Goal: Communication & Community: Answer question/provide support

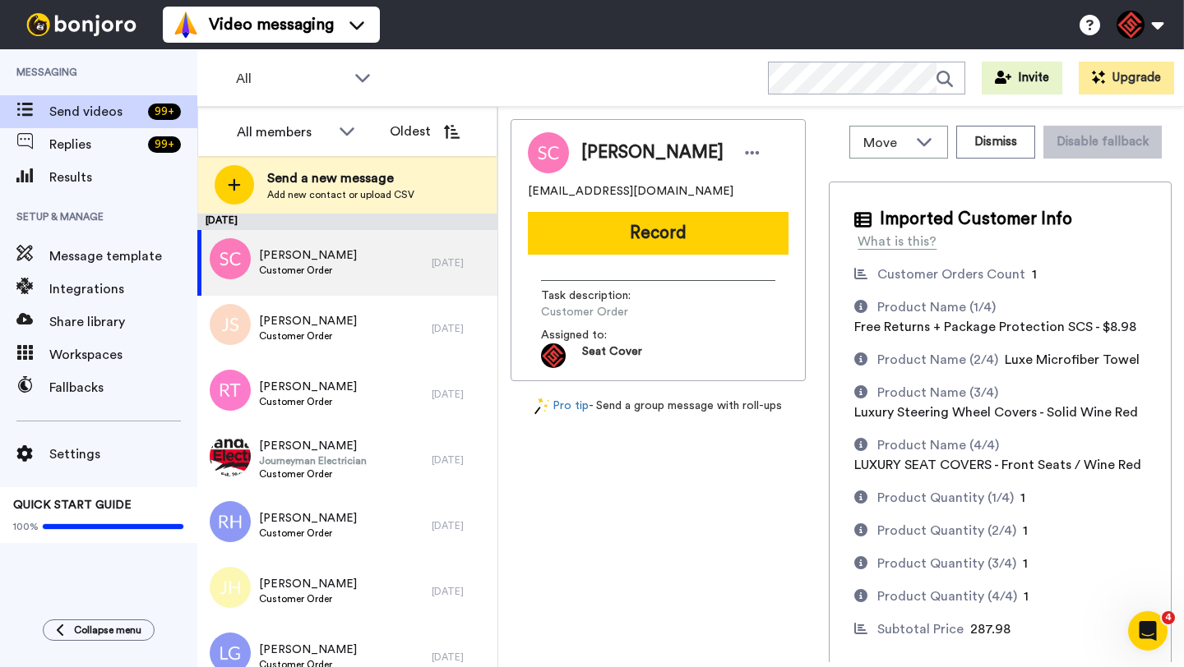
click at [584, 152] on span "[PERSON_NAME]" at bounding box center [652, 153] width 142 height 25
copy span "[PERSON_NAME]"
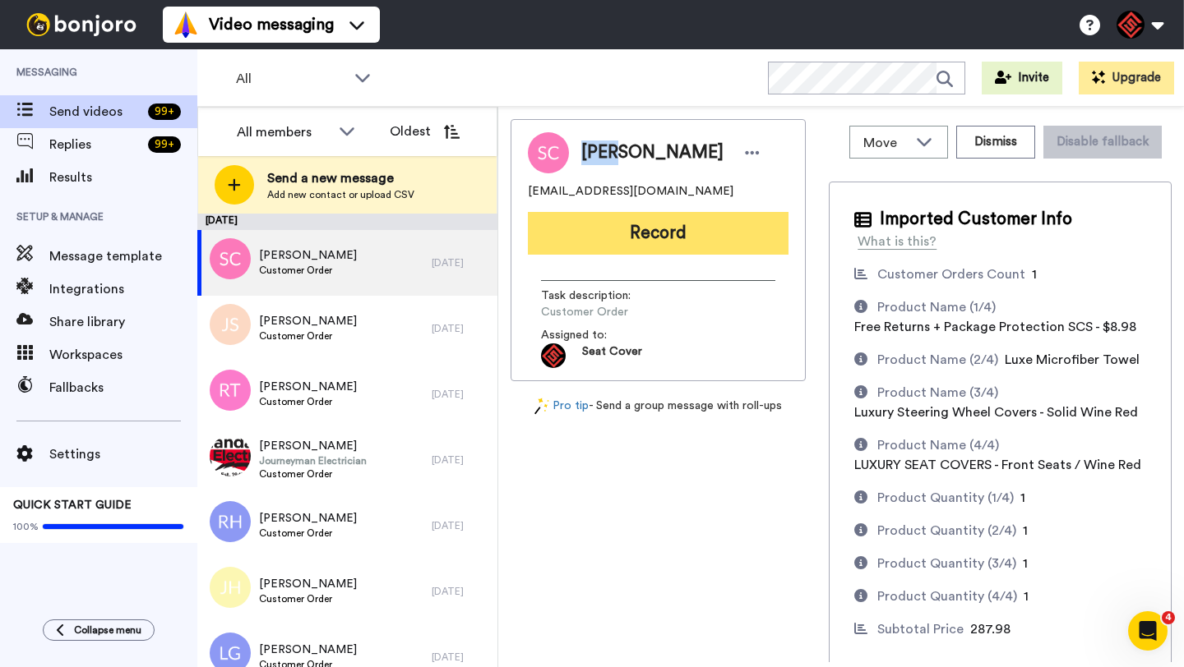
click at [655, 242] on button "Record" at bounding box center [658, 233] width 261 height 43
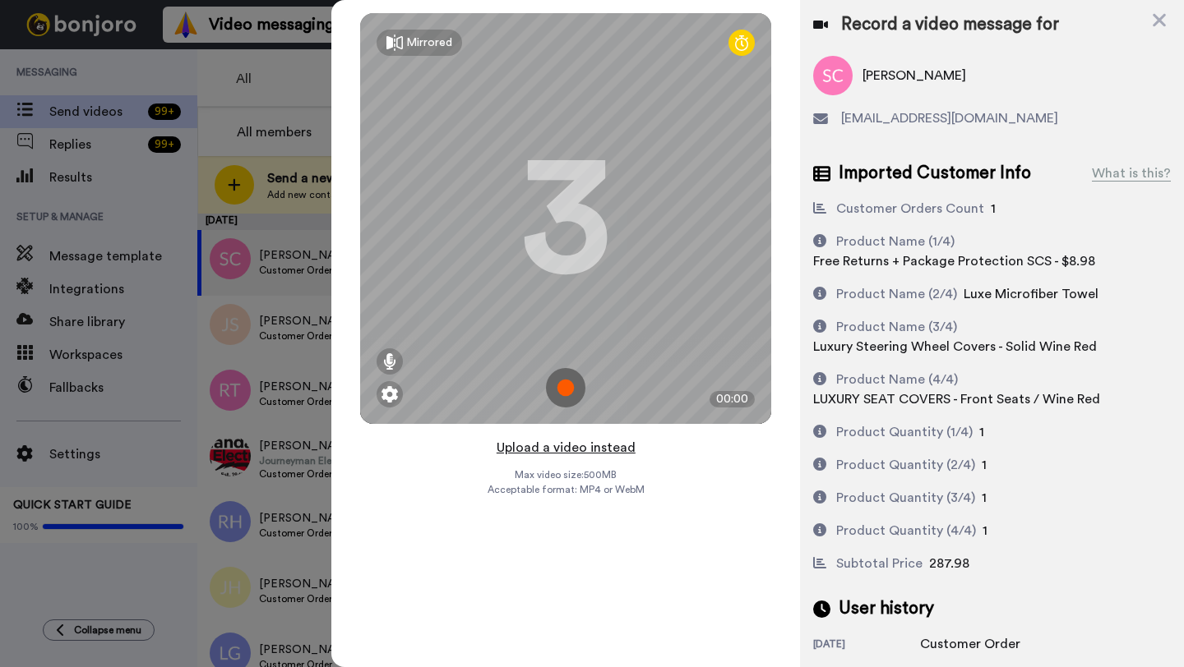
click at [544, 455] on button "Upload a video instead" at bounding box center [565, 447] width 149 height 21
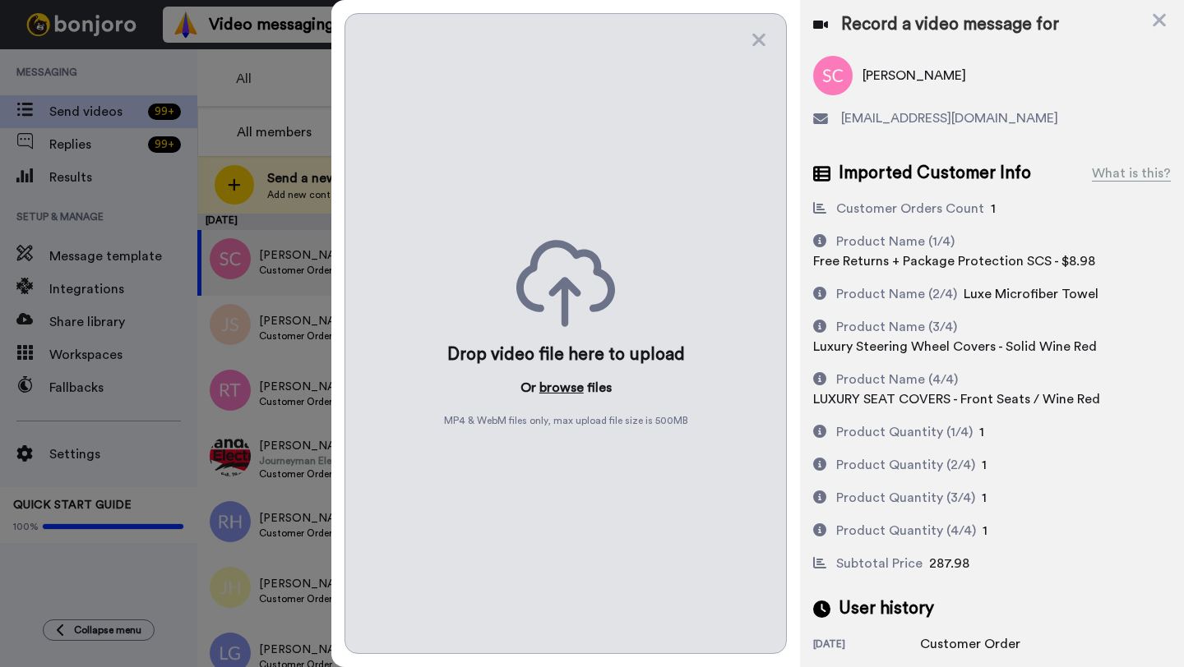
click at [554, 385] on button "browse" at bounding box center [561, 388] width 44 height 20
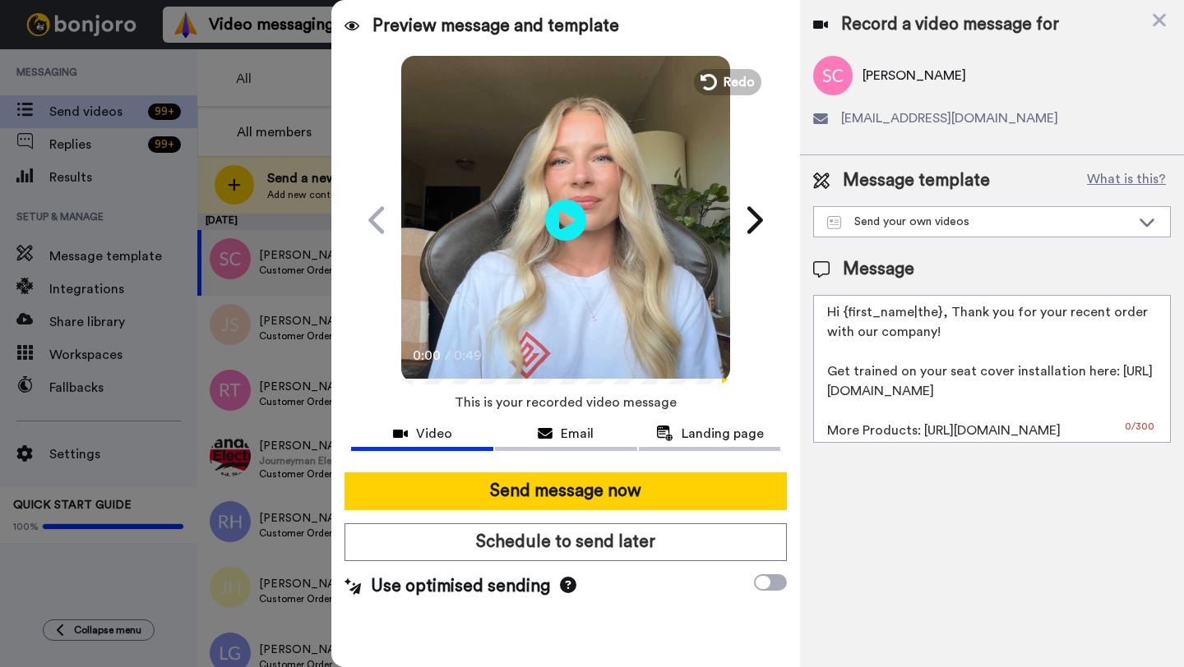
drag, startPoint x: 940, startPoint y: 316, endPoint x: 847, endPoint y: 311, distance: 93.9
click at [847, 311] on textarea "Hi {first_name|the}, Thank you for your recent order with our company! Get trai…" at bounding box center [992, 369] width 358 height 148
paste textarea "Seth"
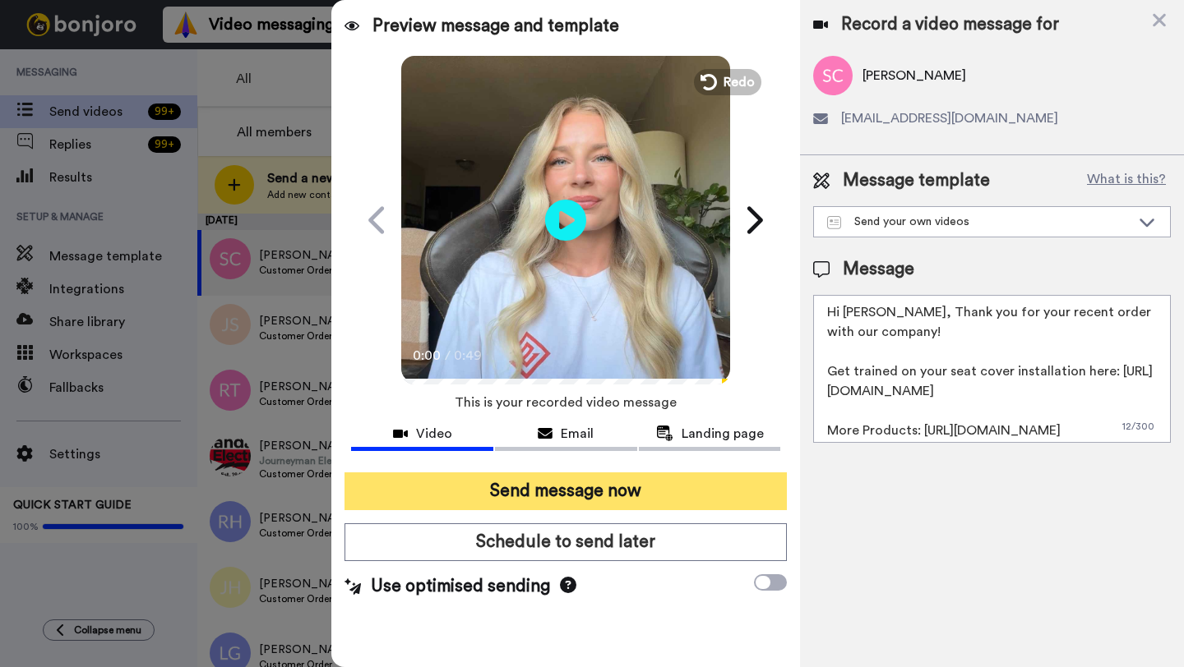
type textarea "Hi Seth, Thank you for your recent order with our company! Get trained on your …"
click at [605, 479] on button "Send message now" at bounding box center [565, 492] width 442 height 38
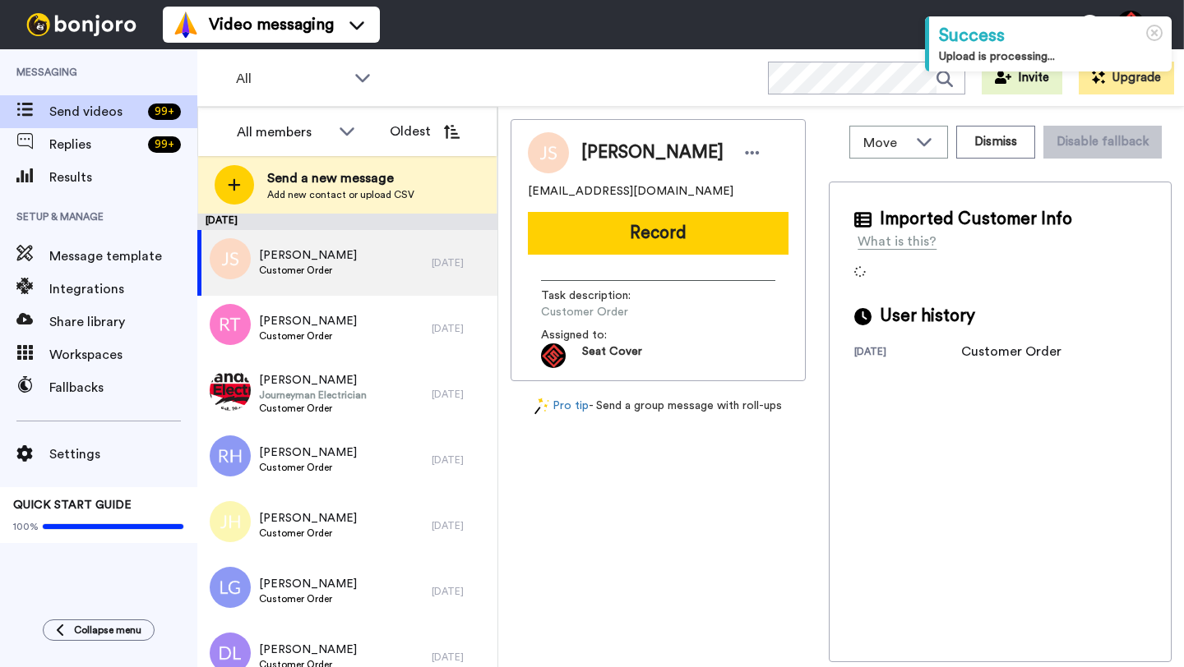
click at [599, 152] on span "Janice Satterfield" at bounding box center [652, 153] width 142 height 25
click at [599, 152] on span "[PERSON_NAME]" at bounding box center [652, 153] width 142 height 25
copy span "Janice"
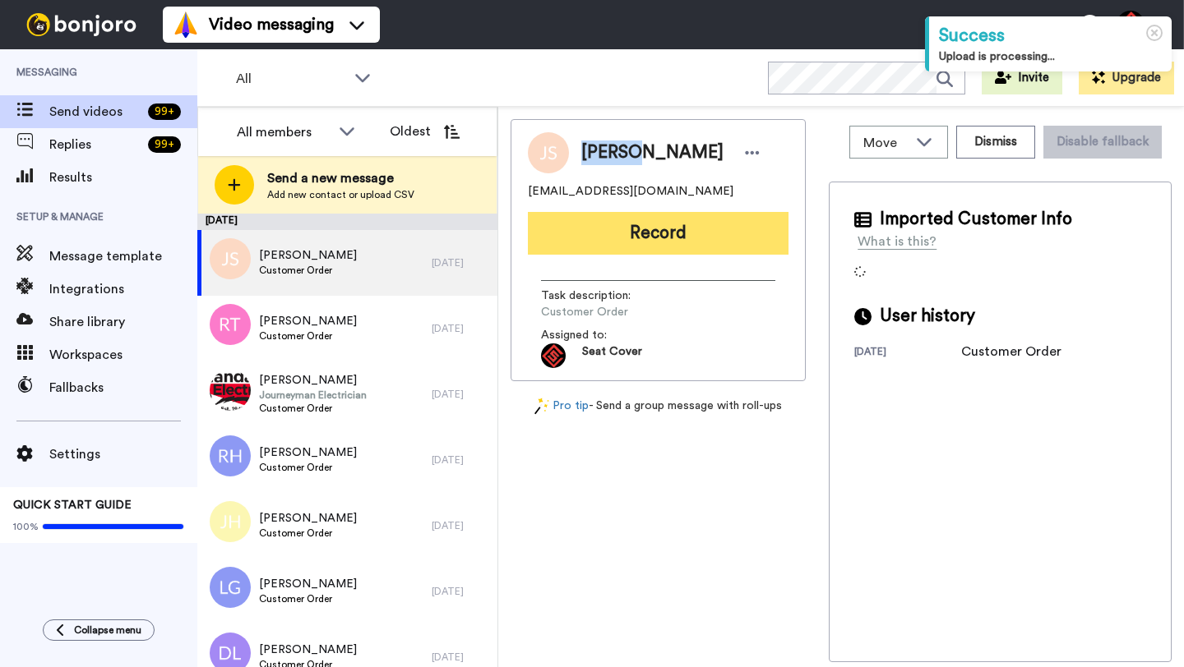
click at [635, 228] on button "Record" at bounding box center [658, 233] width 261 height 43
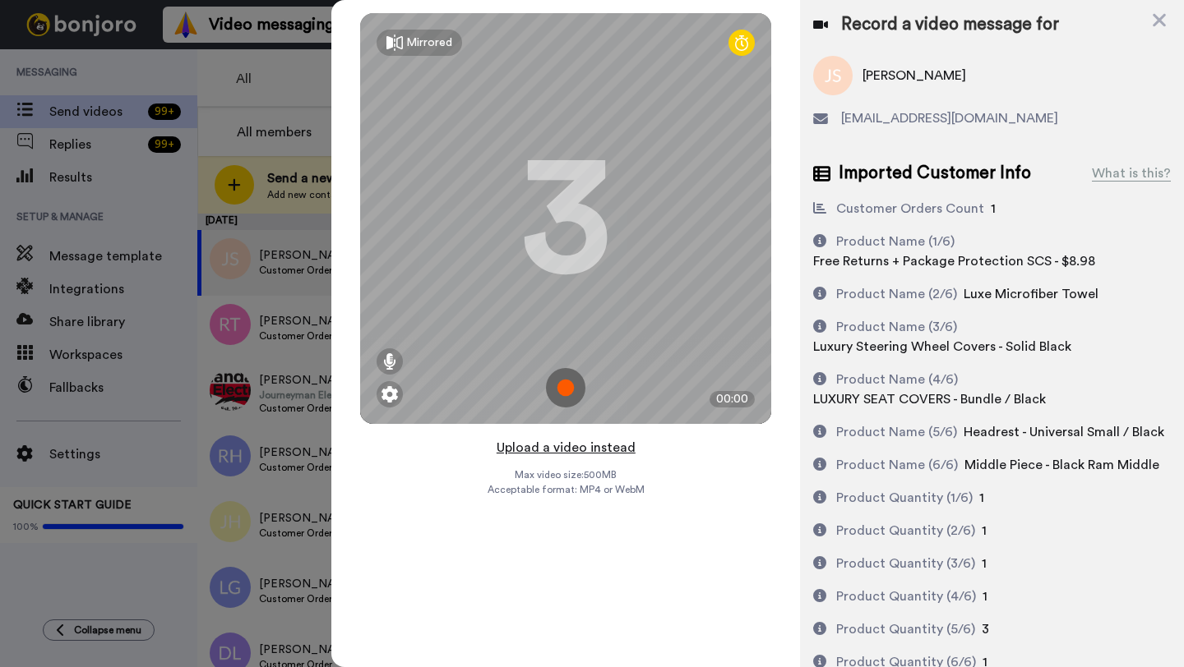
click at [567, 447] on button "Upload a video instead" at bounding box center [565, 447] width 149 height 21
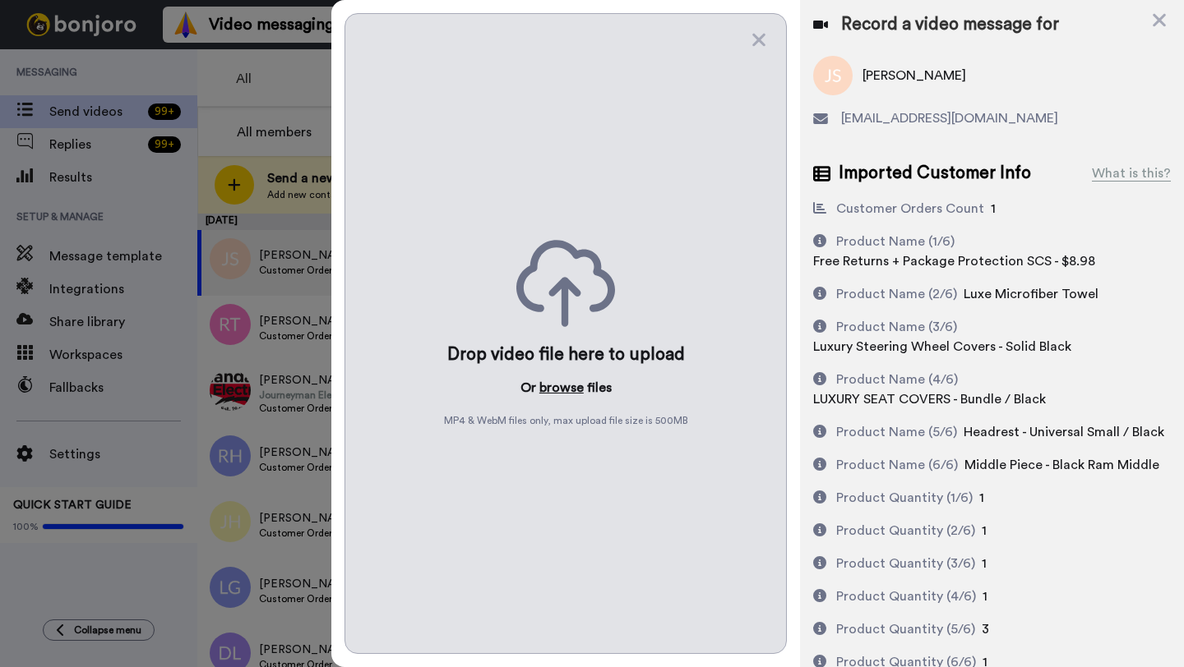
click at [557, 385] on button "browse" at bounding box center [561, 388] width 44 height 20
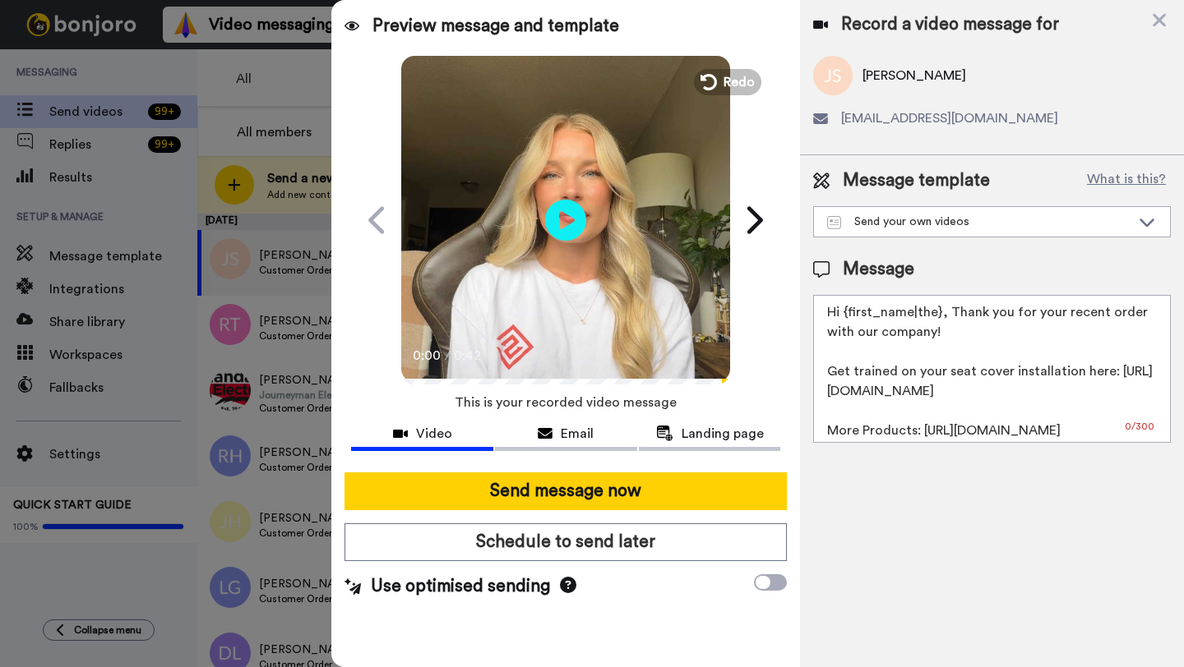
drag, startPoint x: 939, startPoint y: 316, endPoint x: 847, endPoint y: 316, distance: 92.1
click at [847, 316] on textarea "Hi {first_name|the}, Thank you for your recent order with our company! Get trai…" at bounding box center [992, 369] width 358 height 148
paste textarea "Janice"
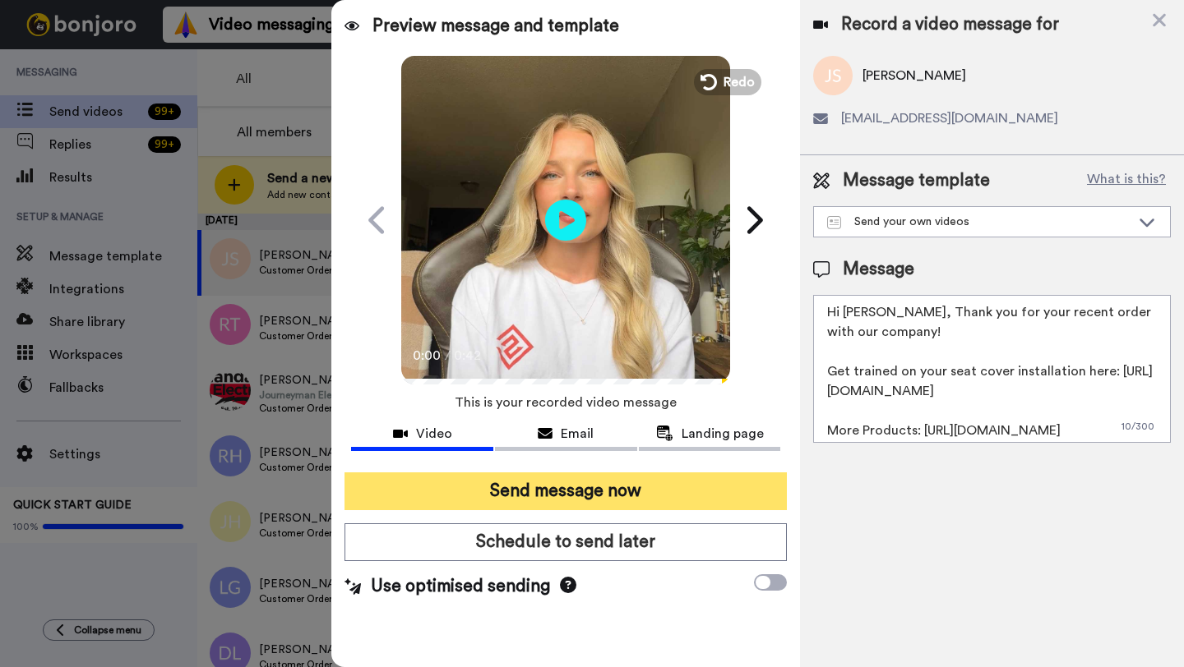
type textarea "Hi Janice, Thank you for your recent order with our company! Get trained on you…"
click at [667, 485] on button "Send message now" at bounding box center [565, 492] width 442 height 38
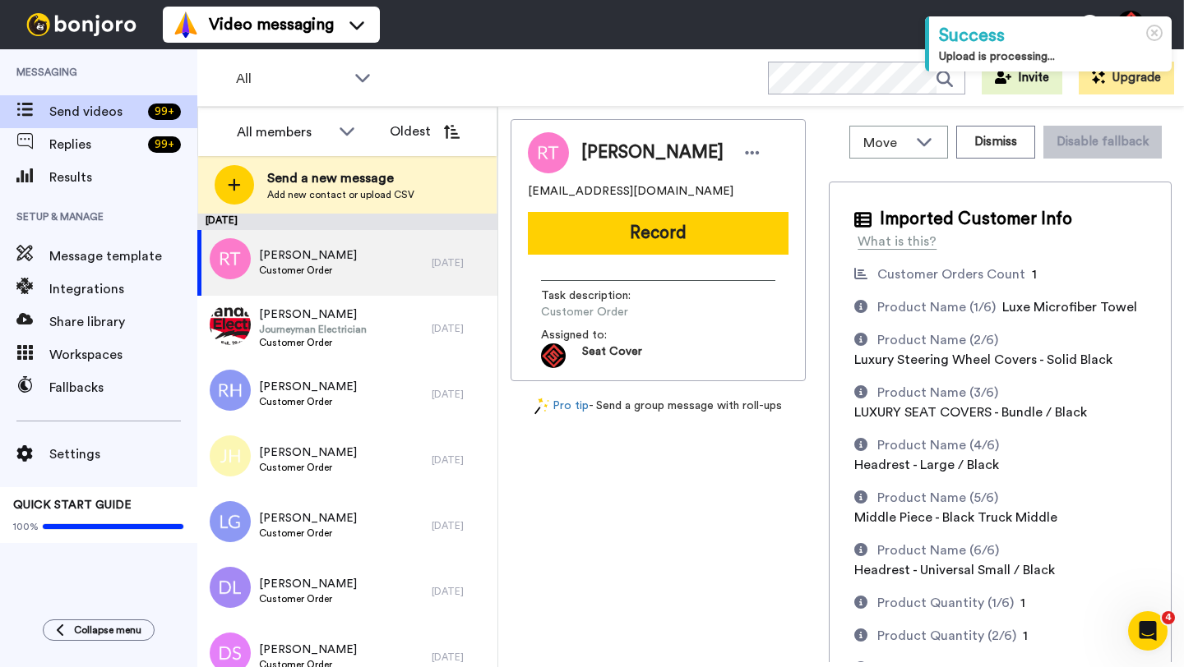
click at [597, 153] on span "[PERSON_NAME]" at bounding box center [652, 153] width 142 height 25
copy span "Rick"
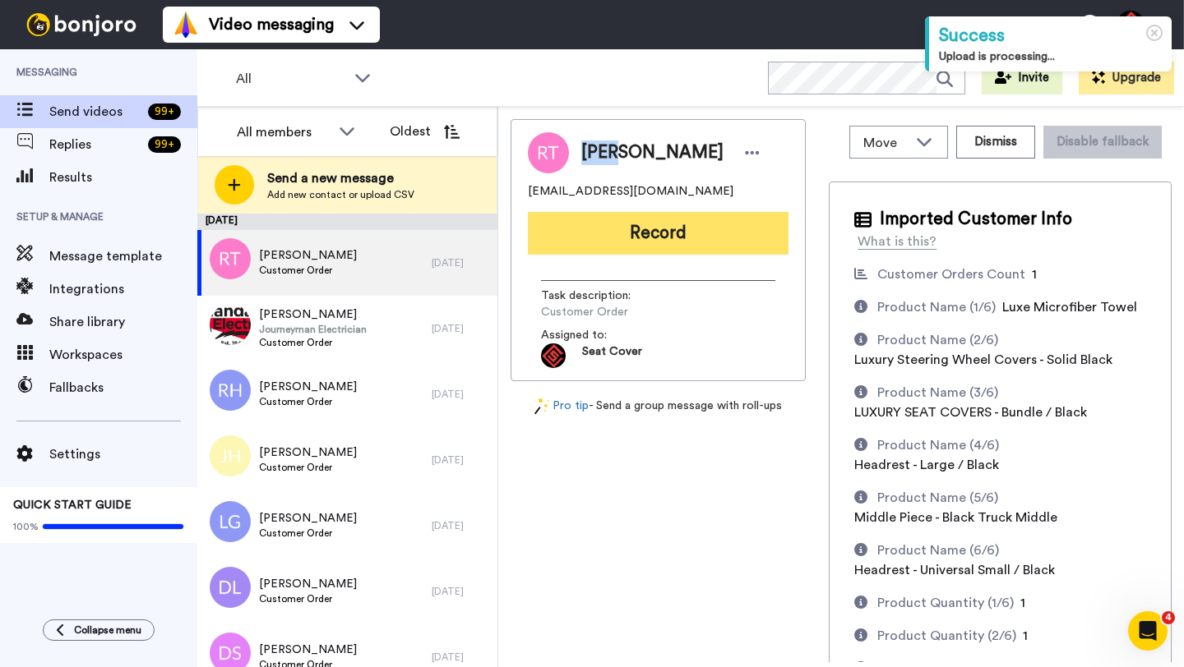
click at [654, 223] on button "Record" at bounding box center [658, 233] width 261 height 43
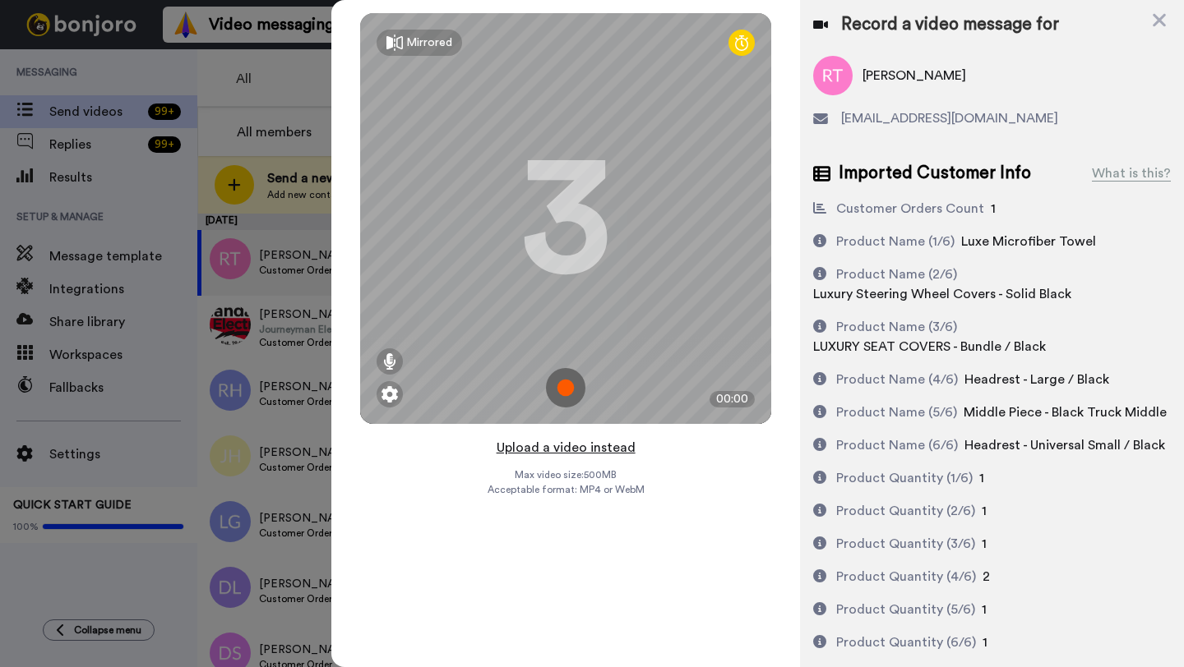
click at [573, 446] on button "Upload a video instead" at bounding box center [565, 447] width 149 height 21
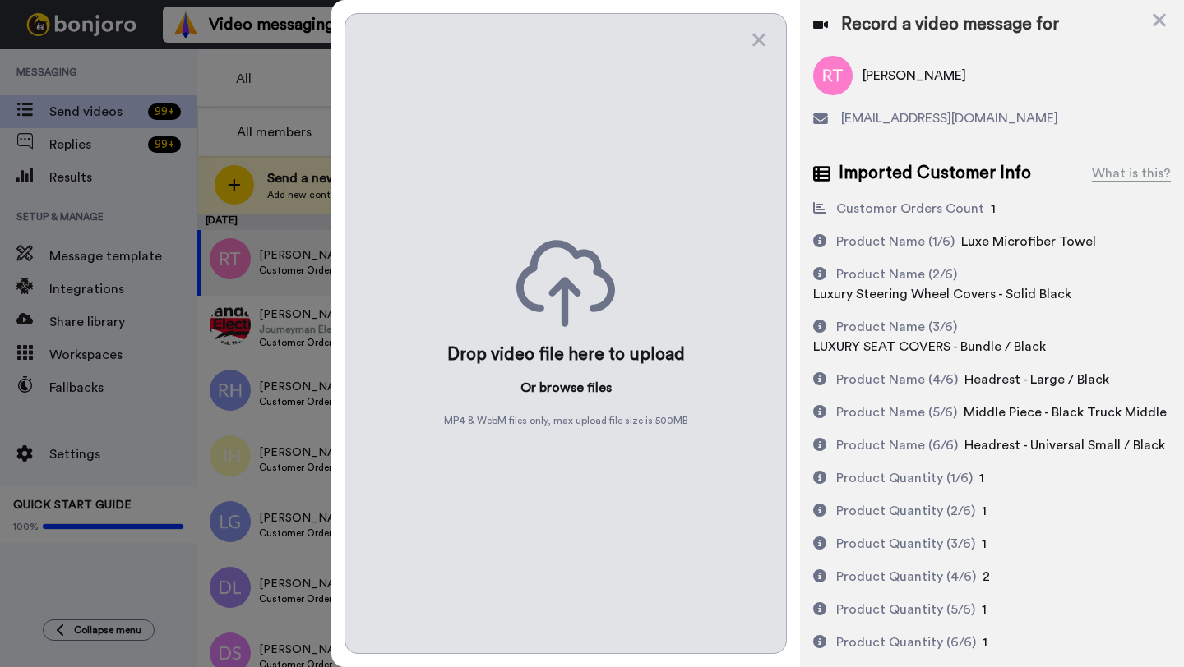
click at [562, 391] on button "browse" at bounding box center [561, 388] width 44 height 20
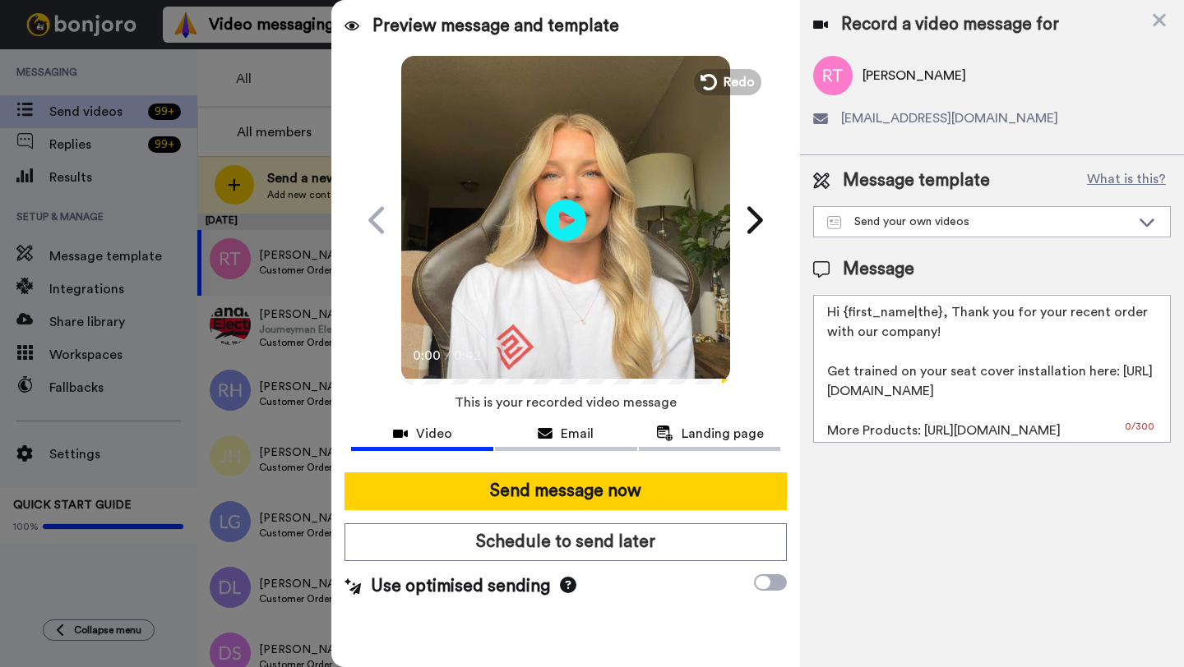
drag, startPoint x: 939, startPoint y: 321, endPoint x: 846, endPoint y: 319, distance: 92.9
click at [846, 319] on textarea "Hi {first_name|the}, Thank you for your recent order with our company! Get trai…" at bounding box center [992, 369] width 358 height 148
paste textarea "Rick"
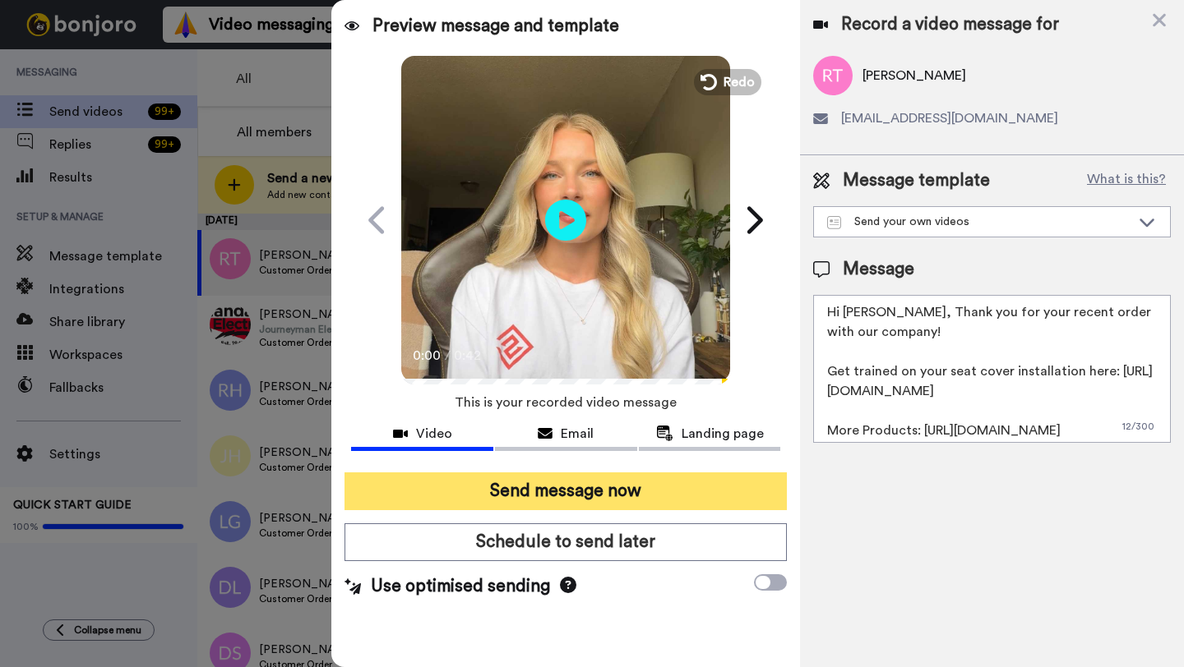
type textarea "Hi Rick, Thank you for your recent order with our company! Get trained on your …"
click at [674, 489] on button "Send message now" at bounding box center [565, 492] width 442 height 38
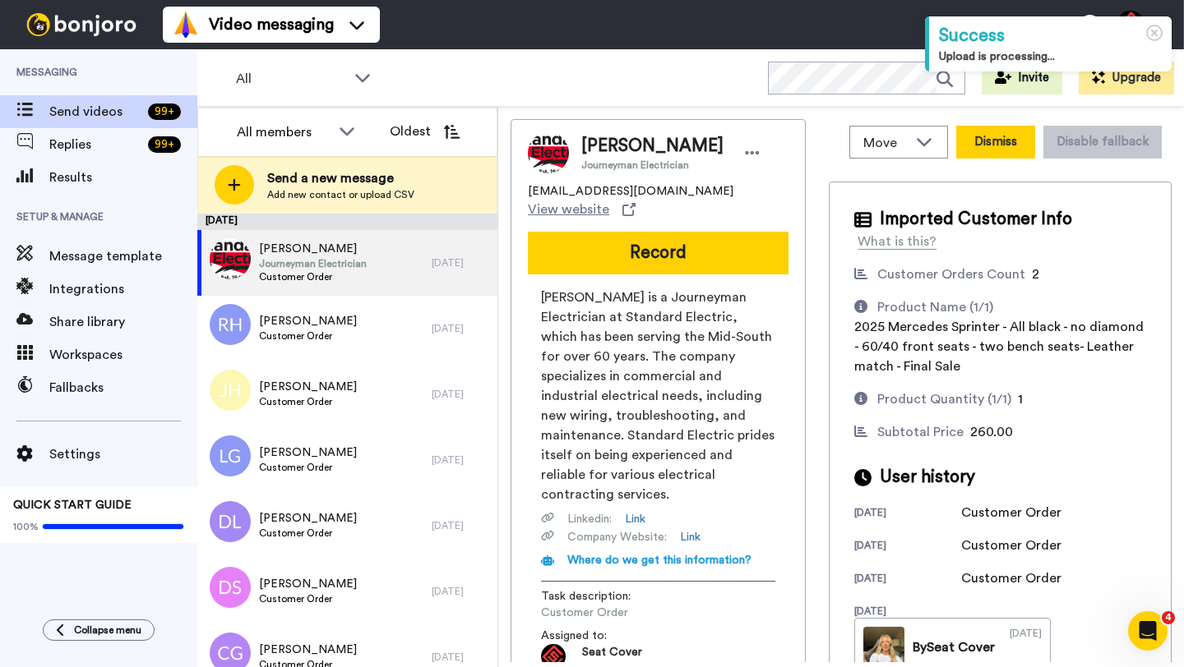
click at [996, 147] on button "Dismiss" at bounding box center [995, 142] width 79 height 33
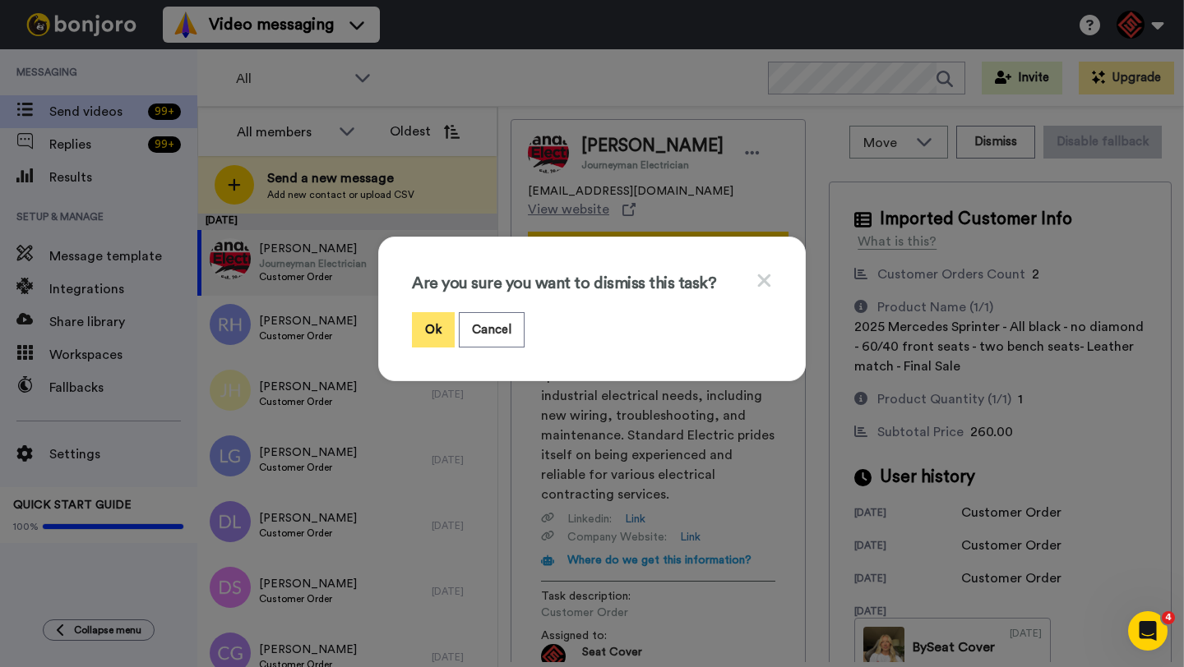
click at [436, 339] on button "Ok" at bounding box center [433, 329] width 43 height 35
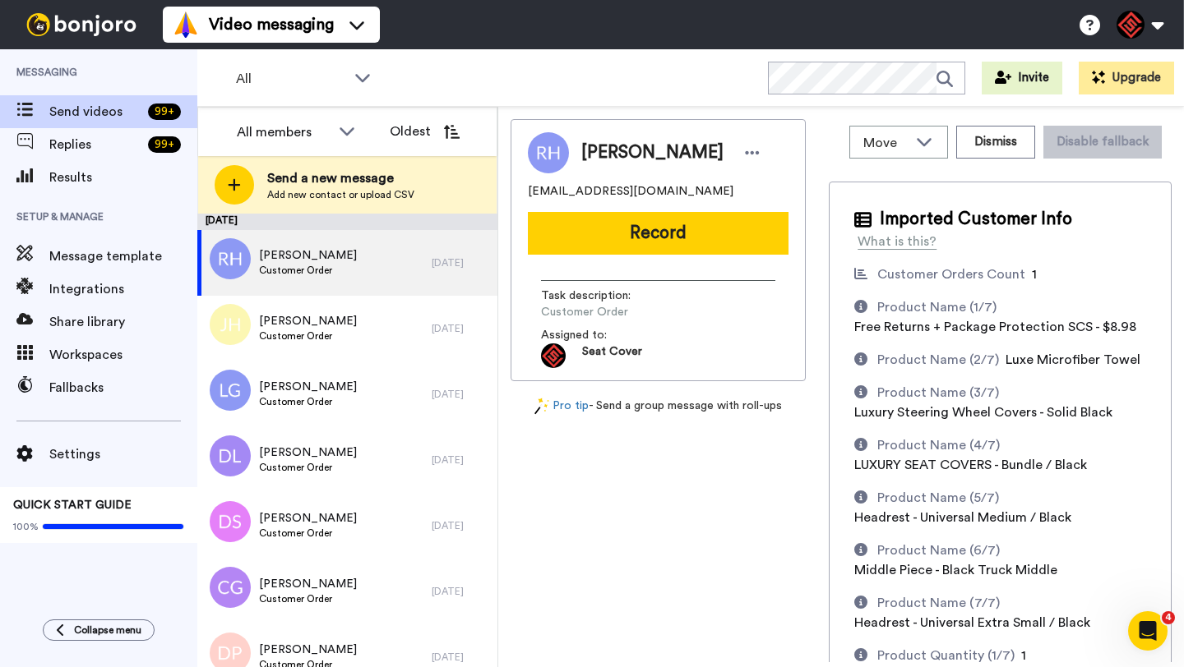
click at [597, 151] on span "[PERSON_NAME]" at bounding box center [652, 153] width 142 height 25
copy span "Robert"
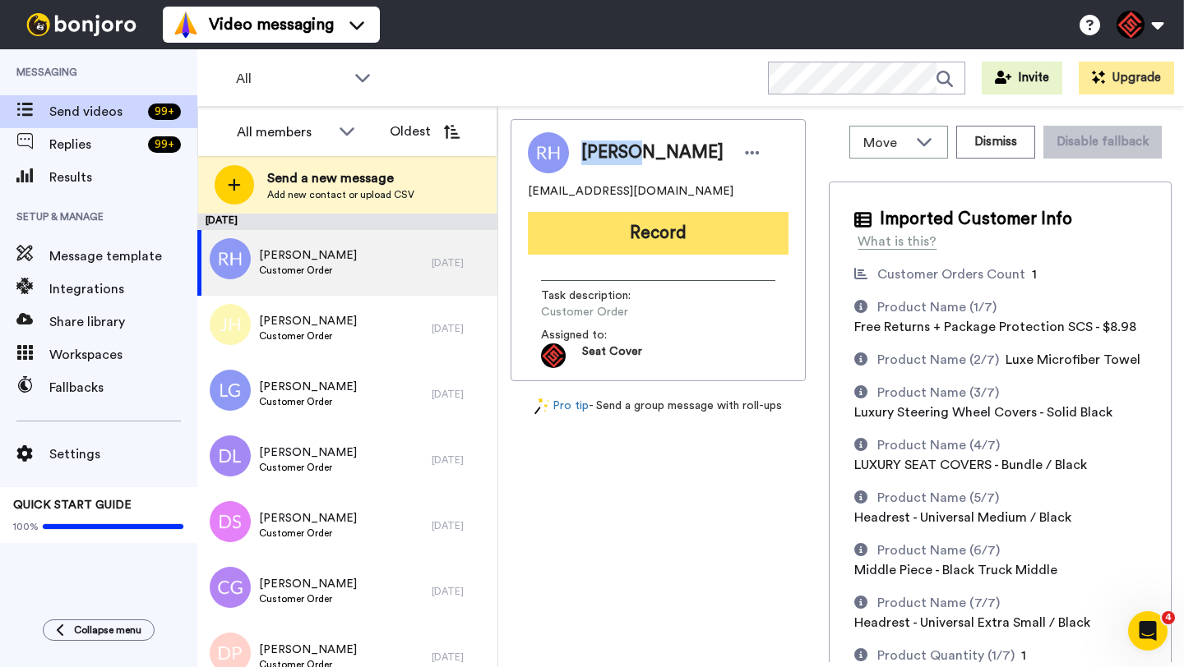
click at [658, 239] on button "Record" at bounding box center [658, 233] width 261 height 43
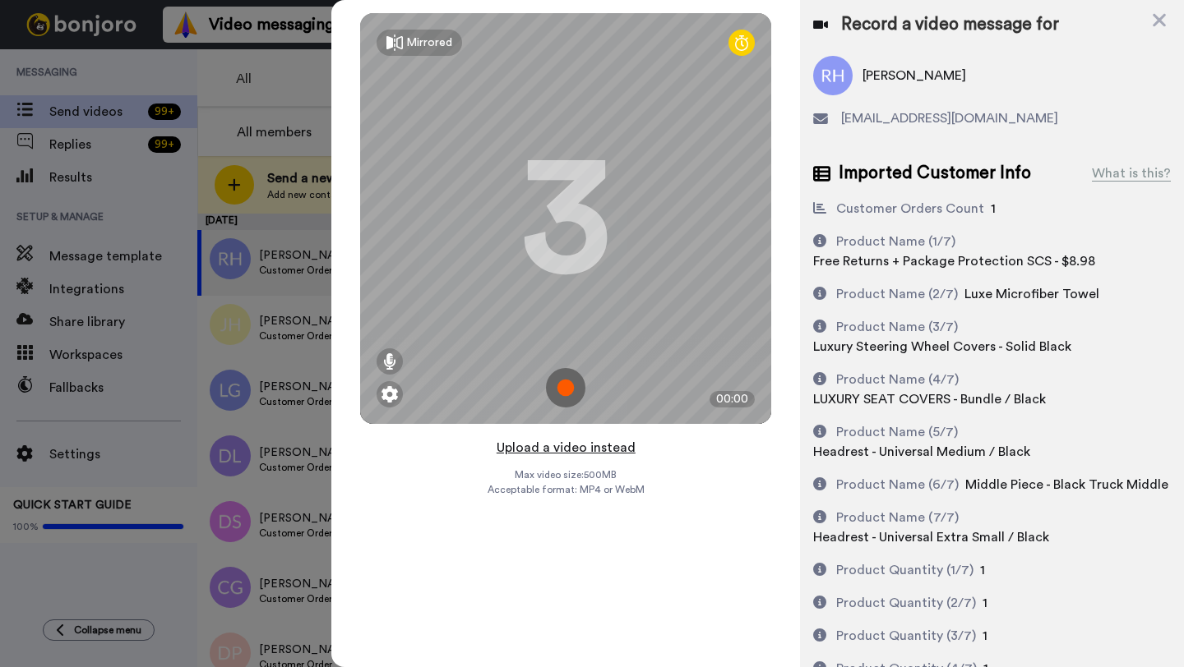
click at [569, 446] on button "Upload a video instead" at bounding box center [565, 447] width 149 height 21
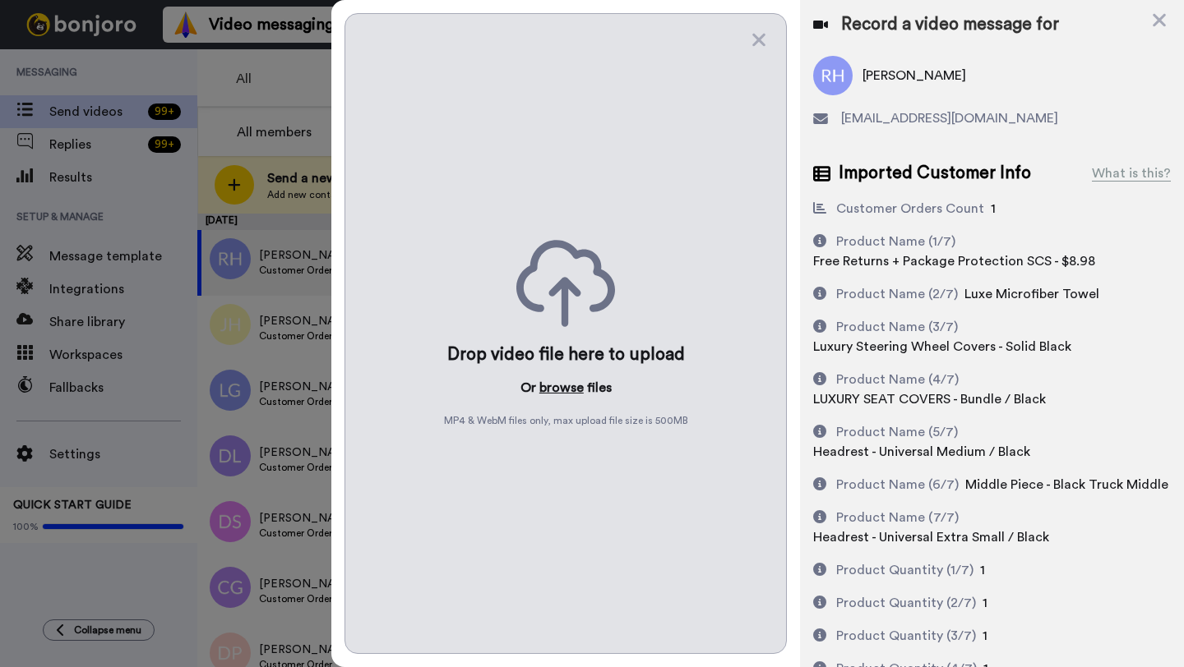
click at [561, 394] on button "browse" at bounding box center [561, 388] width 44 height 20
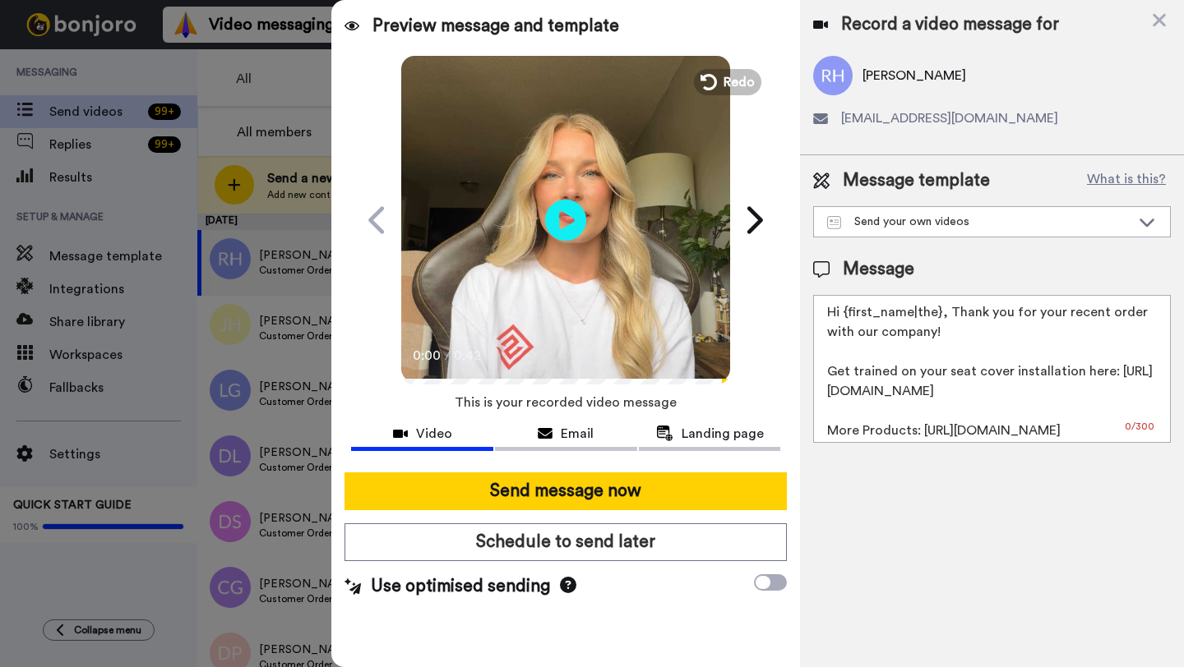
drag, startPoint x: 941, startPoint y: 319, endPoint x: 847, endPoint y: 318, distance: 93.7
click at [847, 318] on textarea "Hi {first_name|the}, Thank you for your recent order with our company! Get trai…" at bounding box center [992, 369] width 358 height 148
paste textarea "Robert"
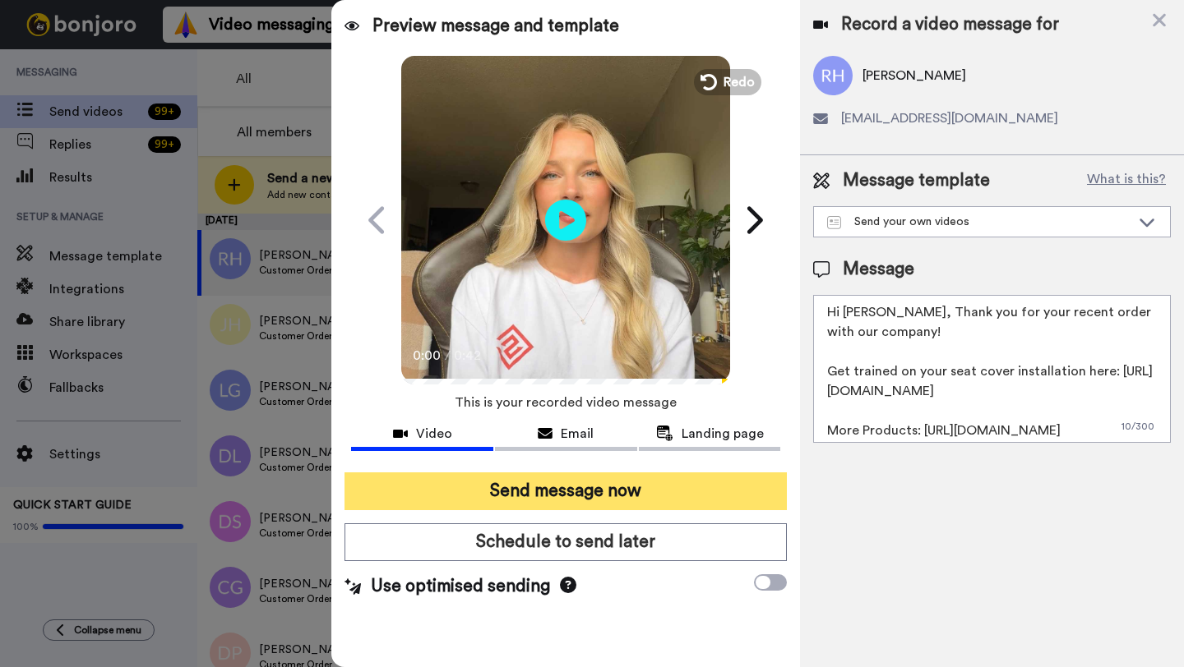
type textarea "Hi Robert, Thank you for your recent order with our company! Get trained on you…"
click at [683, 496] on button "Send message now" at bounding box center [565, 492] width 442 height 38
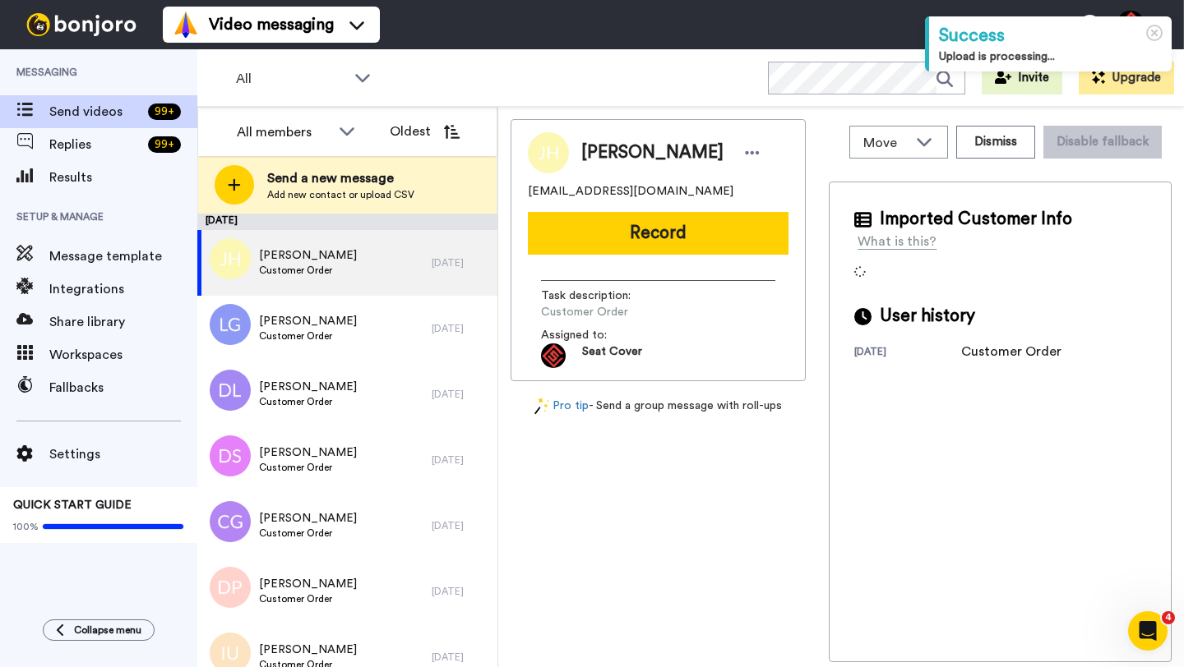
click at [616, 166] on div "[PERSON_NAME]" at bounding box center [658, 152] width 261 height 41
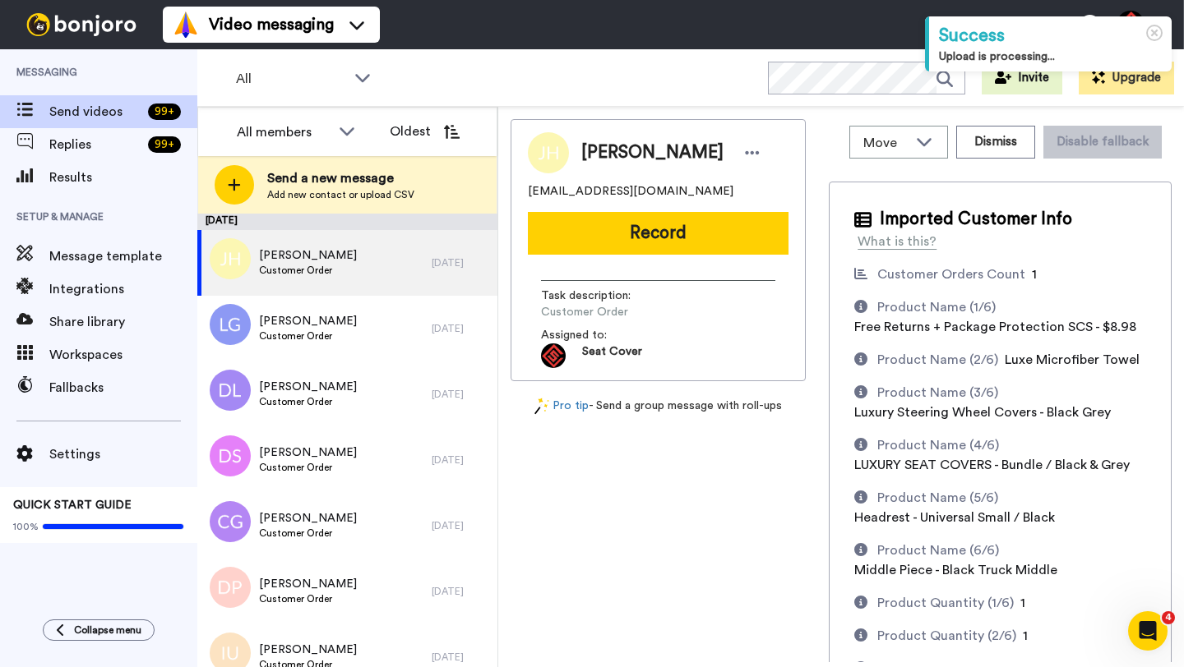
click at [611, 161] on span "[PERSON_NAME]" at bounding box center [652, 153] width 142 height 25
copy span "[PERSON_NAME]"
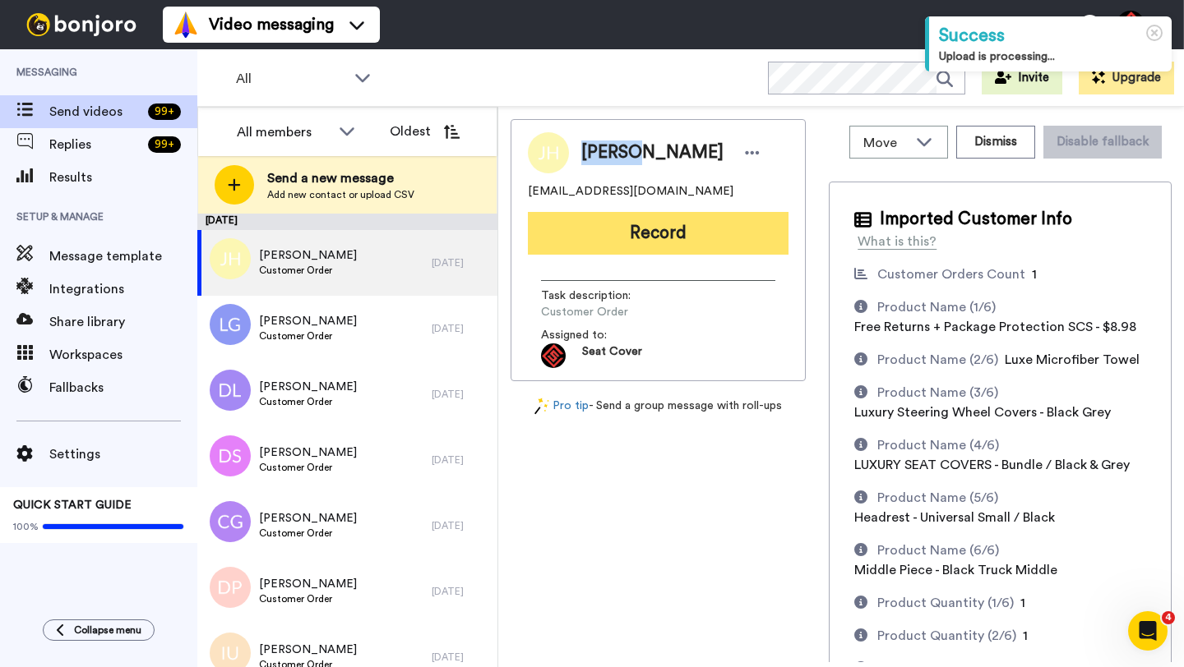
click at [683, 245] on button "Record" at bounding box center [658, 233] width 261 height 43
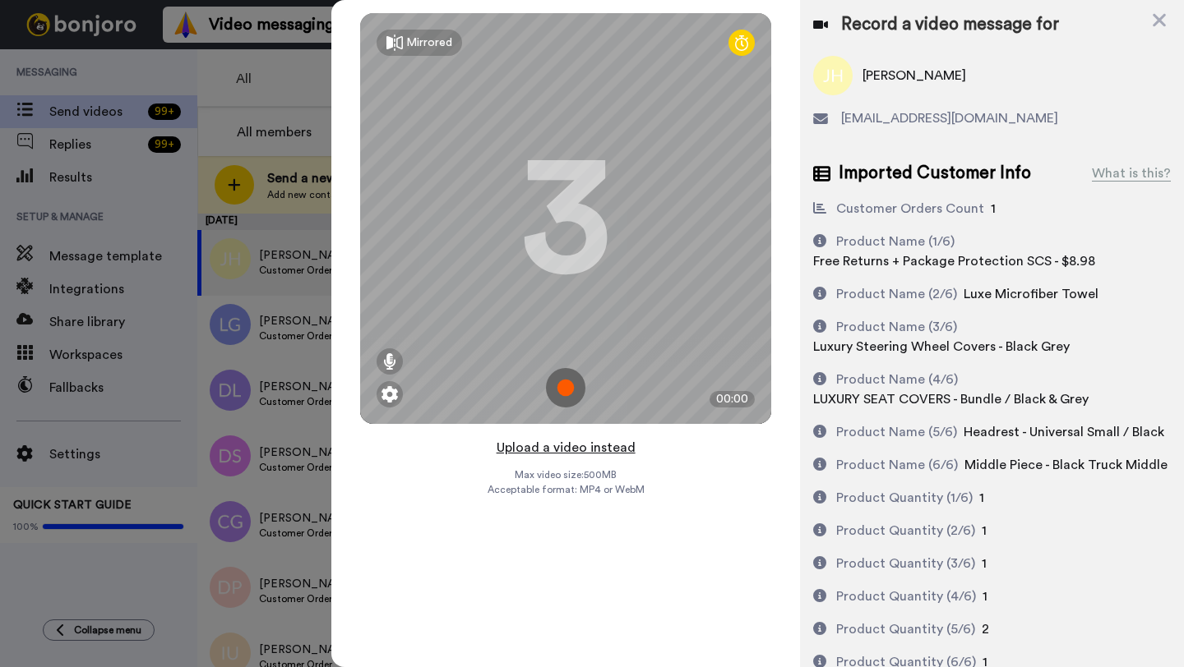
click at [558, 446] on button "Upload a video instead" at bounding box center [565, 447] width 149 height 21
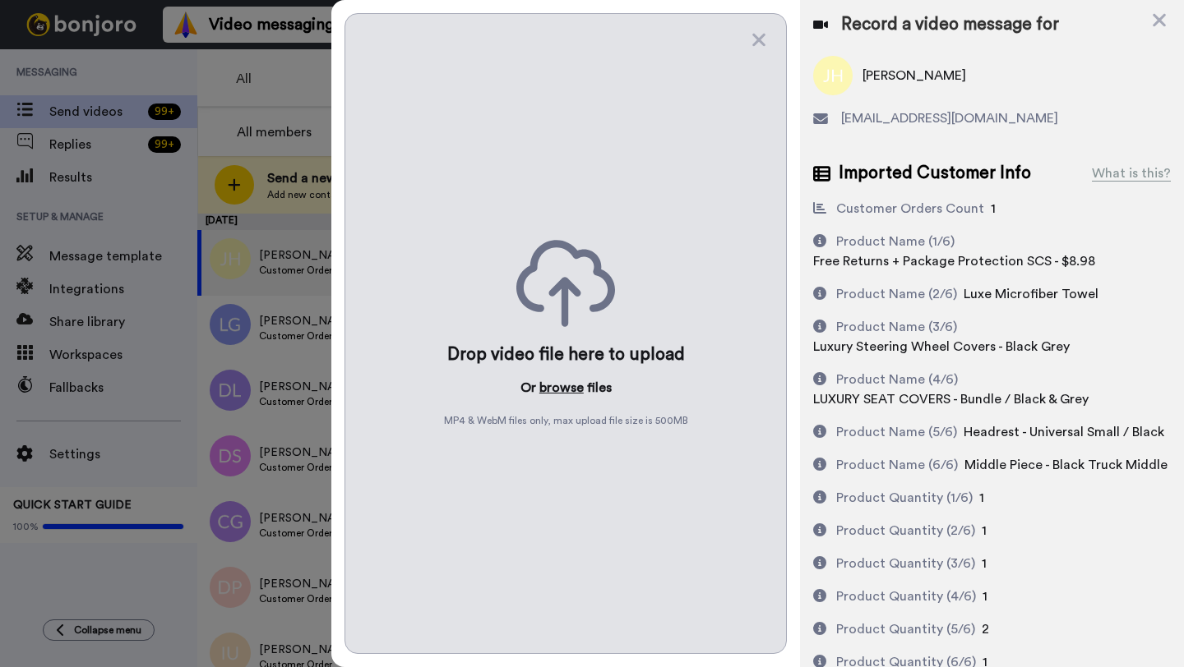
click at [560, 392] on button "browse" at bounding box center [561, 388] width 44 height 20
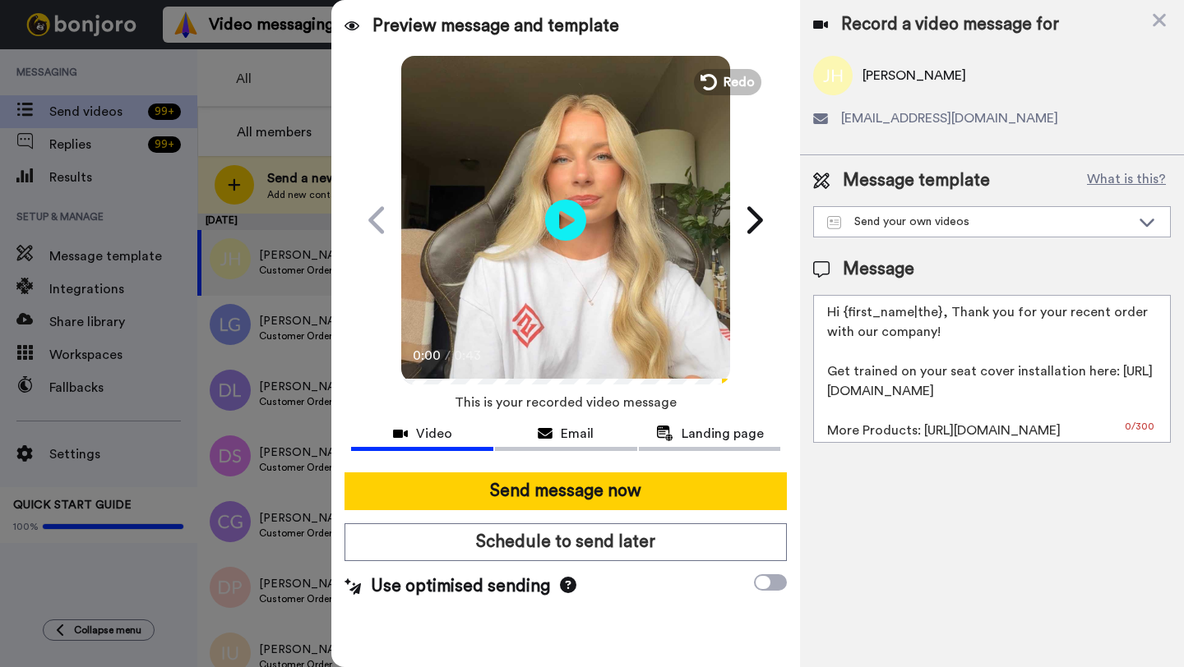
drag, startPoint x: 939, startPoint y: 316, endPoint x: 847, endPoint y: 316, distance: 92.1
click at [847, 316] on textarea "Hi {first_name|the}, Thank you for your recent order with our company! Get trai…" at bounding box center [992, 369] width 358 height 148
paste textarea "Jeremy"
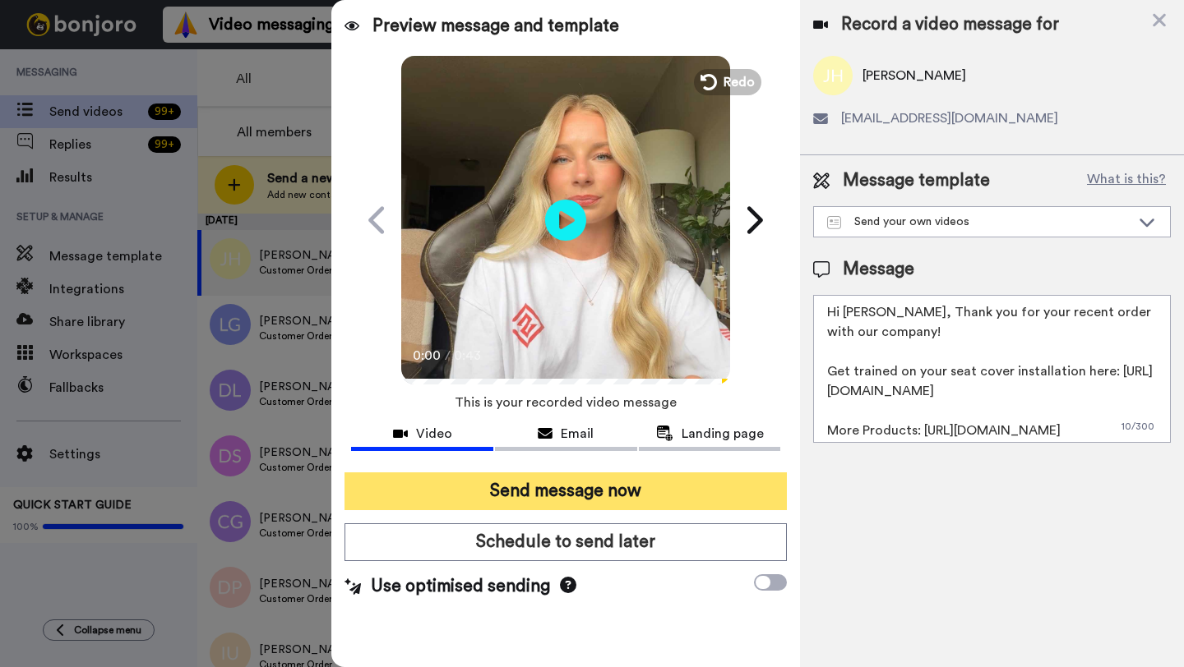
type textarea "Hi Jeremy, Thank you for your recent order with our company! Get trained on you…"
click at [662, 496] on button "Send message now" at bounding box center [565, 492] width 442 height 38
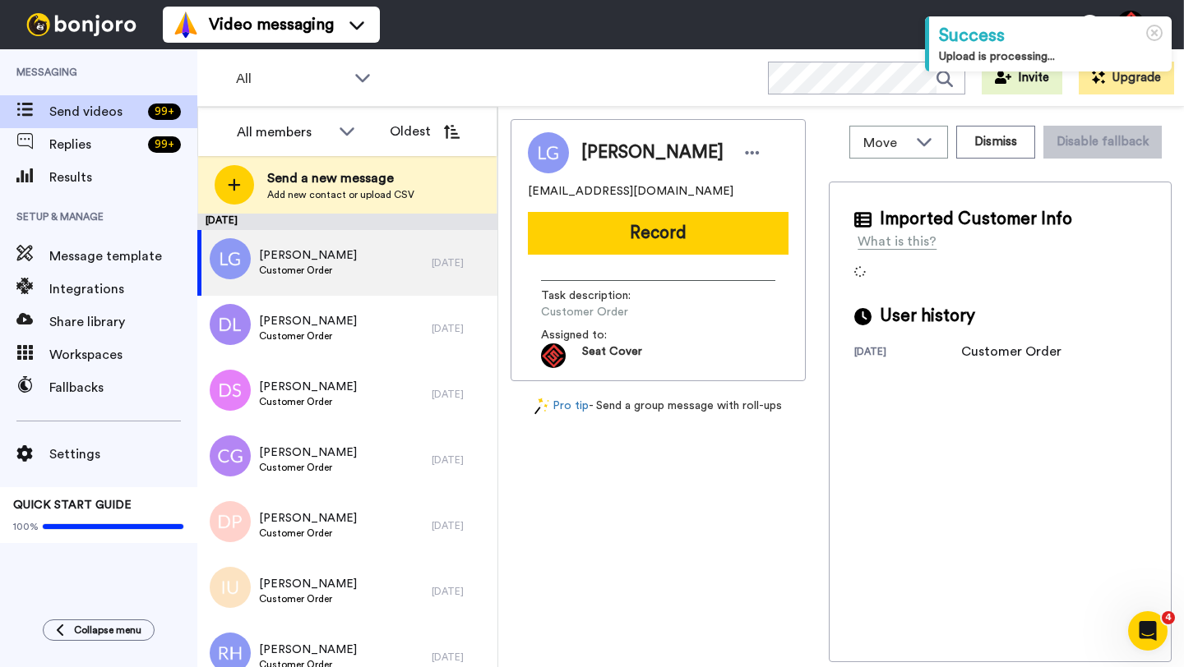
click at [593, 158] on span "Luke Griffith" at bounding box center [652, 153] width 142 height 25
copy span "Luke"
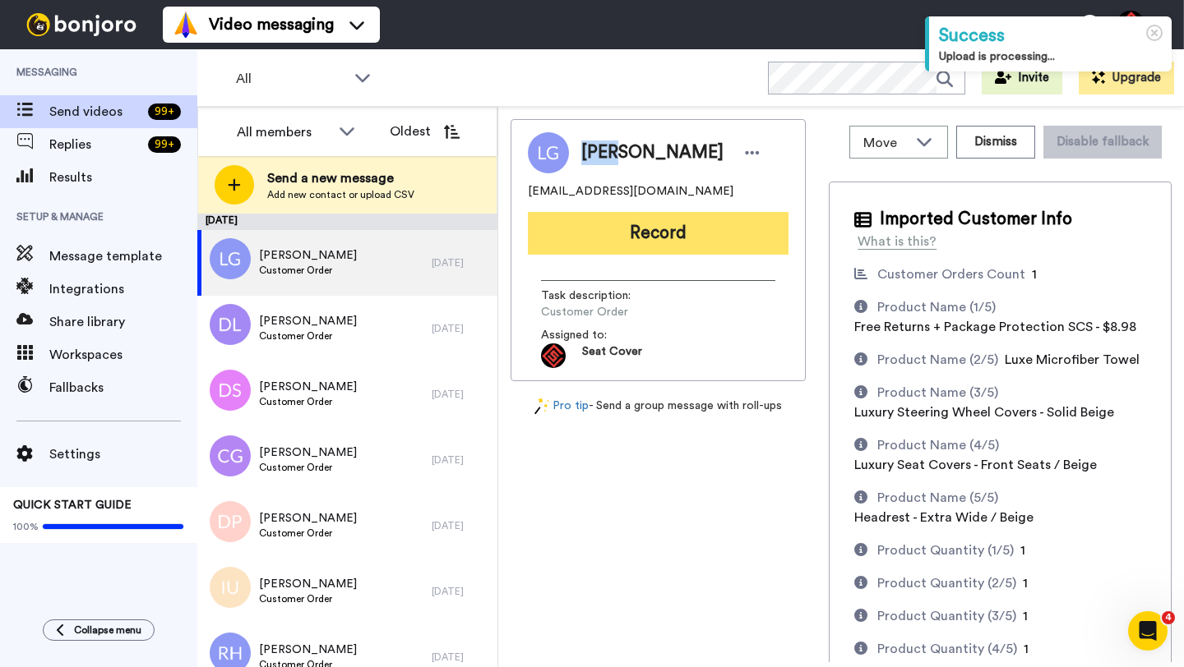
click at [659, 233] on button "Record" at bounding box center [658, 233] width 261 height 43
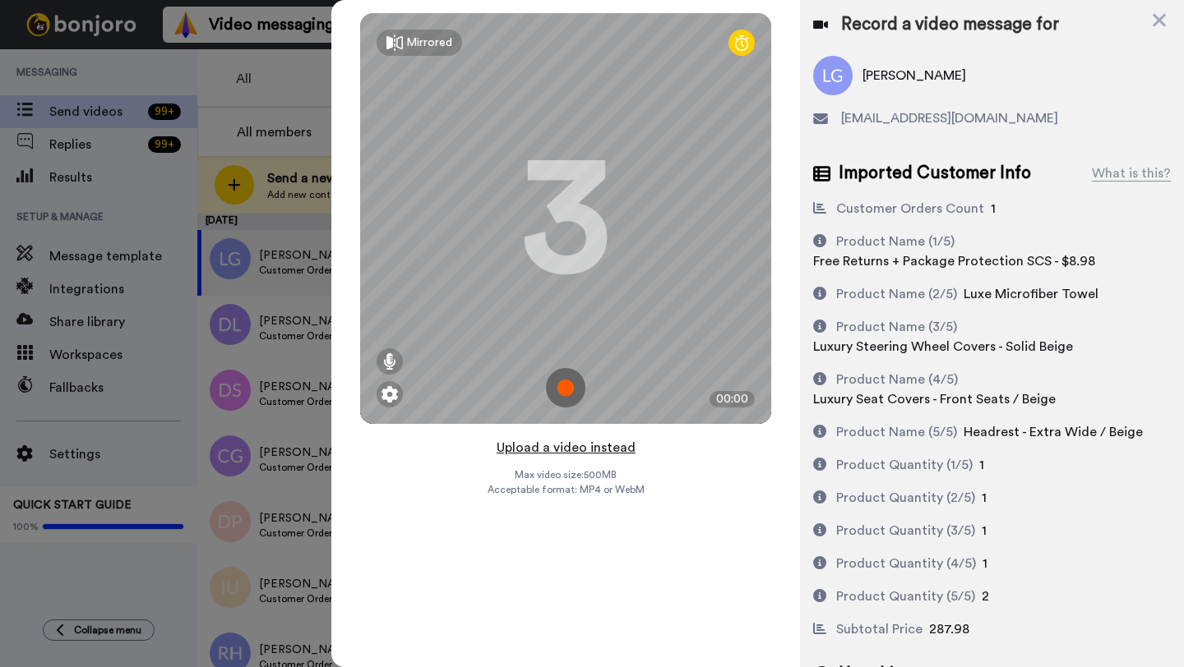
click at [565, 450] on button "Upload a video instead" at bounding box center [565, 447] width 149 height 21
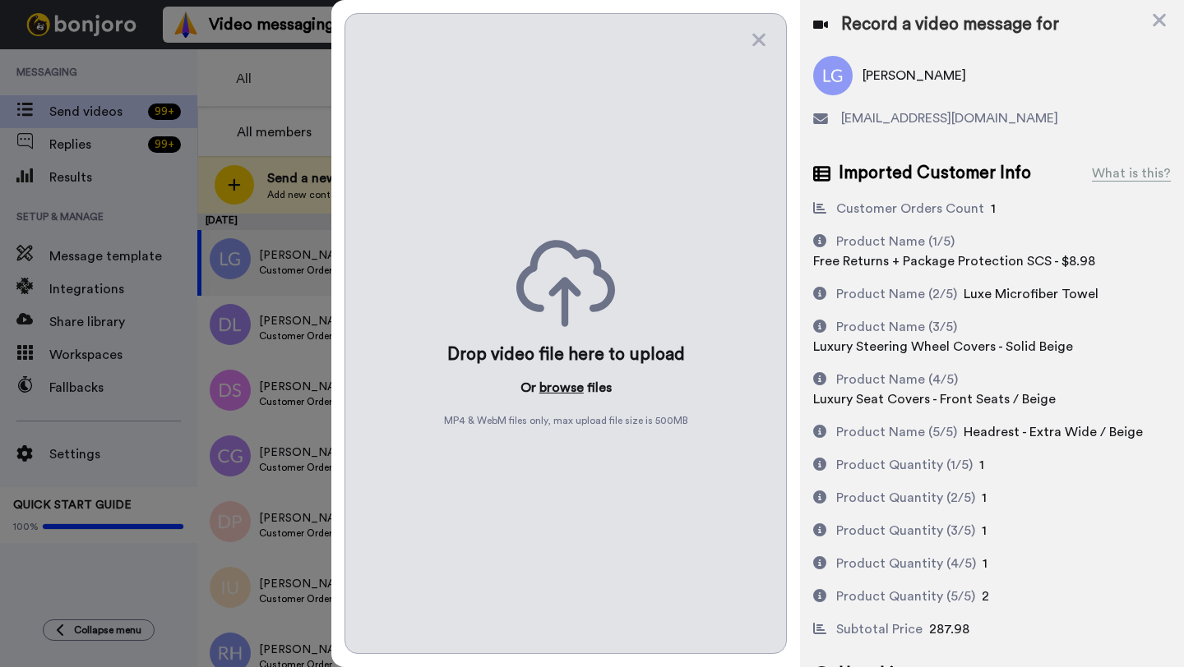
click at [556, 391] on button "browse" at bounding box center [561, 388] width 44 height 20
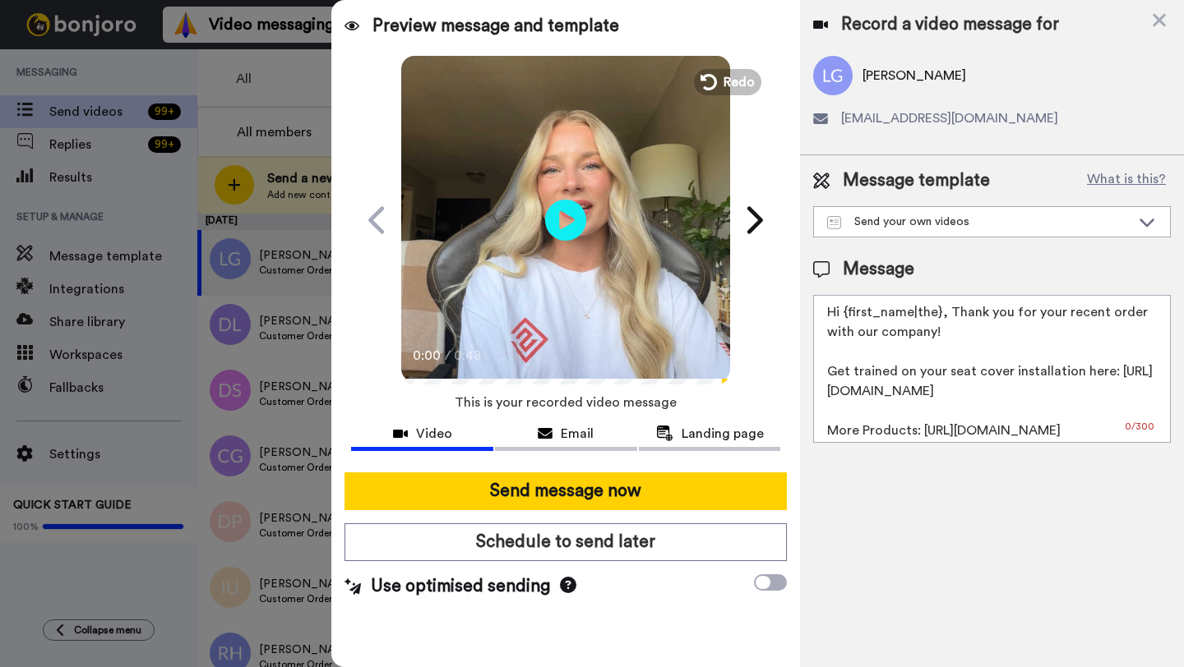
drag, startPoint x: 938, startPoint y: 316, endPoint x: 845, endPoint y: 316, distance: 92.9
click at [845, 316] on textarea "Hi {first_name|the}, Thank you for your recent order with our company! Get trai…" at bounding box center [992, 369] width 358 height 148
paste textarea "Luke"
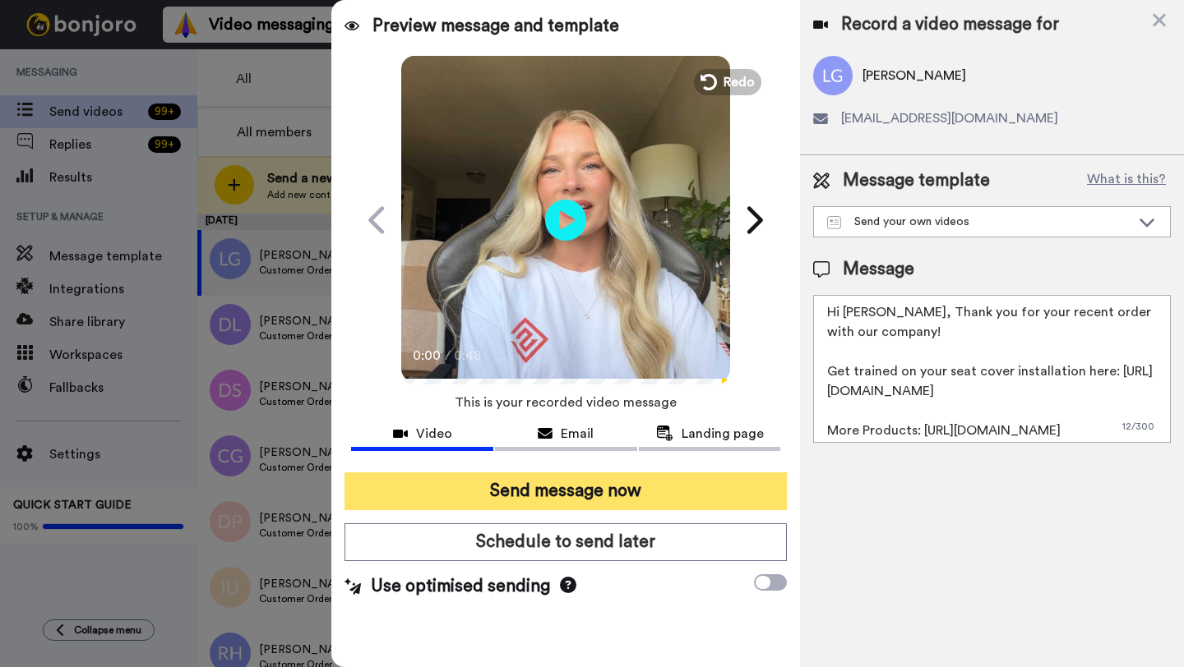
type textarea "Hi Luke, Thank you for your recent order with our company! Get trained on your …"
click at [654, 492] on button "Send message now" at bounding box center [565, 492] width 442 height 38
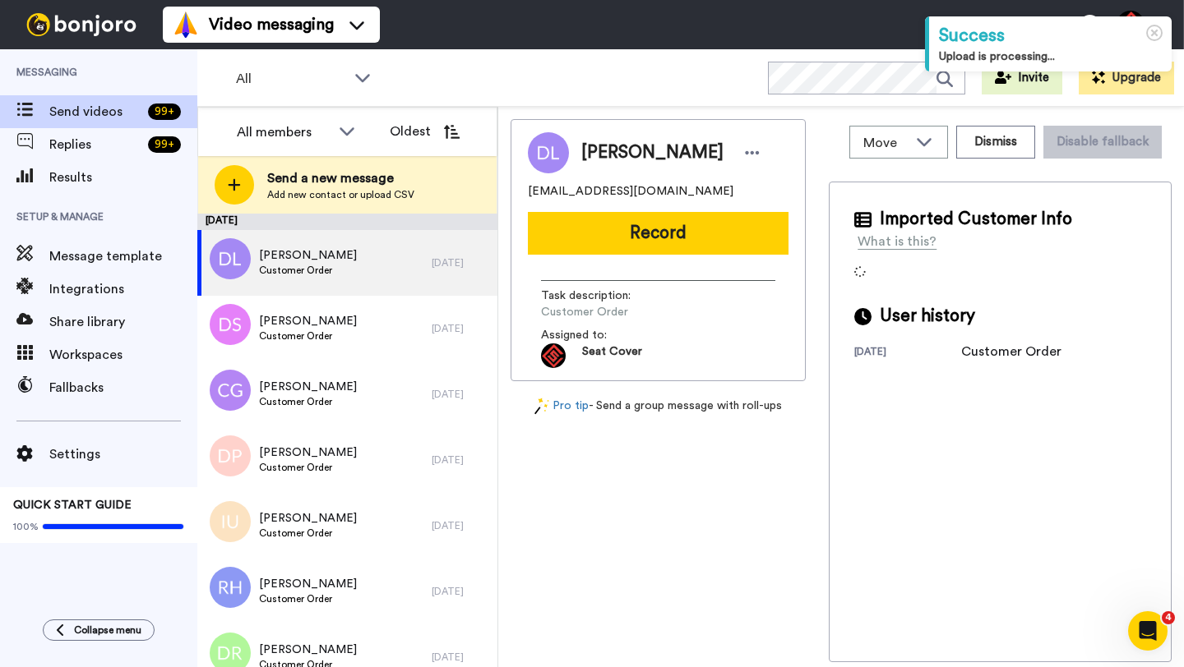
click at [594, 162] on span "[PERSON_NAME]" at bounding box center [652, 153] width 142 height 25
copy span "[PERSON_NAME]"
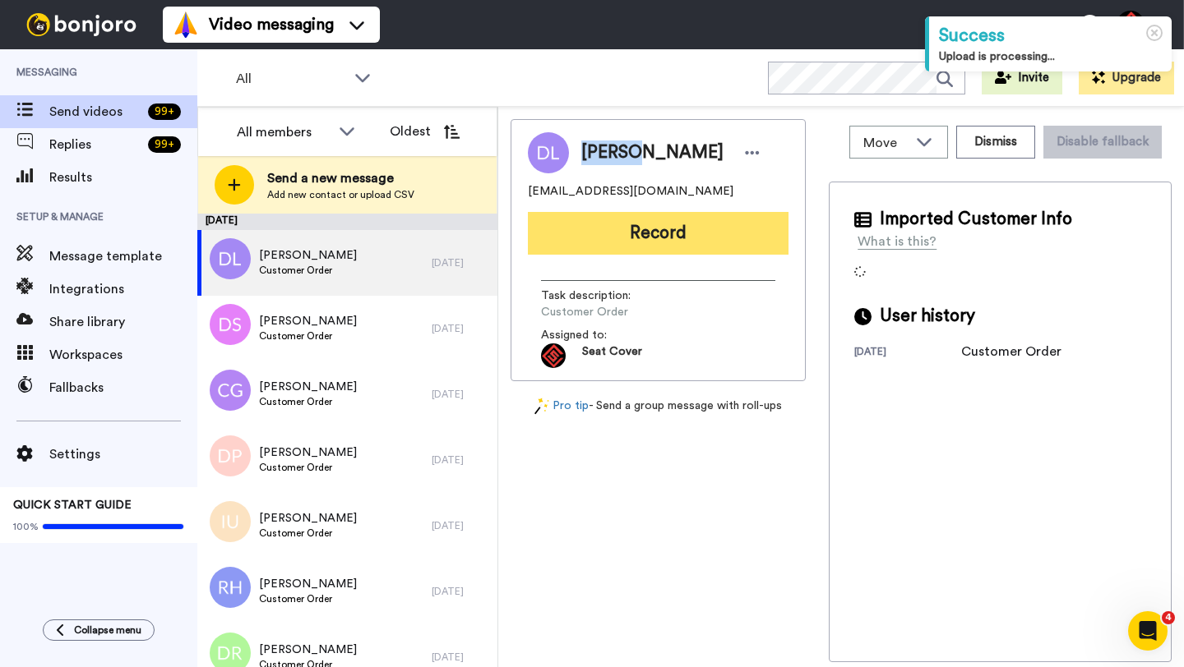
click at [647, 229] on button "Record" at bounding box center [658, 233] width 261 height 43
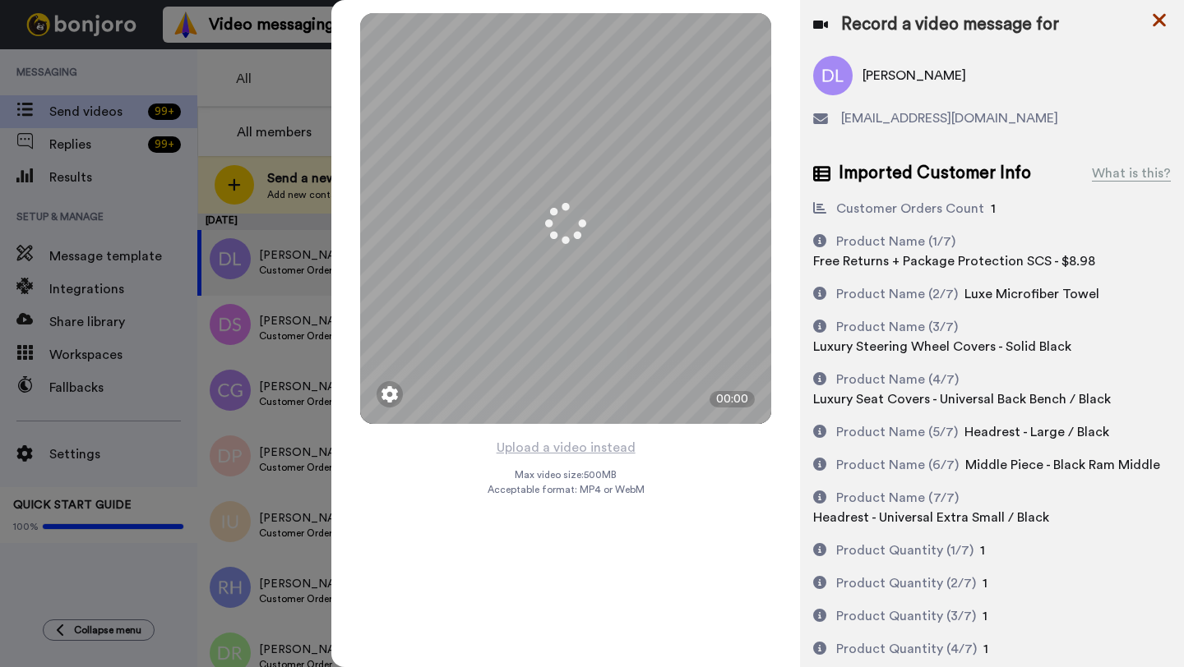
click at [1157, 24] on icon at bounding box center [1159, 20] width 16 height 21
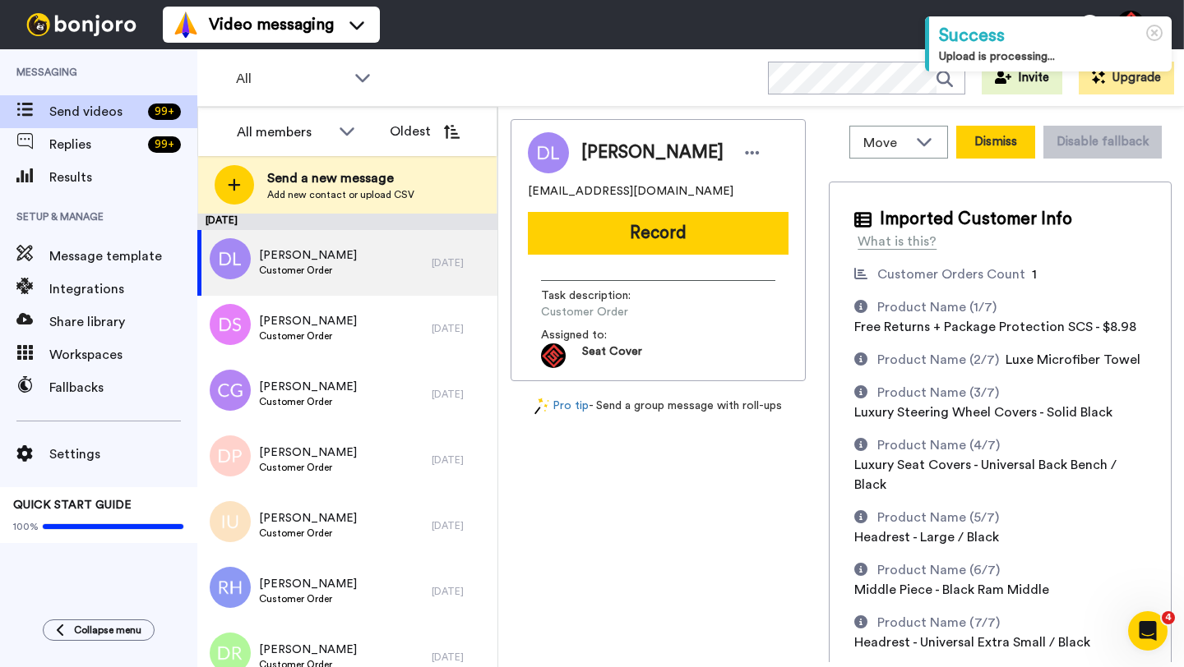
click at [995, 140] on button "Dismiss" at bounding box center [995, 142] width 79 height 33
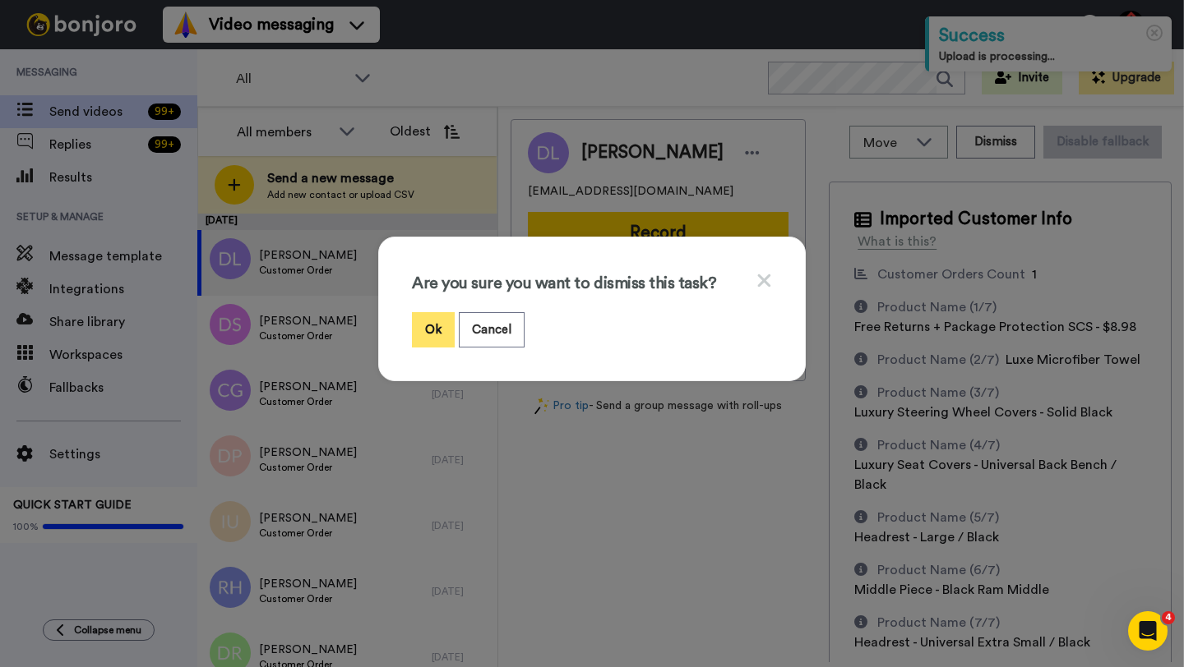
click at [427, 333] on button "Ok" at bounding box center [433, 329] width 43 height 35
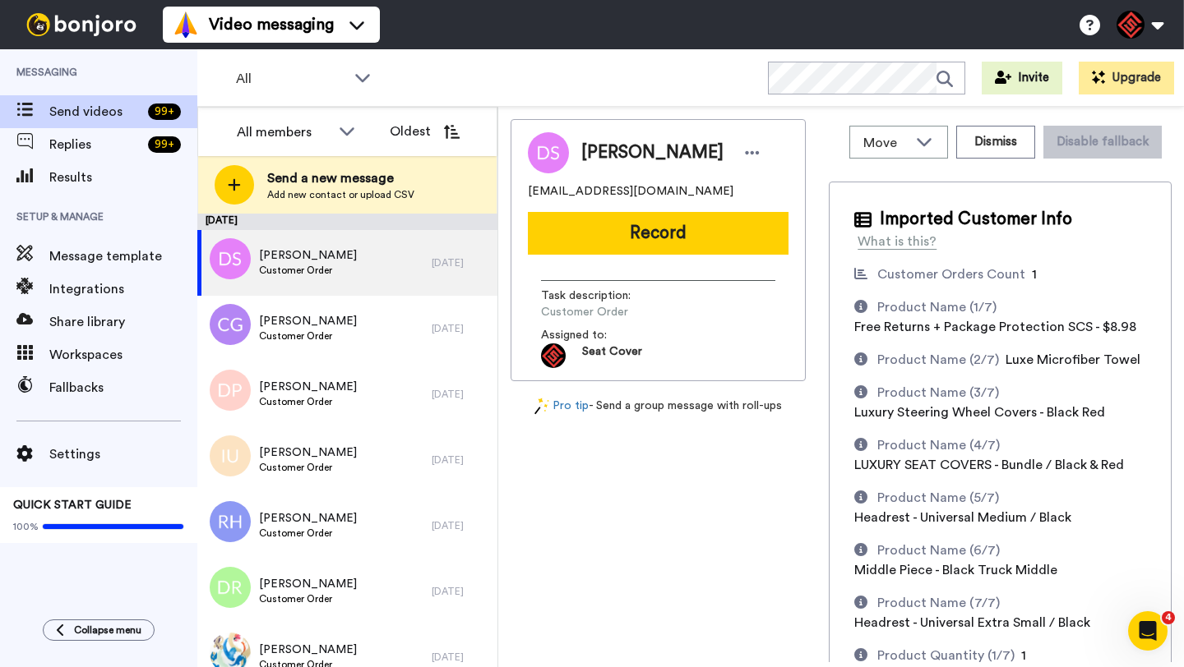
click at [600, 155] on span "Dave Snyder" at bounding box center [652, 153] width 142 height 25
copy span "Dave"
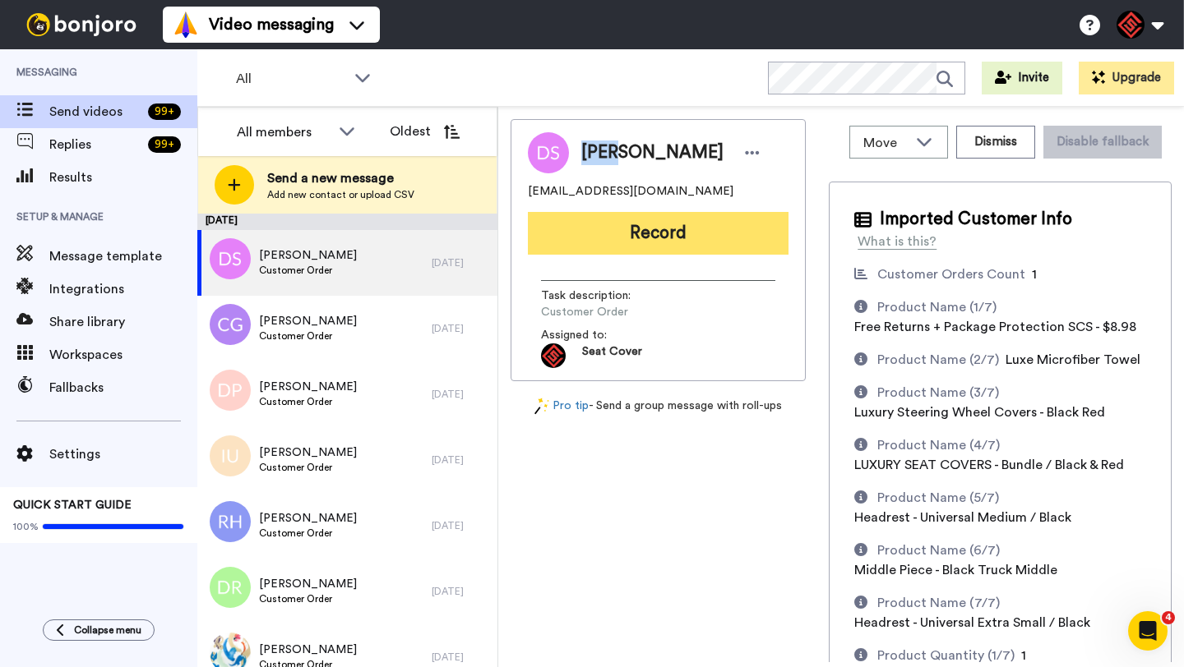
click at [644, 228] on button "Record" at bounding box center [658, 233] width 261 height 43
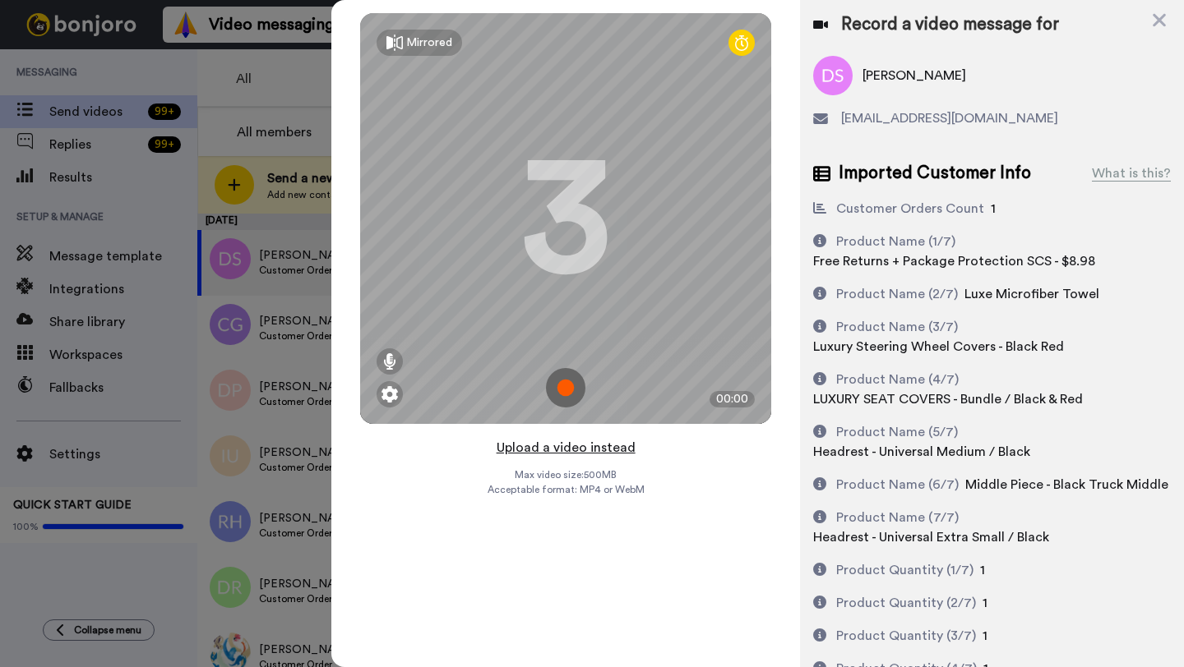
click at [553, 450] on button "Upload a video instead" at bounding box center [565, 447] width 149 height 21
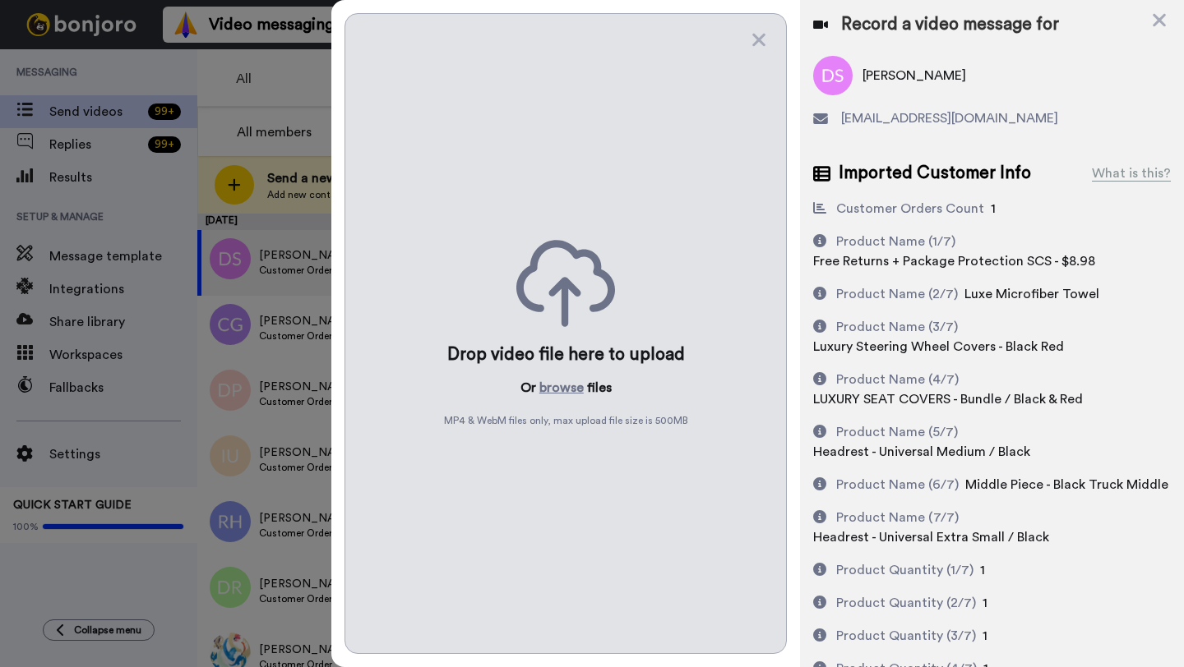
click at [556, 450] on div "Drop video file here to upload Or browse files MP4 & WebM files only, max uploa…" at bounding box center [565, 333] width 442 height 641
click at [558, 385] on button "browse" at bounding box center [561, 388] width 44 height 20
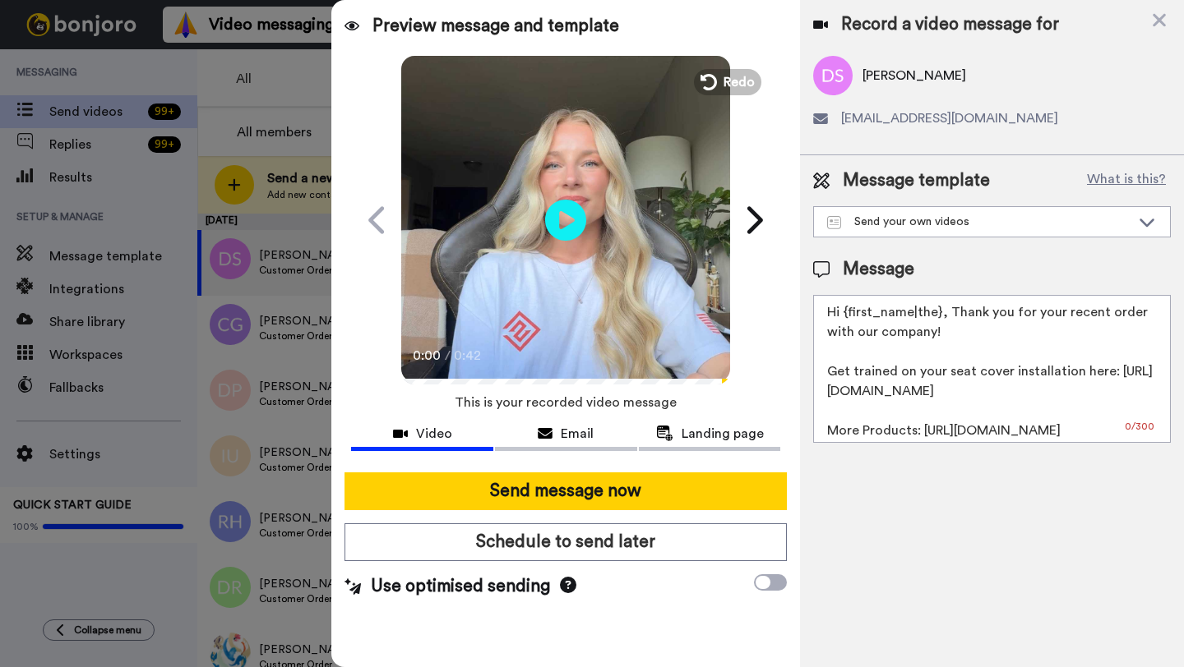
drag, startPoint x: 939, startPoint y: 320, endPoint x: 841, endPoint y: 319, distance: 97.8
click at [841, 319] on textarea "Hi {first_name|the}, Thank you for your recent order with our company! Get trai…" at bounding box center [992, 369] width 358 height 148
paste textarea "Dave"
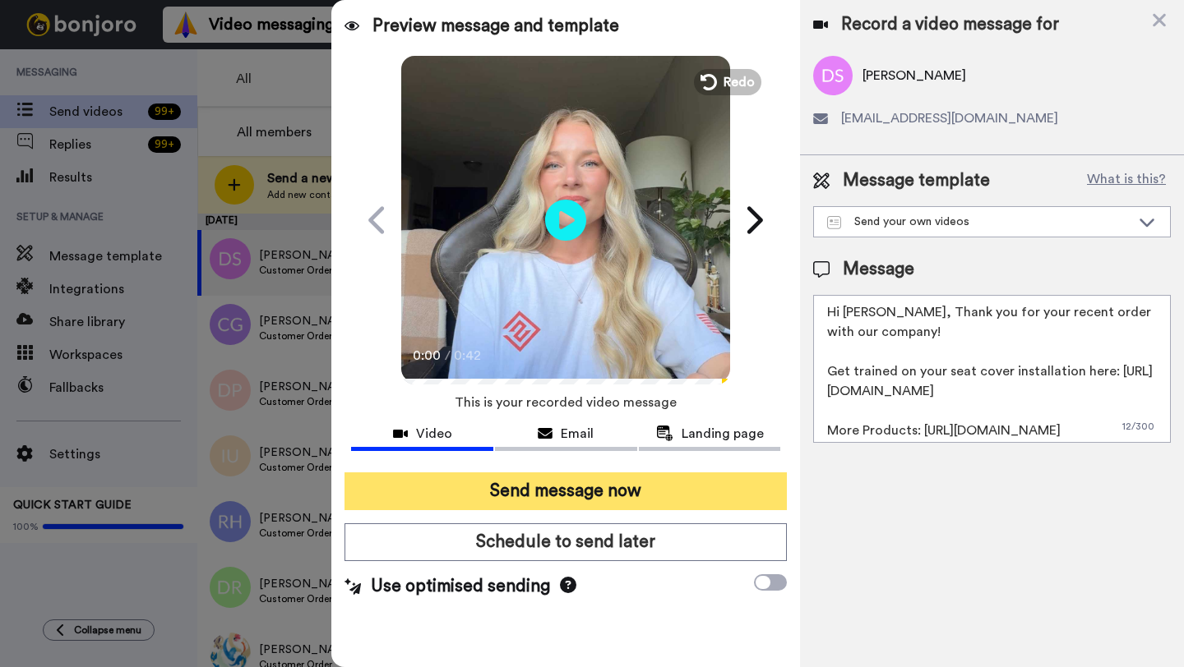
type textarea "Hi Dave, Thank you for your recent order with our company! Get trained on your …"
click at [611, 502] on button "Send message now" at bounding box center [565, 492] width 442 height 38
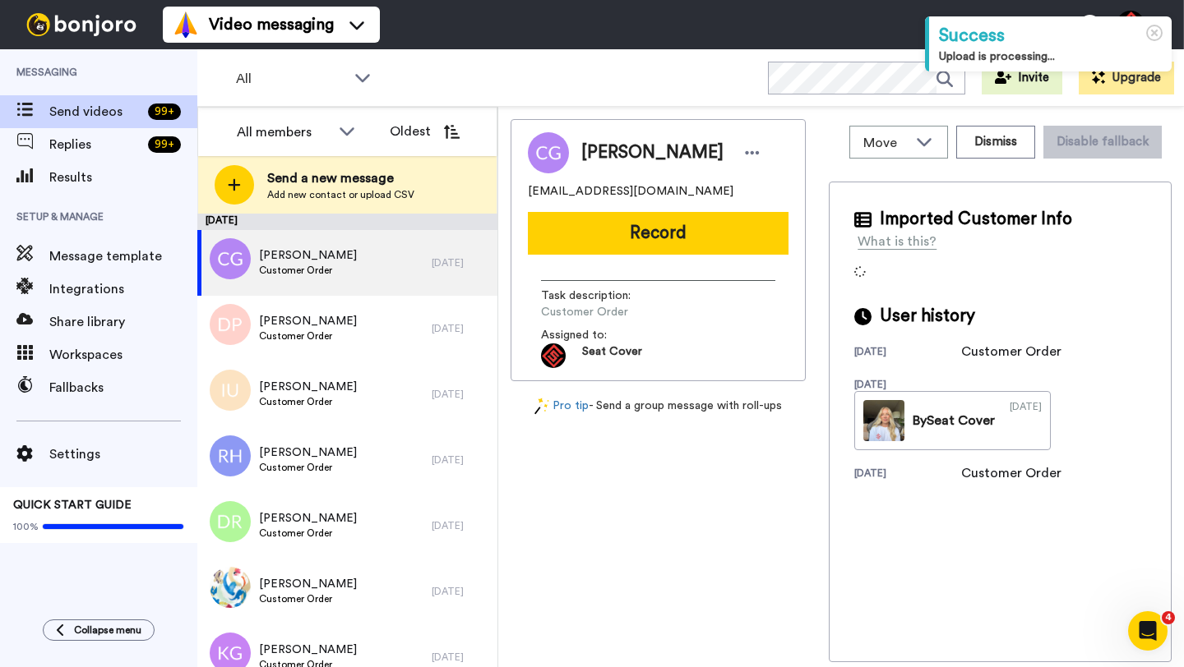
click at [598, 156] on span "Chris Guster" at bounding box center [652, 153] width 142 height 25
click at [979, 142] on button "Dismiss" at bounding box center [995, 142] width 79 height 33
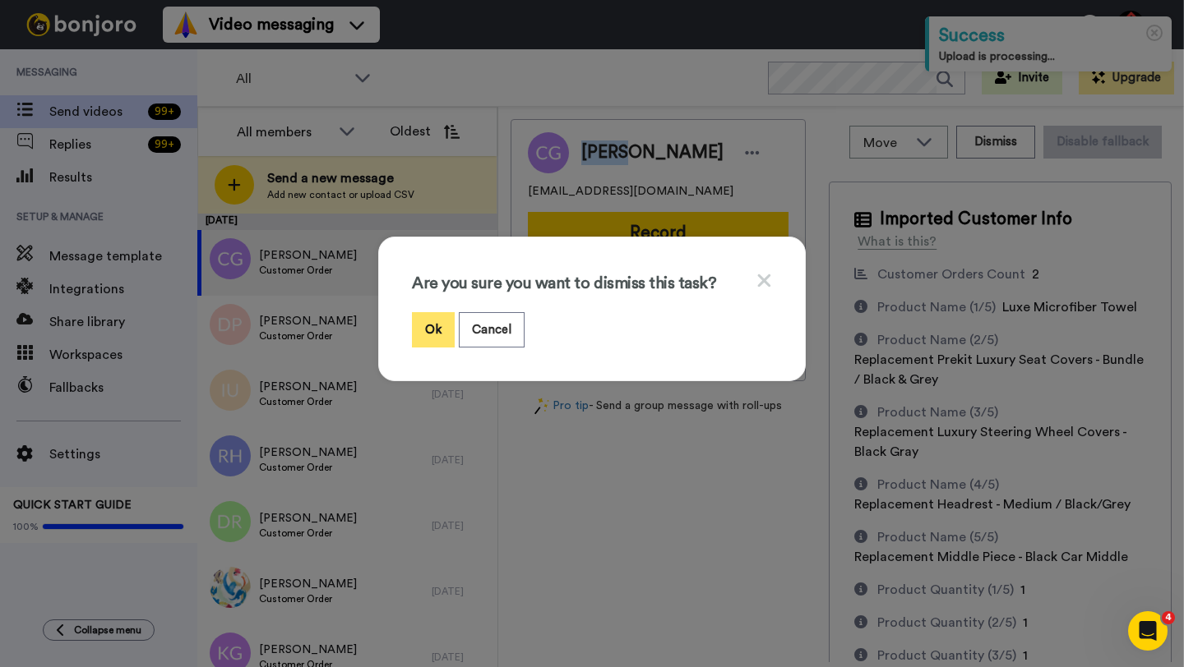
click at [444, 328] on button "Ok" at bounding box center [433, 329] width 43 height 35
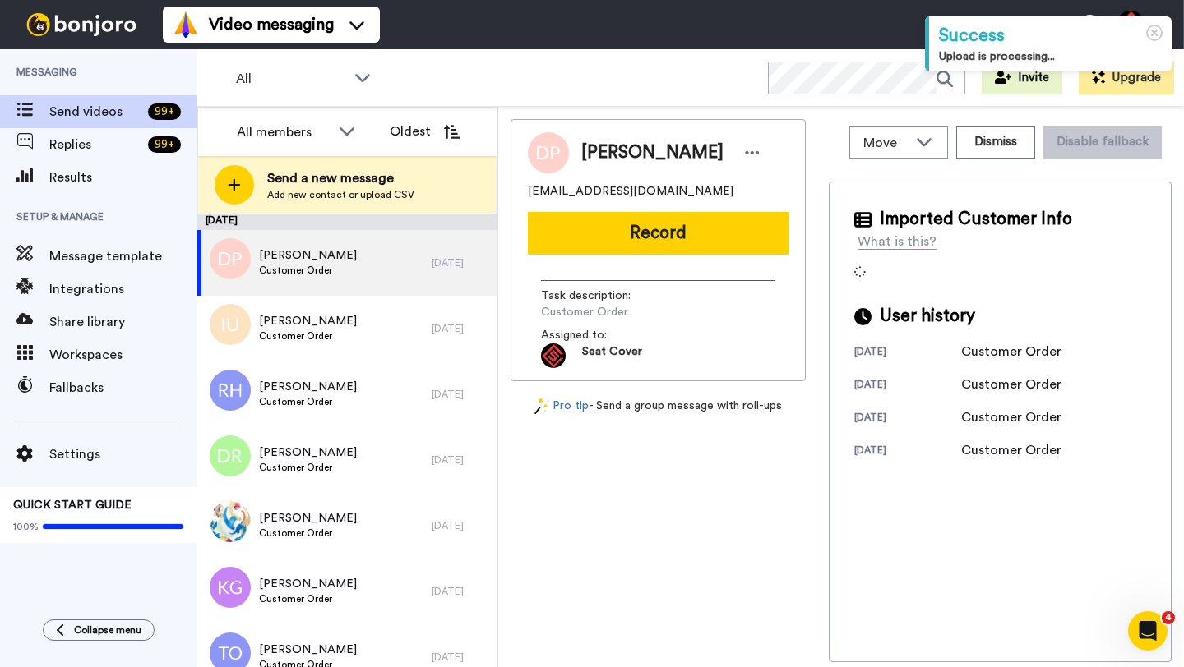
click at [600, 155] on span "Donald Pachucki" at bounding box center [652, 153] width 142 height 25
copy span "Donald"
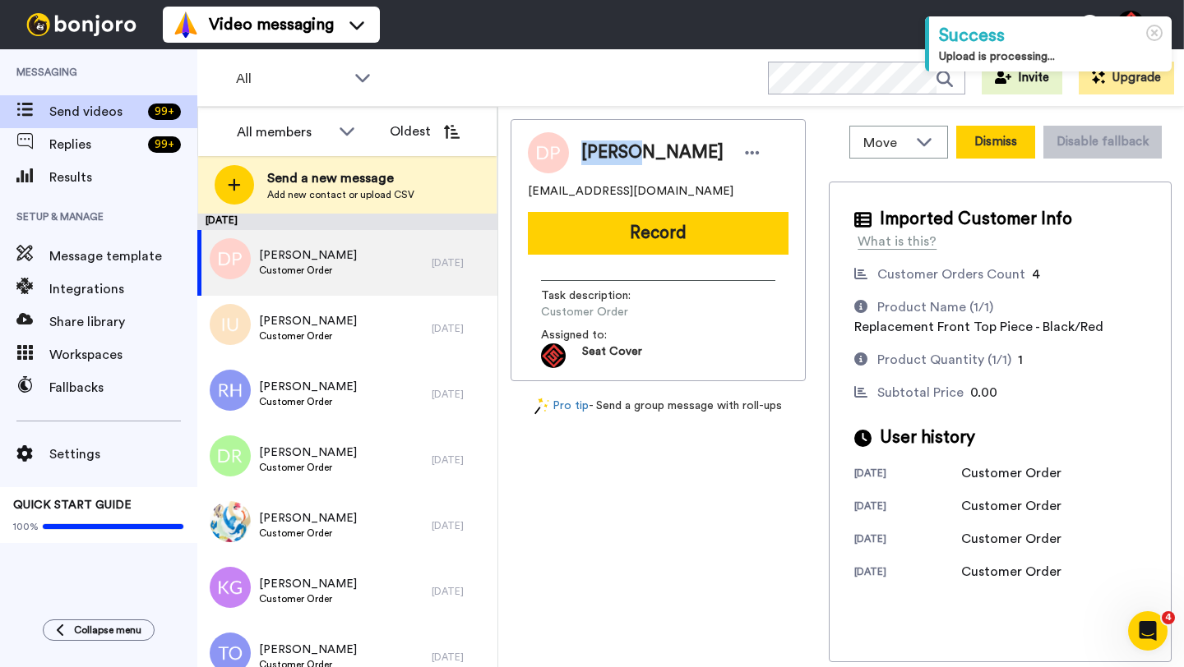
click at [984, 140] on button "Dismiss" at bounding box center [995, 142] width 79 height 33
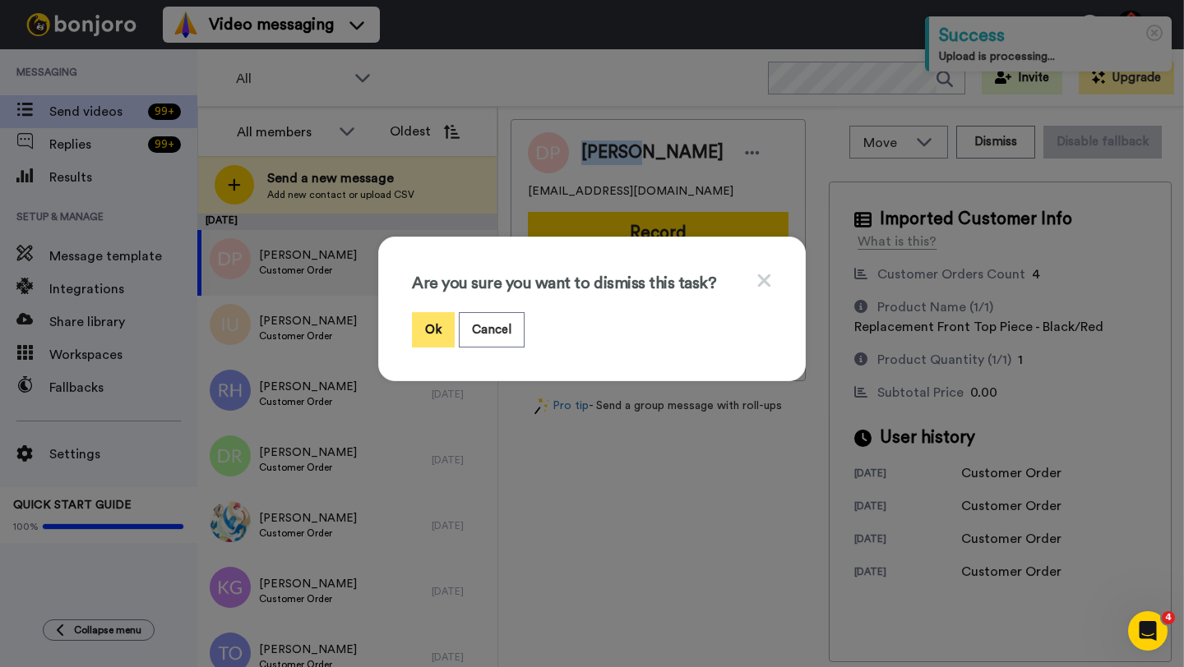
click at [413, 316] on button "Ok" at bounding box center [433, 329] width 43 height 35
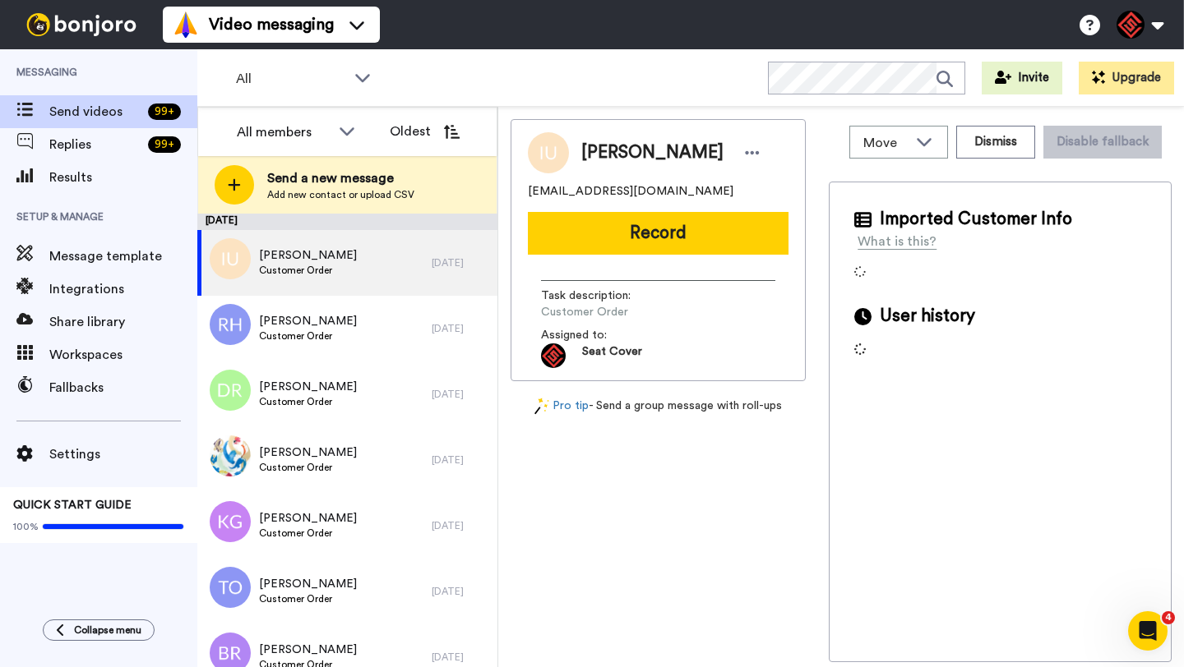
click at [611, 158] on span "Ian Uhl" at bounding box center [652, 153] width 142 height 25
click at [587, 158] on span "Ian Uhl" at bounding box center [652, 153] width 142 height 25
copy span "Ian"
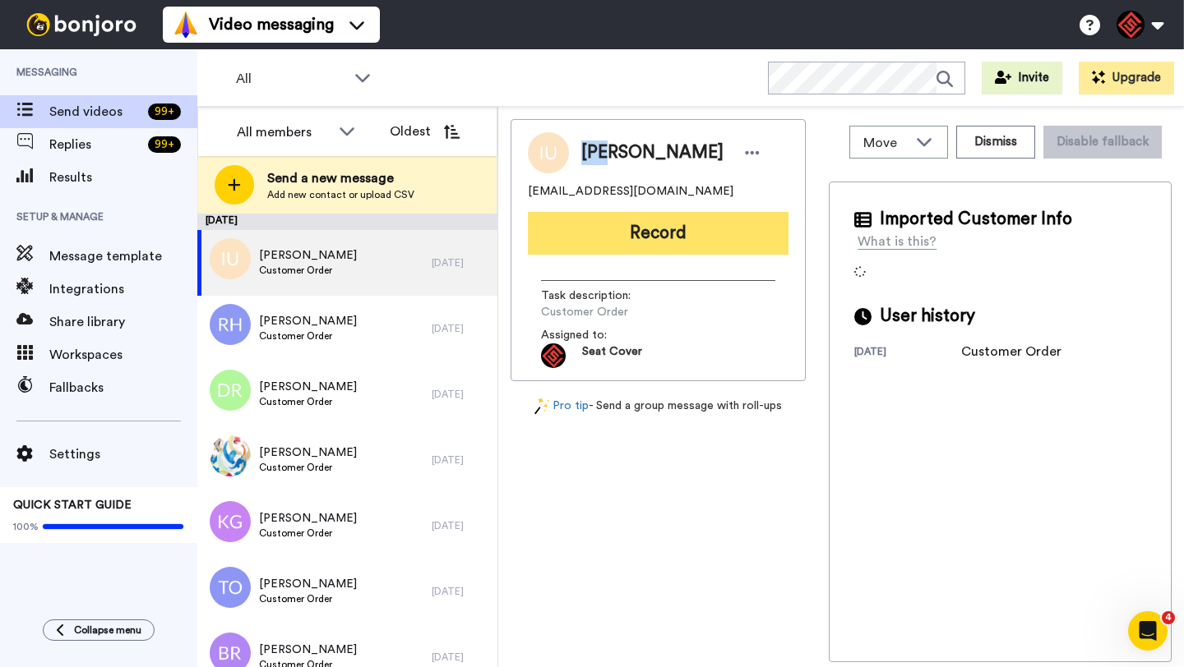
click at [654, 233] on button "Record" at bounding box center [658, 233] width 261 height 43
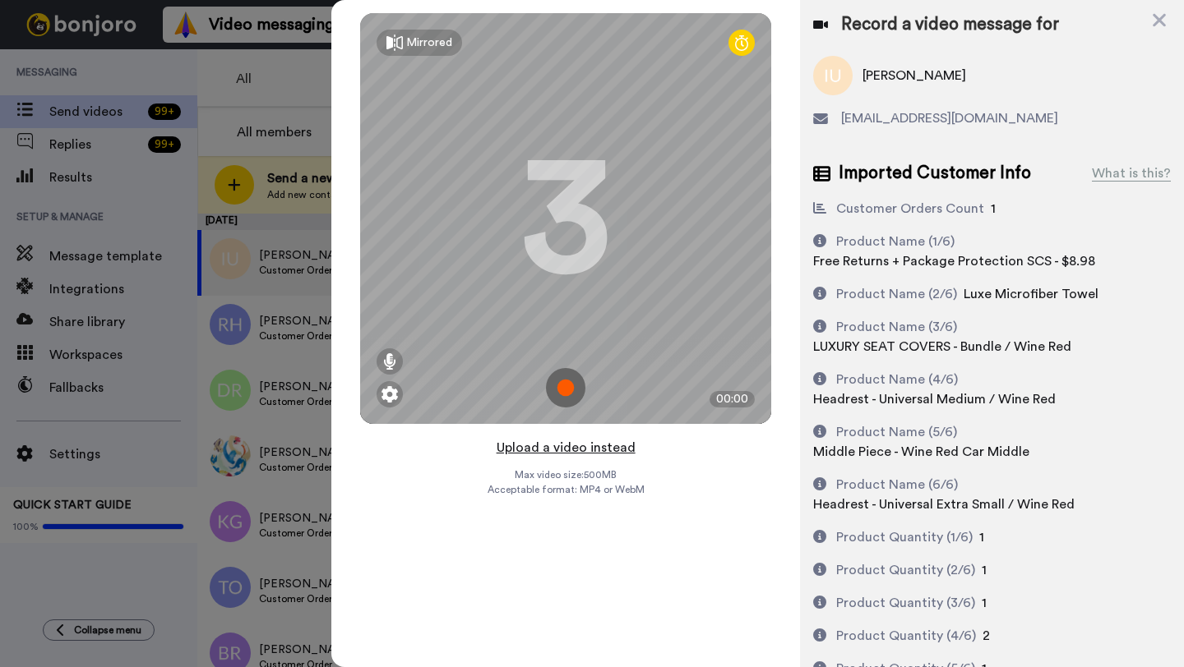
click at [549, 445] on button "Upload a video instead" at bounding box center [565, 447] width 149 height 21
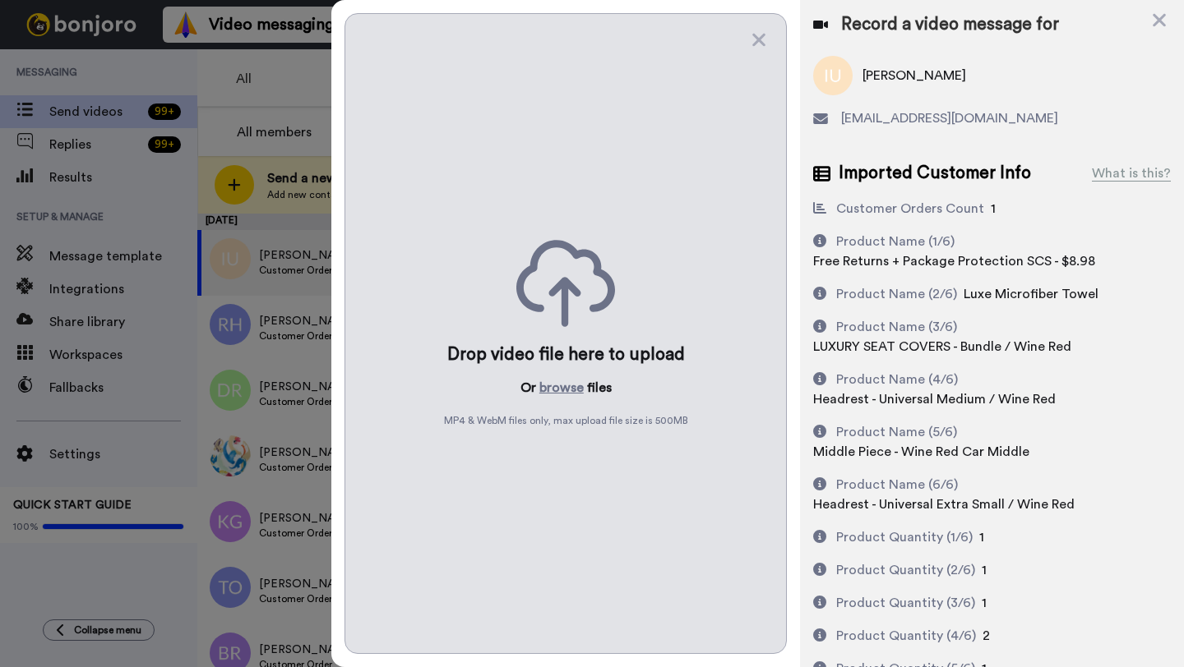
click at [548, 367] on div "Drop video file here to upload Or browse files MP4 & WebM files only, max uploa…" at bounding box center [565, 333] width 442 height 641
click at [550, 387] on button "browse" at bounding box center [561, 388] width 44 height 20
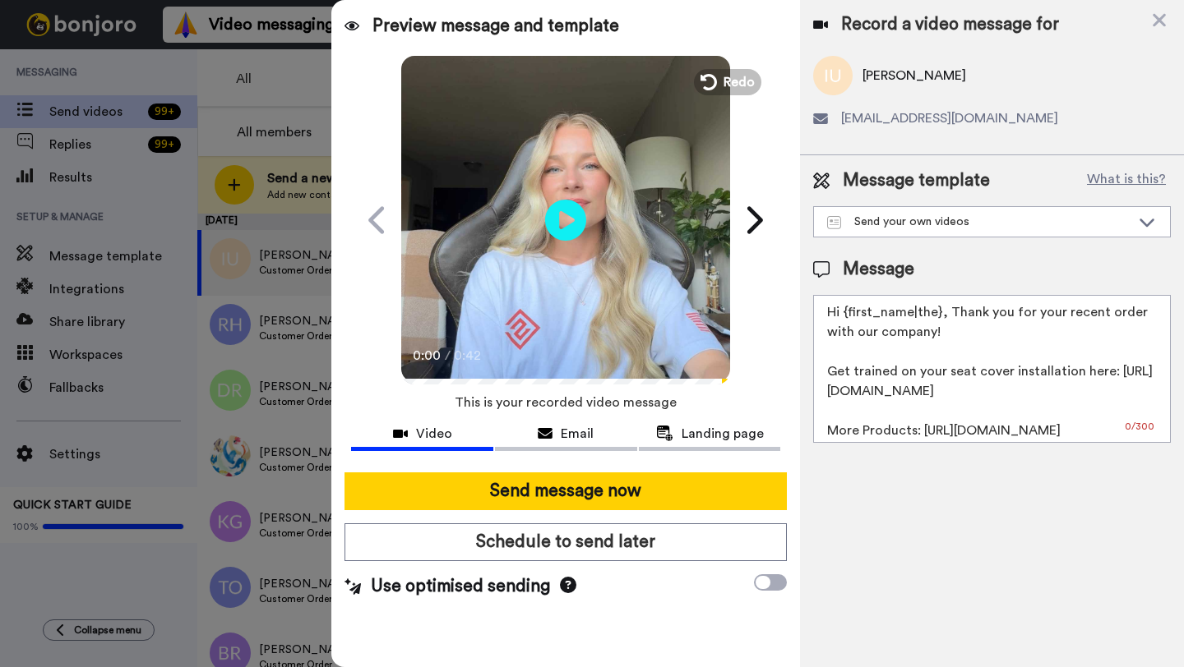
drag, startPoint x: 938, startPoint y: 321, endPoint x: 846, endPoint y: 320, distance: 92.1
click at [846, 320] on textarea "Hi {first_name|the}, Thank you for your recent order with our company! Get trai…" at bounding box center [992, 369] width 358 height 148
paste textarea "Ian"
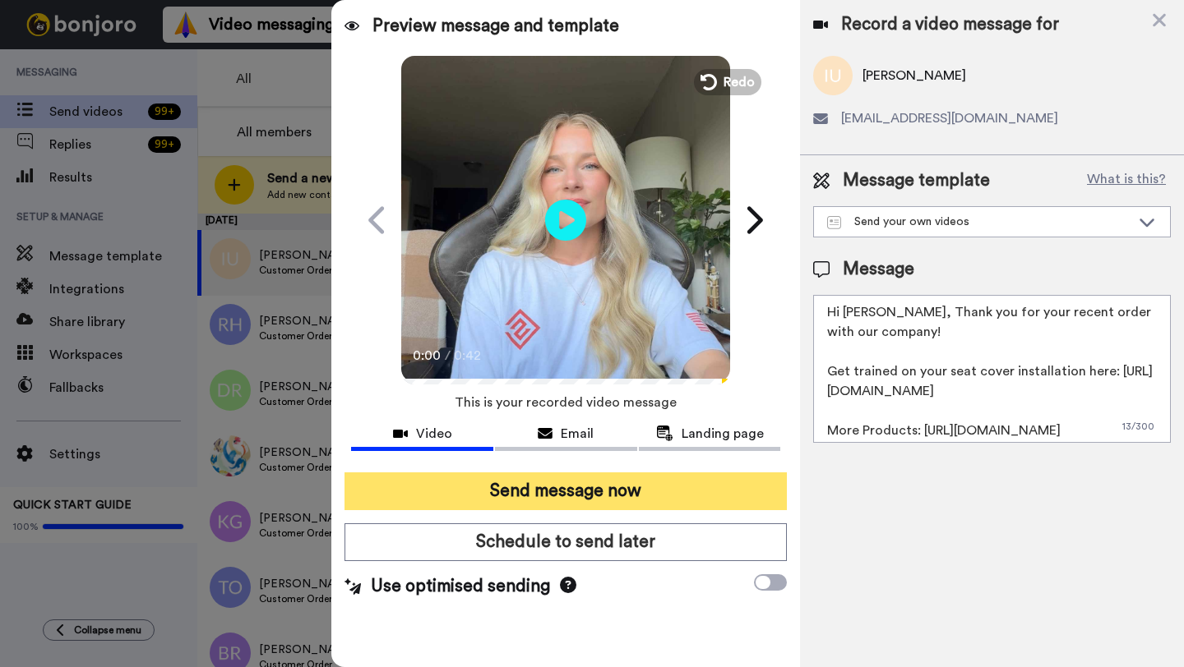
type textarea "Hi Ian, Thank you for your recent order with our company! Get trained on your s…"
click at [622, 484] on button "Send message now" at bounding box center [565, 492] width 442 height 38
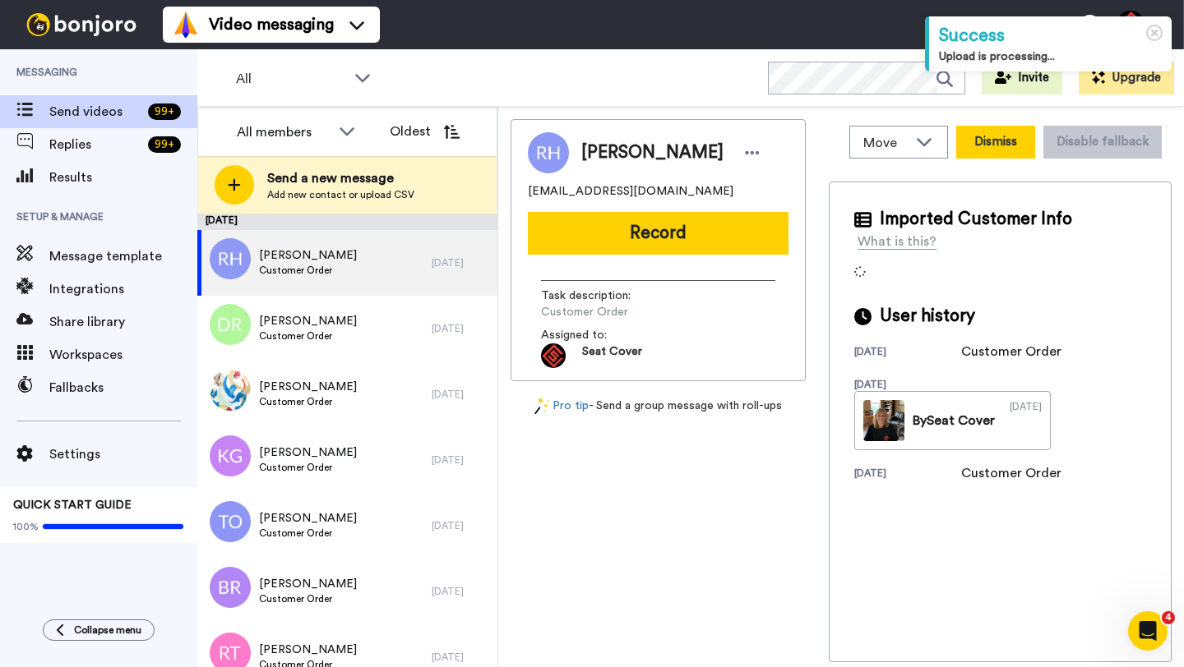
click at [984, 150] on button "Dismiss" at bounding box center [995, 142] width 79 height 33
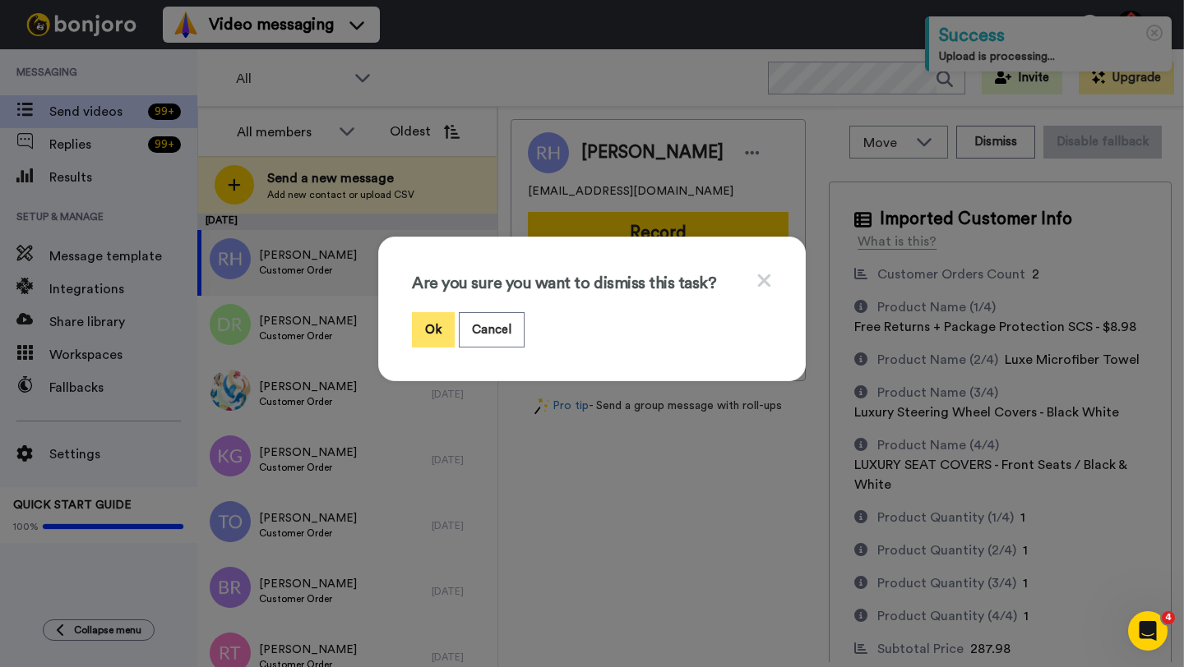
click at [421, 322] on button "Ok" at bounding box center [433, 329] width 43 height 35
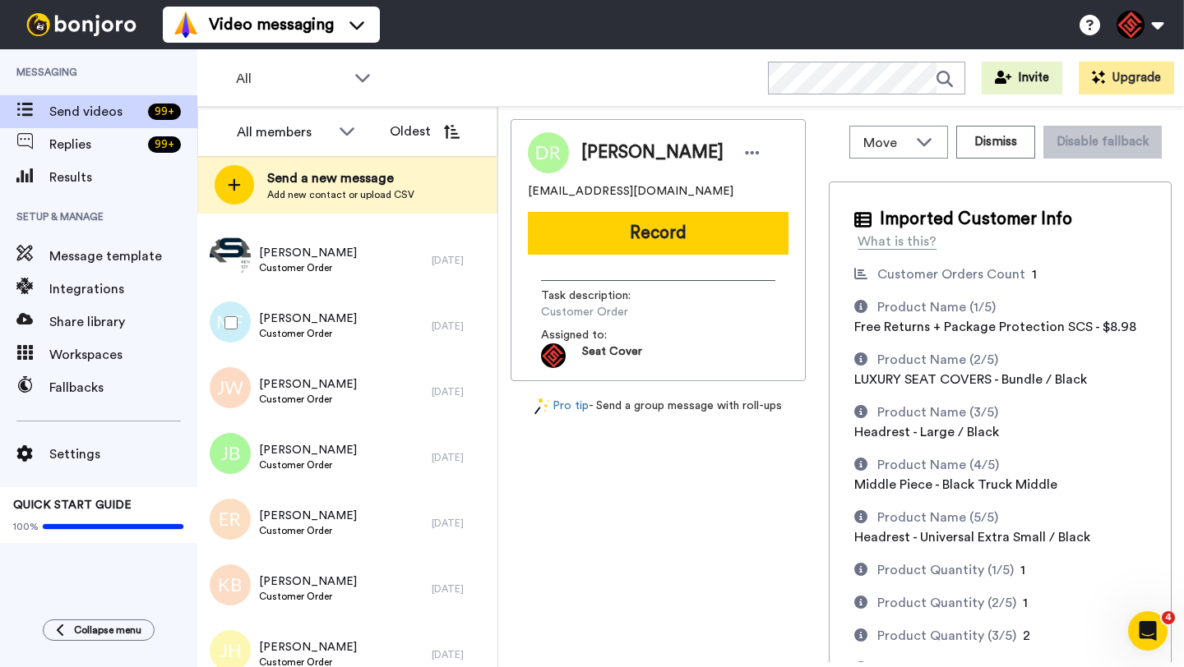
scroll to position [727, 0]
click at [611, 155] on span "[PERSON_NAME]" at bounding box center [652, 153] width 142 height 25
copy span "[PERSON_NAME]"
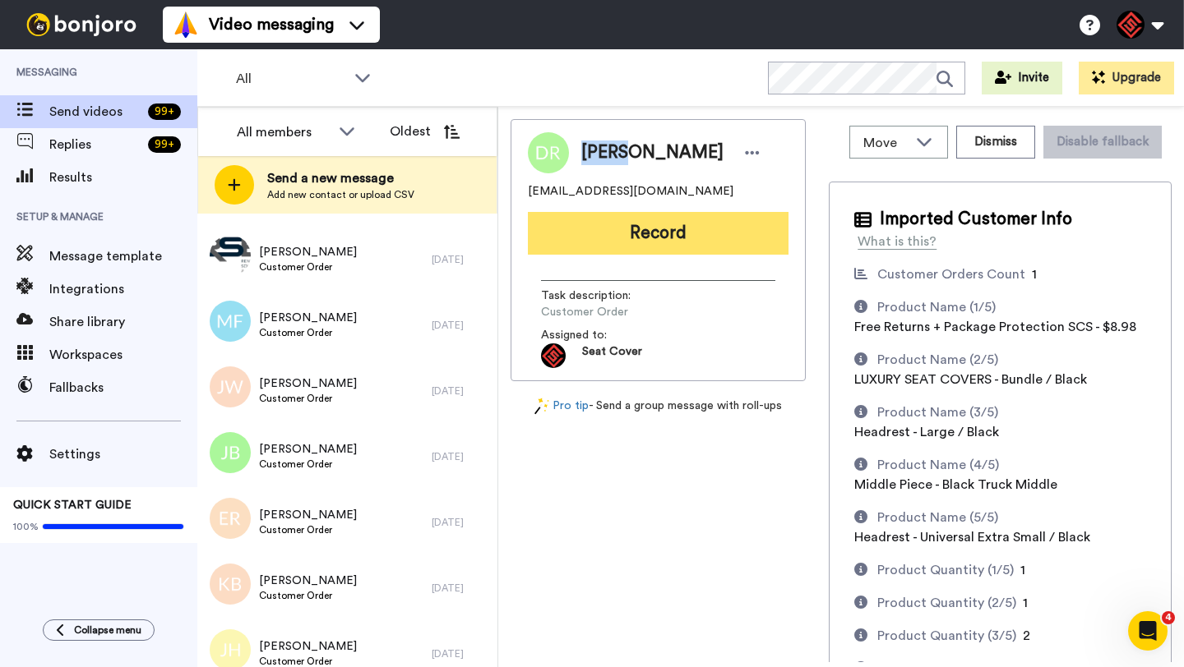
click at [670, 228] on button "Record" at bounding box center [658, 233] width 261 height 43
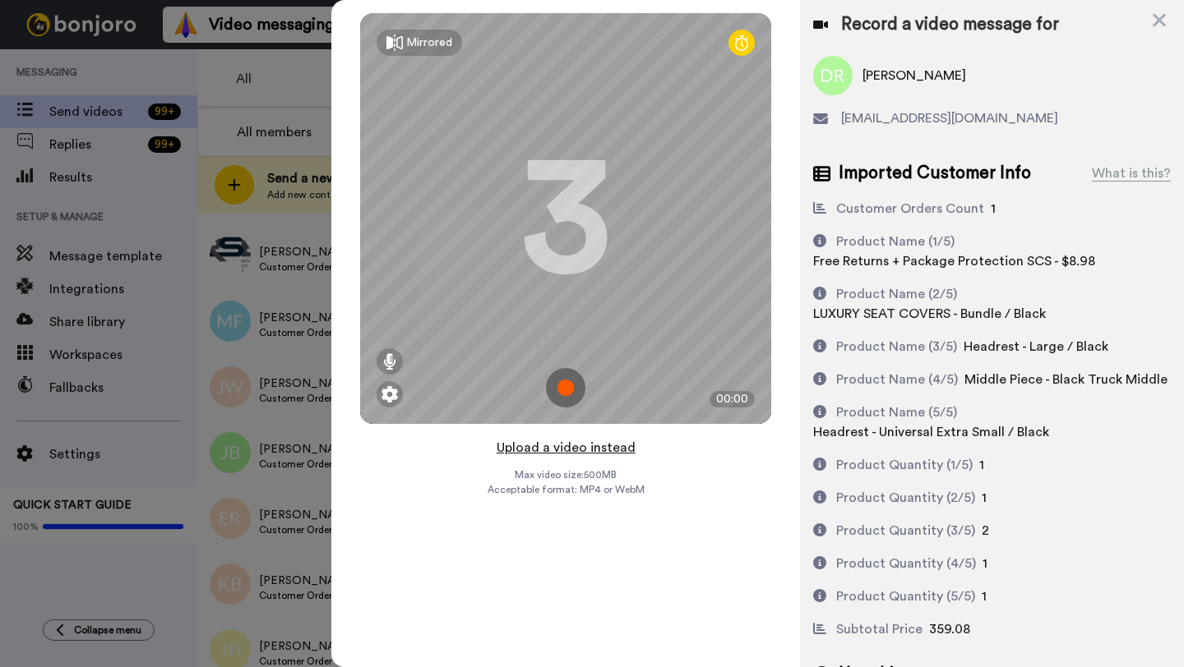
click at [570, 441] on button "Upload a video instead" at bounding box center [565, 447] width 149 height 21
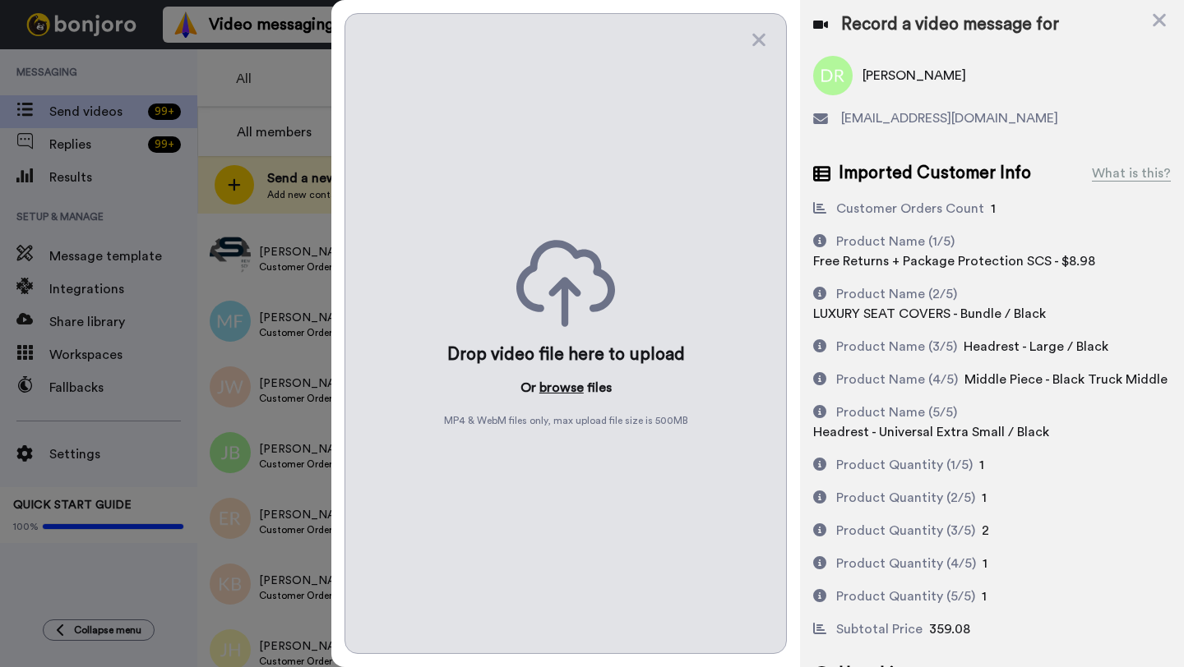
click at [563, 387] on button "browse" at bounding box center [561, 388] width 44 height 20
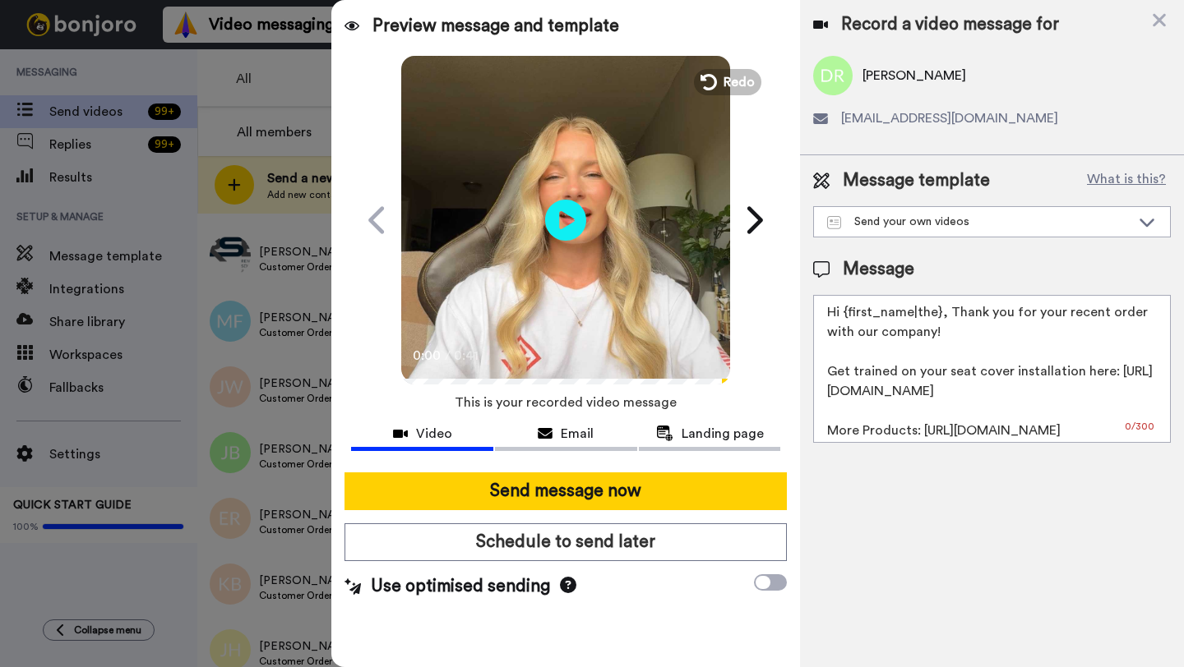
drag, startPoint x: 938, startPoint y: 319, endPoint x: 843, endPoint y: 317, distance: 94.5
click at [843, 317] on textarea "Hi {first_name|the}, Thank you for your recent order with our company! Get trai…" at bounding box center [992, 369] width 358 height 148
paste textarea "[PERSON_NAME]"
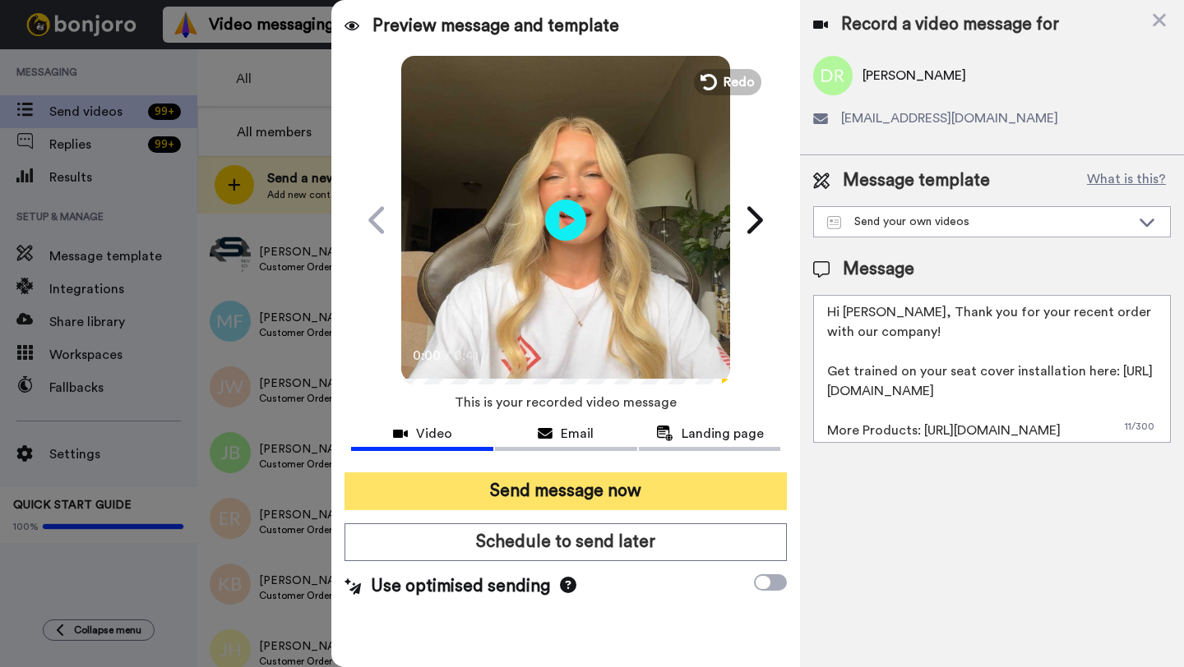
type textarea "Hi [PERSON_NAME], Thank you for your recent order with our company! Get trained…"
click at [605, 490] on button "Send message now" at bounding box center [565, 492] width 442 height 38
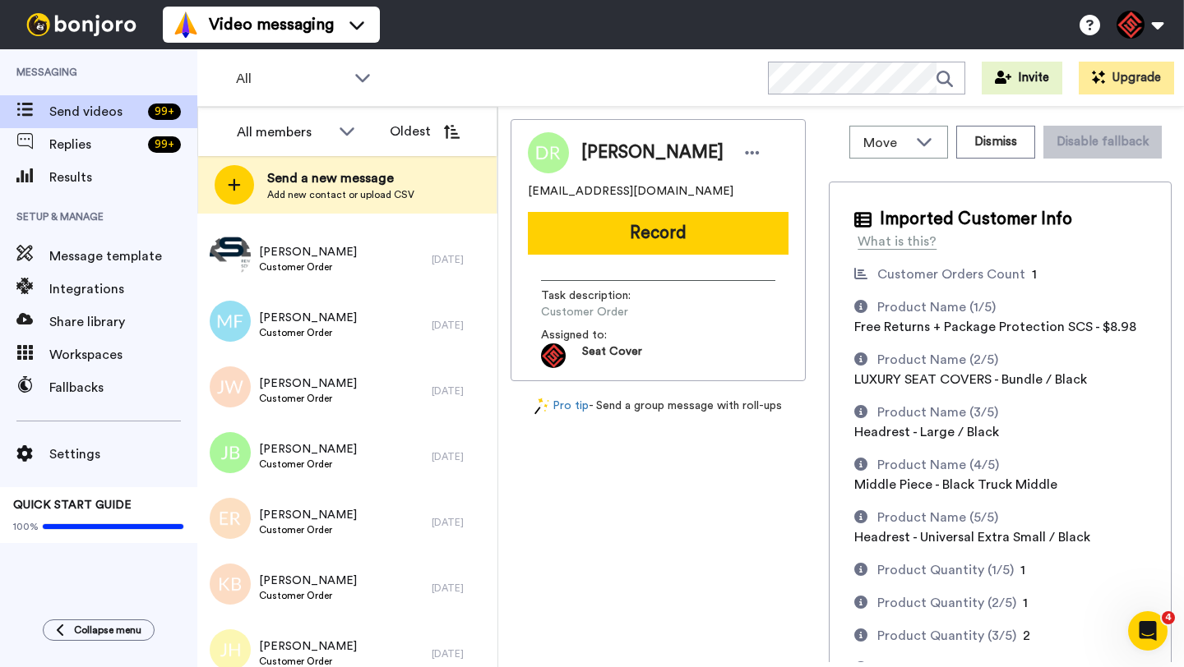
scroll to position [0, 0]
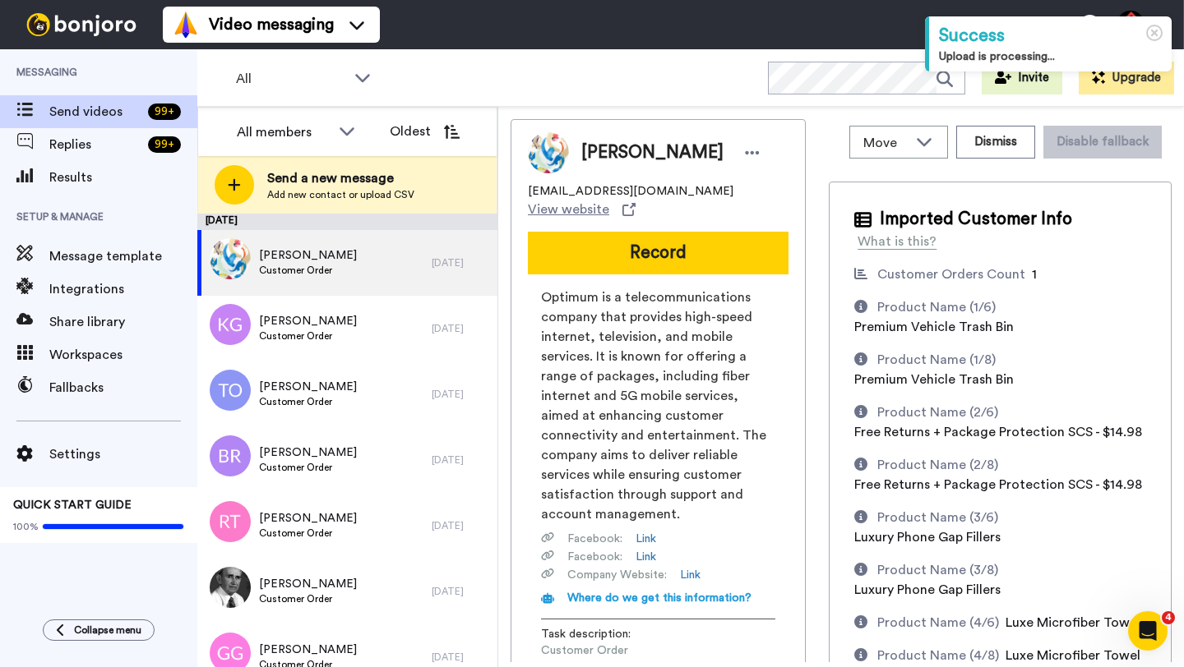
click at [607, 149] on span "John Rudge" at bounding box center [652, 153] width 142 height 25
copy span "John"
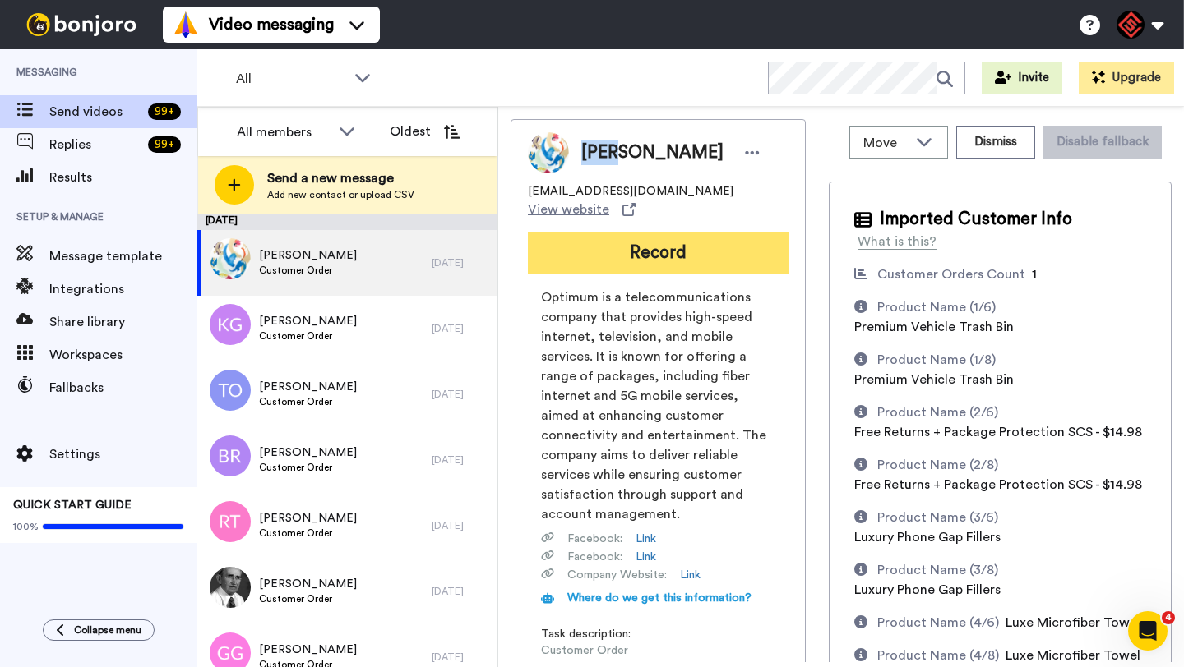
click at [649, 232] on button "Record" at bounding box center [658, 253] width 261 height 43
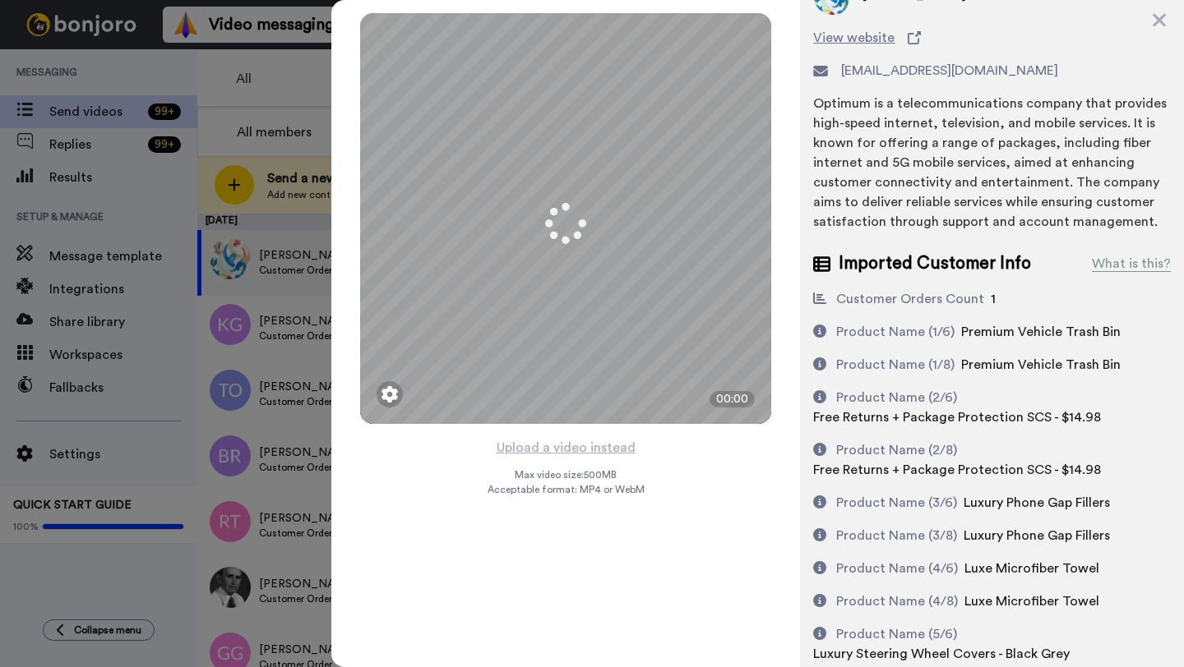
scroll to position [90, 0]
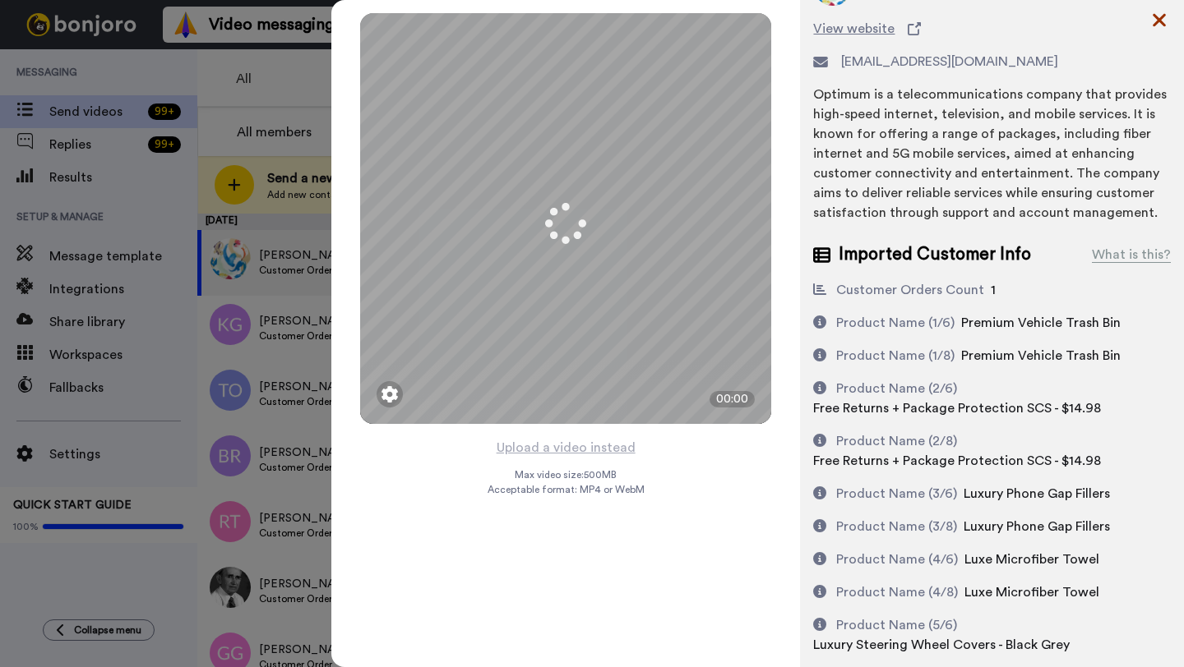
click at [1156, 17] on icon at bounding box center [1158, 20] width 13 height 13
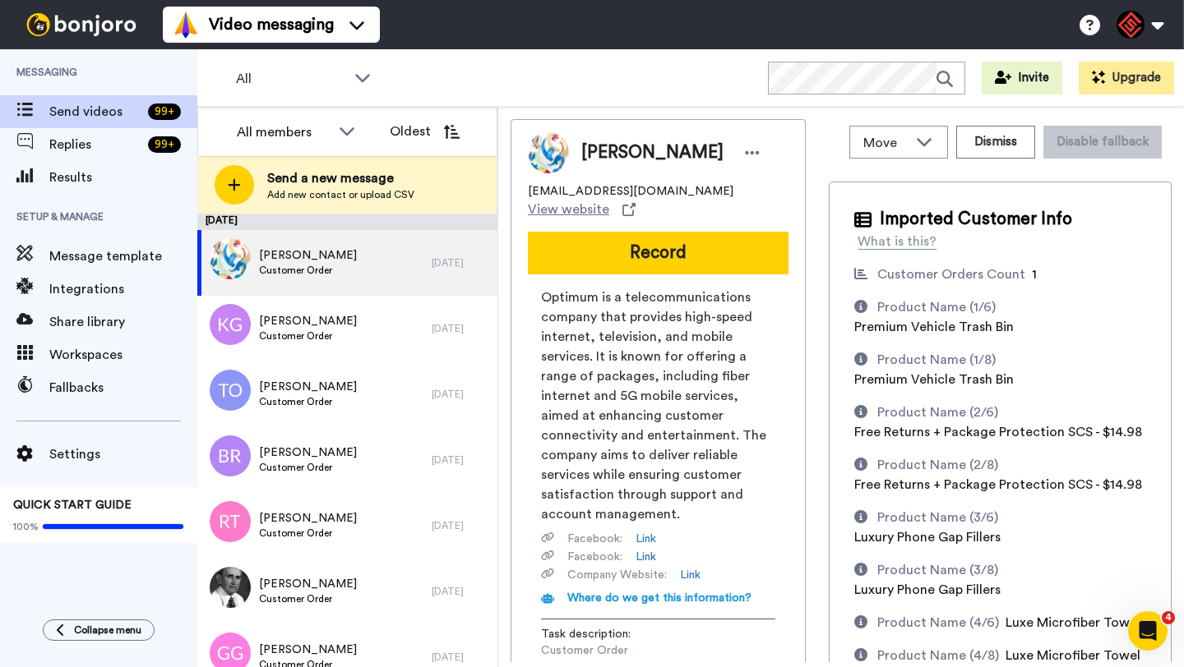
scroll to position [0, 0]
click at [988, 145] on button "Dismiss" at bounding box center [995, 142] width 79 height 33
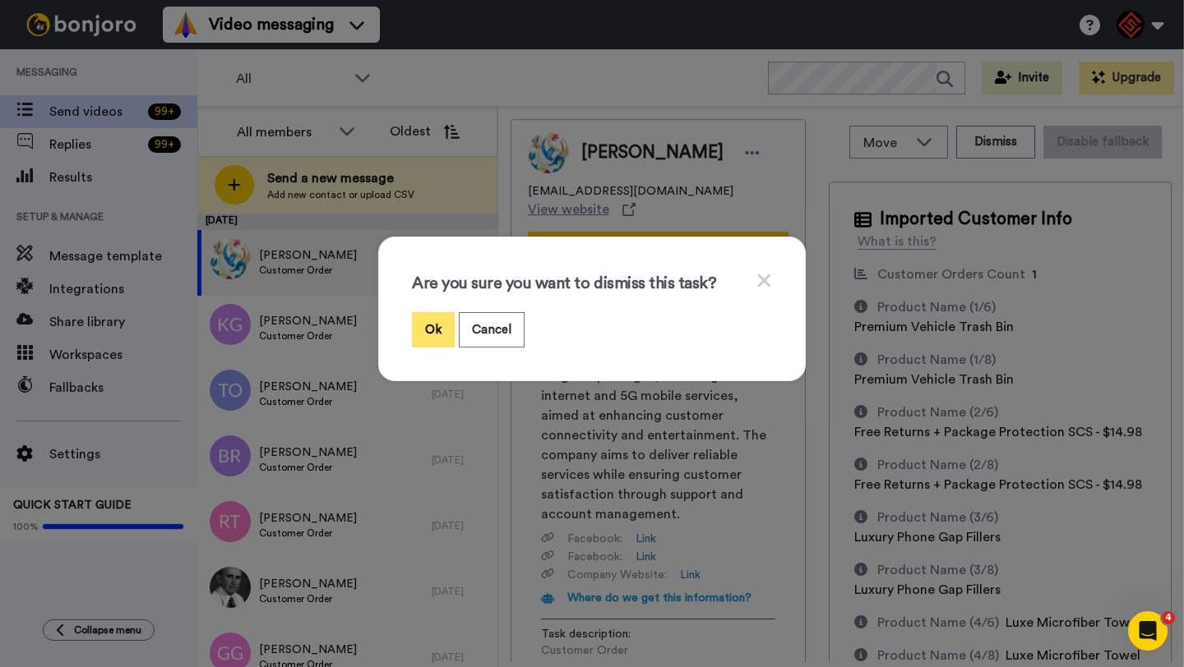
click at [426, 334] on button "Ok" at bounding box center [433, 329] width 43 height 35
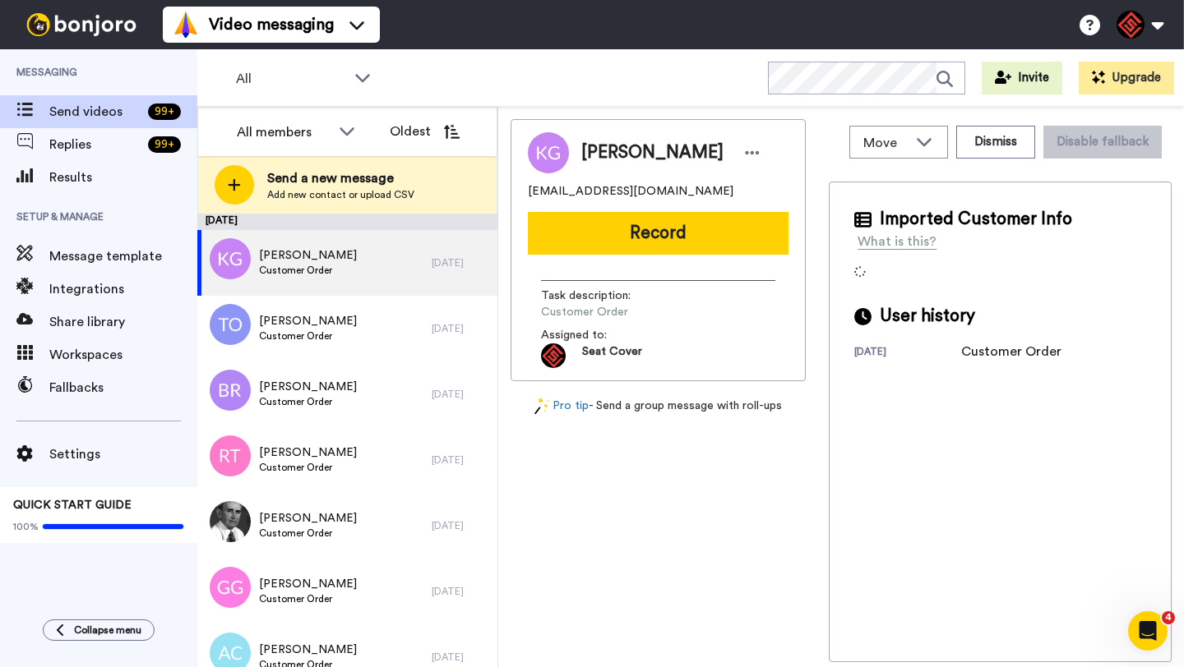
click at [600, 161] on span "Kyan Gilbertson" at bounding box center [652, 153] width 142 height 25
copy span "Kyan"
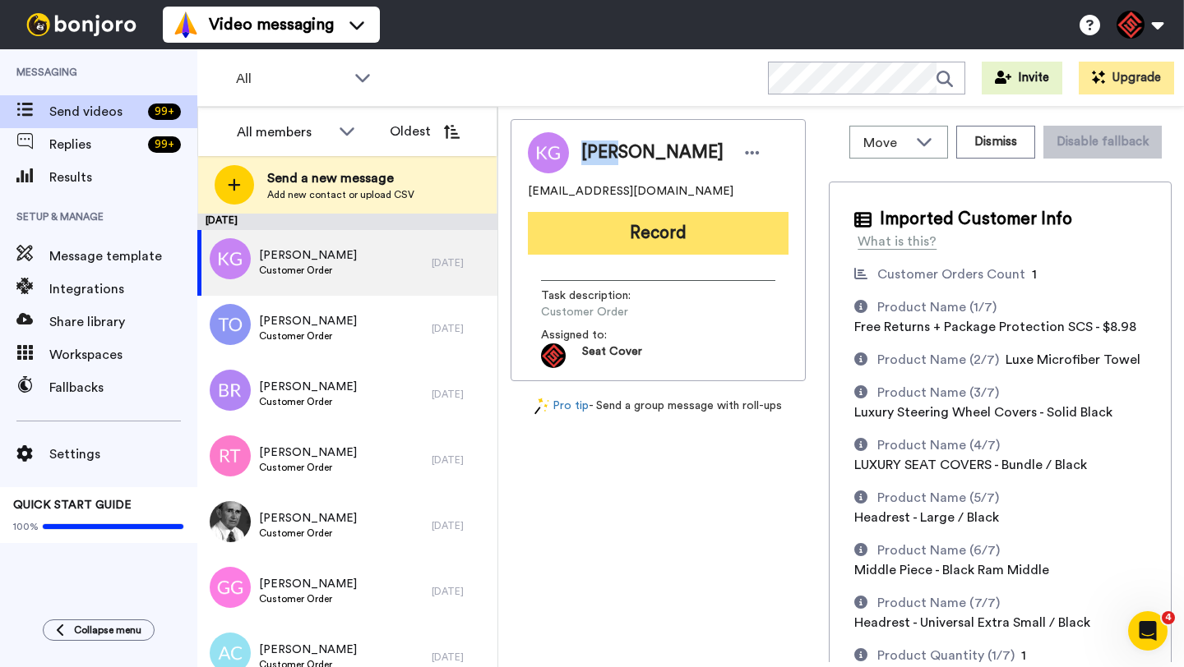
click at [598, 242] on button "Record" at bounding box center [658, 233] width 261 height 43
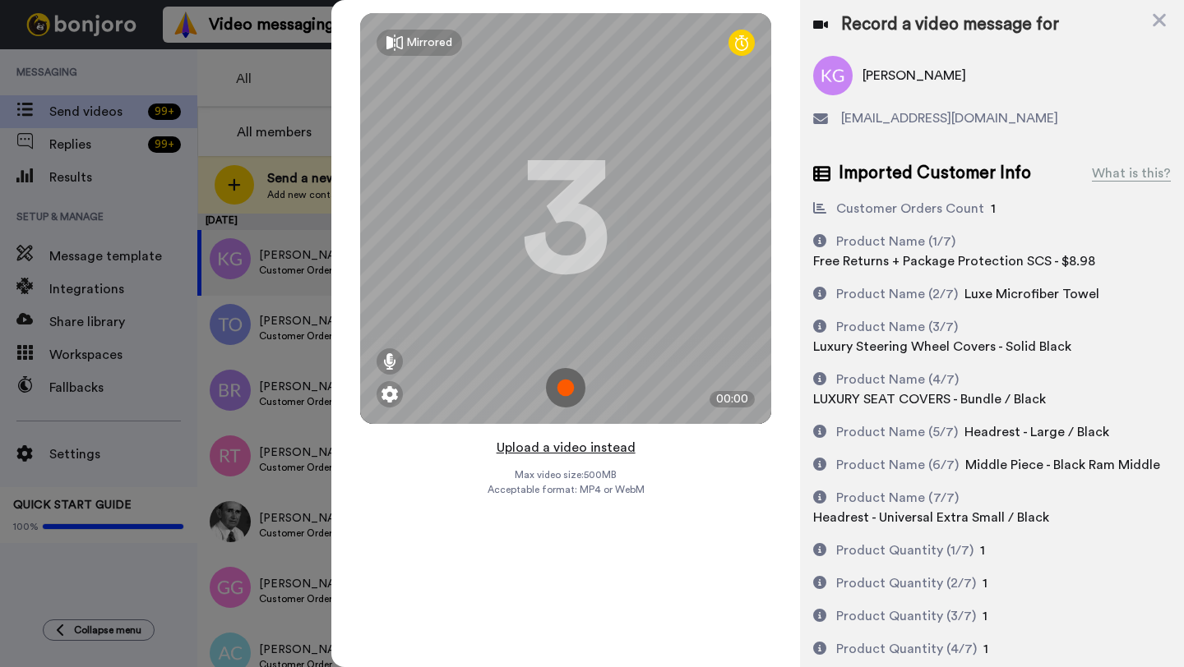
click at [551, 445] on button "Upload a video instead" at bounding box center [565, 447] width 149 height 21
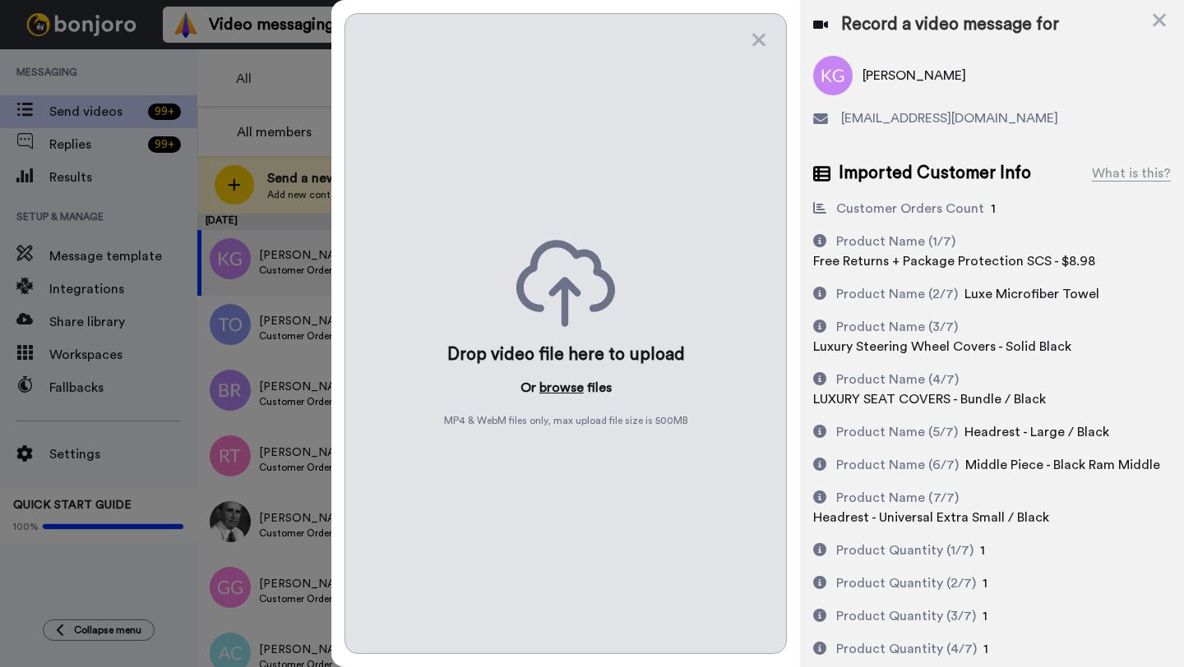
click at [552, 390] on button "browse" at bounding box center [561, 388] width 44 height 20
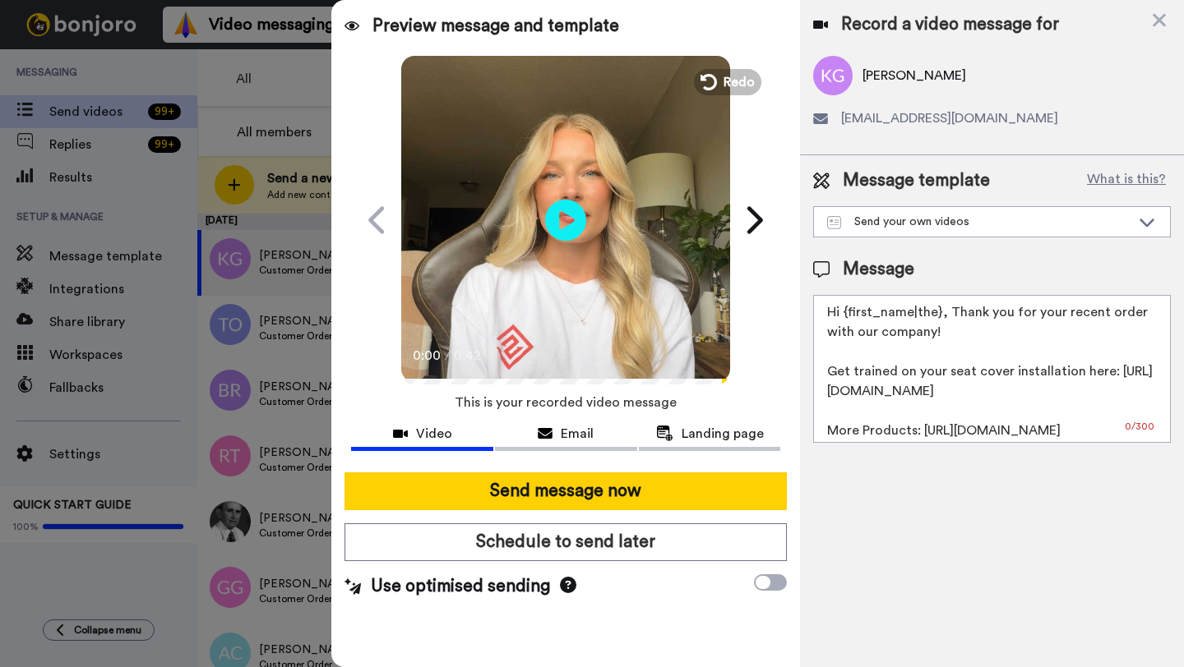
drag, startPoint x: 939, startPoint y: 317, endPoint x: 847, endPoint y: 317, distance: 92.9
click at [847, 317] on textarea "Hi {first_name|the}, Thank you for your recent order with our company! Get trai…" at bounding box center [992, 369] width 358 height 148
paste textarea "Kyan"
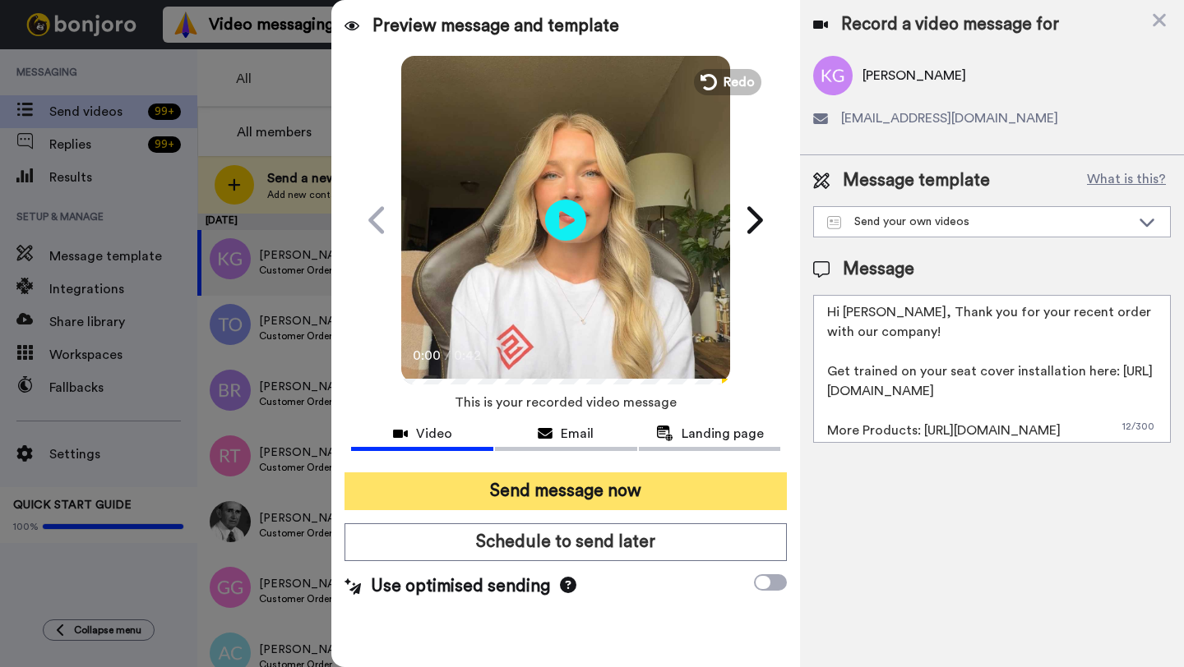
type textarea "Hi Kyan, Thank you for your recent order with our company! Get trained on your …"
click at [548, 496] on button "Send message now" at bounding box center [565, 492] width 442 height 38
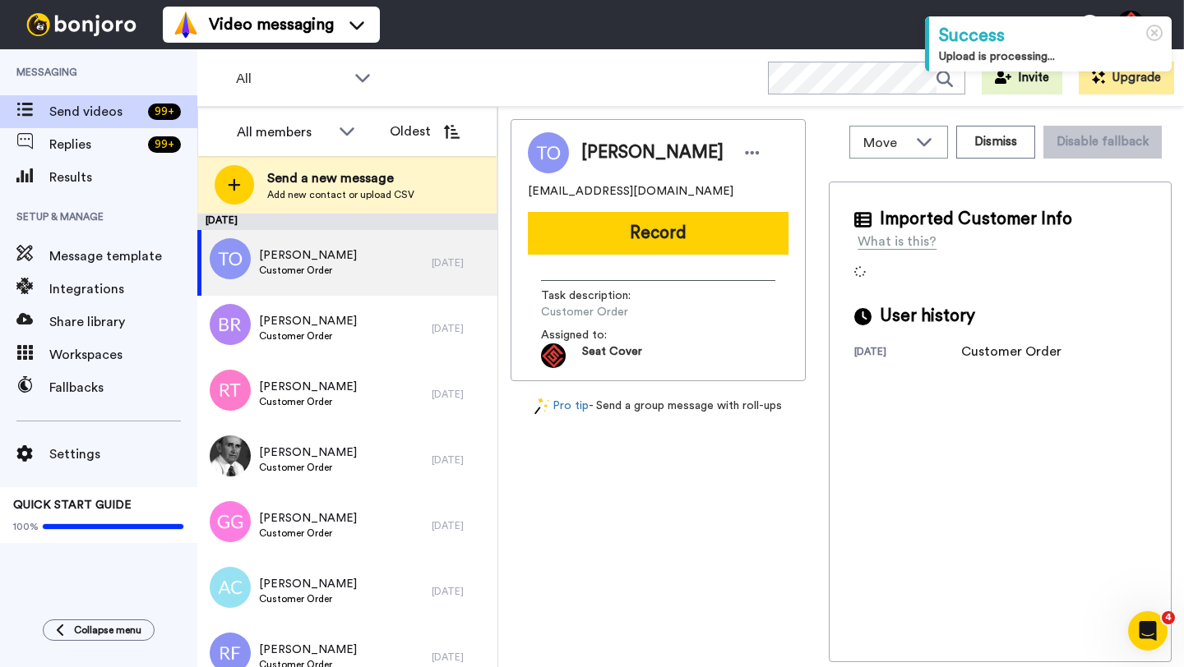
click at [598, 164] on span "[PERSON_NAME]" at bounding box center [652, 153] width 142 height 25
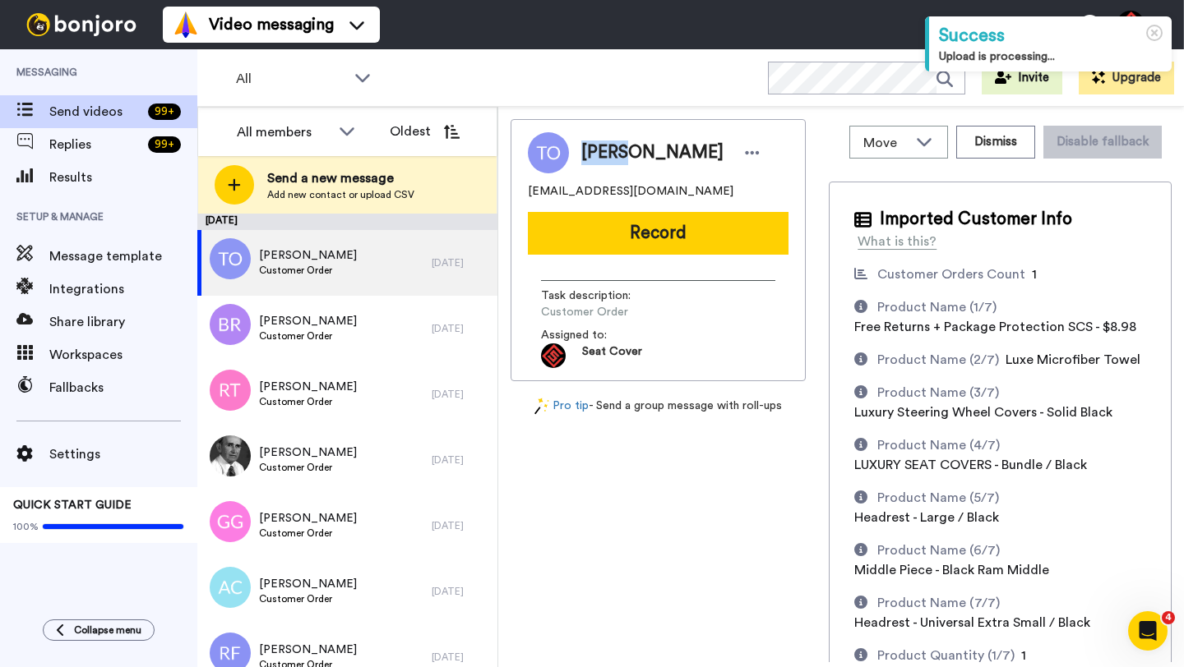
click at [606, 155] on span "[PERSON_NAME]" at bounding box center [652, 153] width 142 height 25
click at [609, 157] on span "[PERSON_NAME]" at bounding box center [652, 153] width 142 height 25
copy span "Tyson"
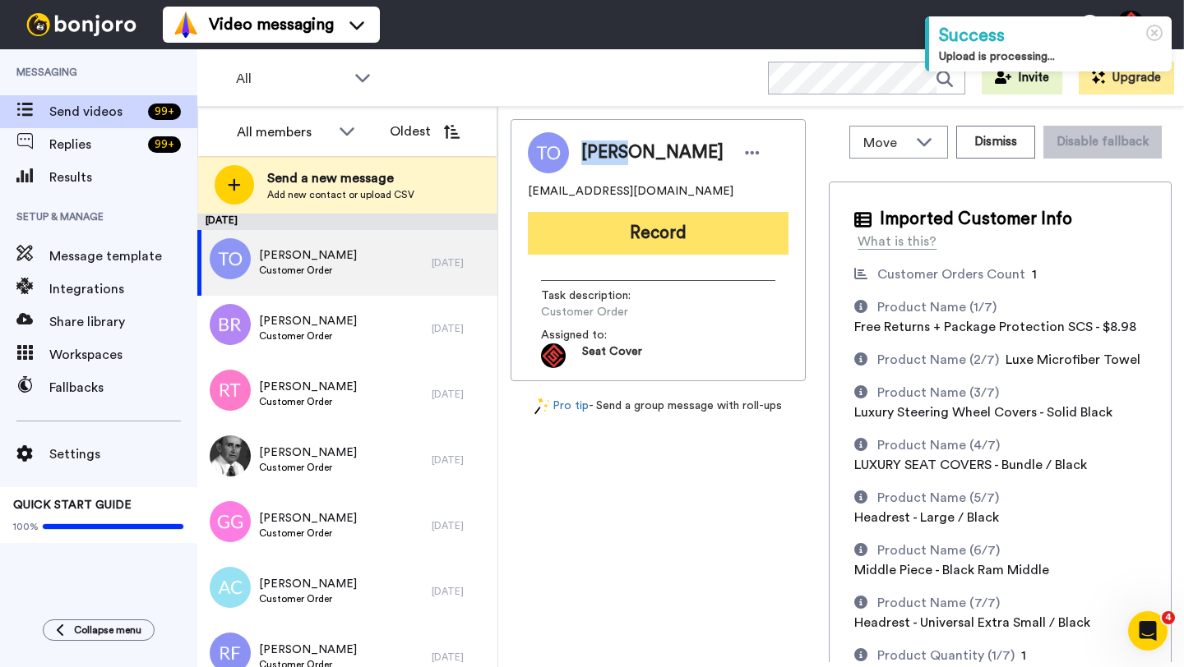
click at [667, 216] on button "Record" at bounding box center [658, 233] width 261 height 43
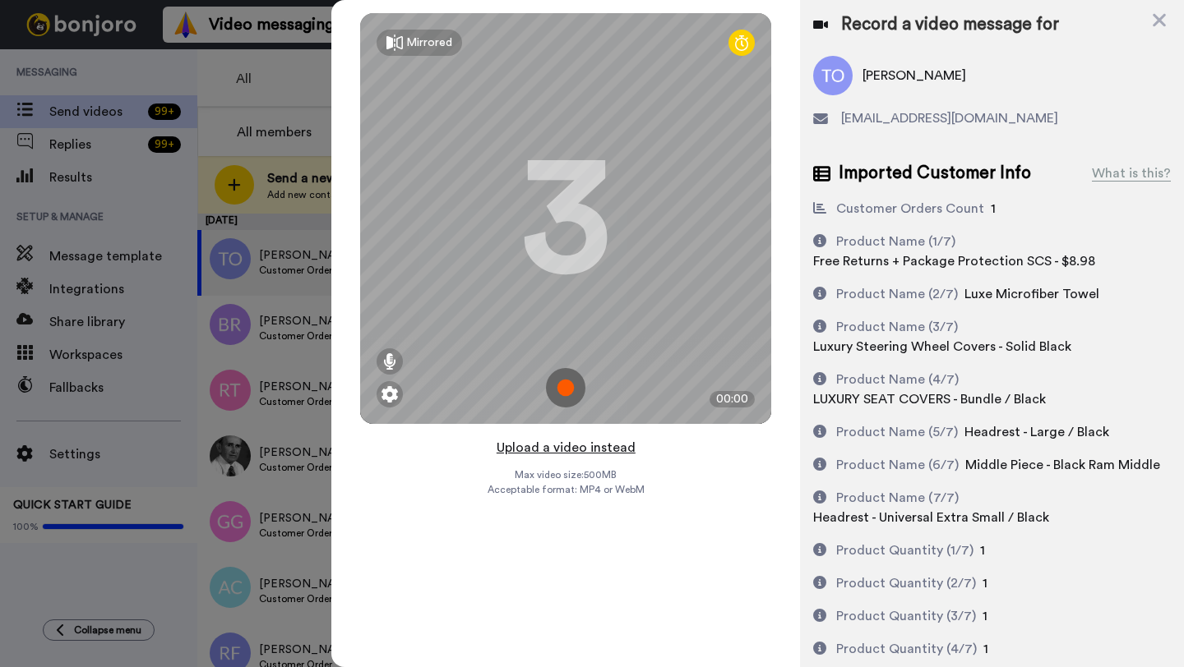
click at [567, 454] on button "Upload a video instead" at bounding box center [565, 447] width 149 height 21
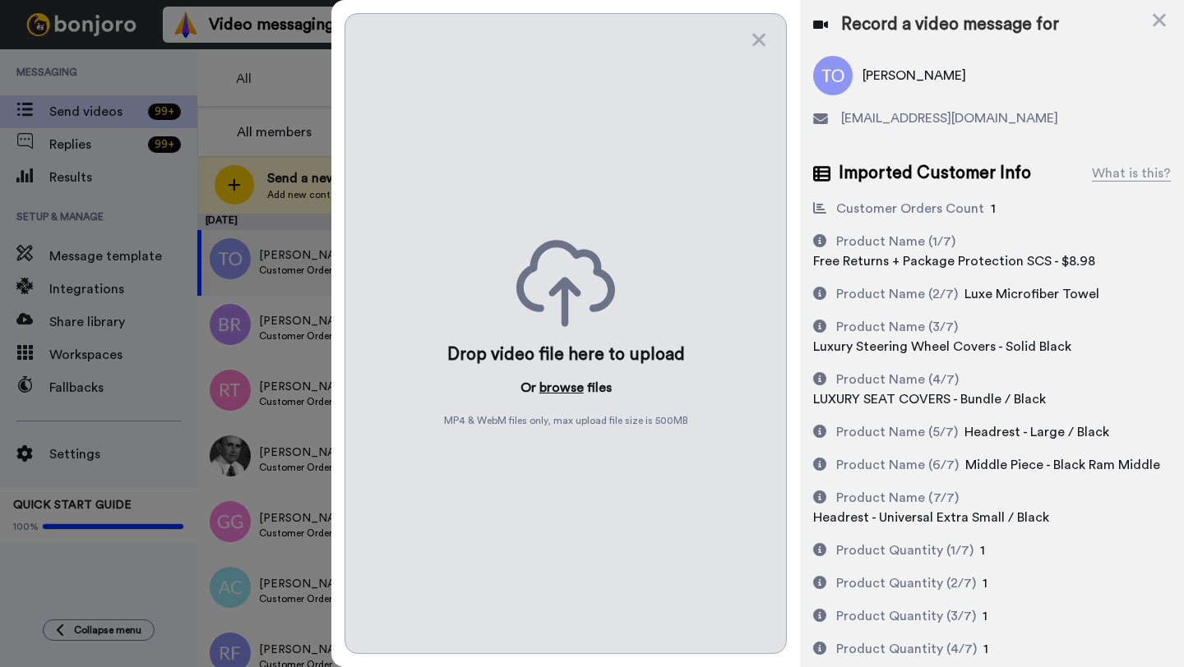
click at [558, 393] on button "browse" at bounding box center [561, 388] width 44 height 20
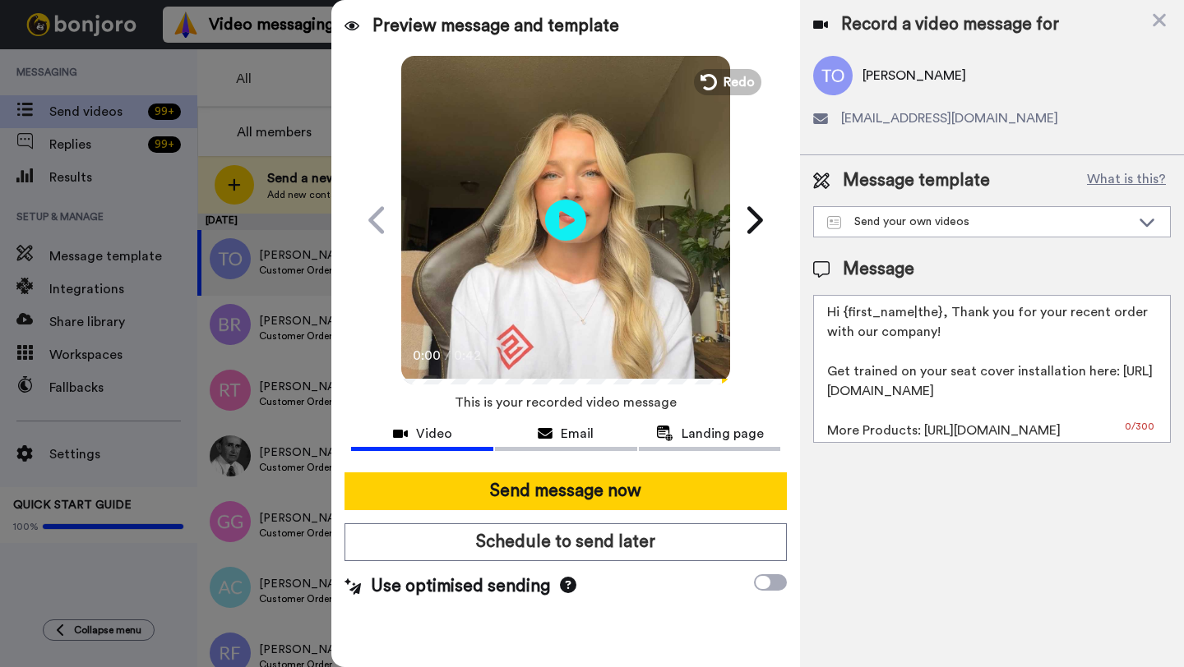
drag, startPoint x: 939, startPoint y: 317, endPoint x: 842, endPoint y: 316, distance: 97.0
click at [842, 316] on textarea "Hi {first_name|the}, Thank you for your recent order with our company! Get trai…" at bounding box center [992, 369] width 358 height 148
paste textarea "Tyson"
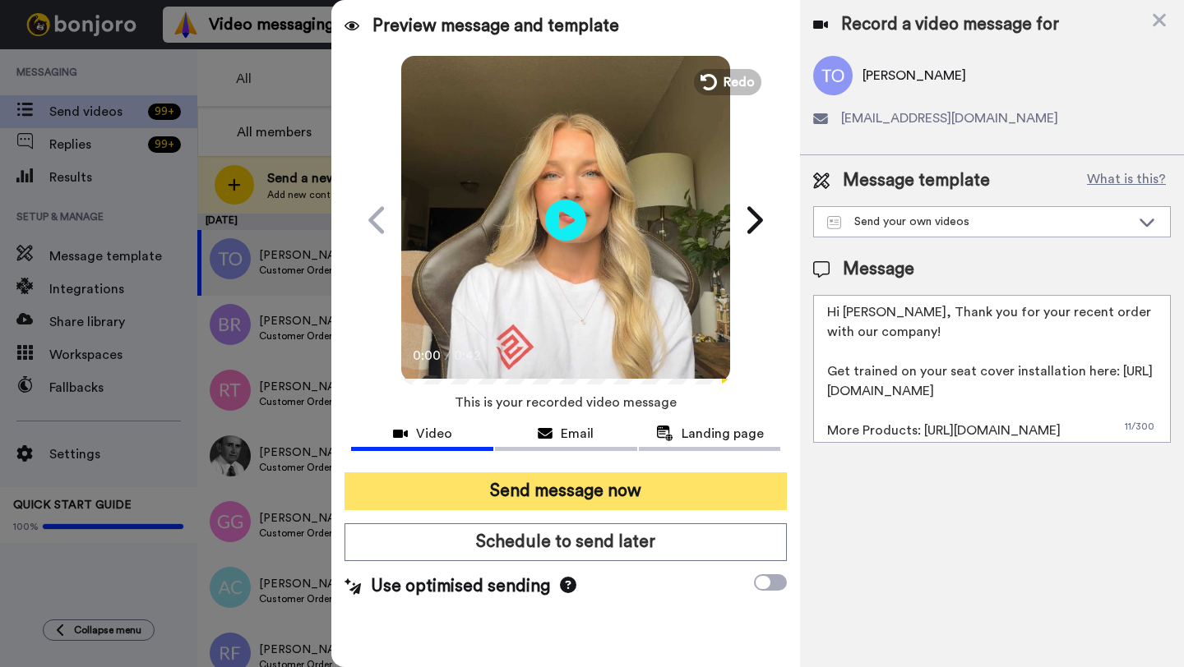
type textarea "Hi Tyson, Thank you for your recent order with our company! Get trained on your…"
click at [617, 493] on button "Send message now" at bounding box center [565, 492] width 442 height 38
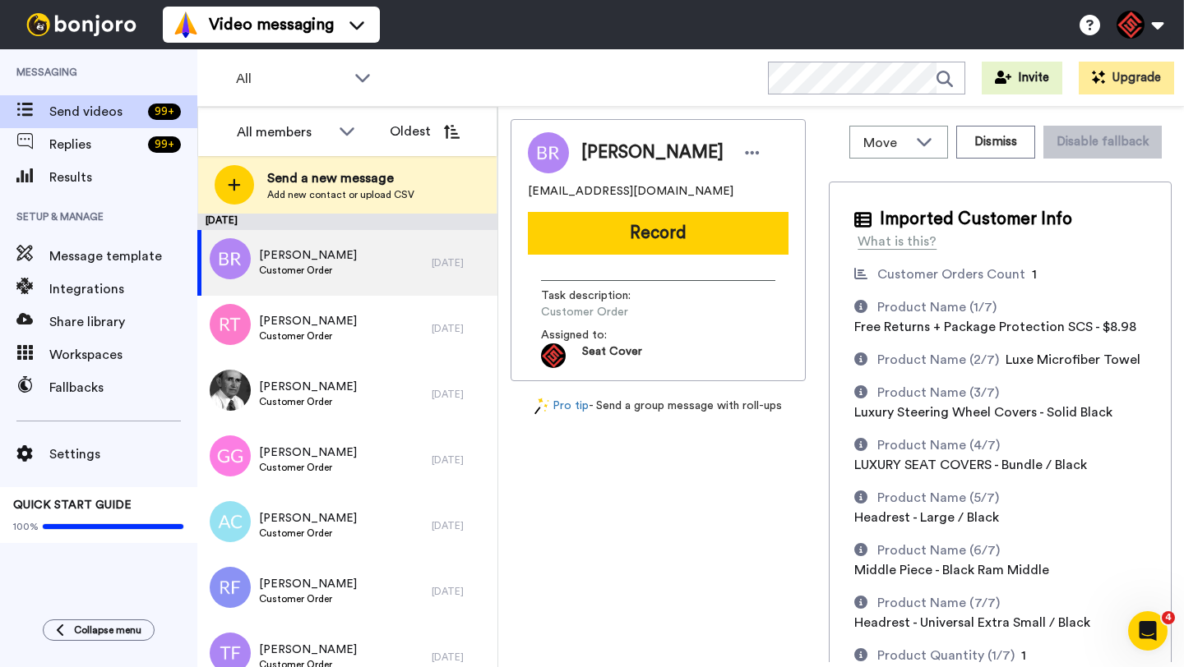
click at [597, 146] on span "[PERSON_NAME]" at bounding box center [652, 153] width 142 height 25
copy span "[PERSON_NAME]"
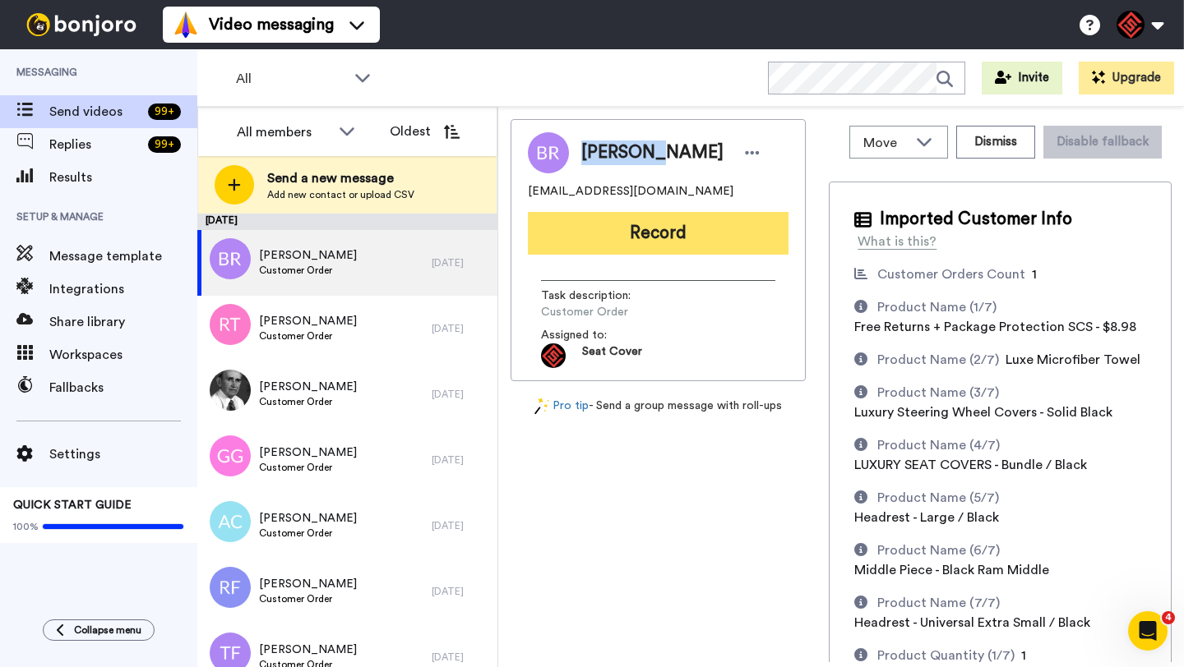
click at [643, 219] on button "Record" at bounding box center [658, 233] width 261 height 43
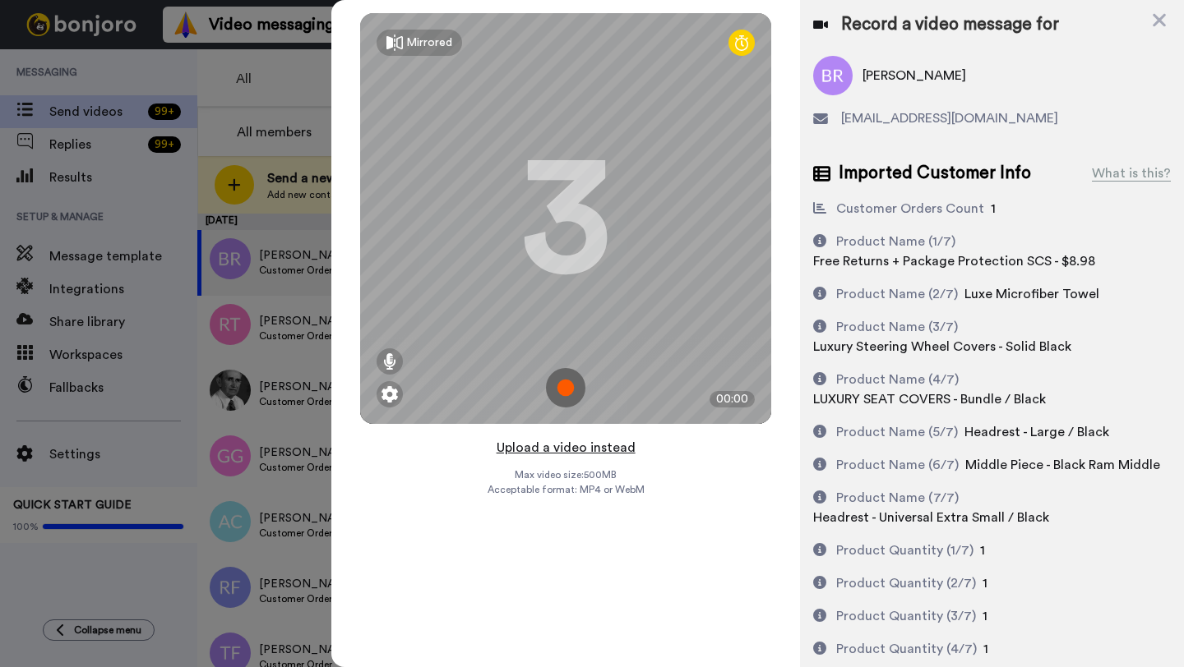
click at [566, 450] on button "Upload a video instead" at bounding box center [565, 447] width 149 height 21
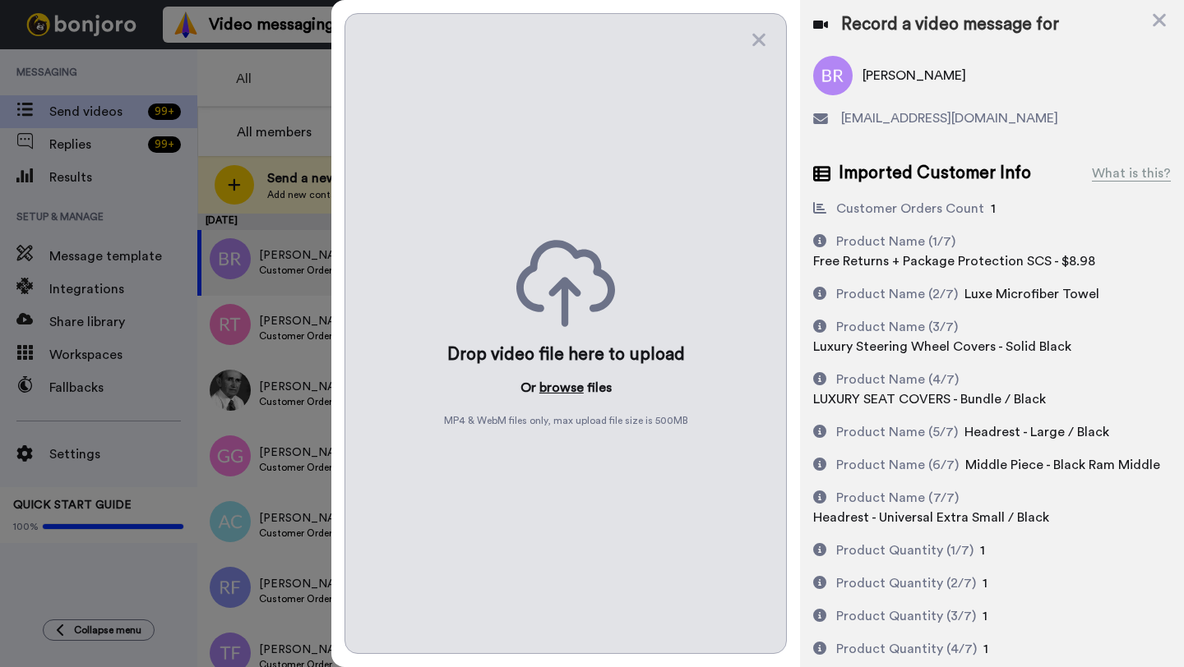
click at [556, 388] on button "browse" at bounding box center [561, 388] width 44 height 20
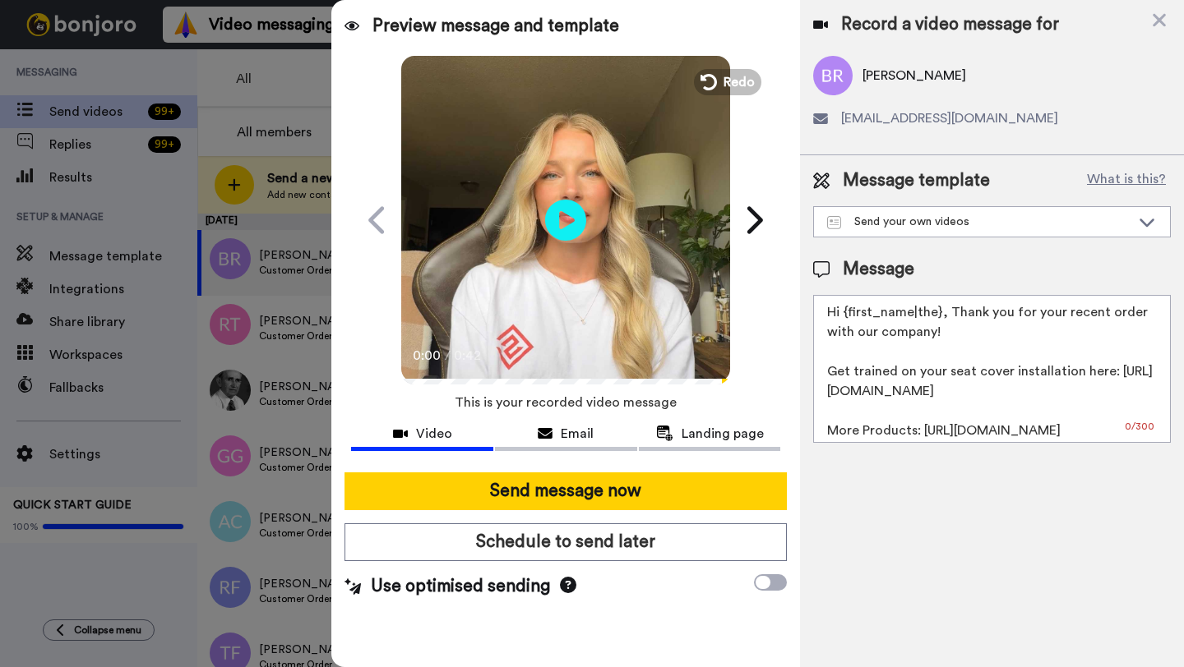
drag, startPoint x: 939, startPoint y: 319, endPoint x: 841, endPoint y: 317, distance: 97.8
click at [841, 317] on textarea "Hi {first_name|the}, Thank you for your recent order with our company! Get trai…" at bounding box center [992, 369] width 358 height 148
paste textarea "Benjamin"
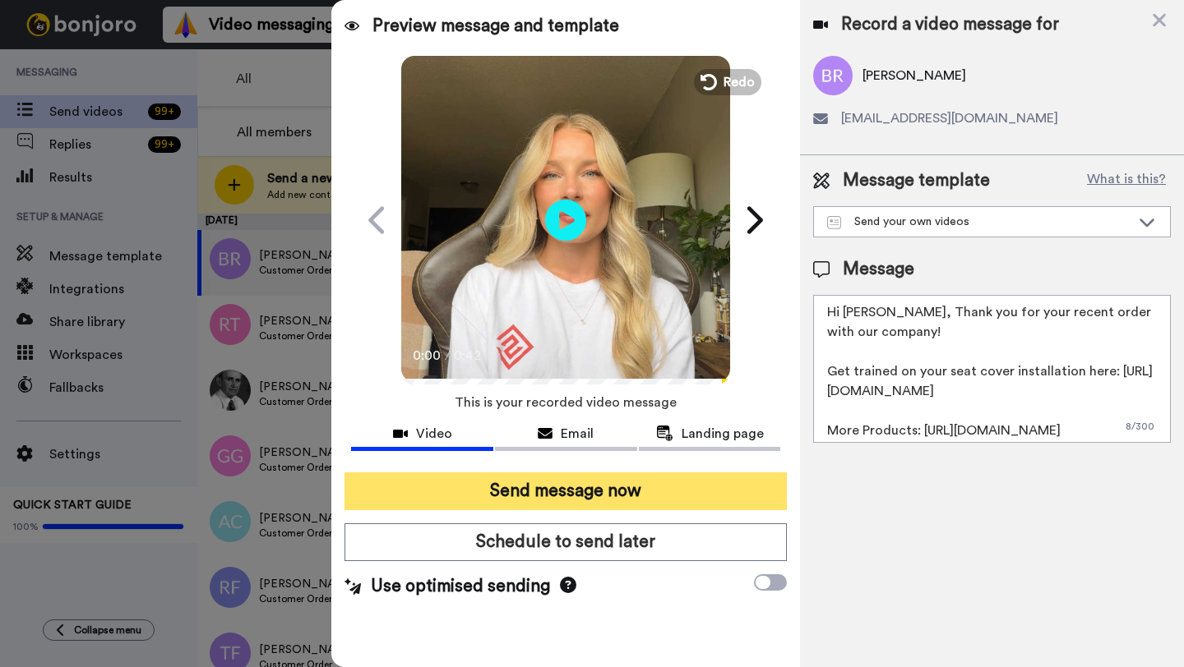
type textarea "Hi Benjamin, Thank you for your recent order with our company! Get trained on y…"
click at [640, 482] on button "Send message now" at bounding box center [565, 492] width 442 height 38
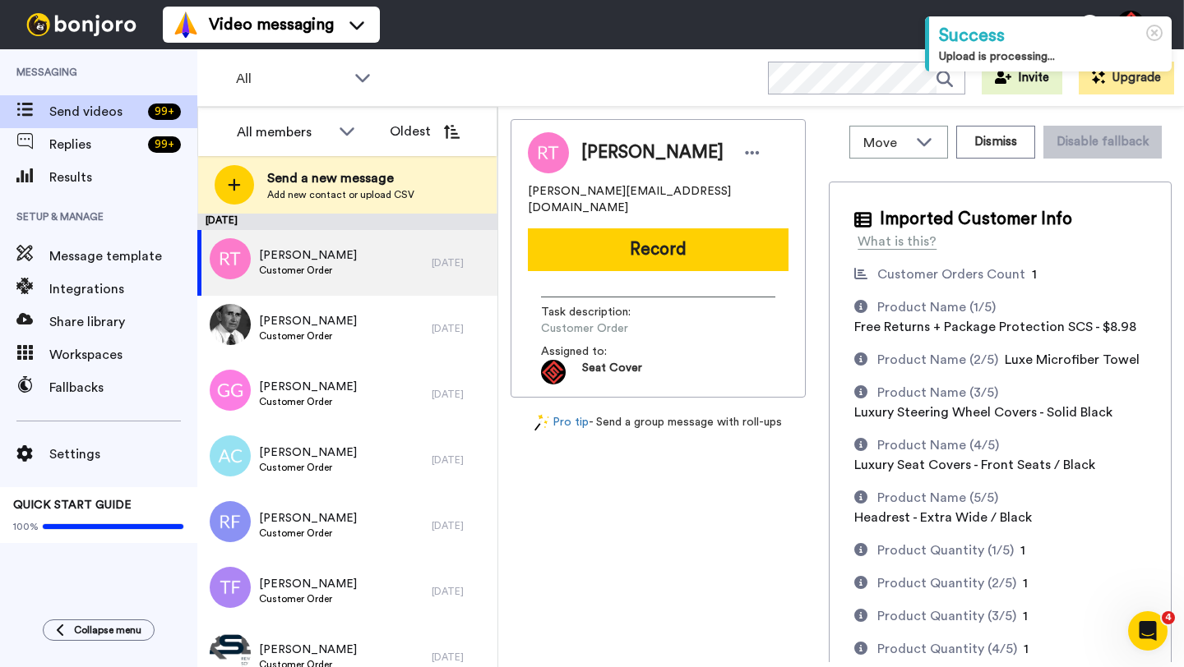
click at [604, 160] on span "[PERSON_NAME]" at bounding box center [652, 153] width 142 height 25
copy span "[PERSON_NAME]"
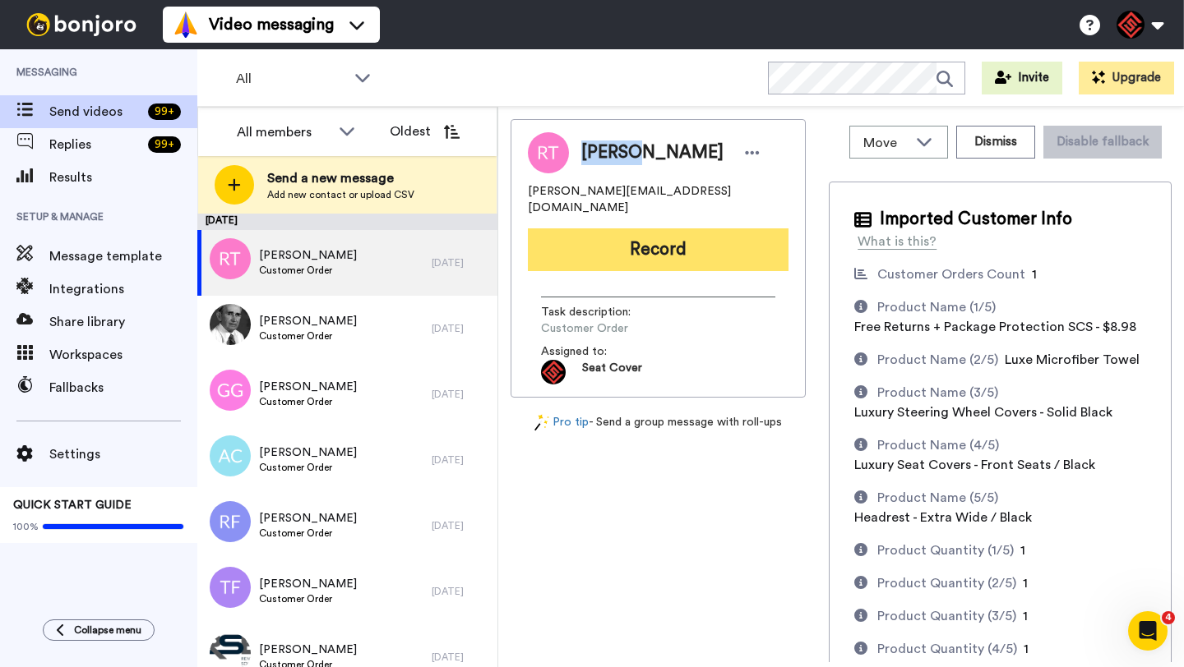
click at [648, 228] on button "Record" at bounding box center [658, 249] width 261 height 43
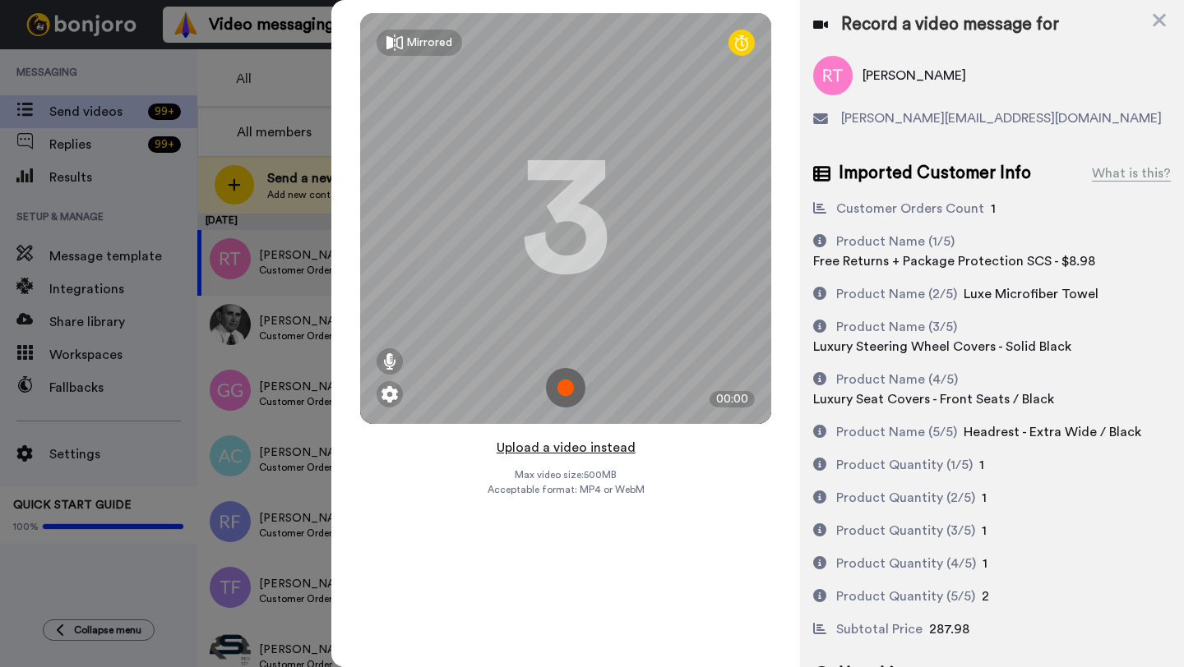
click at [559, 448] on button "Upload a video instead" at bounding box center [565, 447] width 149 height 21
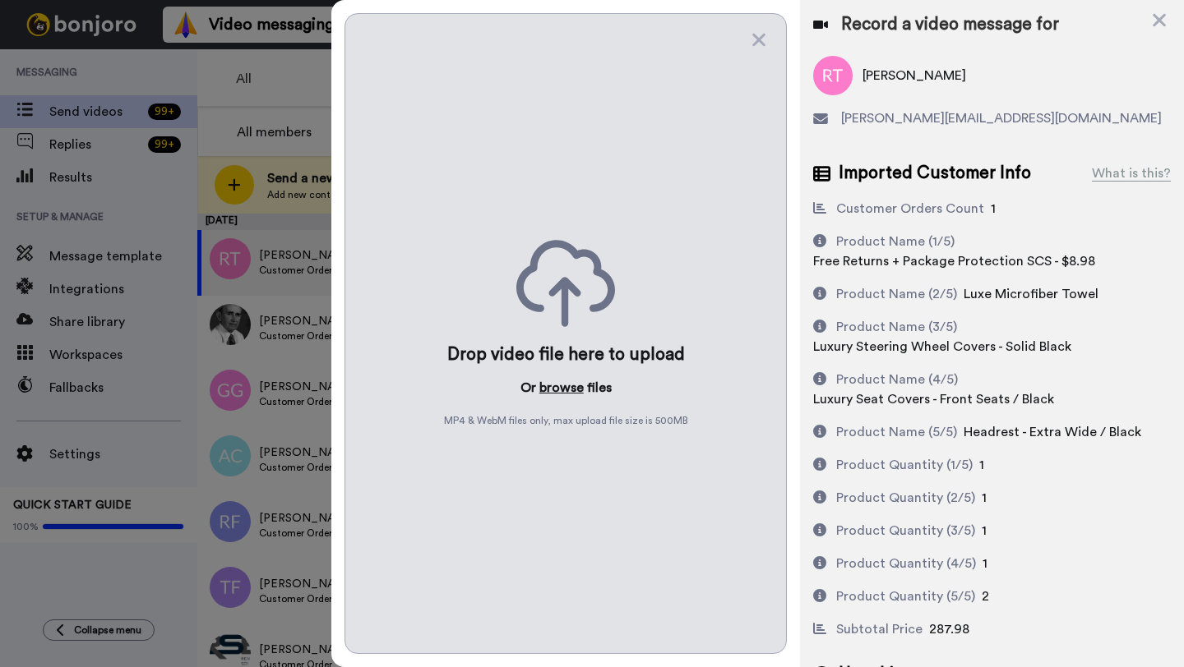
click at [554, 395] on button "browse" at bounding box center [561, 388] width 44 height 20
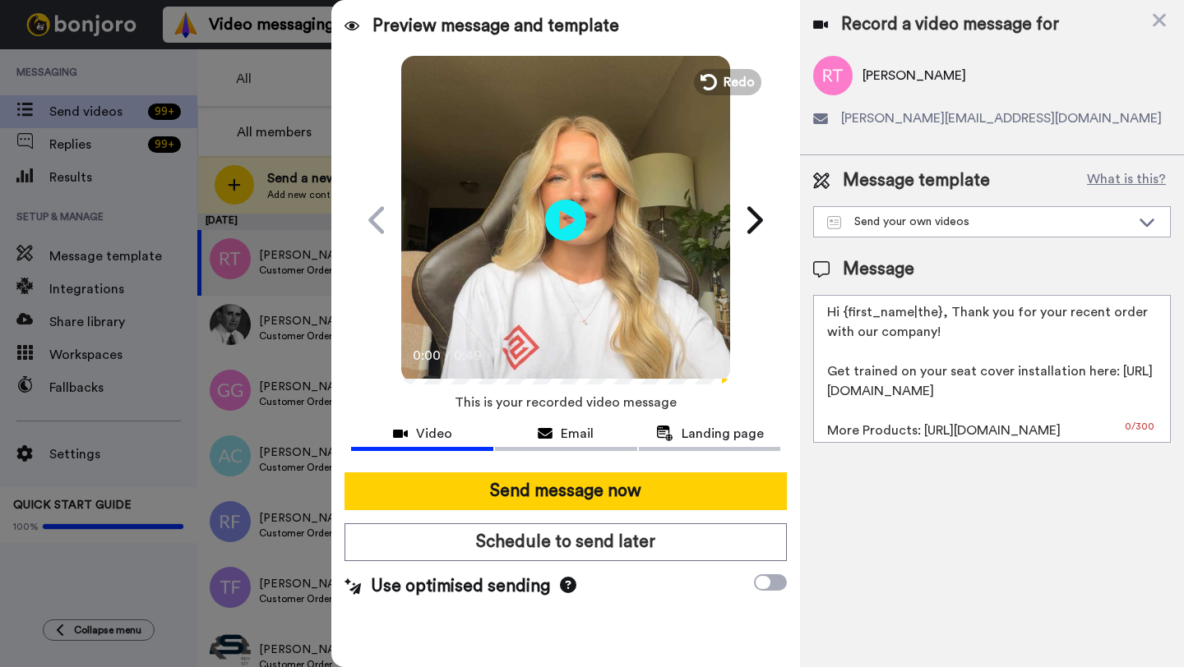
drag, startPoint x: 938, startPoint y: 316, endPoint x: 844, endPoint y: 315, distance: 93.7
click at [844, 315] on textarea "Hi {first_name|the}, Thank you for your recent order with our company! Get trai…" at bounding box center [992, 369] width 358 height 148
paste textarea "Roland"
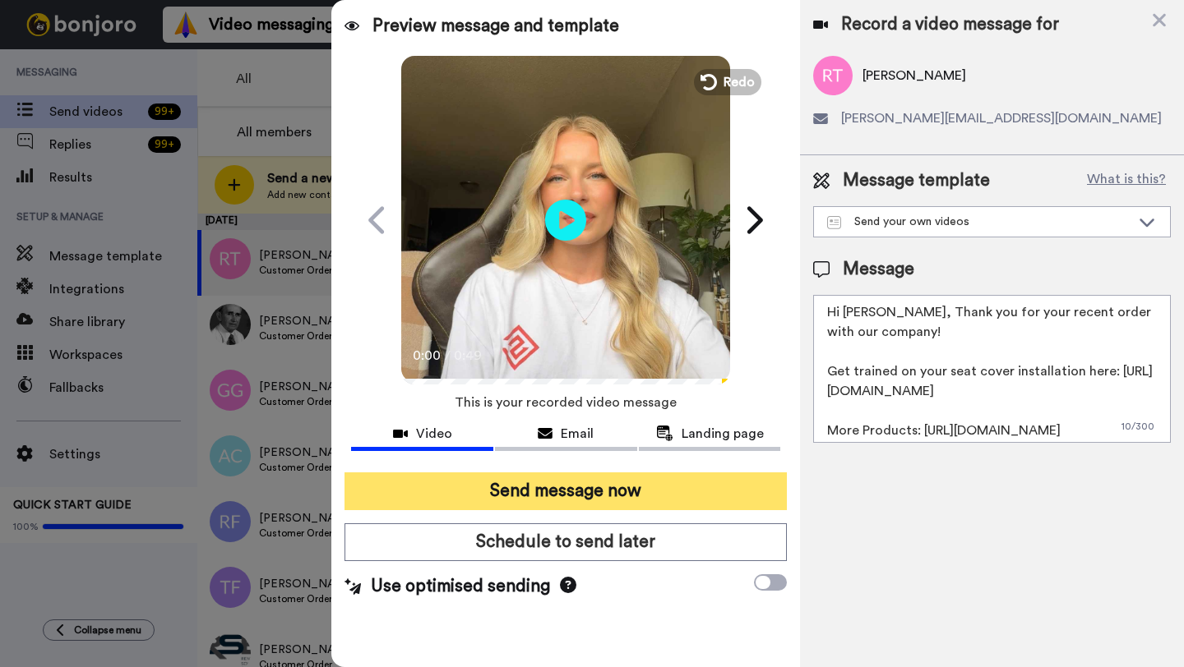
type textarea "Hi Roland, Thank you for your recent order with our company! Get trained on you…"
click at [636, 502] on button "Send message now" at bounding box center [565, 492] width 442 height 38
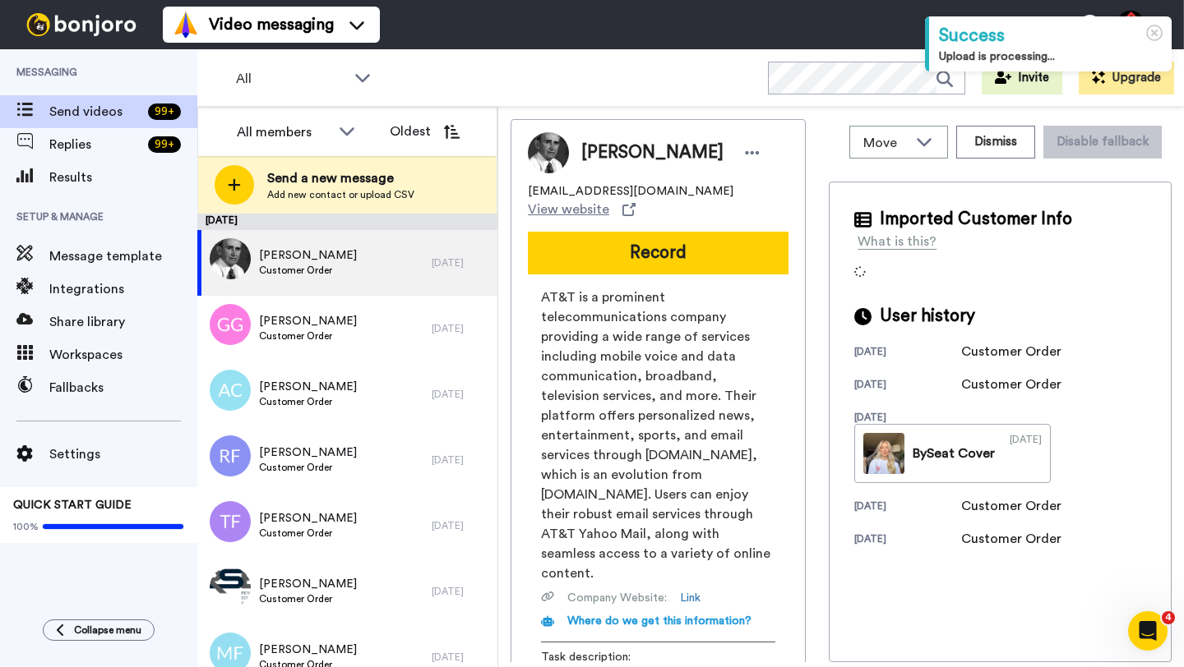
click at [598, 155] on span "Paul Lipkovitch" at bounding box center [652, 153] width 142 height 25
click at [994, 151] on button "Dismiss" at bounding box center [995, 142] width 79 height 33
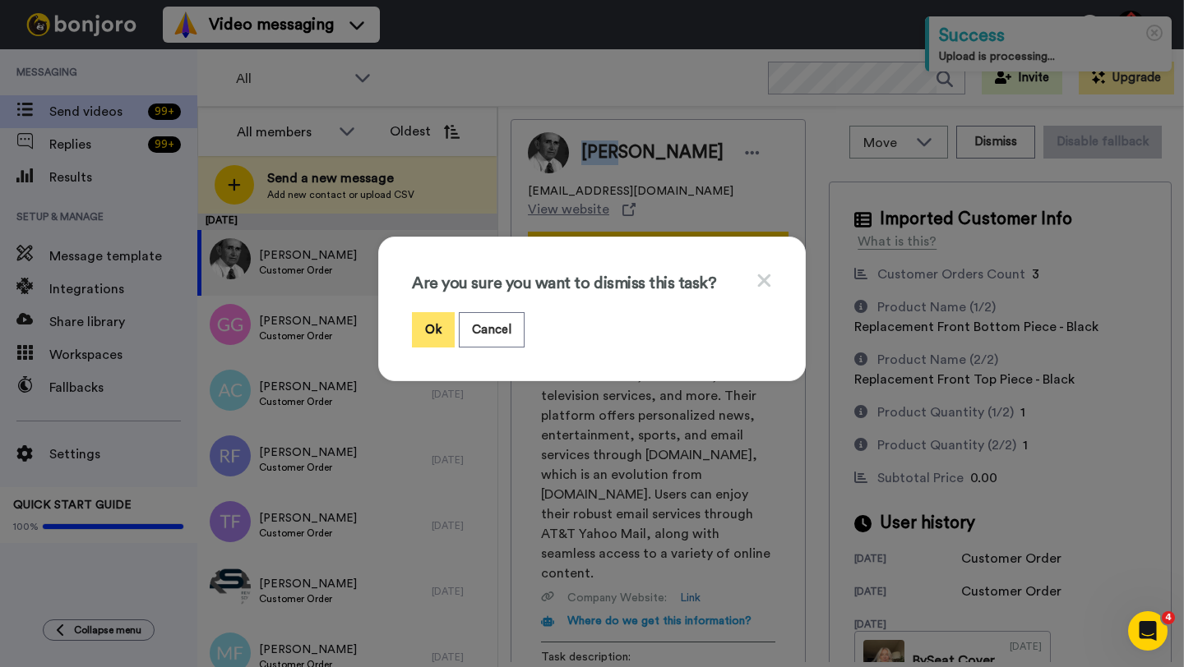
click at [437, 329] on button "Ok" at bounding box center [433, 329] width 43 height 35
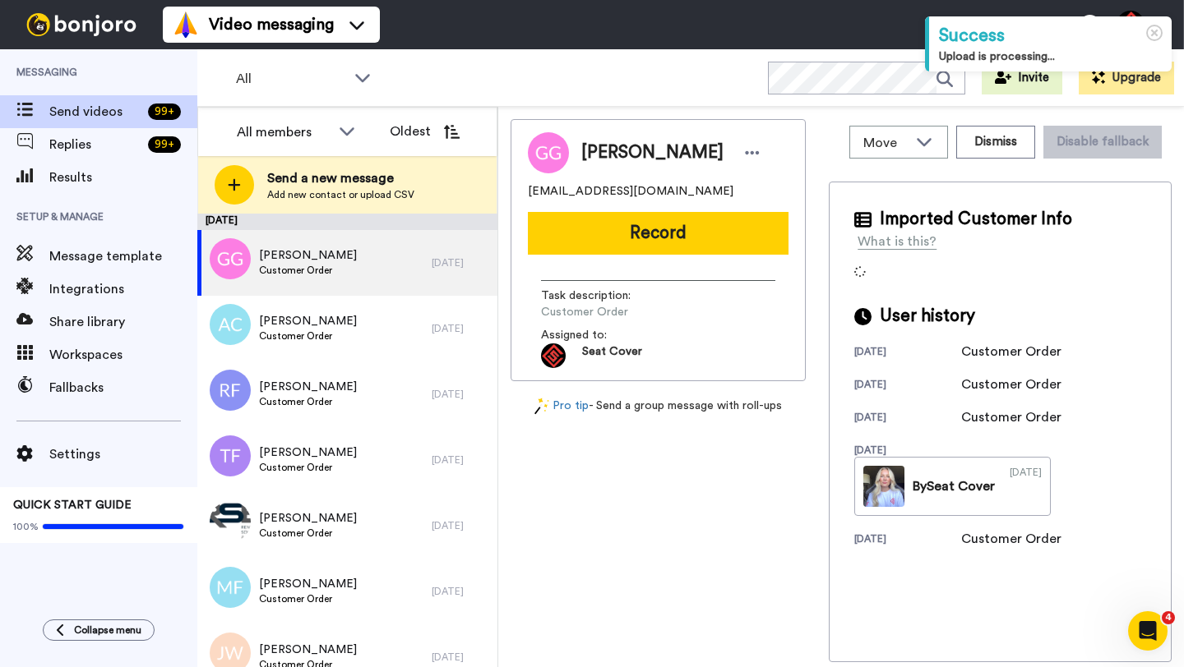
click at [588, 160] on span "Greg Garey" at bounding box center [652, 153] width 142 height 25
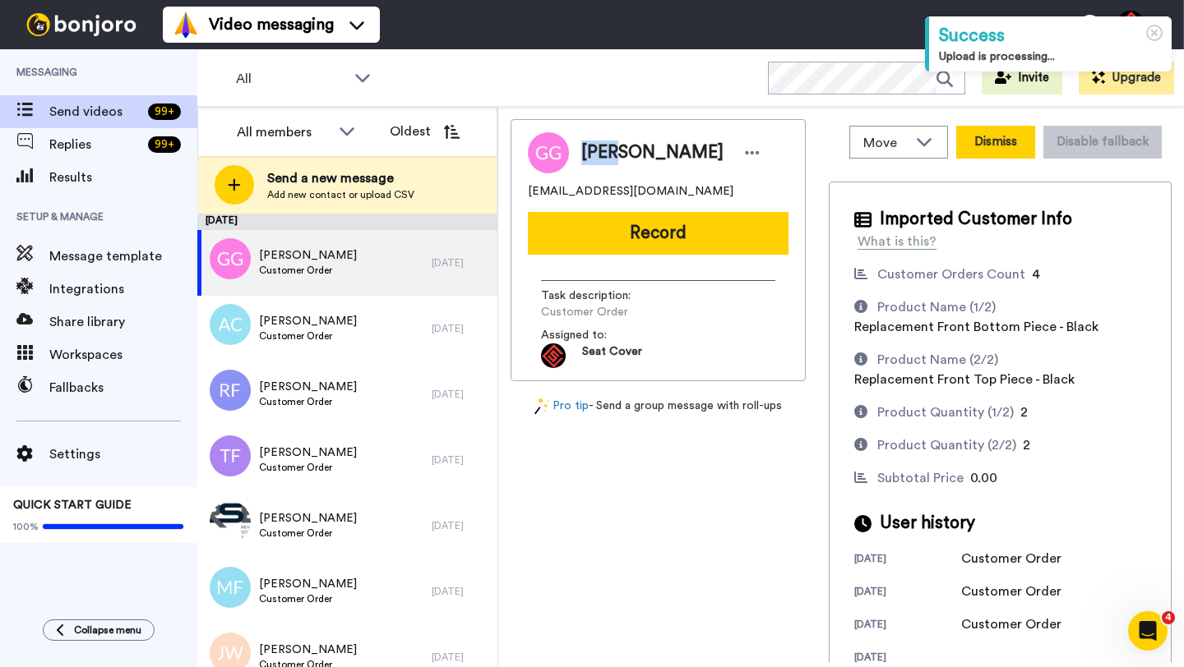
click at [989, 155] on button "Dismiss" at bounding box center [995, 142] width 79 height 33
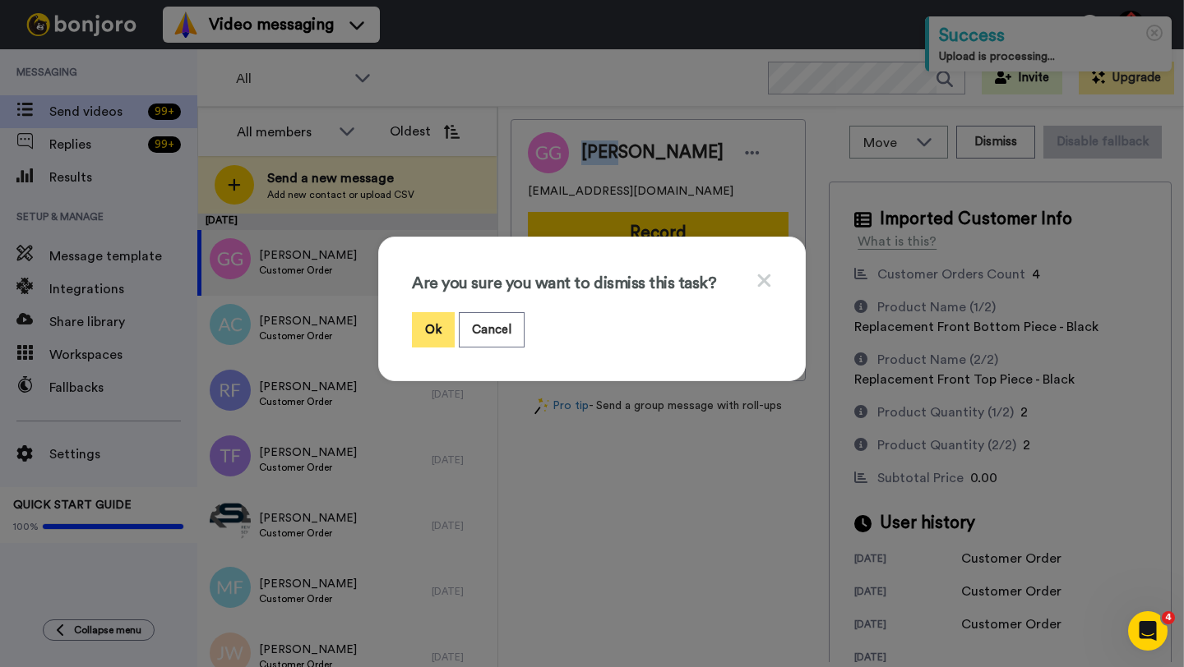
click at [428, 335] on button "Ok" at bounding box center [433, 329] width 43 height 35
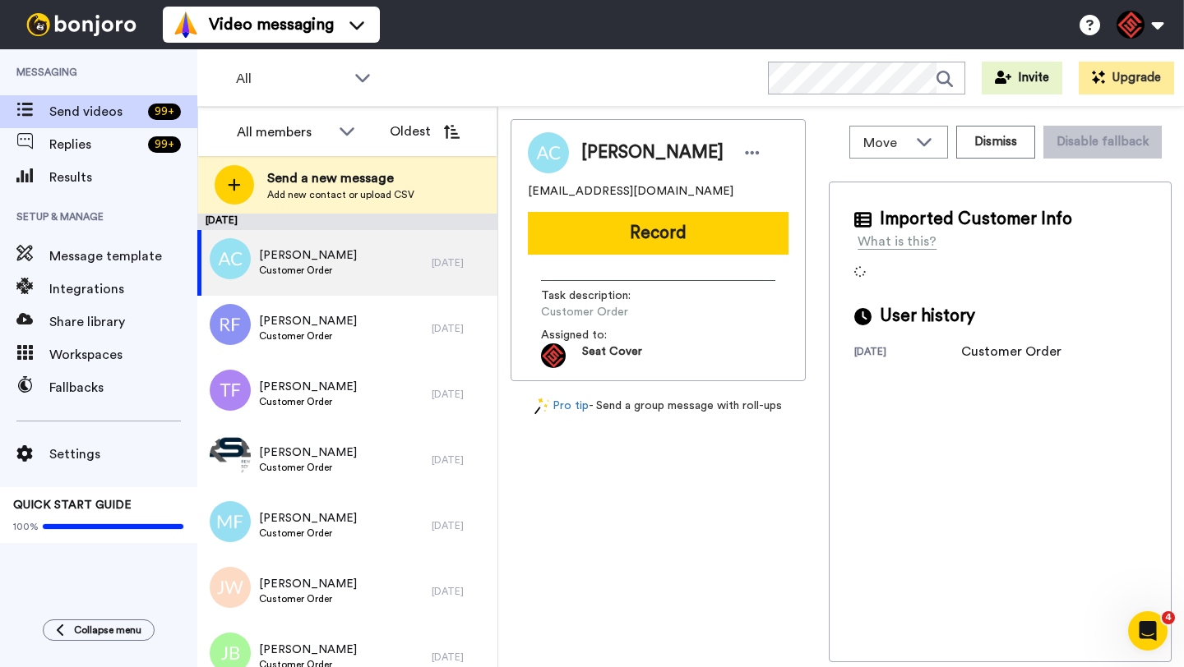
click at [608, 153] on span "Aaron Corso" at bounding box center [652, 153] width 142 height 25
copy span "Aaron"
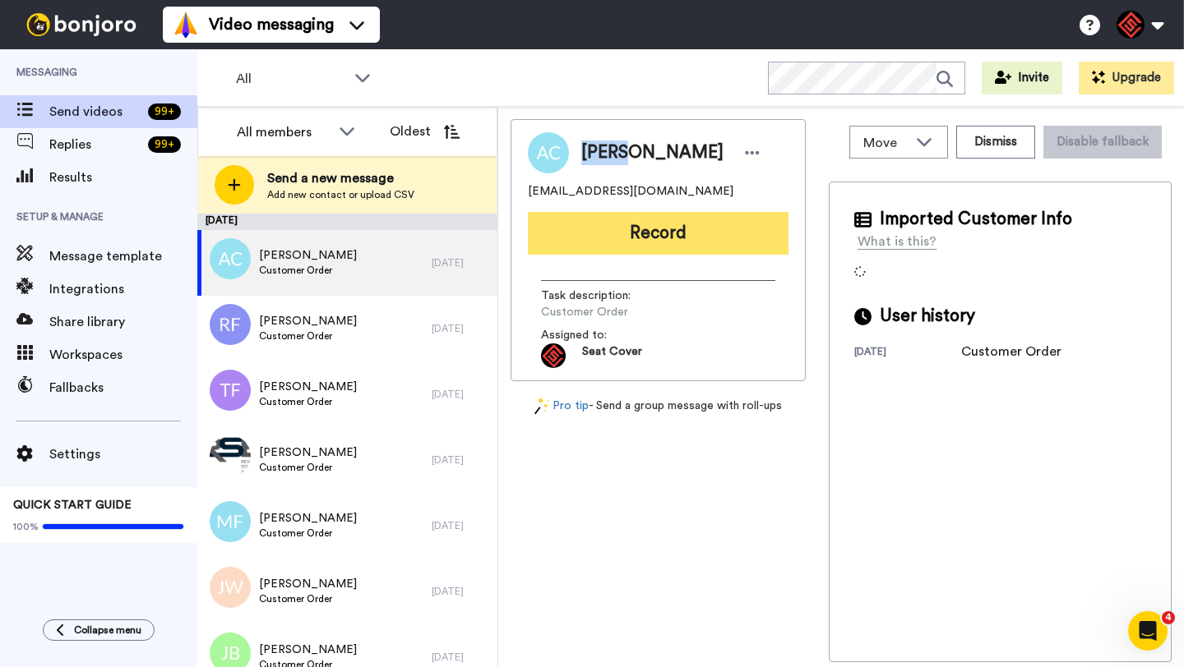
click at [681, 235] on button "Record" at bounding box center [658, 233] width 261 height 43
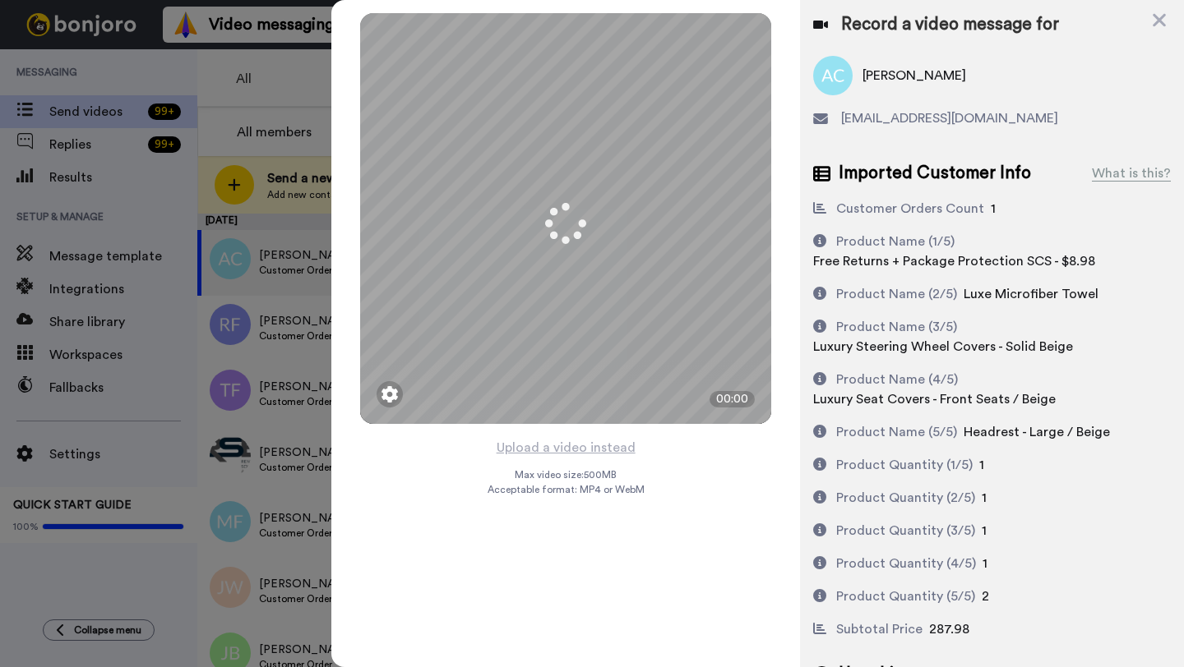
click at [568, 450] on button "Upload a video instead" at bounding box center [565, 447] width 149 height 21
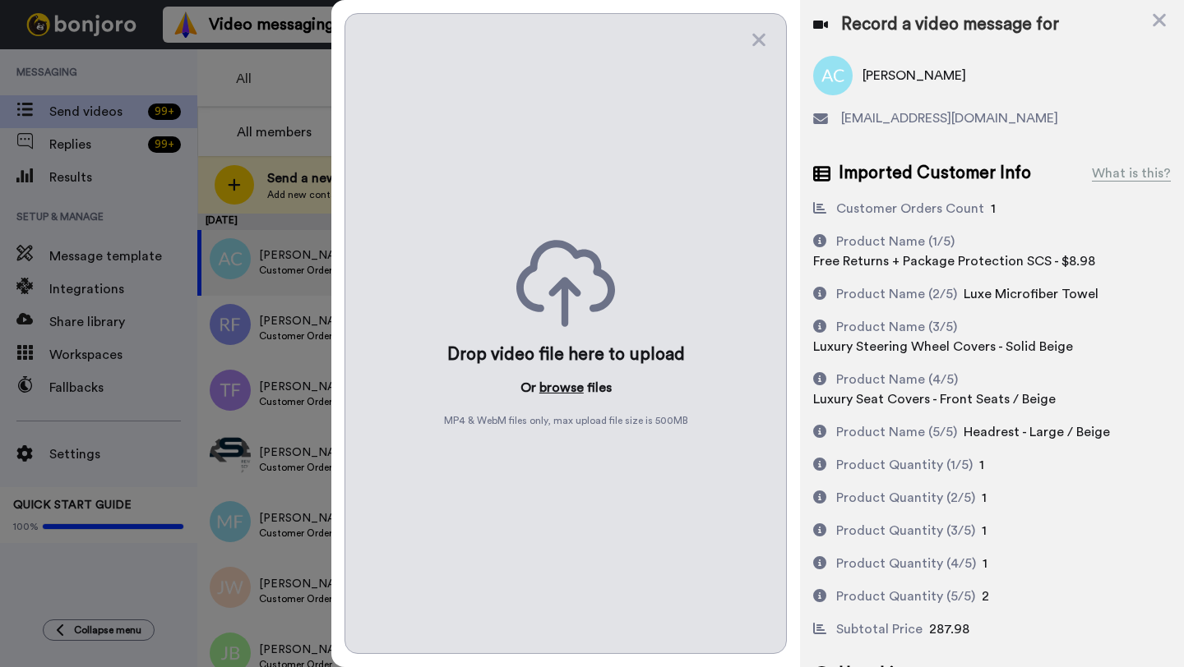
click at [557, 397] on button "browse" at bounding box center [561, 388] width 44 height 20
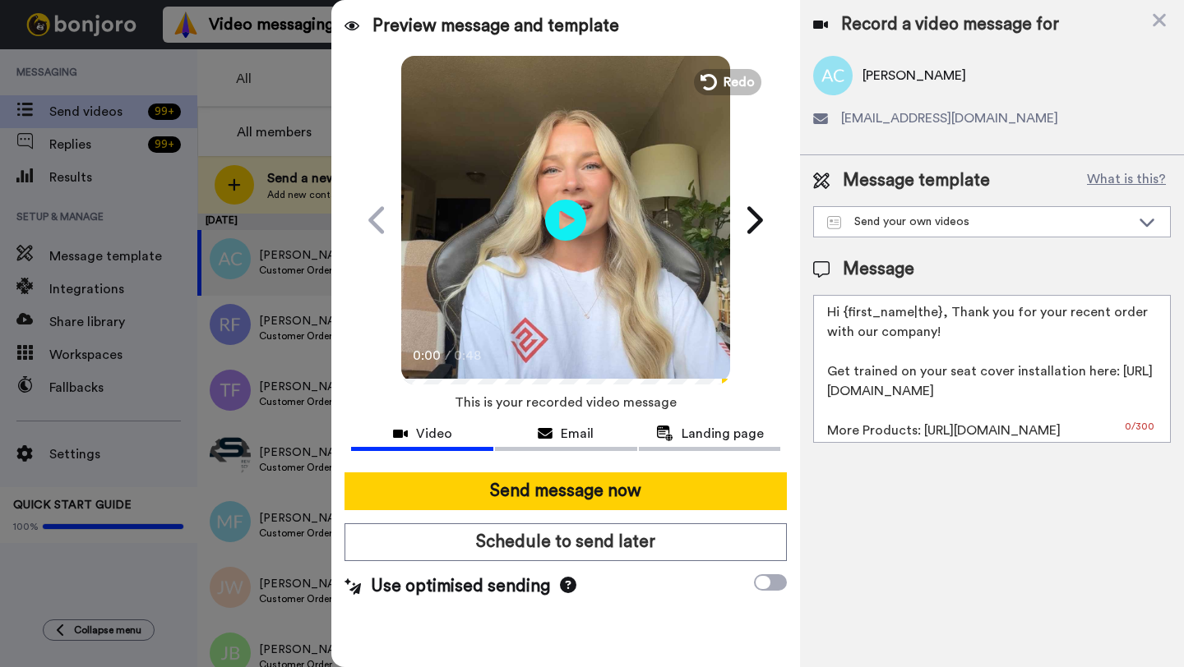
drag, startPoint x: 939, startPoint y: 321, endPoint x: 842, endPoint y: 320, distance: 97.0
click at [842, 320] on textarea "Hi {first_name|the}, Thank you for your recent order with our company! Get trai…" at bounding box center [992, 369] width 358 height 148
paste textarea "Aaron"
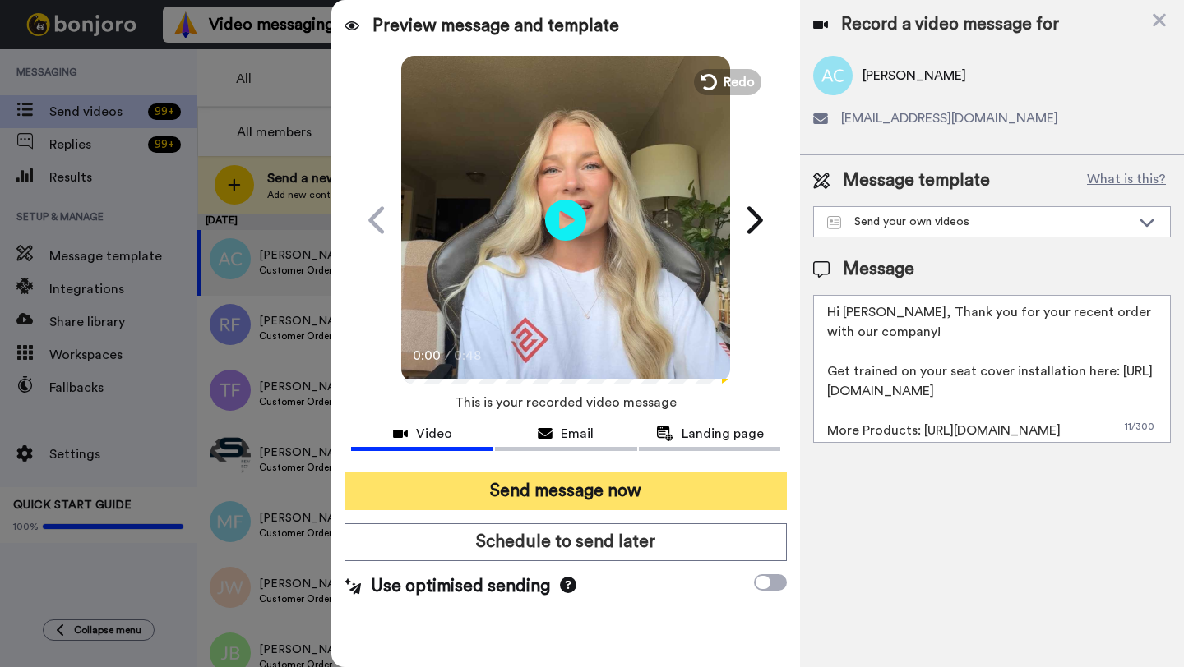
type textarea "Hi Aaron, Thank you for your recent order with our company! Get trained on your…"
click at [662, 485] on button "Send message now" at bounding box center [565, 492] width 442 height 38
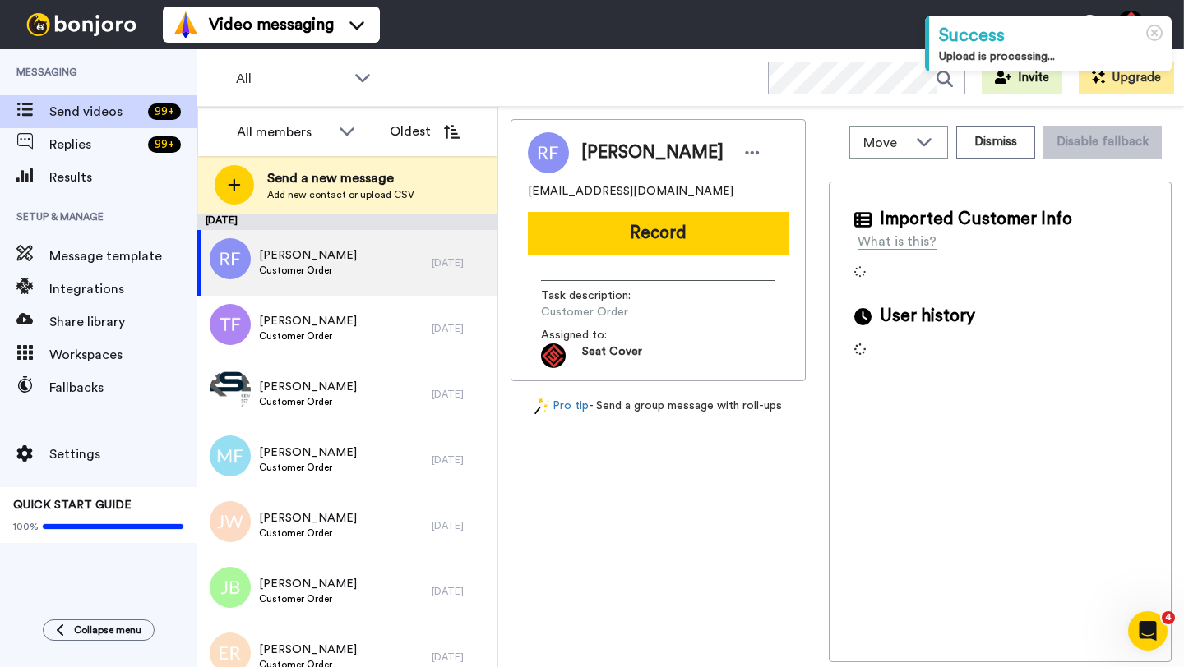
click at [601, 159] on span "[PERSON_NAME]" at bounding box center [652, 153] width 142 height 25
copy span "[PERSON_NAME]"
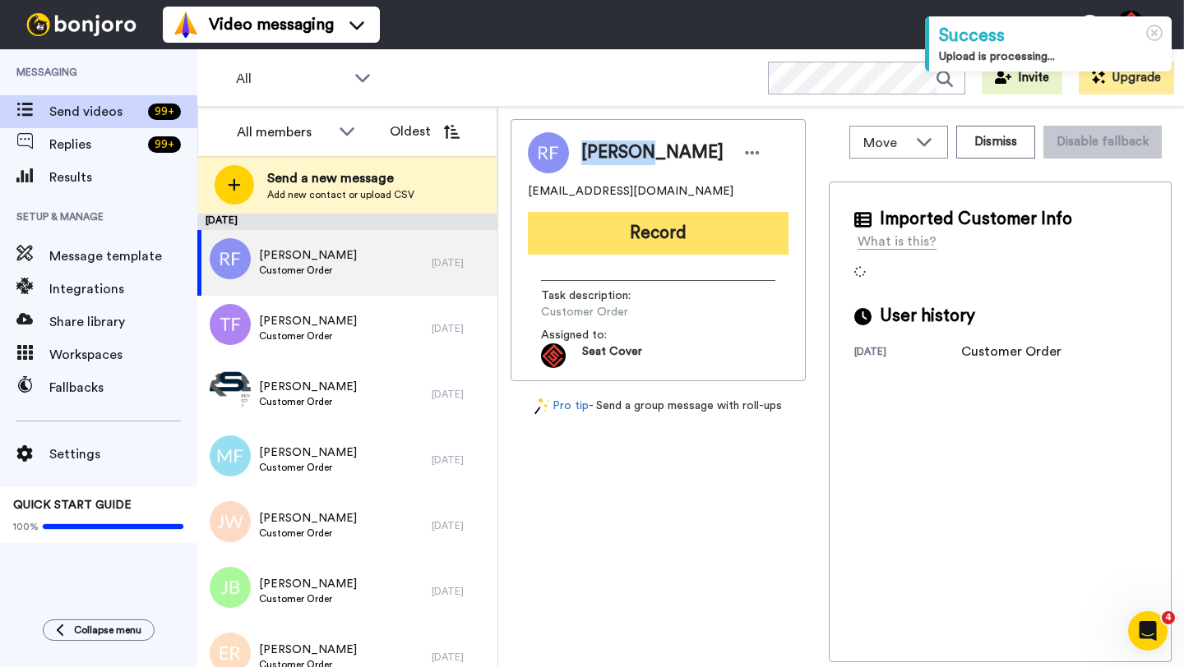
click at [646, 233] on button "Record" at bounding box center [658, 233] width 261 height 43
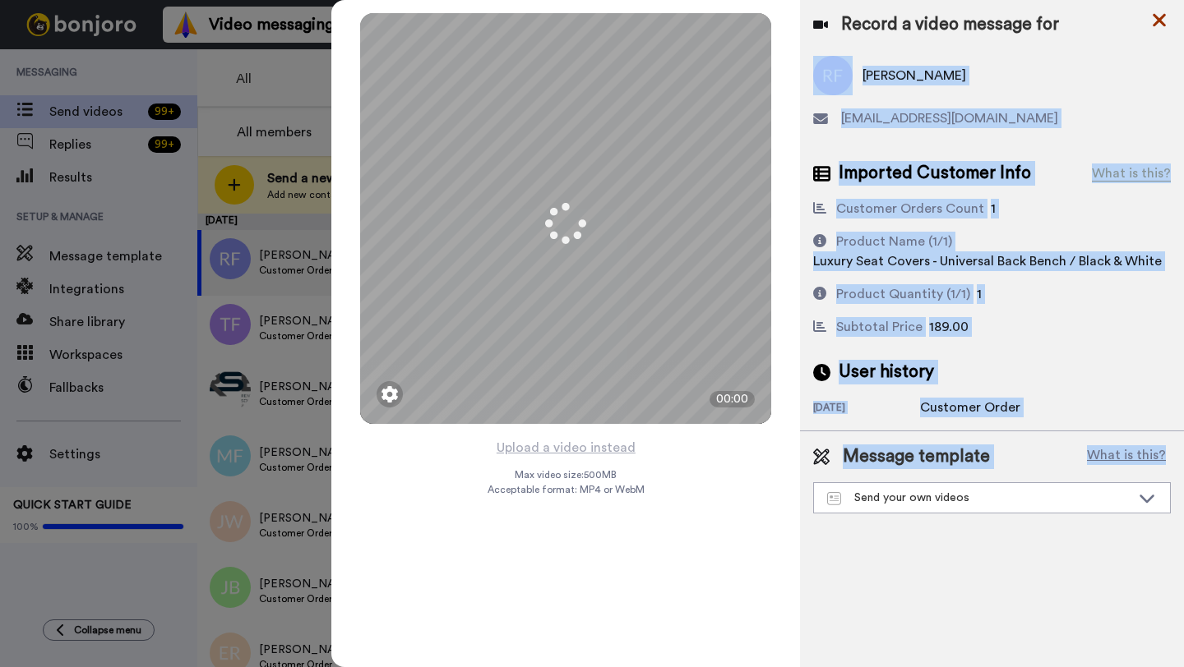
click at [1156, 30] on div "Mirrored Redo 3 00:00 Upload a video instead Max video size: 500 MB Acceptable …" at bounding box center [757, 333] width 852 height 667
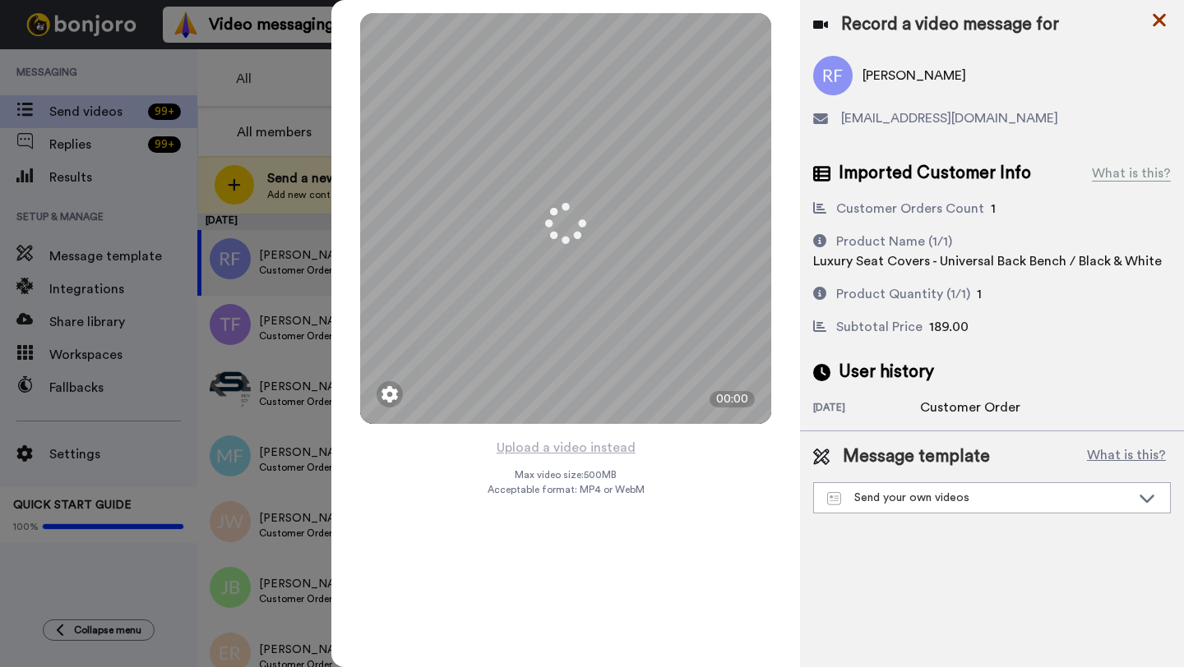
click at [1152, 26] on icon at bounding box center [1159, 20] width 16 height 21
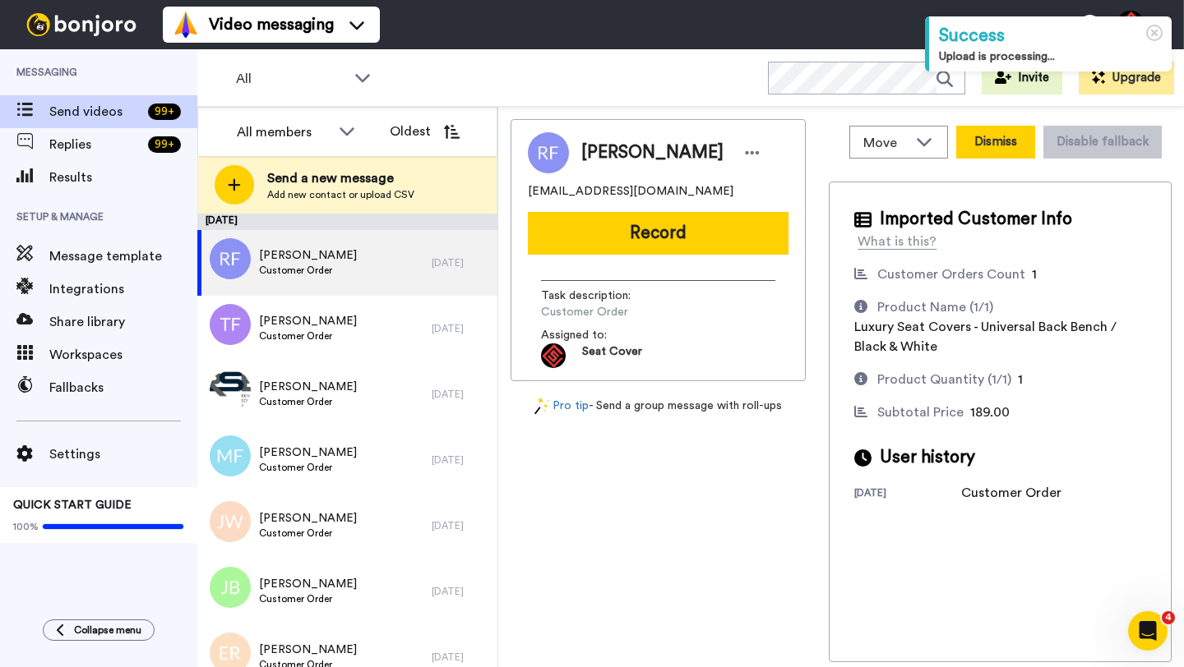
click at [991, 156] on button "Dismiss" at bounding box center [995, 142] width 79 height 33
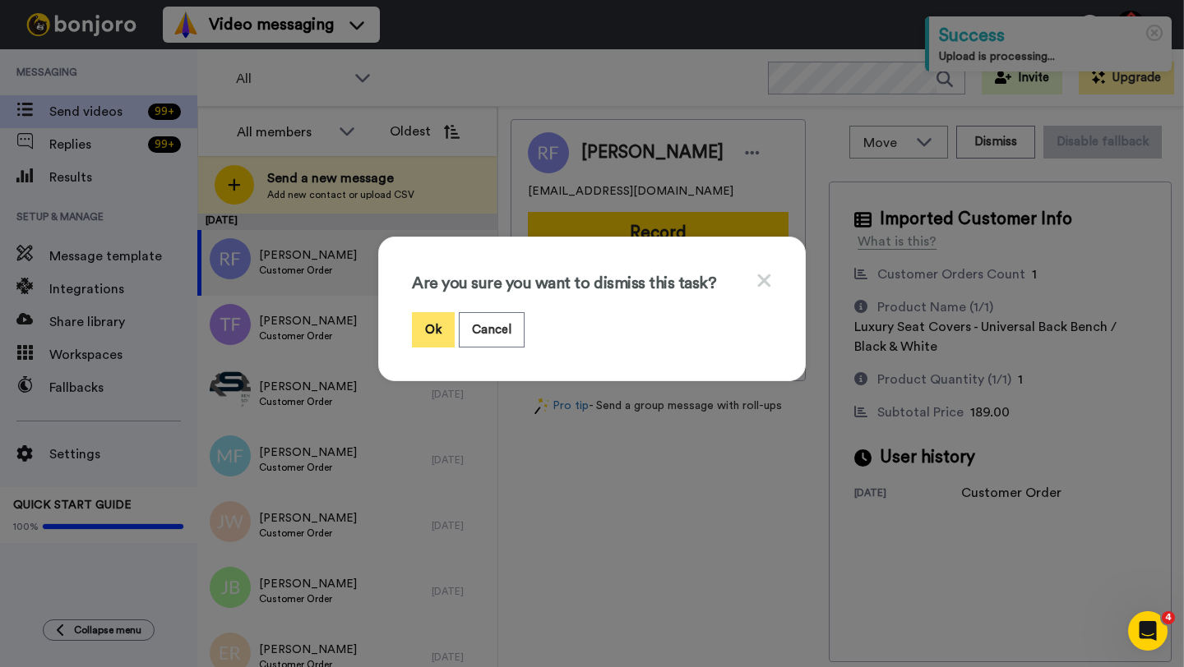
click at [424, 338] on button "Ok" at bounding box center [433, 329] width 43 height 35
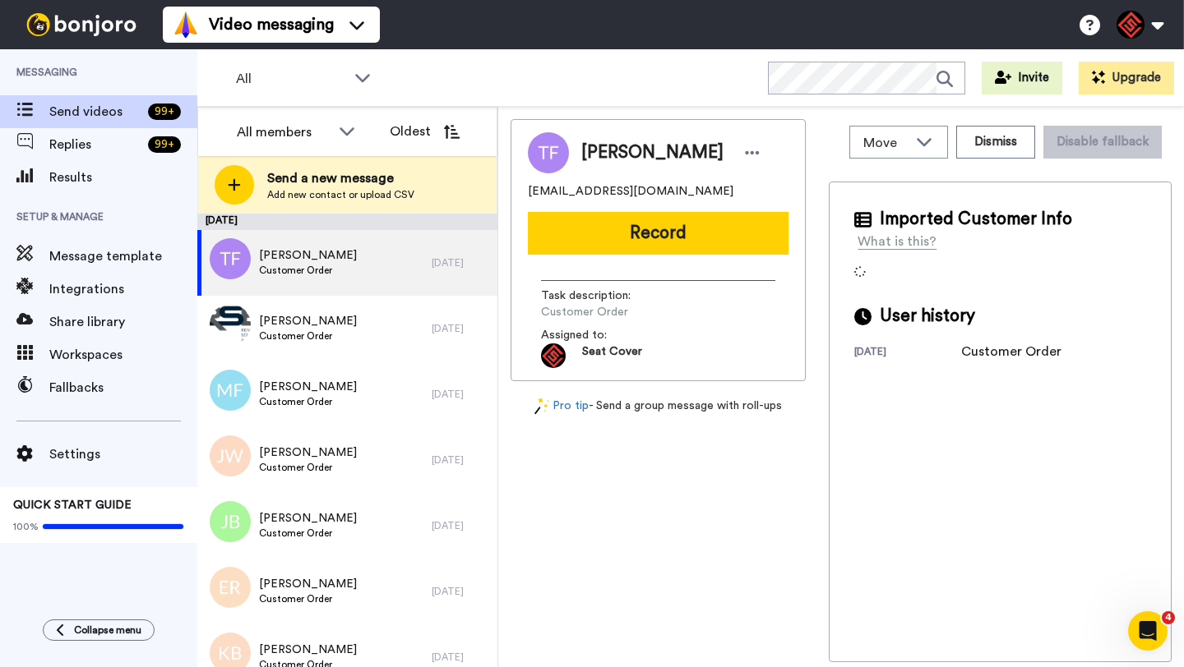
click at [606, 157] on span "[PERSON_NAME]" at bounding box center [652, 153] width 142 height 25
copy span "[PERSON_NAME]"
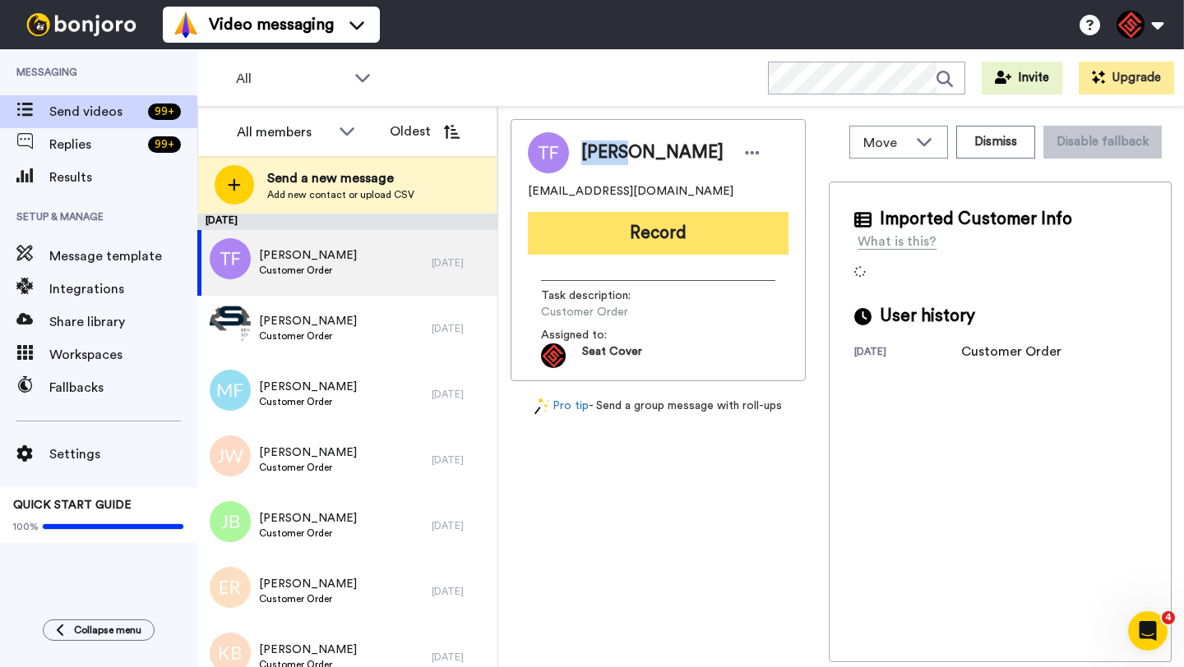
click at [664, 247] on button "Record" at bounding box center [658, 233] width 261 height 43
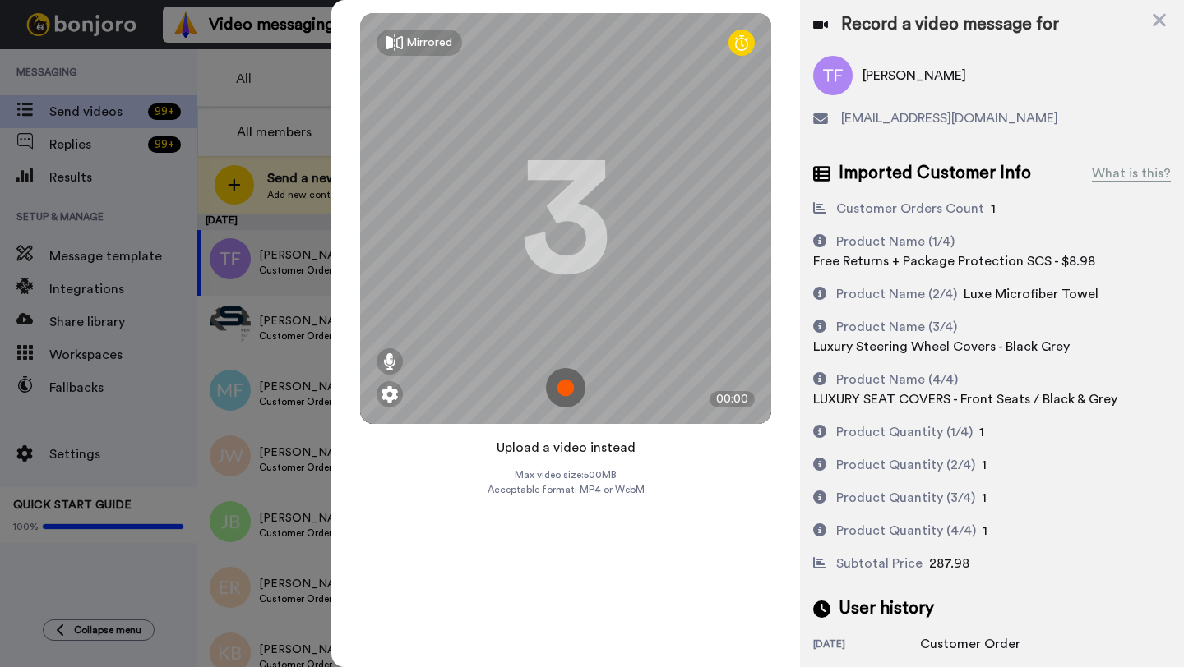
click at [567, 447] on button "Upload a video instead" at bounding box center [565, 447] width 149 height 21
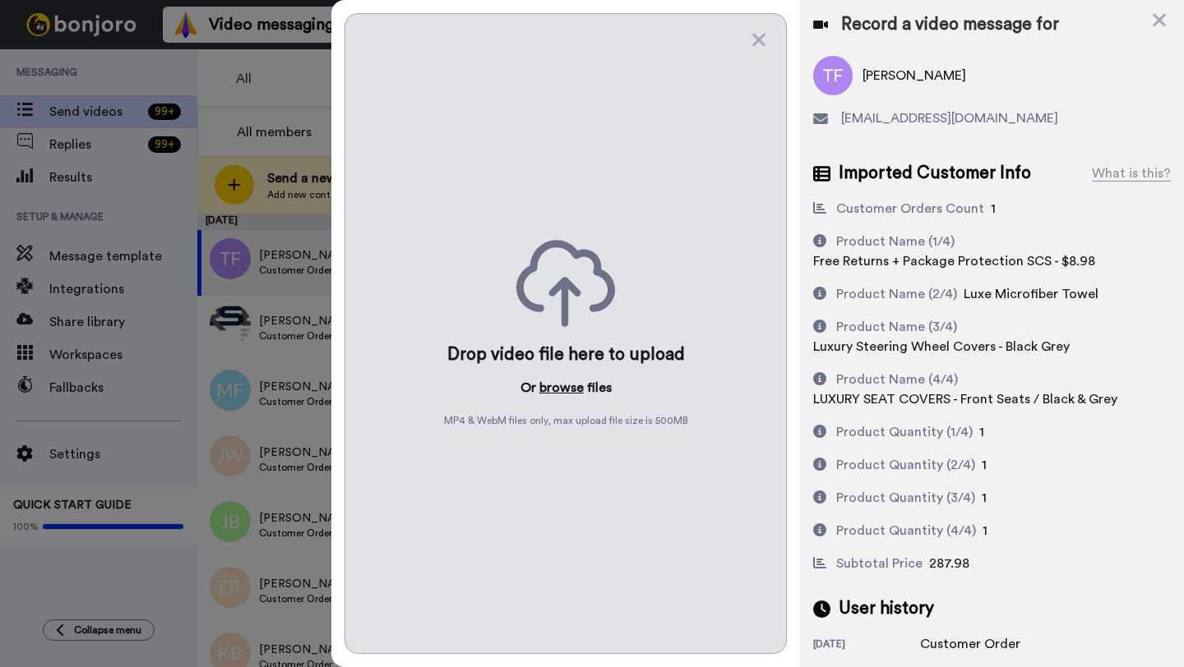
click at [563, 381] on button "browse" at bounding box center [561, 388] width 44 height 20
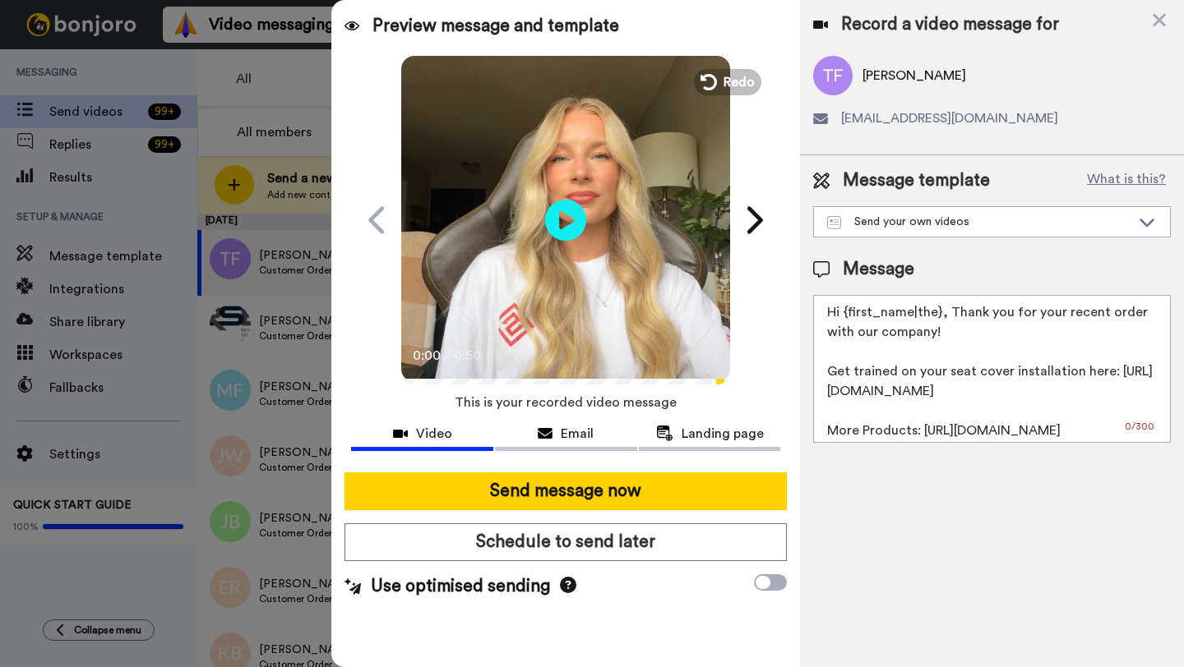
drag, startPoint x: 939, startPoint y: 318, endPoint x: 847, endPoint y: 316, distance: 92.1
click at [847, 316] on textarea "Hi {first_name|the}, Thank you for your recent order with our company! Get trai…" at bounding box center [992, 369] width 358 height 148
paste textarea "[PERSON_NAME]"
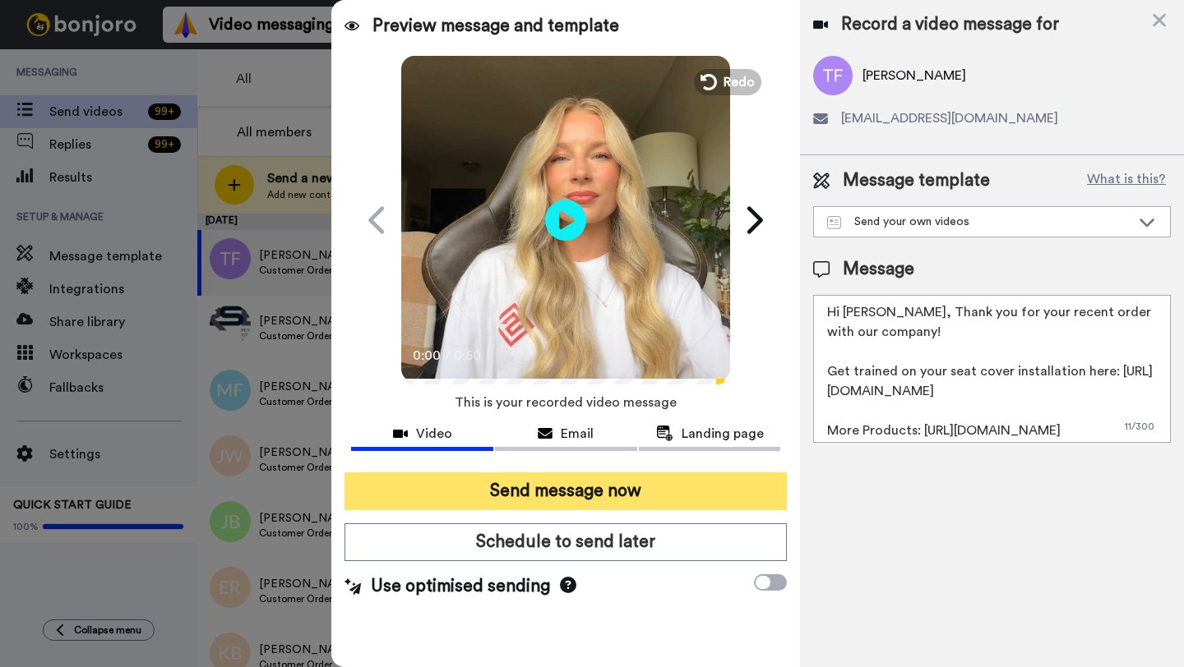
type textarea "Hi [PERSON_NAME], Thank you for your recent order with our company! Get trained…"
click at [638, 497] on button "Send message now" at bounding box center [565, 492] width 442 height 38
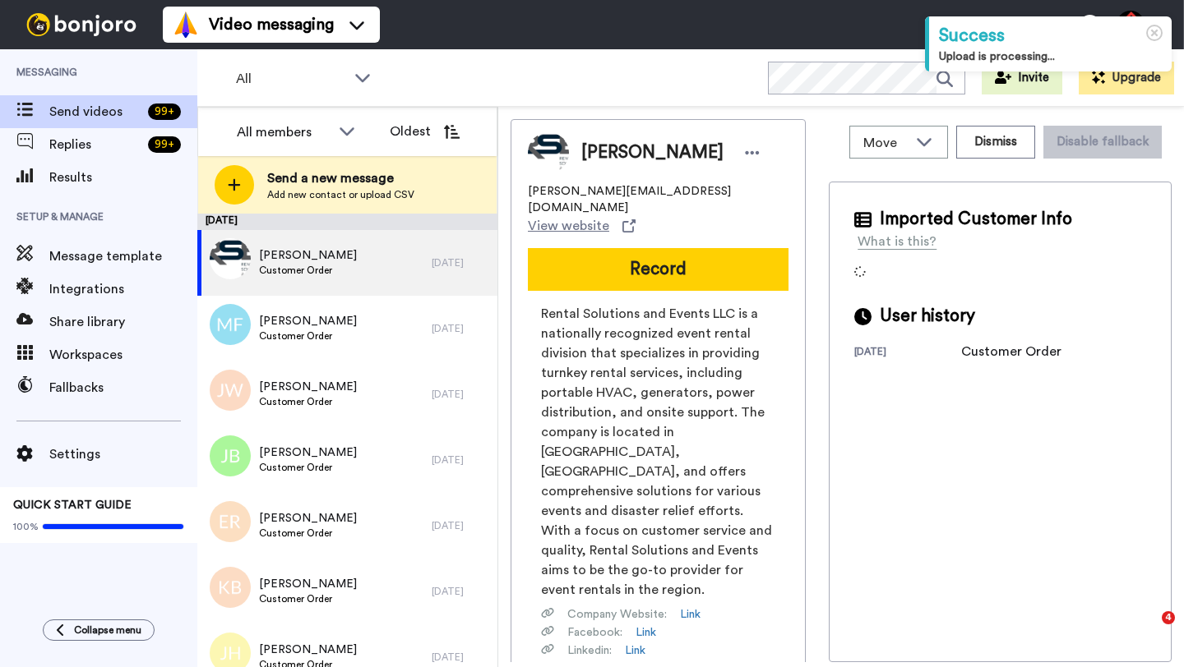
click at [599, 159] on span "Jerry Stroup" at bounding box center [652, 153] width 142 height 25
copy span "Jerry"
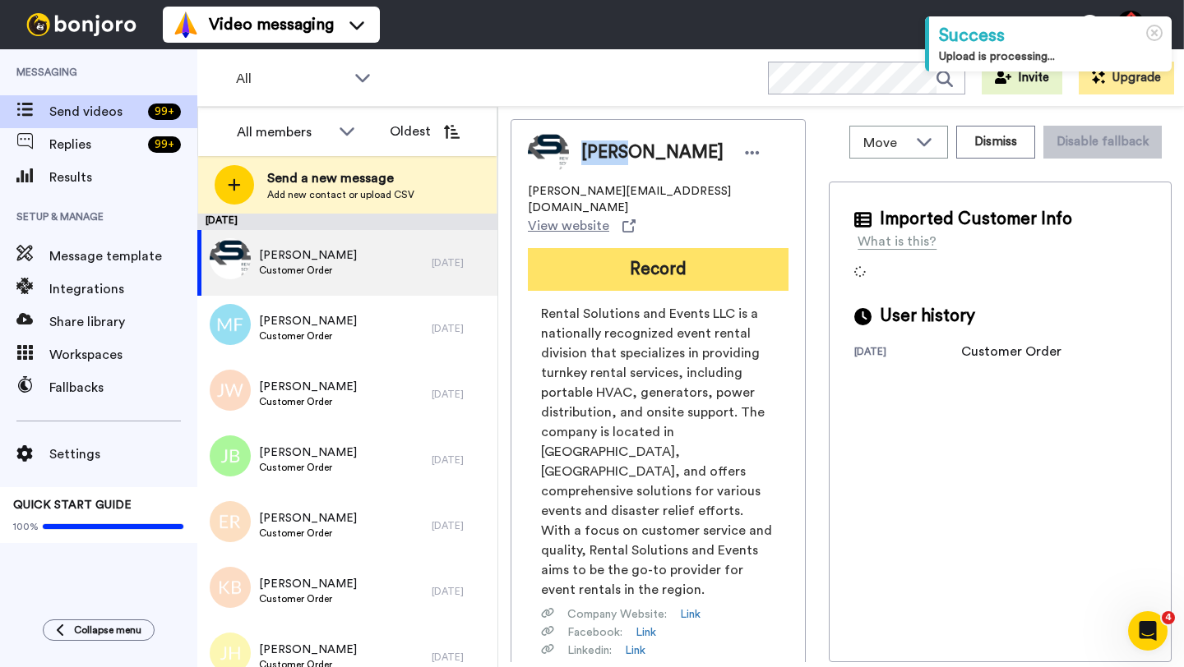
click at [648, 248] on button "Record" at bounding box center [658, 269] width 261 height 43
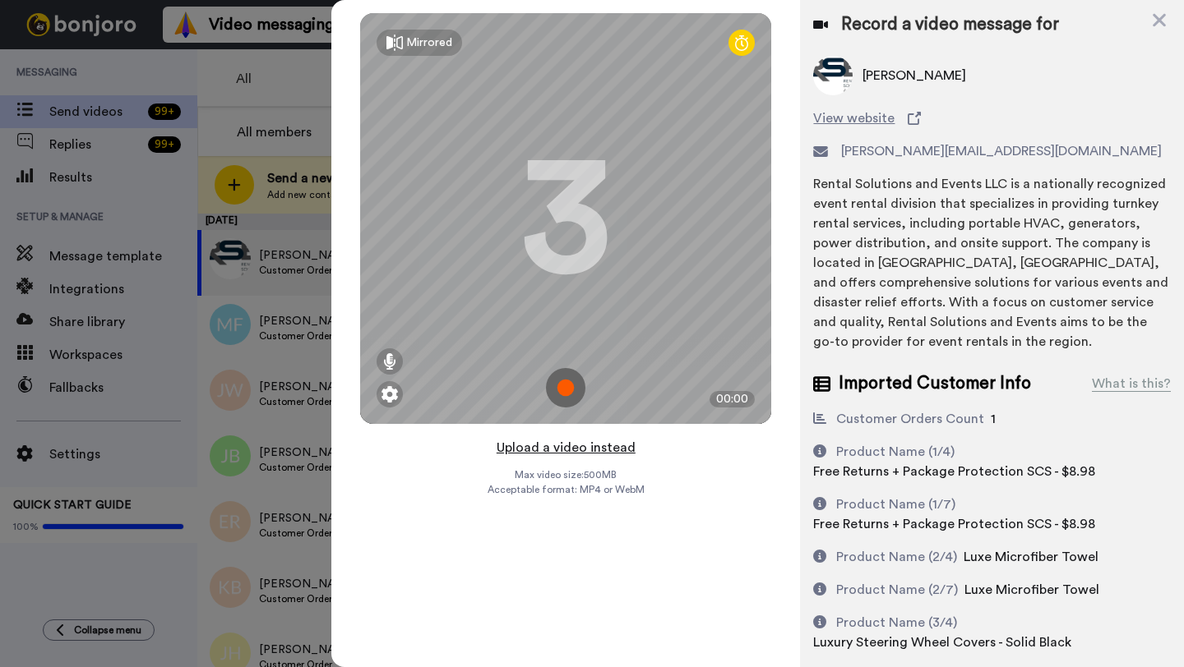
click at [553, 450] on button "Upload a video instead" at bounding box center [565, 447] width 149 height 21
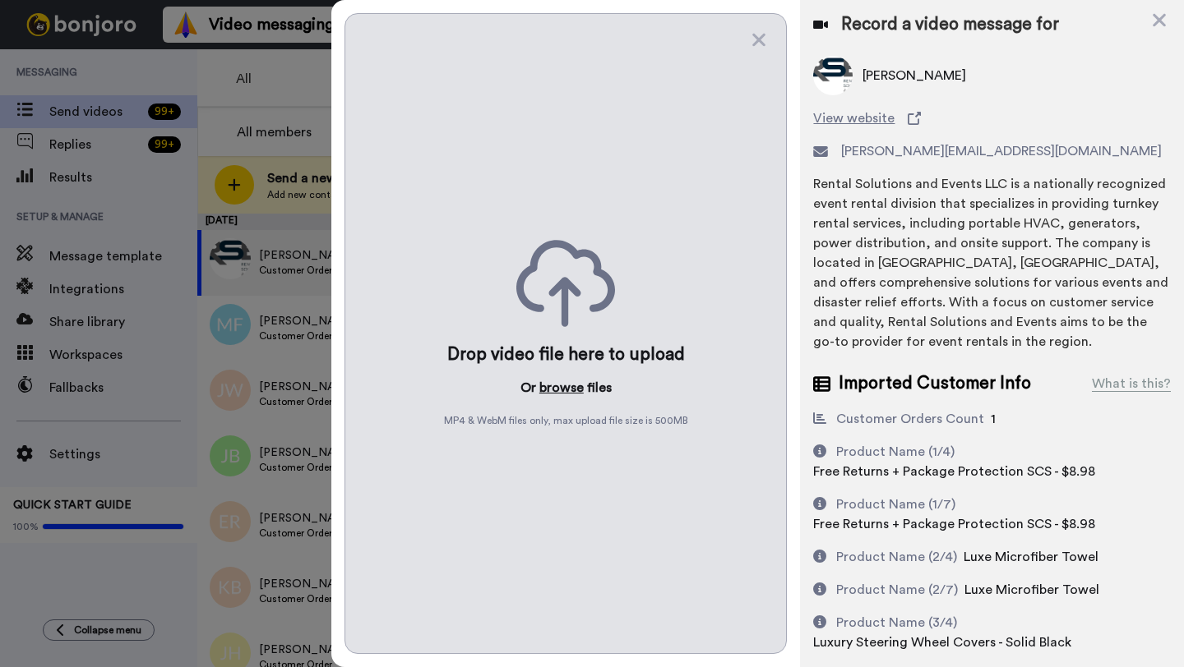
click at [555, 390] on button "browse" at bounding box center [561, 388] width 44 height 20
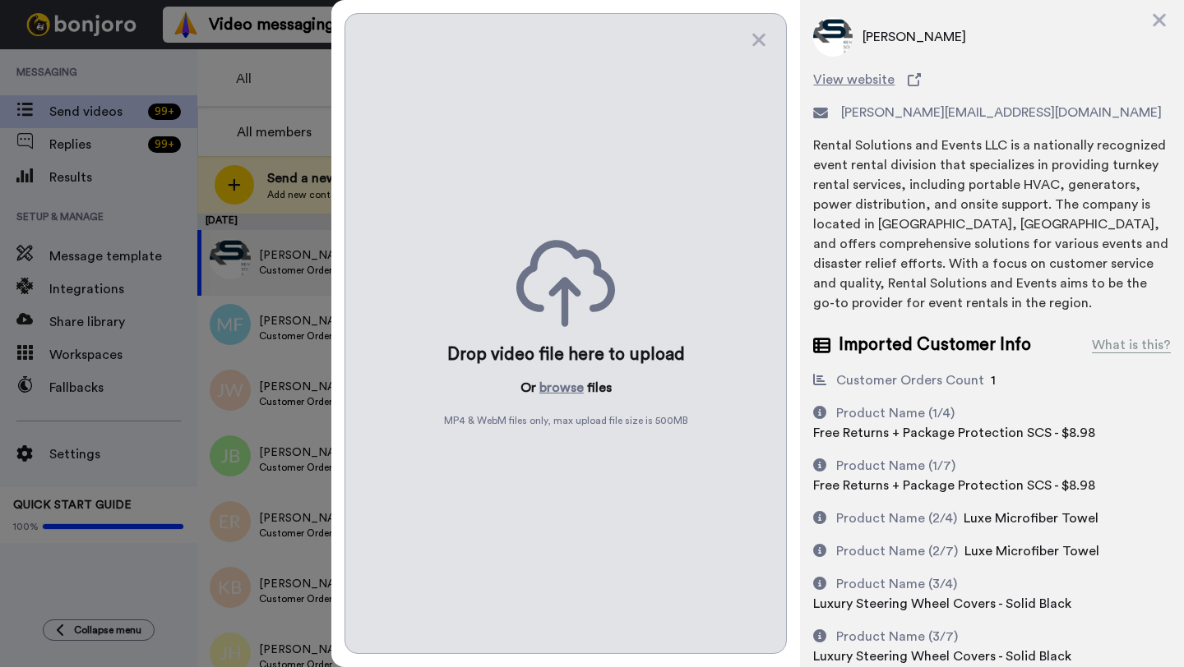
scroll to position [186, 0]
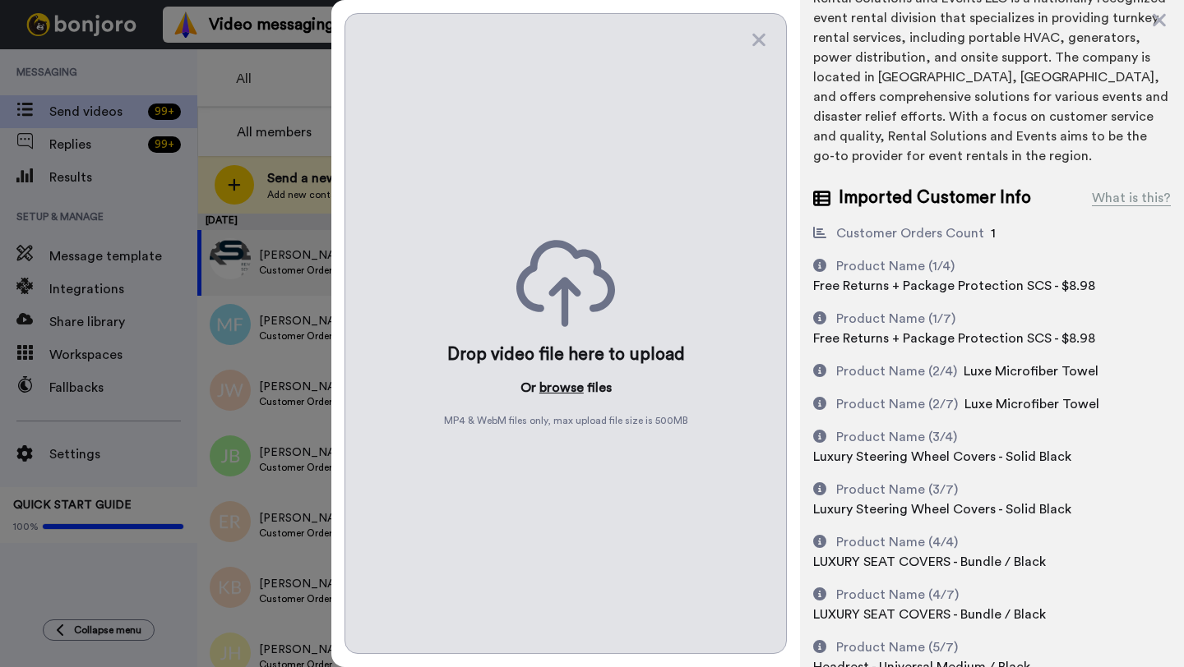
click at [548, 390] on button "browse" at bounding box center [561, 388] width 44 height 20
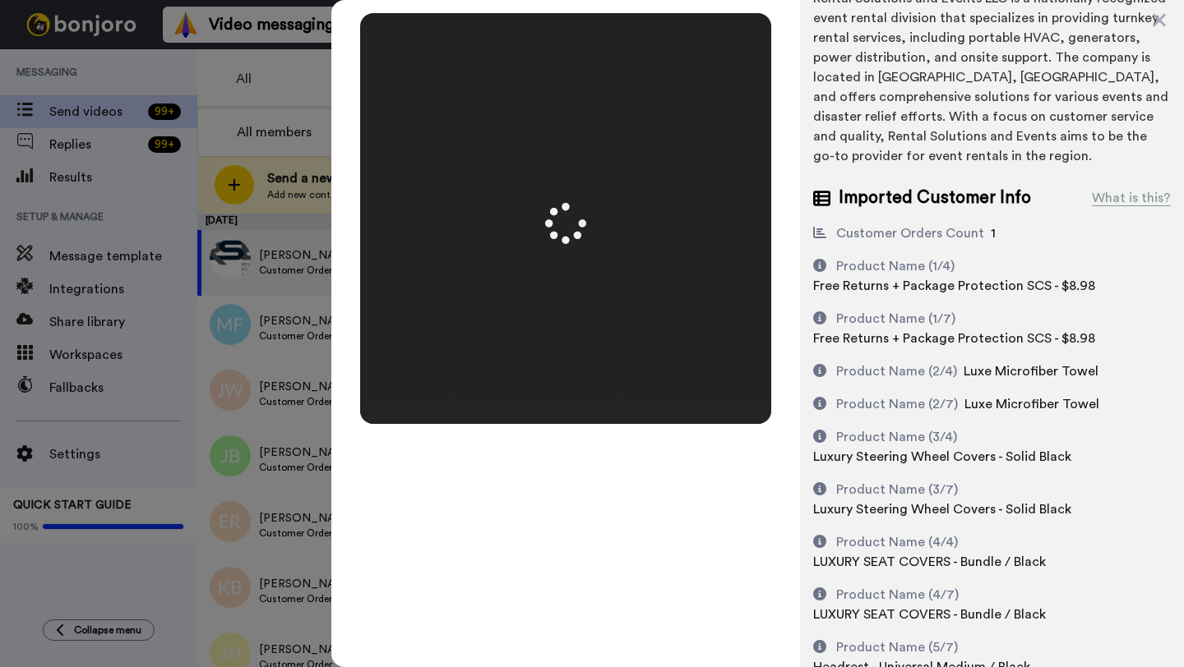
scroll to position [0, 0]
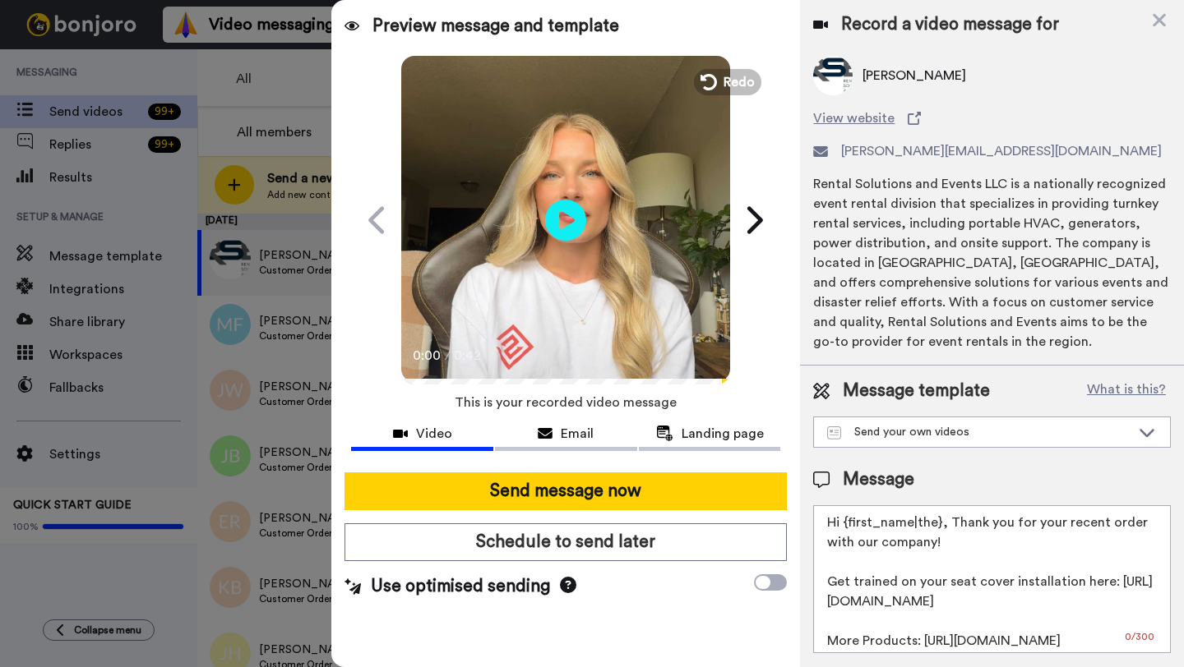
drag, startPoint x: 939, startPoint y: 506, endPoint x: 842, endPoint y: 507, distance: 97.0
click at [842, 507] on textarea "Hi {first_name|the}, Thank you for your recent order with our company! Get trai…" at bounding box center [992, 579] width 358 height 148
paste textarea "Jerry"
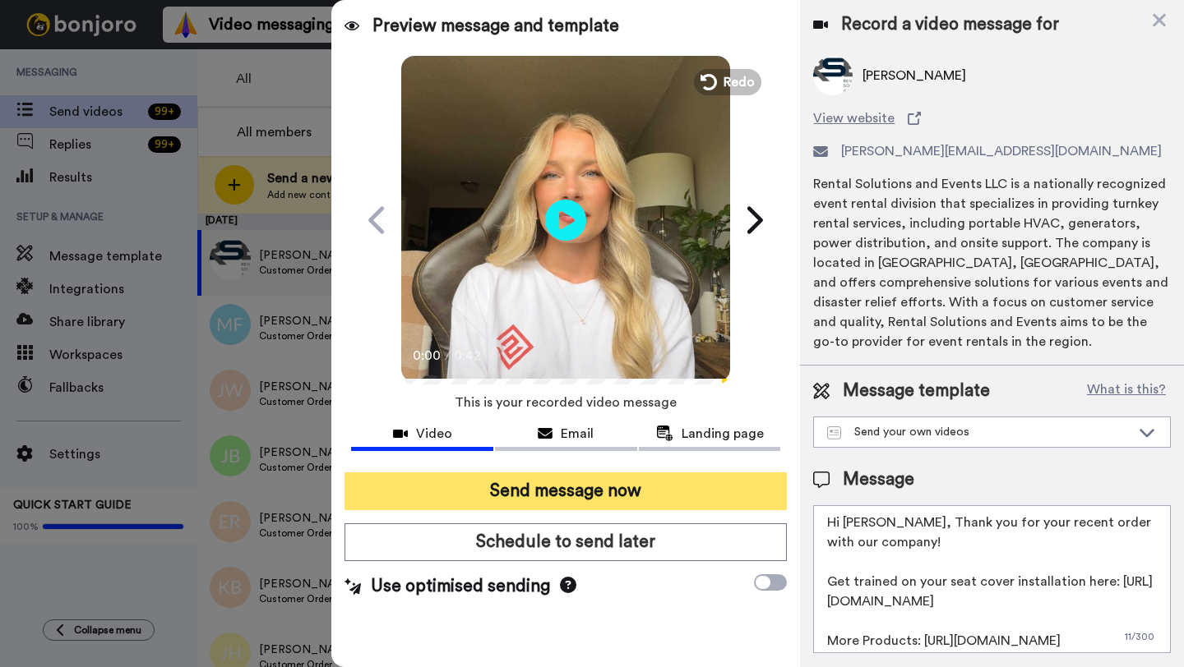
type textarea "Hi Jerry, Thank you for your recent order with our company! Get trained on your…"
click at [630, 508] on button "Send message now" at bounding box center [565, 492] width 442 height 38
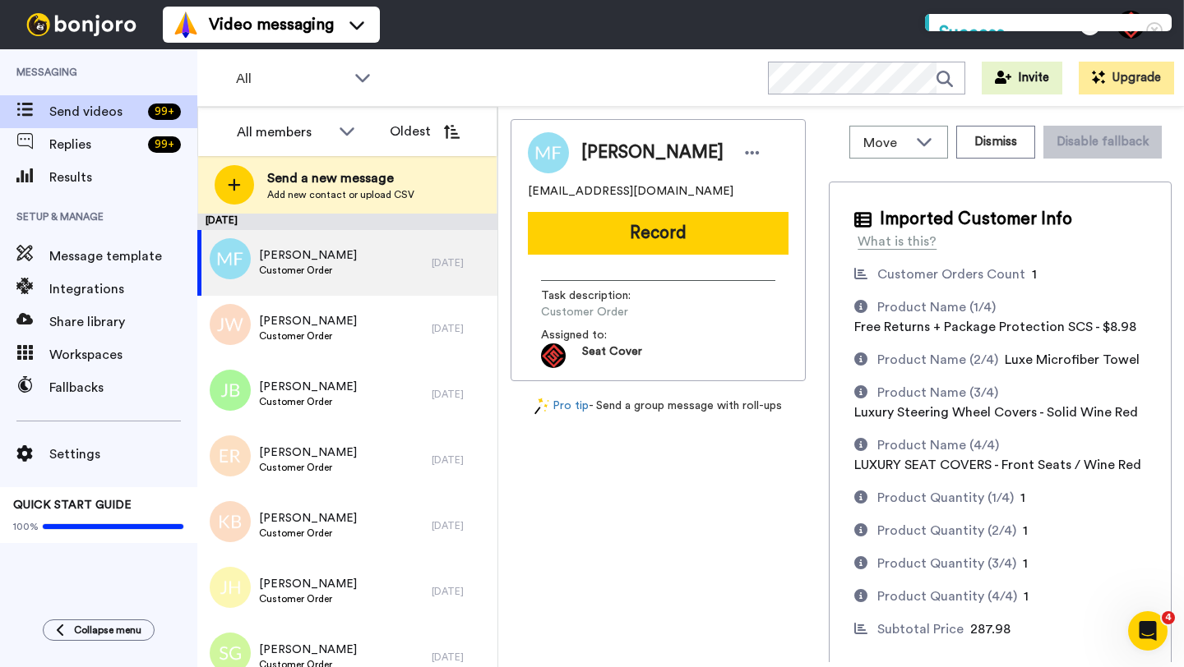
click at [594, 160] on span "[PERSON_NAME]" at bounding box center [652, 153] width 142 height 25
copy span "Mark"
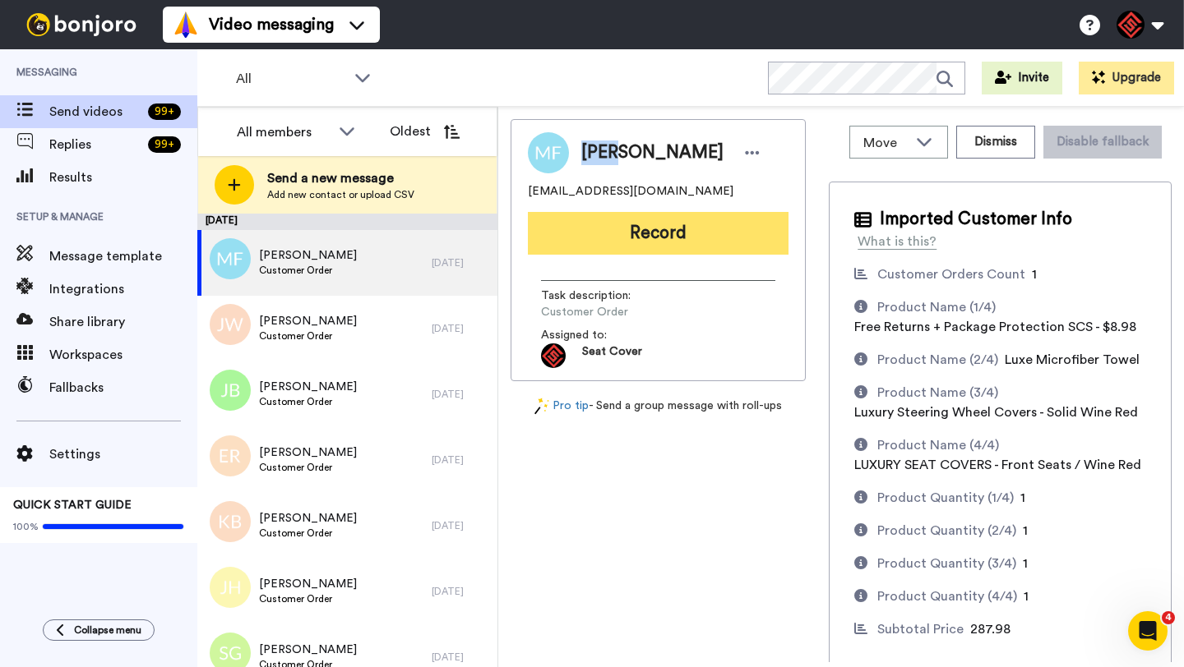
click at [637, 234] on button "Record" at bounding box center [658, 233] width 261 height 43
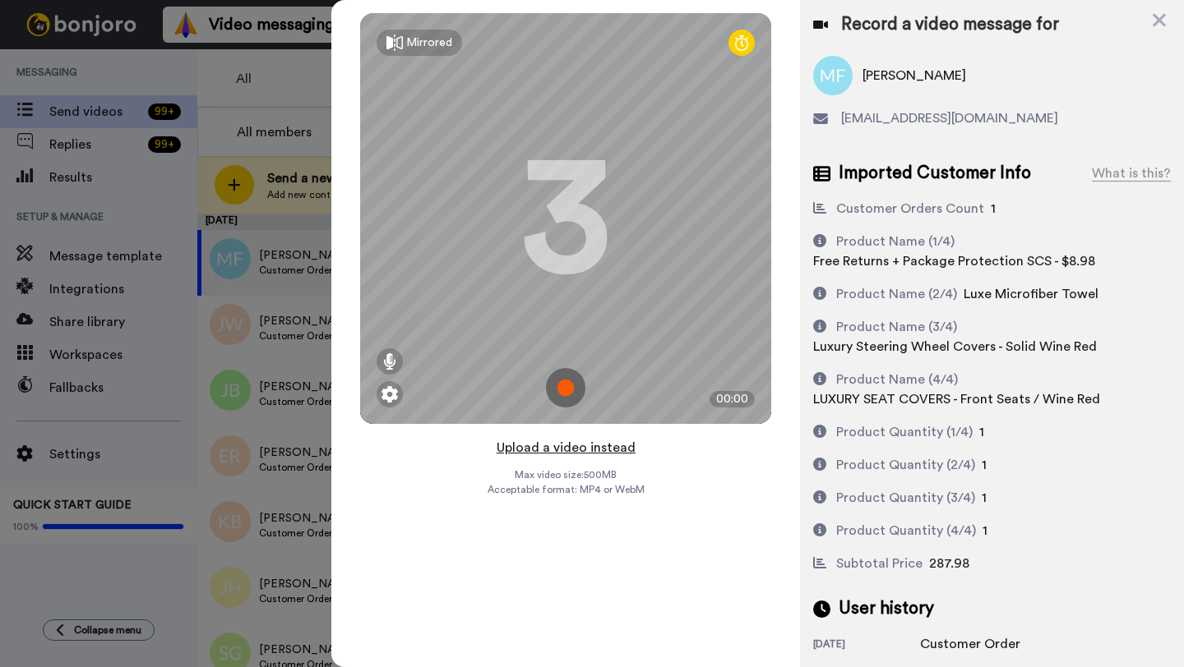
click at [561, 446] on button "Upload a video instead" at bounding box center [565, 447] width 149 height 21
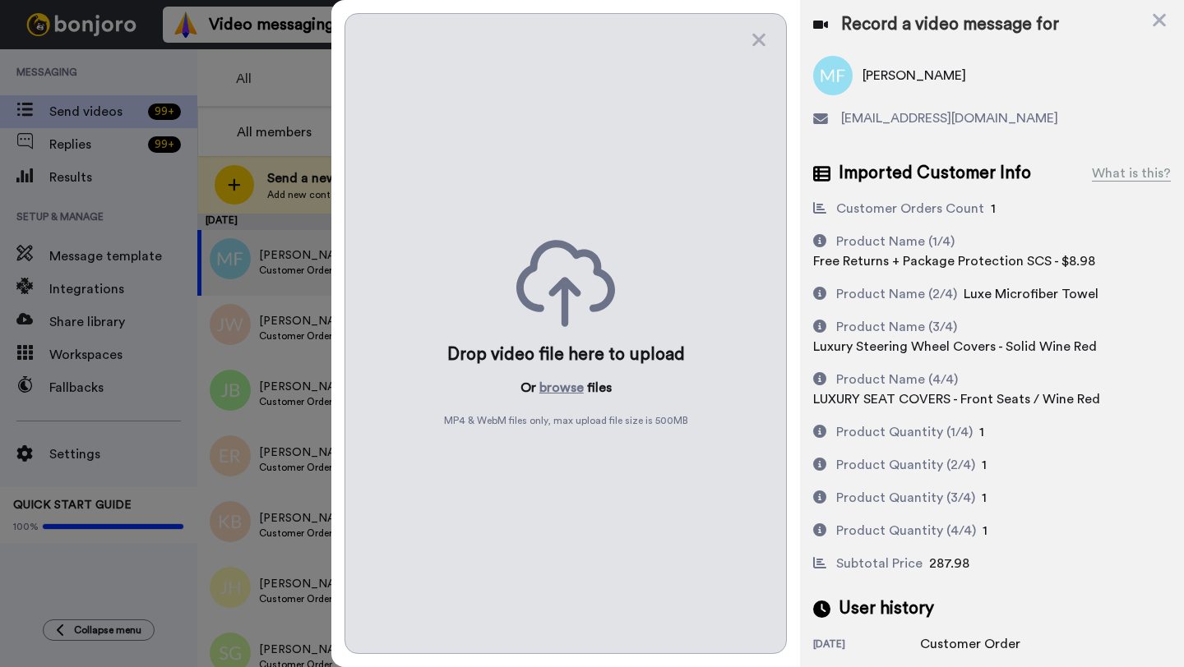
click at [560, 371] on div "Drop video file here to upload Or browse files MP4 & WebM files only, max uploa…" at bounding box center [565, 333] width 442 height 641
click at [560, 391] on button "browse" at bounding box center [561, 388] width 44 height 20
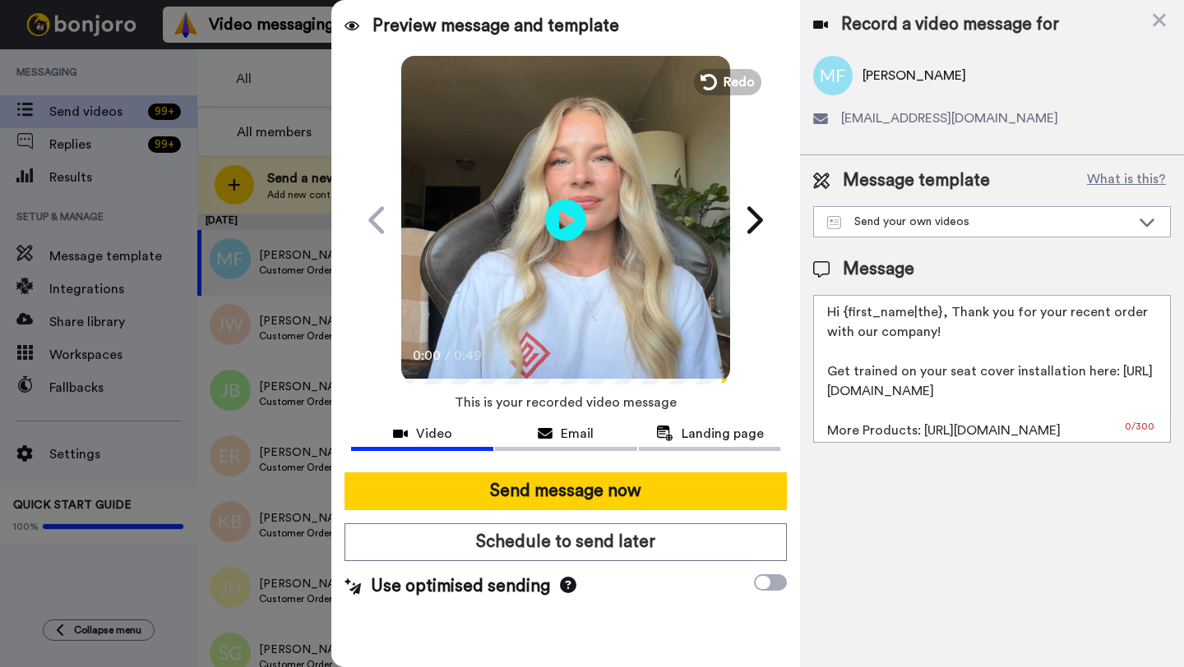
drag, startPoint x: 941, startPoint y: 318, endPoint x: 844, endPoint y: 315, distance: 97.0
click at [844, 315] on textarea "Hi {first_name|the}, Thank you for your recent order with our company! Get trai…" at bounding box center [992, 369] width 358 height 148
paste textarea "Mark"
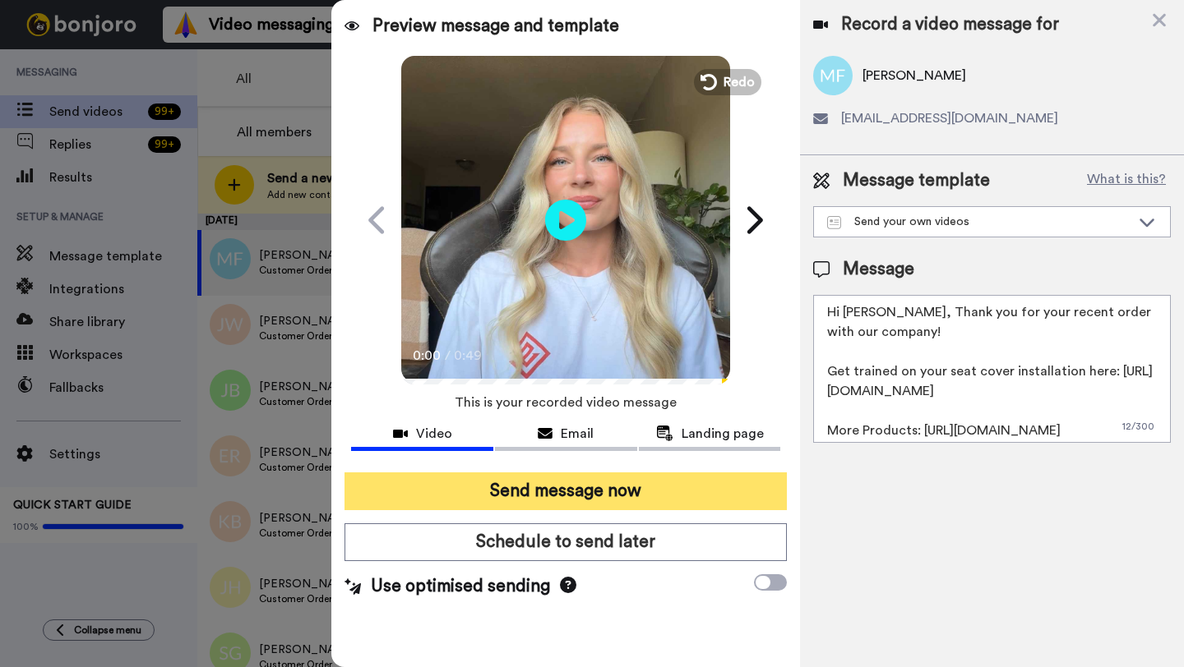
type textarea "Hi [PERSON_NAME], Thank you for your recent order with our company! Get trained…"
click at [667, 482] on button "Send message now" at bounding box center [565, 492] width 442 height 38
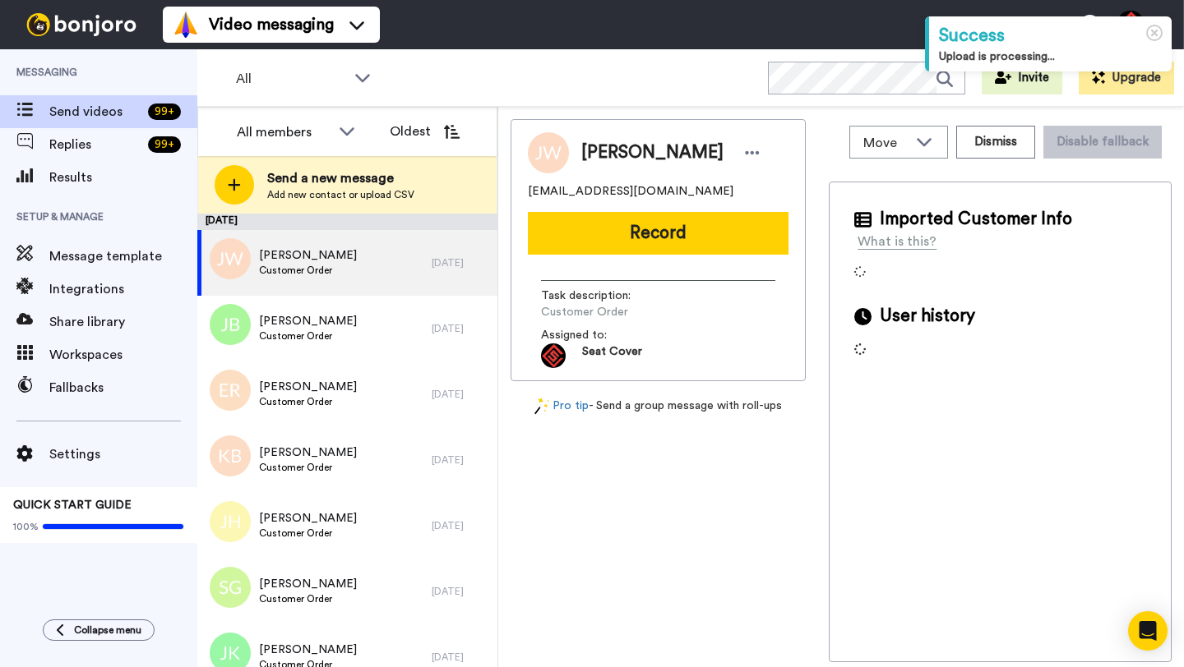
click at [602, 148] on span "Jackson West" at bounding box center [652, 153] width 142 height 25
copy span "Jackson"
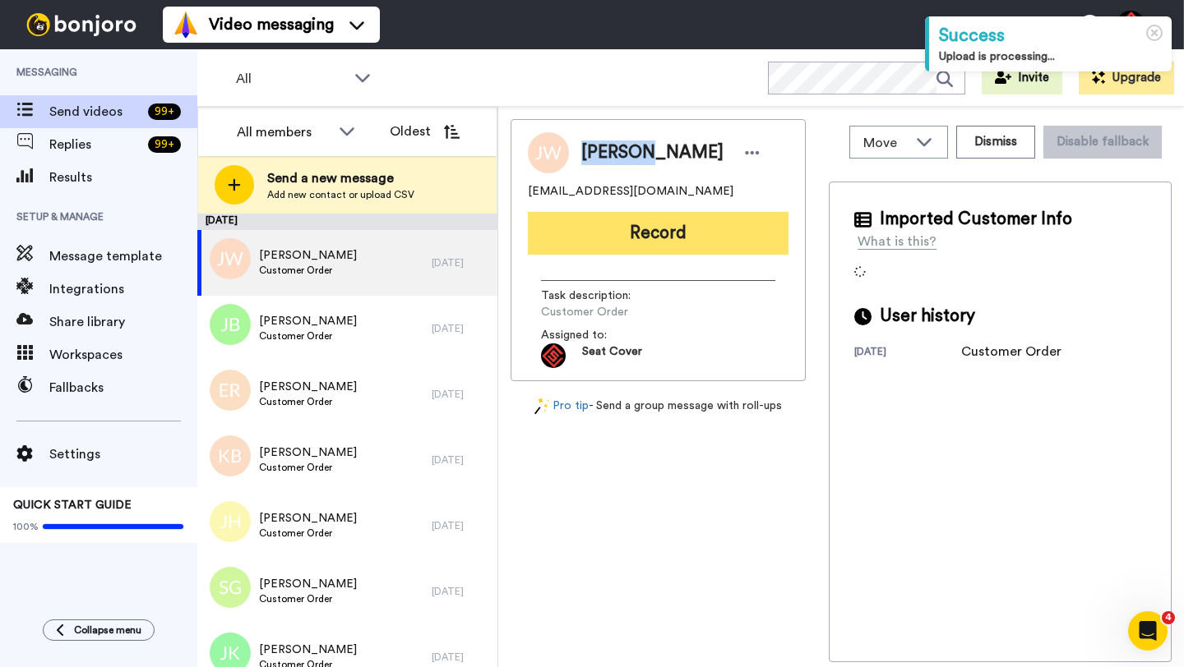
click at [647, 229] on button "Record" at bounding box center [658, 233] width 261 height 43
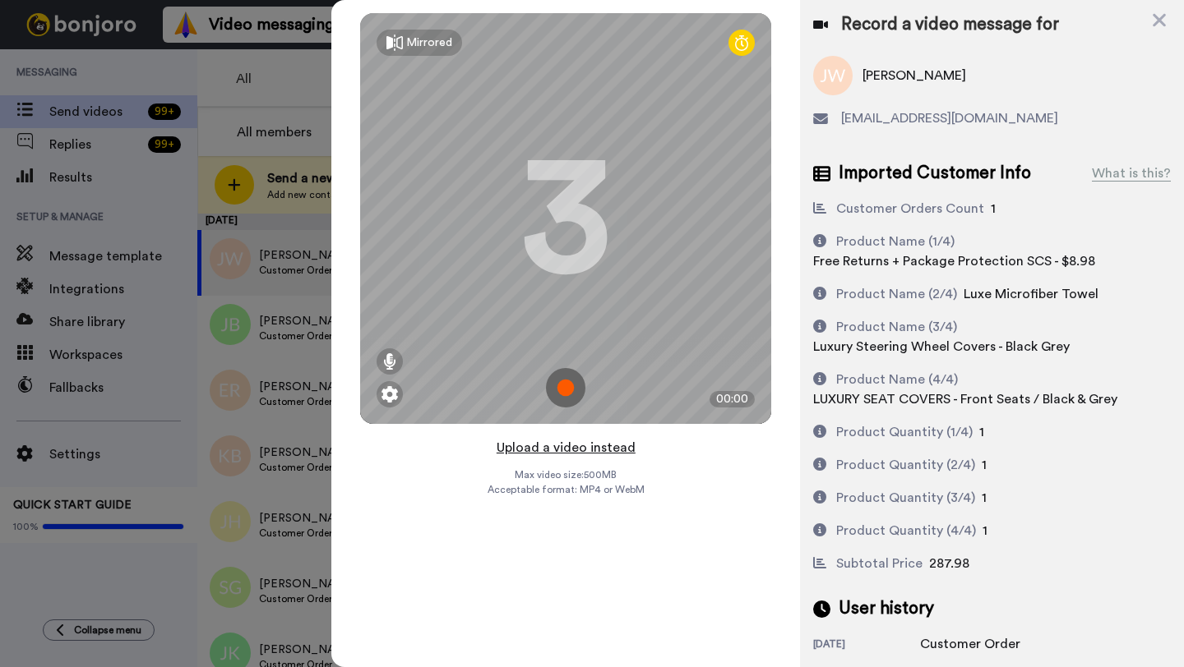
click at [572, 447] on button "Upload a video instead" at bounding box center [565, 447] width 149 height 21
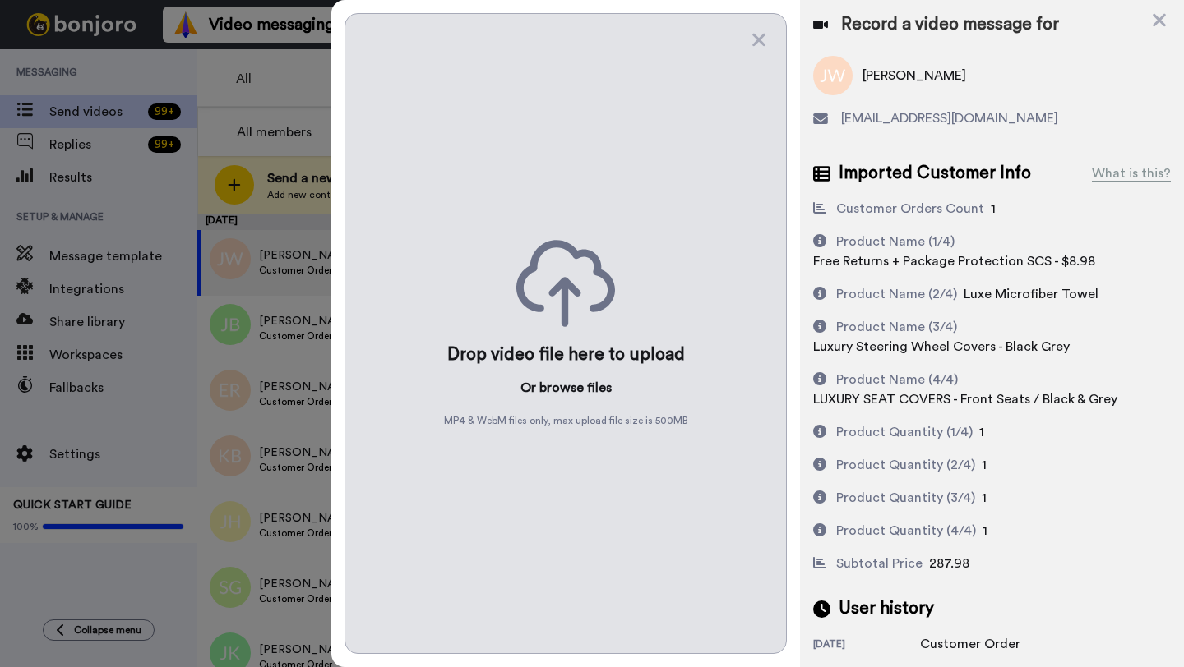
click at [555, 385] on button "browse" at bounding box center [561, 388] width 44 height 20
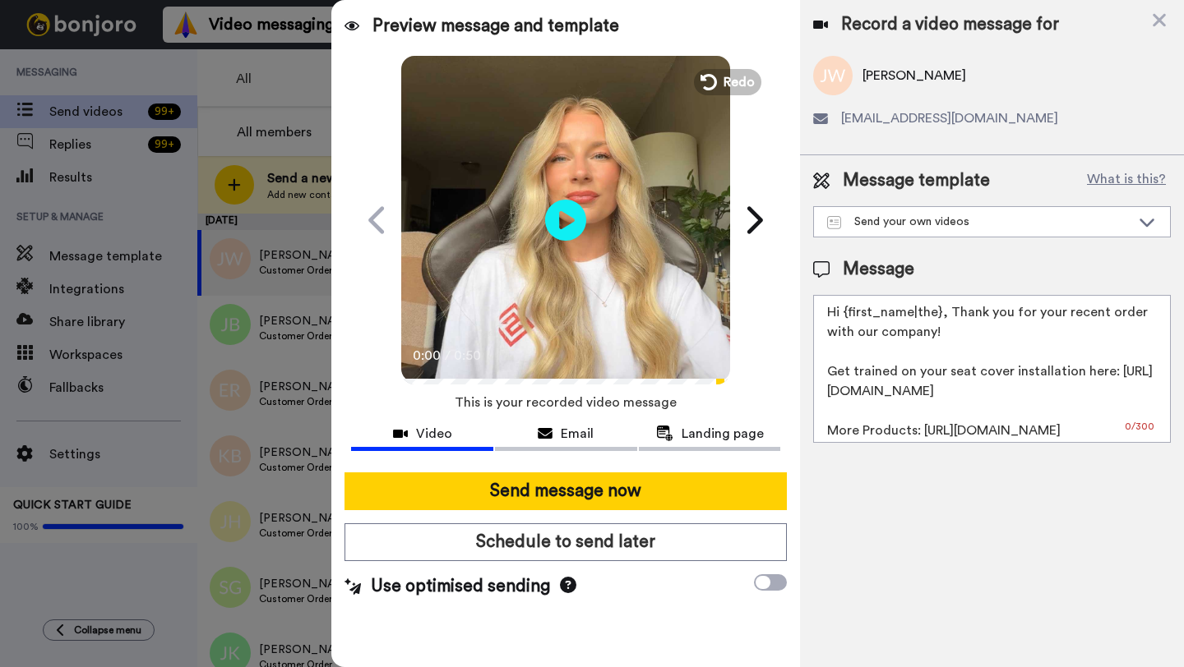
drag, startPoint x: 938, startPoint y: 315, endPoint x: 846, endPoint y: 313, distance: 92.1
click at [846, 313] on textarea "Hi {first_name|the}, Thank you for your recent order with our company! Get trai…" at bounding box center [992, 369] width 358 height 148
paste textarea "Jackson"
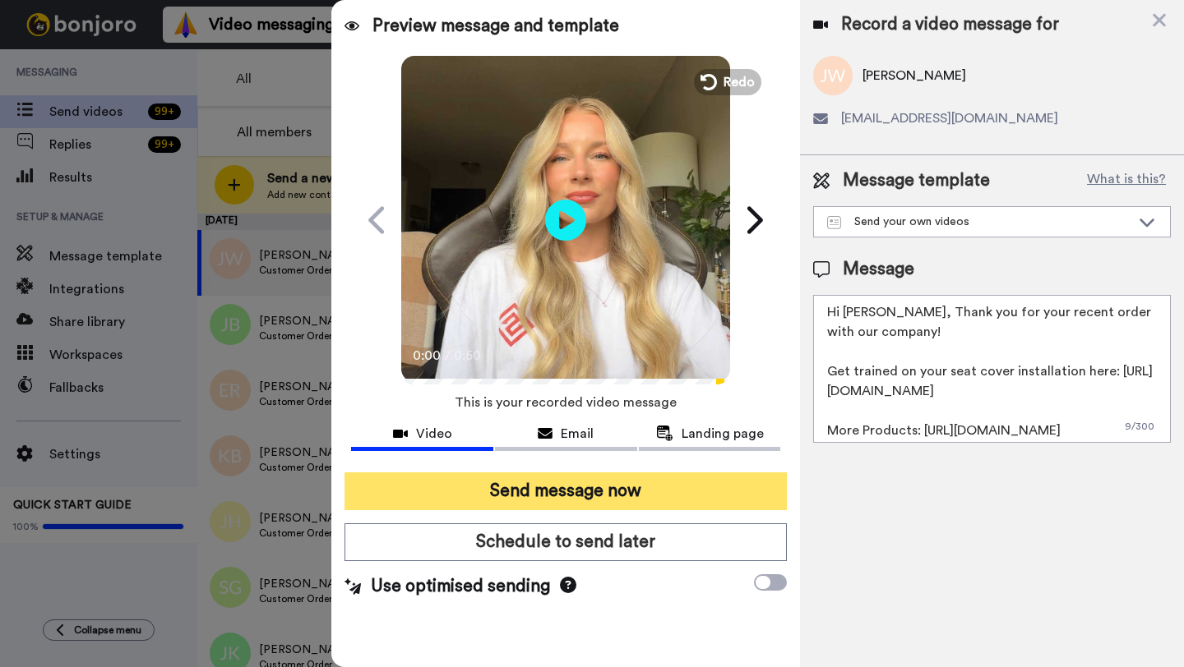
type textarea "Hi Jackson, Thank you for your recent order with our company! Get trained on yo…"
click at [639, 482] on button "Send message now" at bounding box center [565, 492] width 442 height 38
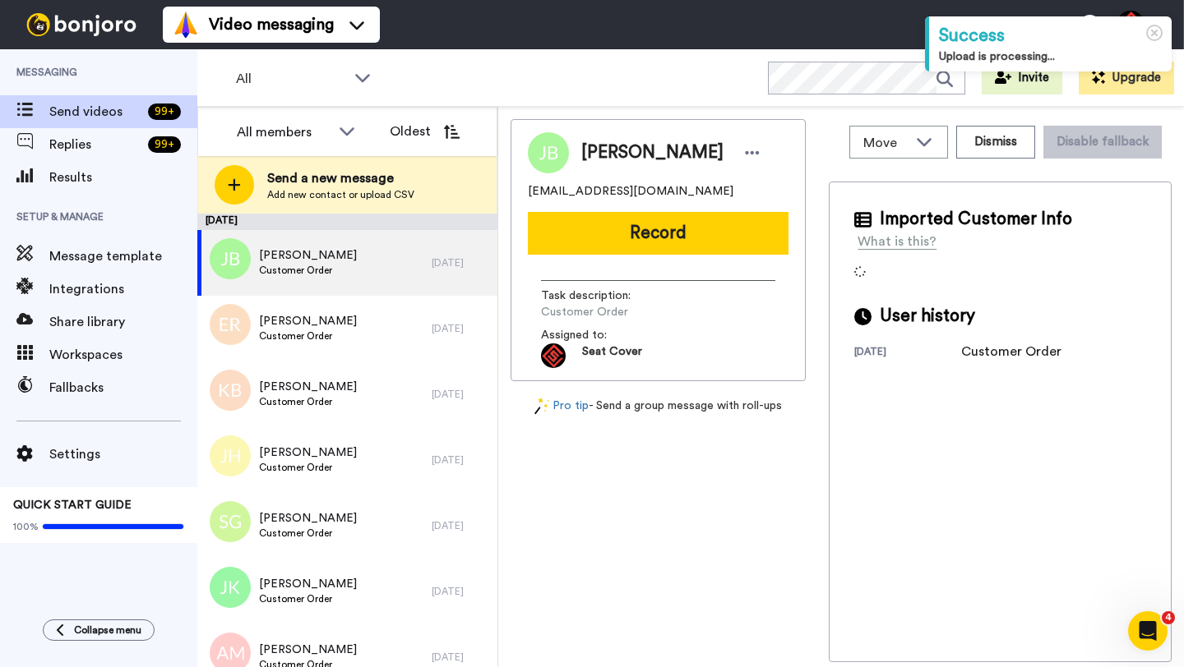
click at [600, 146] on span "[PERSON_NAME]" at bounding box center [652, 153] width 142 height 25
click at [600, 146] on span "Jack Bertok" at bounding box center [652, 153] width 142 height 25
copy span "Jack"
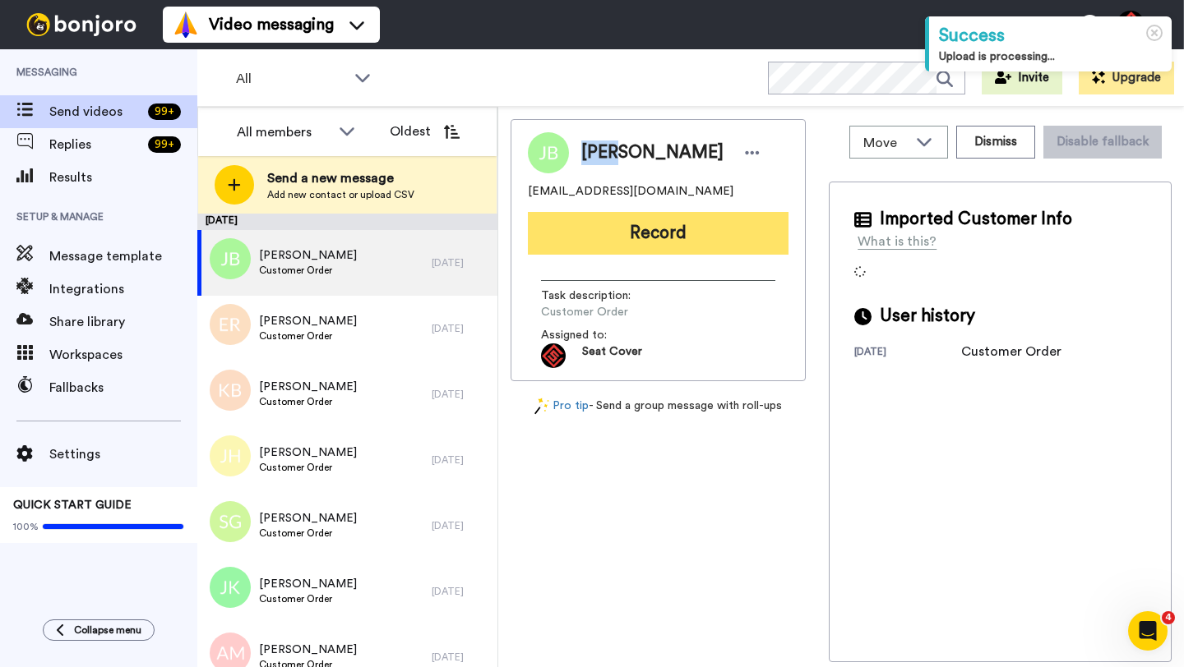
click at [648, 220] on button "Record" at bounding box center [658, 233] width 261 height 43
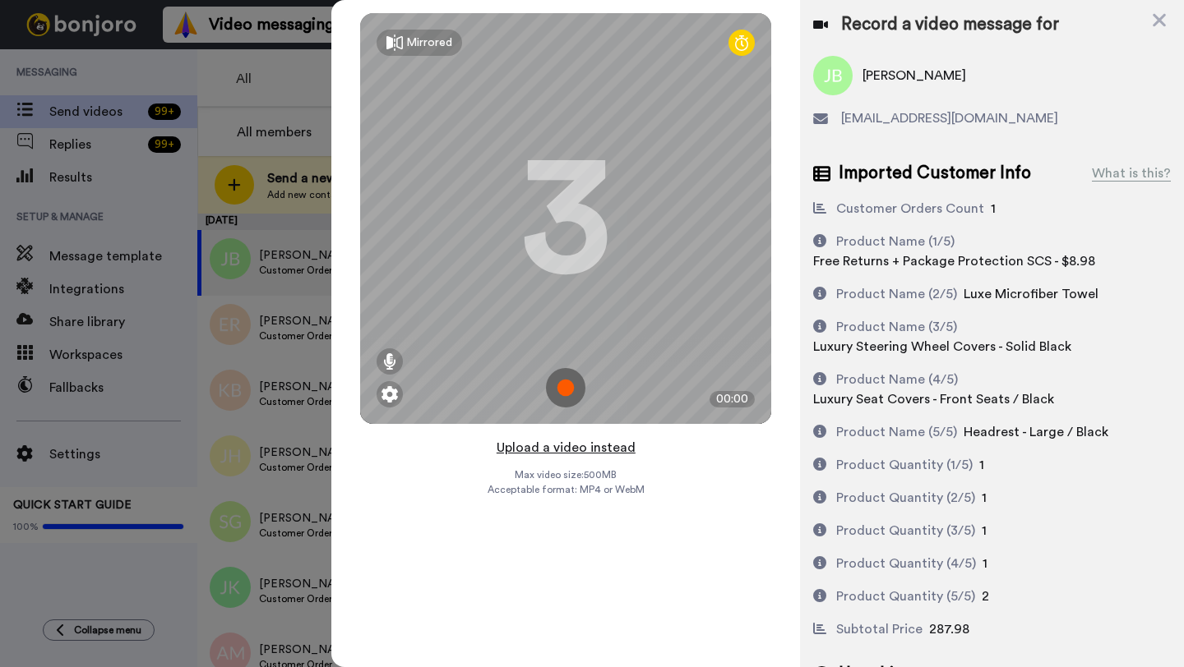
click at [570, 447] on button "Upload a video instead" at bounding box center [565, 447] width 149 height 21
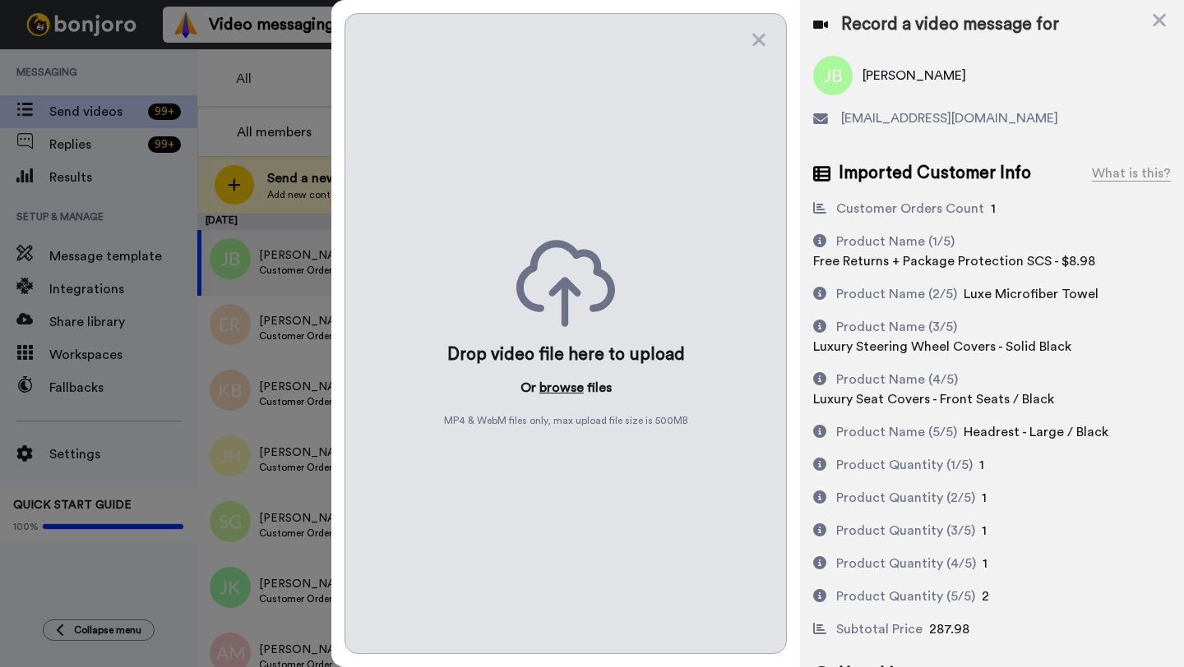
click at [561, 395] on button "browse" at bounding box center [561, 388] width 44 height 20
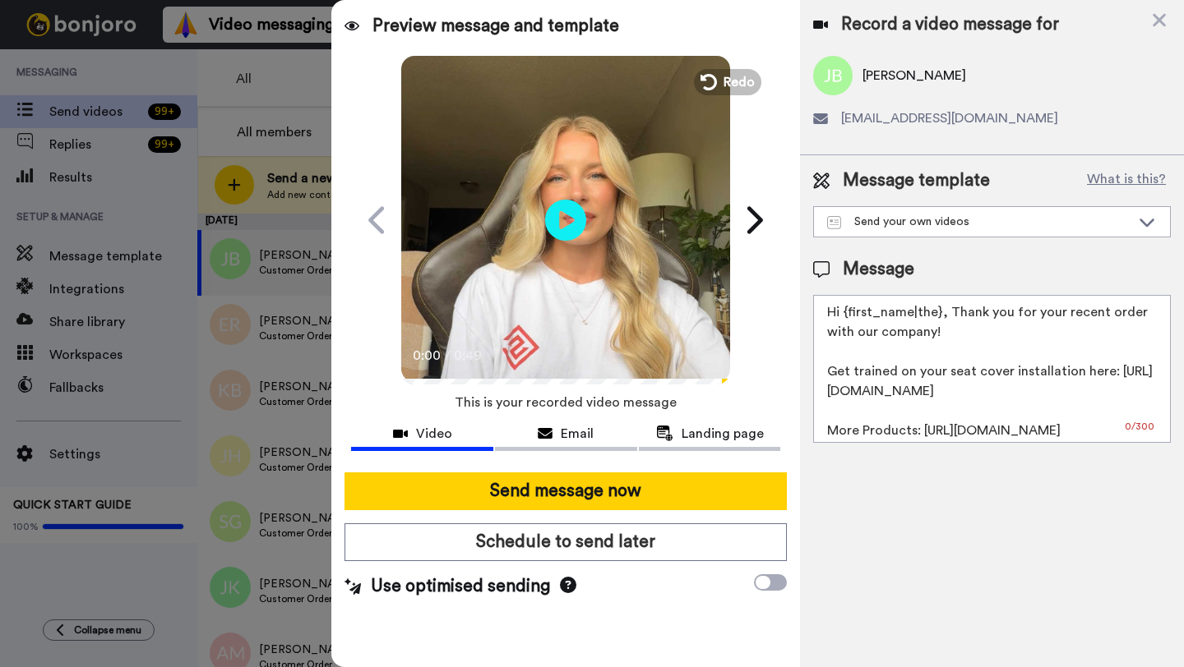
drag, startPoint x: 938, startPoint y: 315, endPoint x: 847, endPoint y: 316, distance: 91.2
click at [847, 316] on textarea "Hi {first_name|the}, Thank you for your recent order with our company! Get trai…" at bounding box center [992, 369] width 358 height 148
paste textarea "Jack"
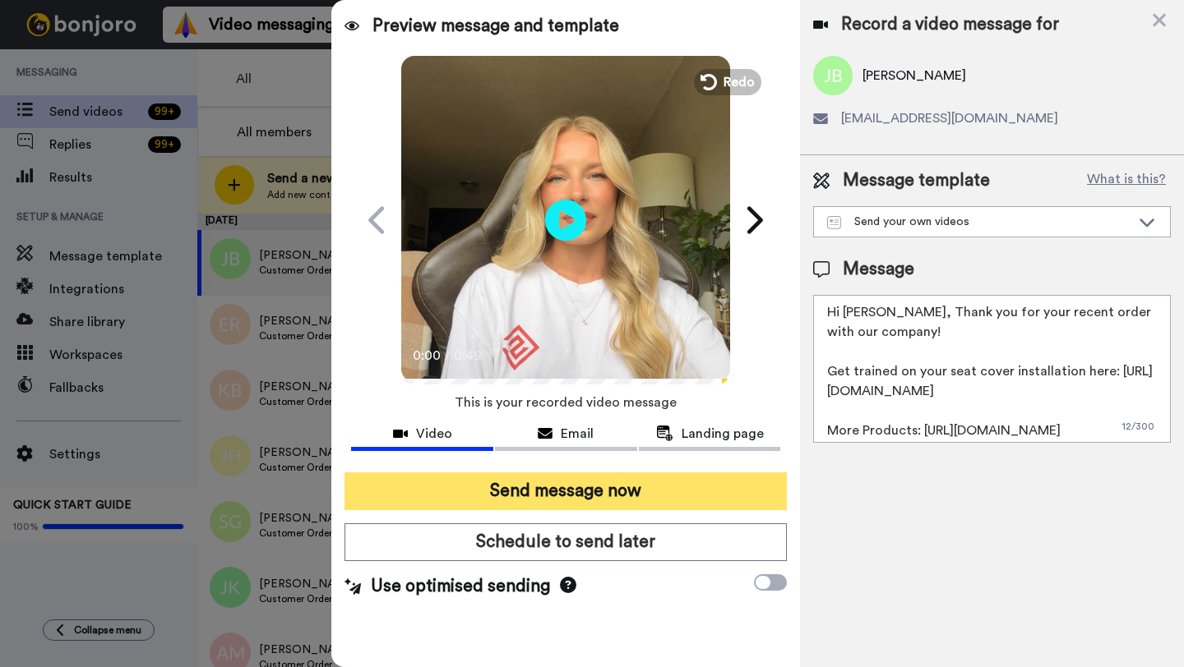
type textarea "Hi Jack, Thank you for your recent order with our company! Get trained on your …"
click at [660, 480] on button "Send message now" at bounding box center [565, 492] width 442 height 38
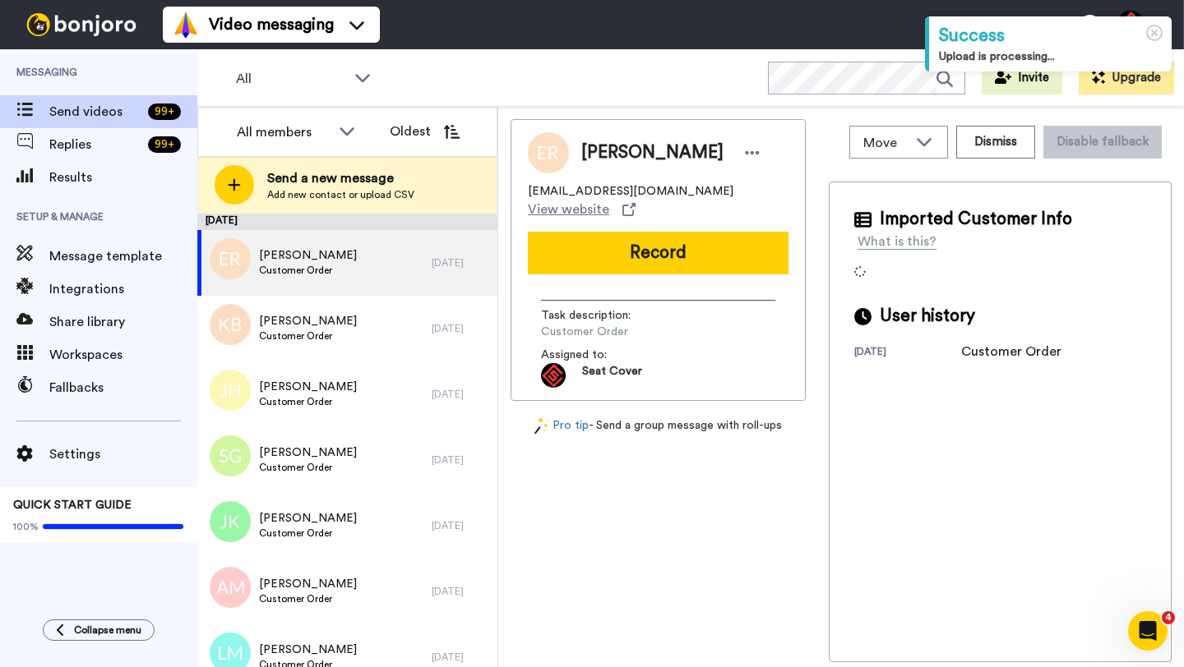
click at [611, 154] on span "Edwin Rodriguez" at bounding box center [652, 153] width 142 height 25
copy span "Edwin"
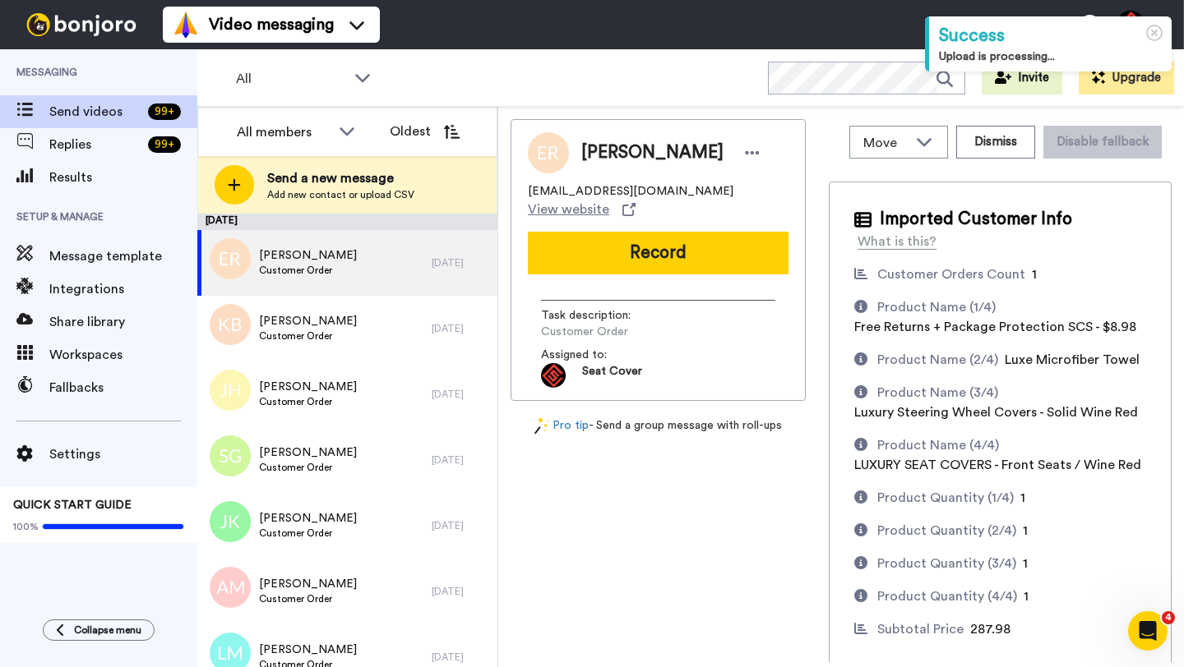
click at [641, 217] on div "edwinrodriguez1010@icloud.com View website" at bounding box center [658, 201] width 261 height 36
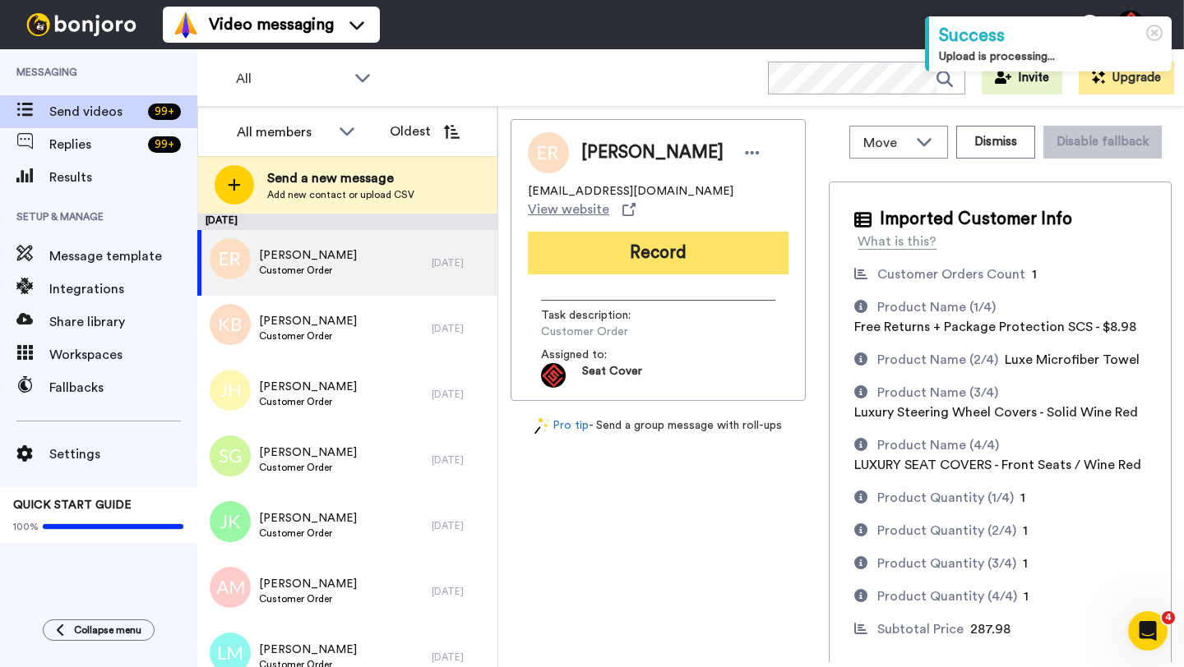
click at [639, 250] on button "Record" at bounding box center [658, 253] width 261 height 43
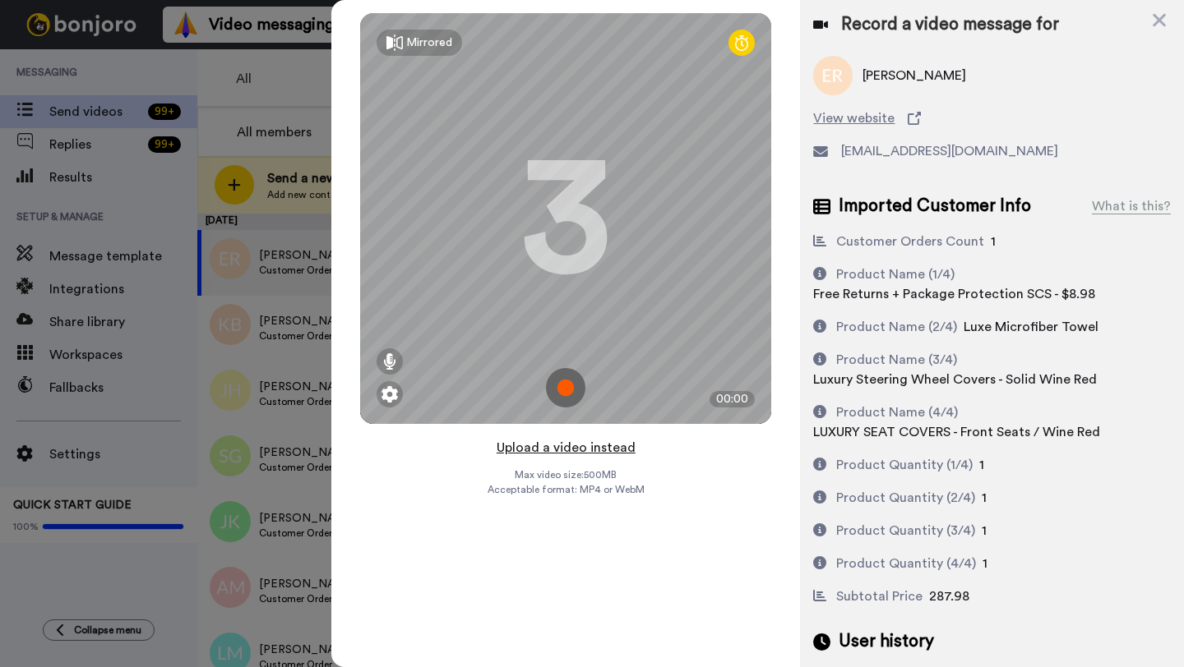
click at [563, 445] on button "Upload a video instead" at bounding box center [565, 447] width 149 height 21
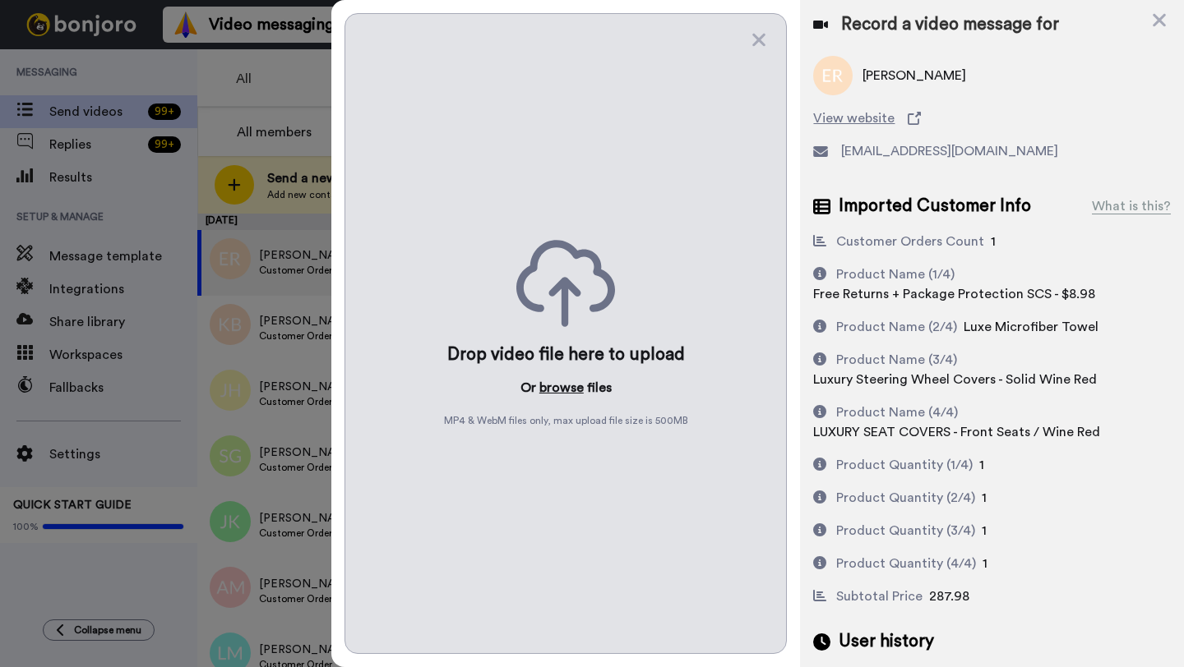
click at [565, 390] on button "browse" at bounding box center [561, 388] width 44 height 20
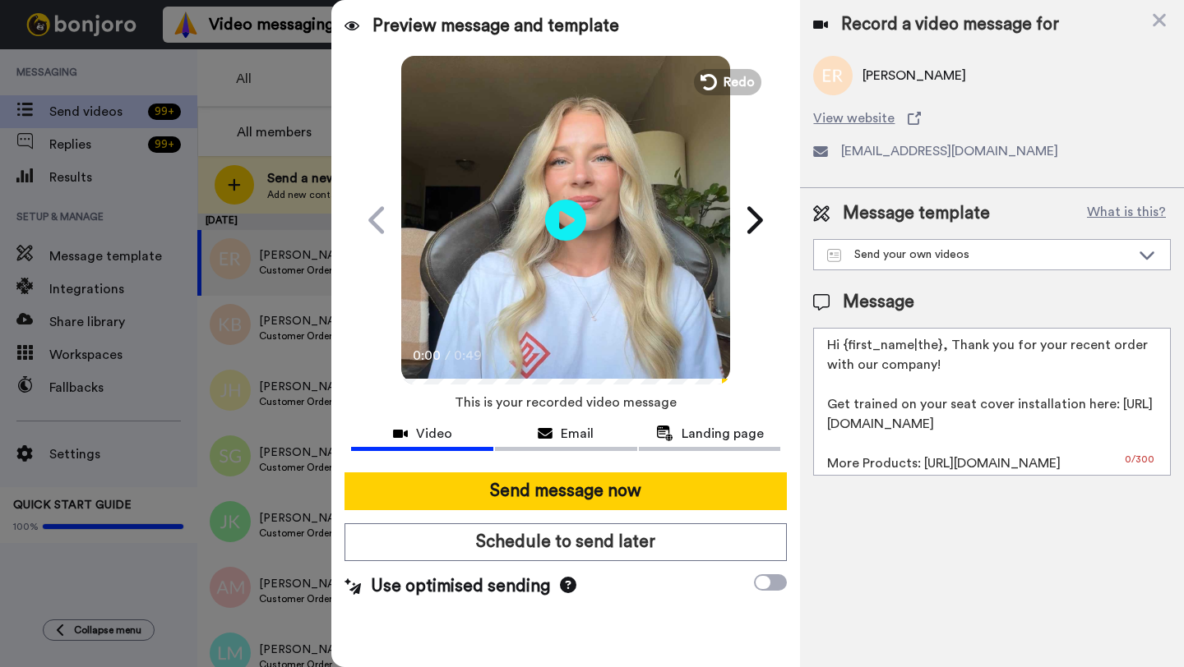
drag, startPoint x: 940, startPoint y: 353, endPoint x: 847, endPoint y: 352, distance: 93.7
click at [847, 352] on textarea "Hi {first_name|the}, Thank you for your recent order with our company! Get trai…" at bounding box center [992, 402] width 358 height 148
paste textarea "Edwin"
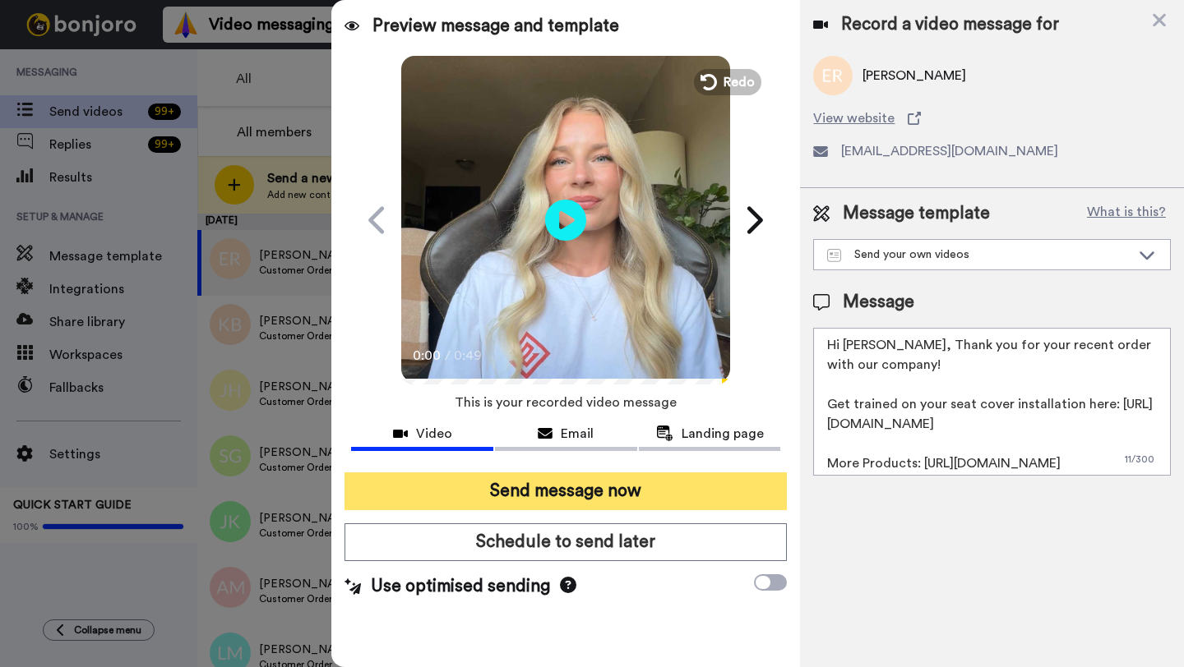
type textarea "Hi Edwin, Thank you for your recent order with our company! Get trained on your…"
click at [603, 496] on button "Send message now" at bounding box center [565, 492] width 442 height 38
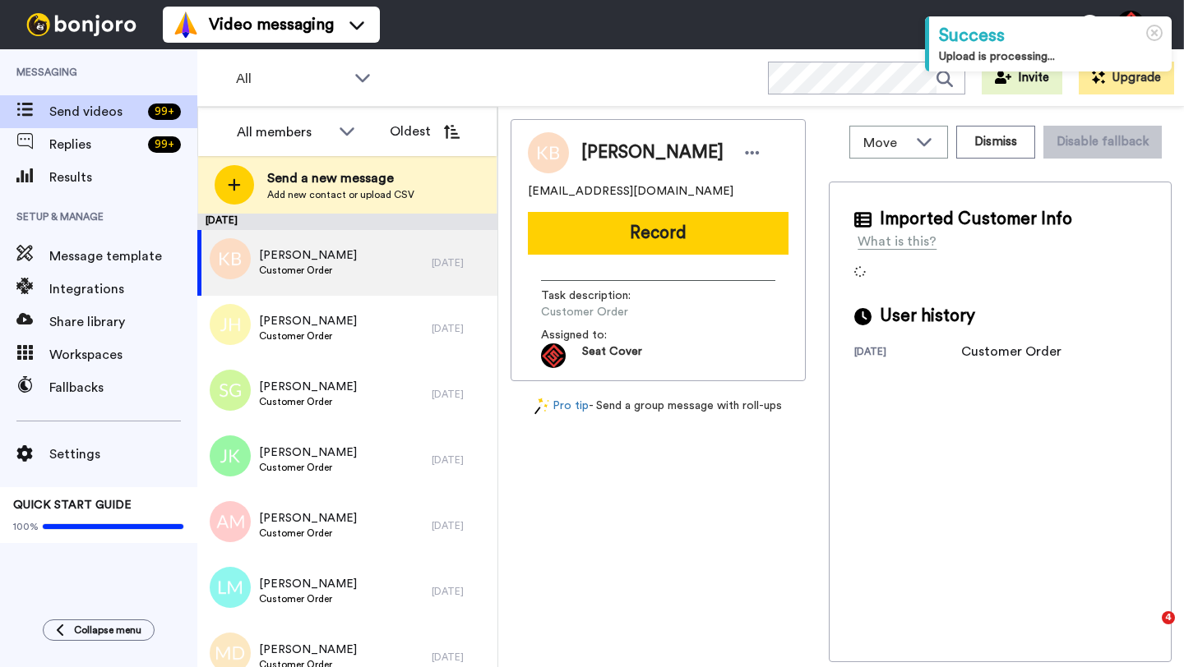
click at [607, 155] on span "[PERSON_NAME]" at bounding box center [652, 153] width 142 height 25
copy span "[PERSON_NAME]"
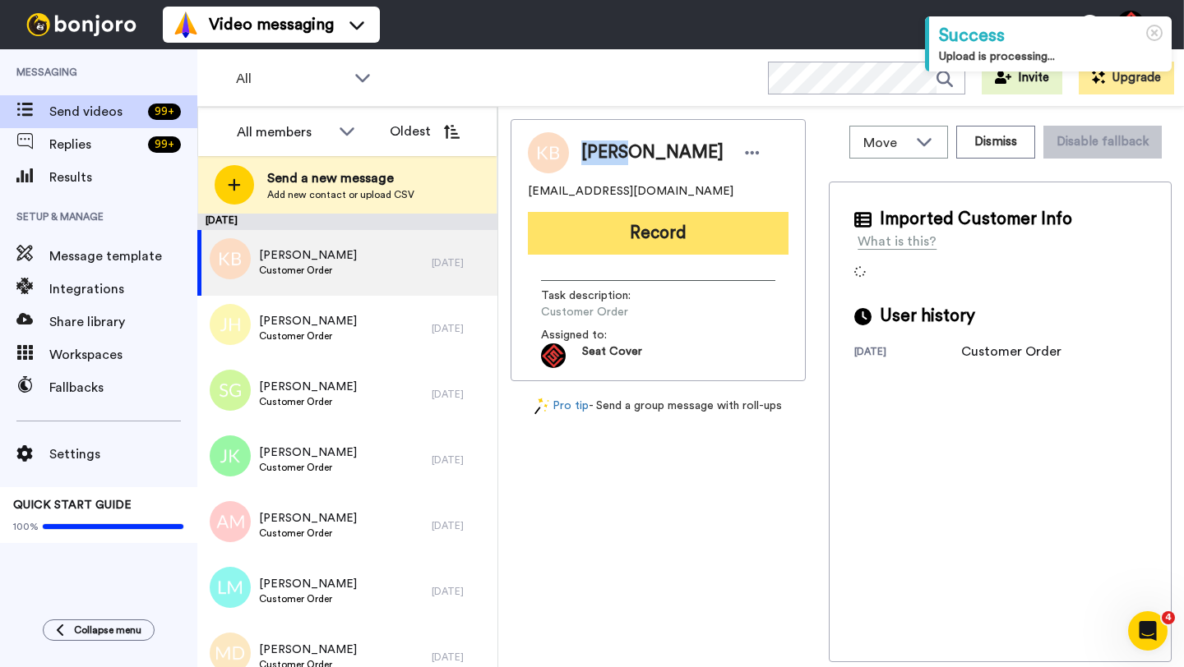
click at [643, 225] on button "Record" at bounding box center [658, 233] width 261 height 43
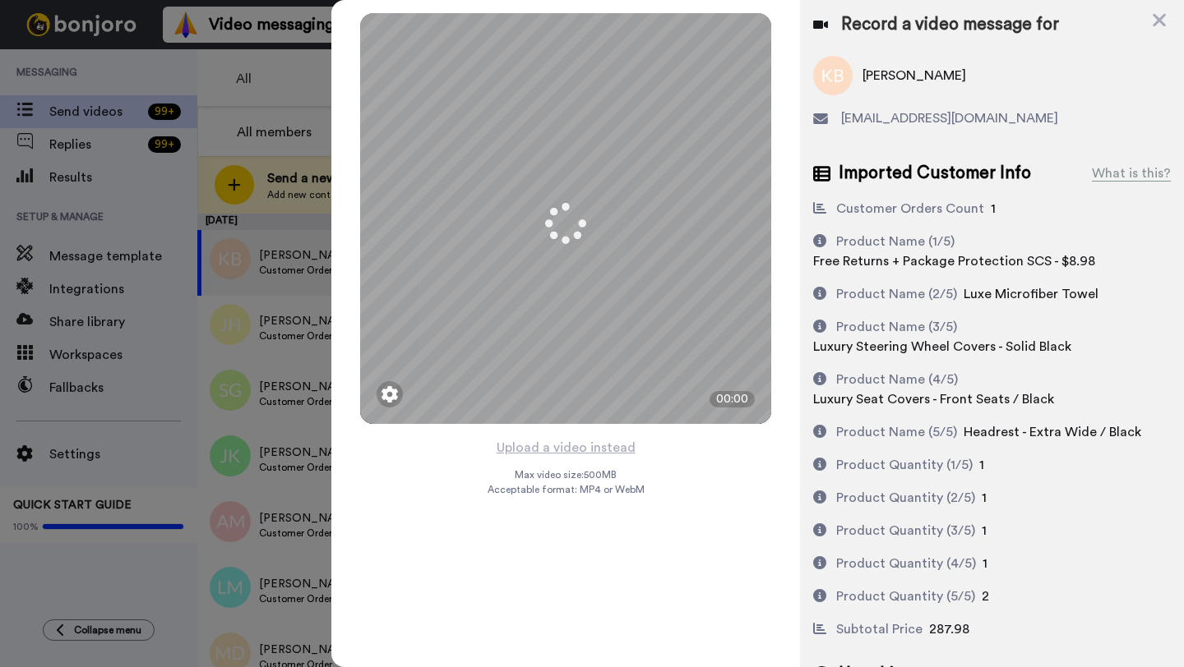
click at [568, 445] on button "Upload a video instead" at bounding box center [565, 447] width 149 height 21
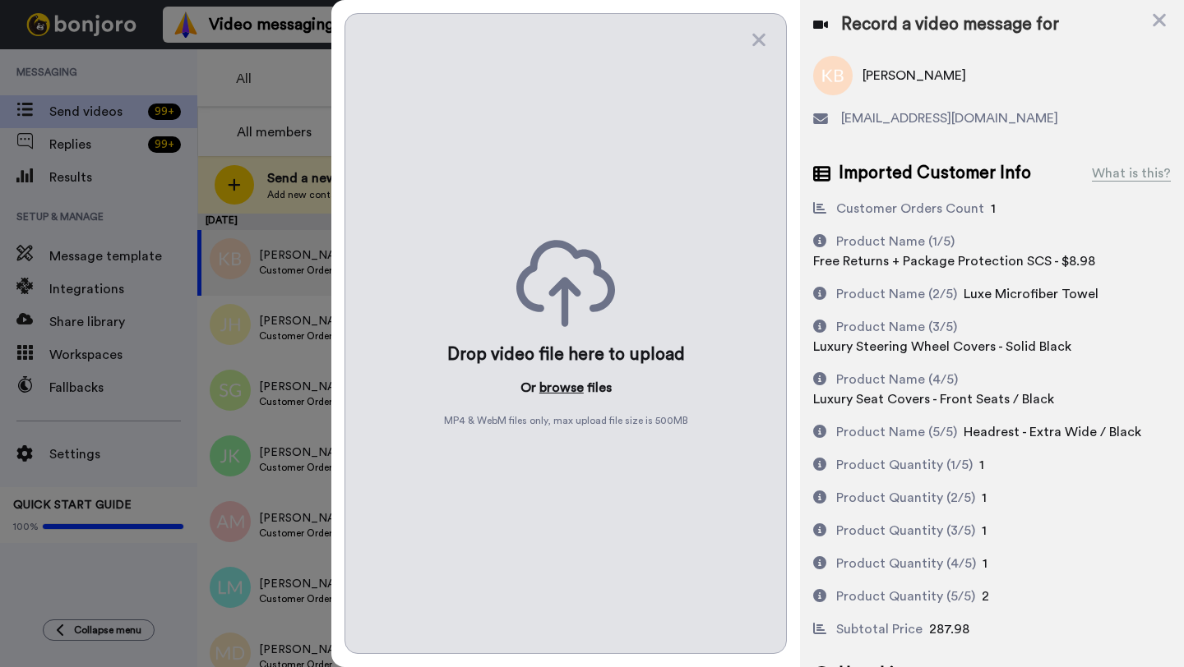
click at [554, 391] on button "browse" at bounding box center [561, 388] width 44 height 20
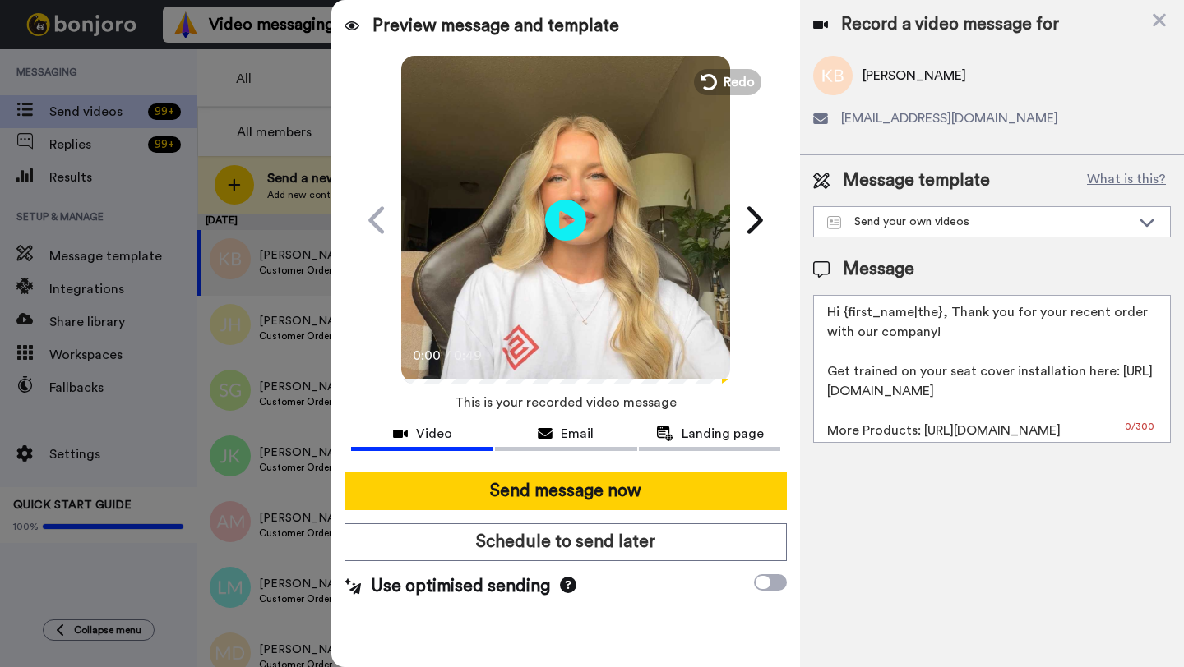
drag, startPoint x: 940, startPoint y: 316, endPoint x: 842, endPoint y: 315, distance: 97.8
click at [842, 315] on textarea "Hi {first_name|the}, Thank you for your recent order with our company! Get trai…" at bounding box center [992, 369] width 358 height 148
paste textarea "Kevin"
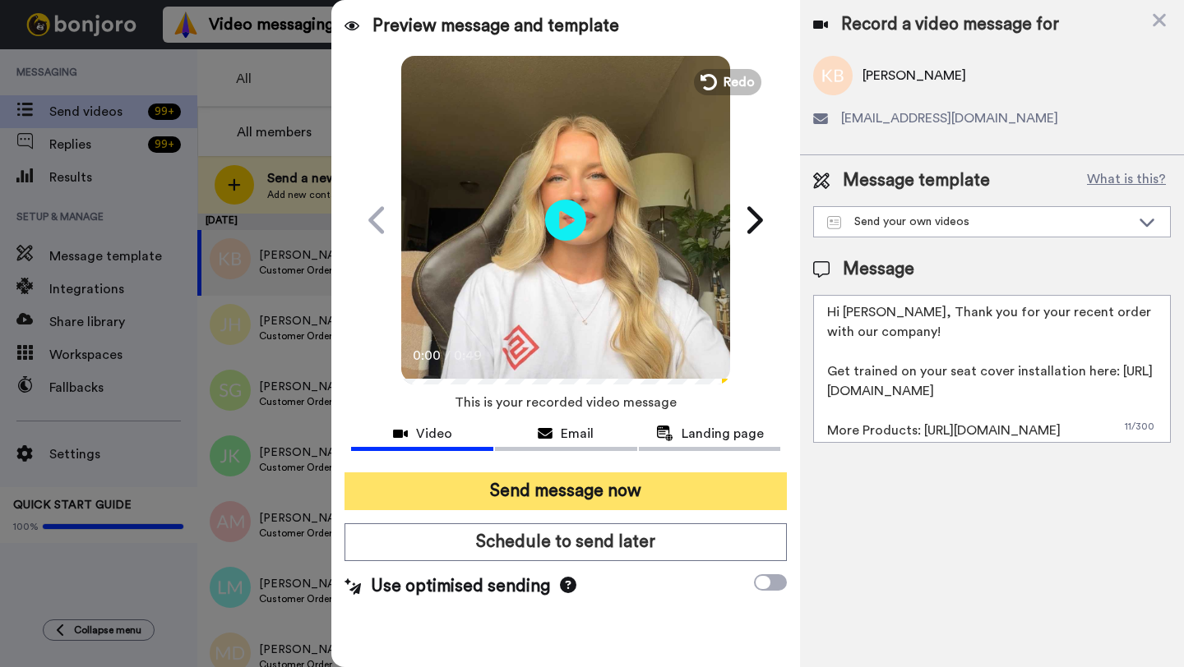
type textarea "Hi Kevin, Thank you for your recent order with our company! Get trained on your…"
click at [626, 490] on button "Send message now" at bounding box center [565, 492] width 442 height 38
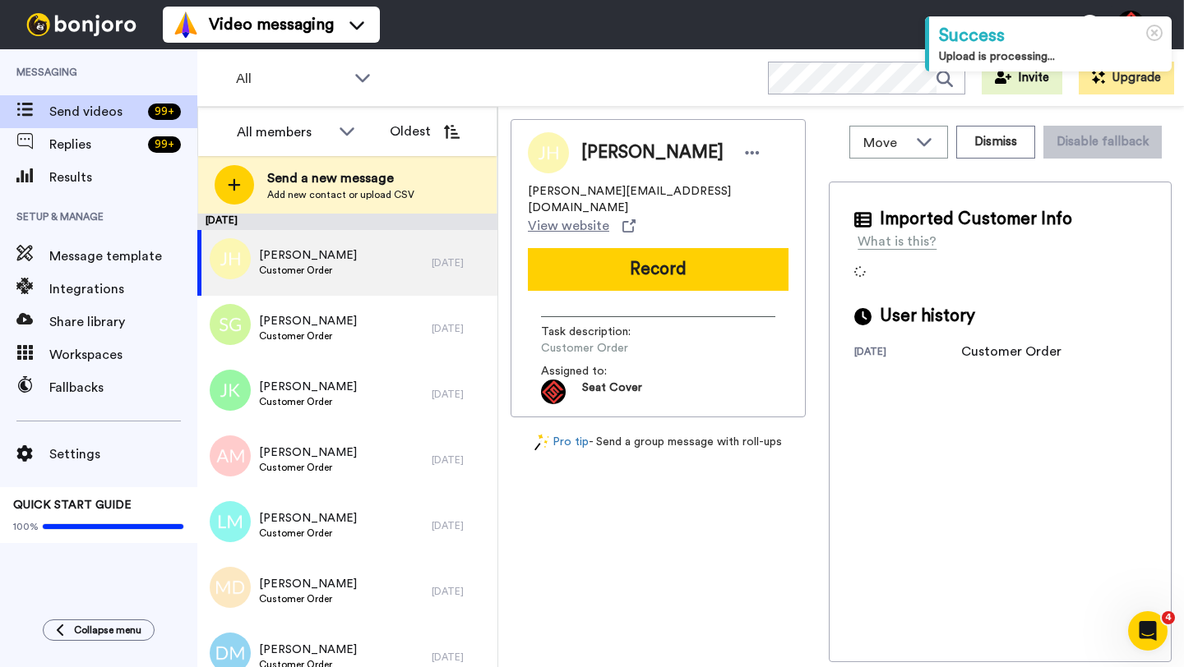
click at [607, 158] on span "[PERSON_NAME]" at bounding box center [652, 153] width 142 height 25
copy span "[PERSON_NAME]"
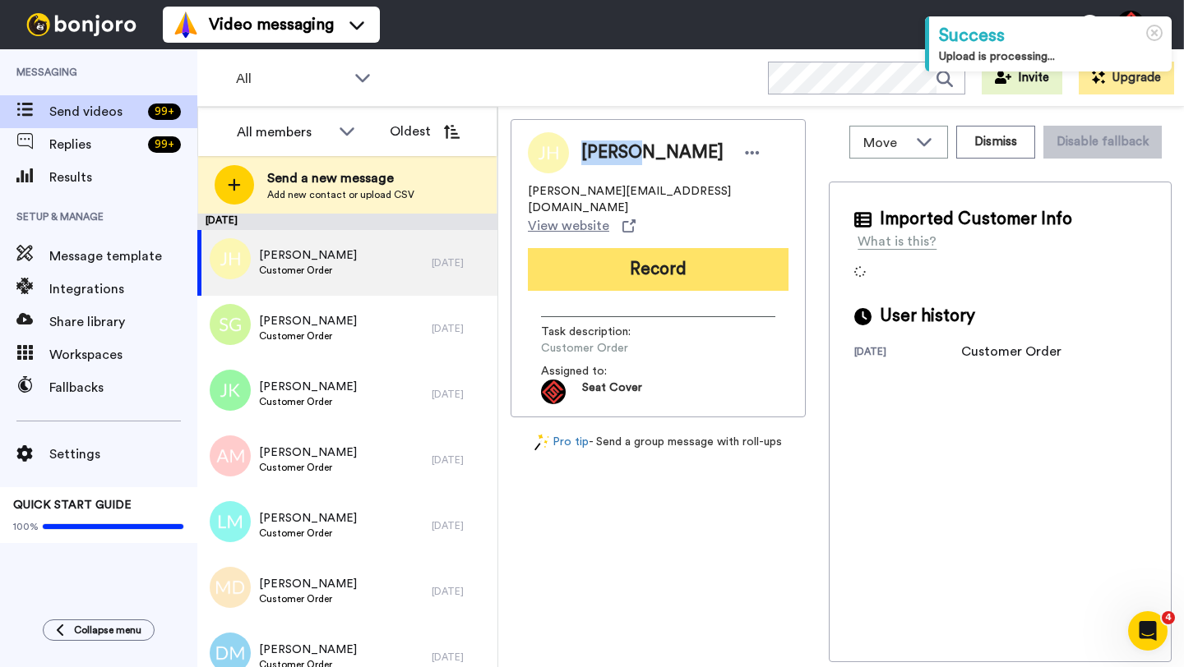
click at [648, 248] on button "Record" at bounding box center [658, 269] width 261 height 43
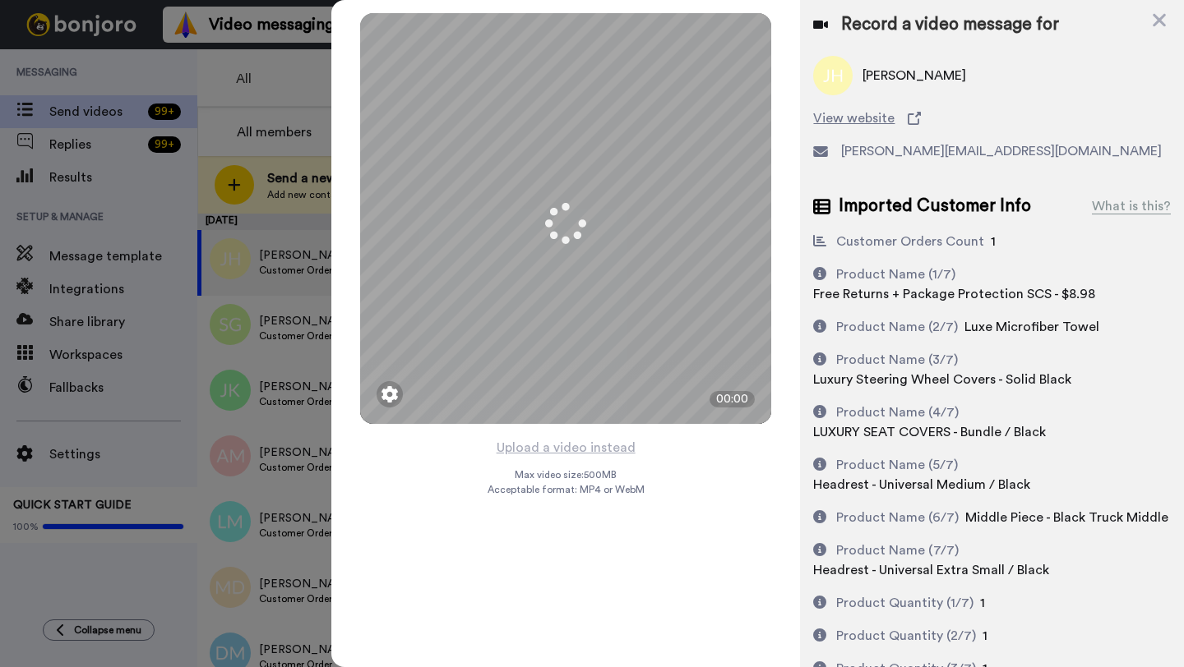
click at [555, 445] on button "Upload a video instead" at bounding box center [565, 447] width 149 height 21
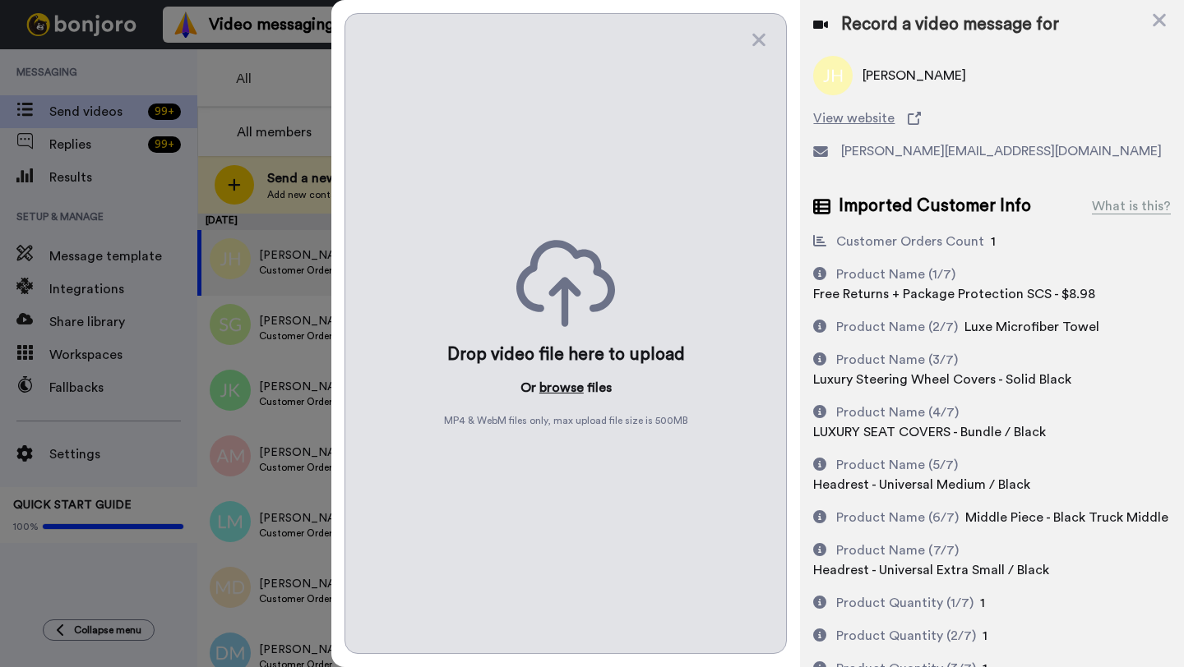
click at [555, 386] on button "browse" at bounding box center [561, 388] width 44 height 20
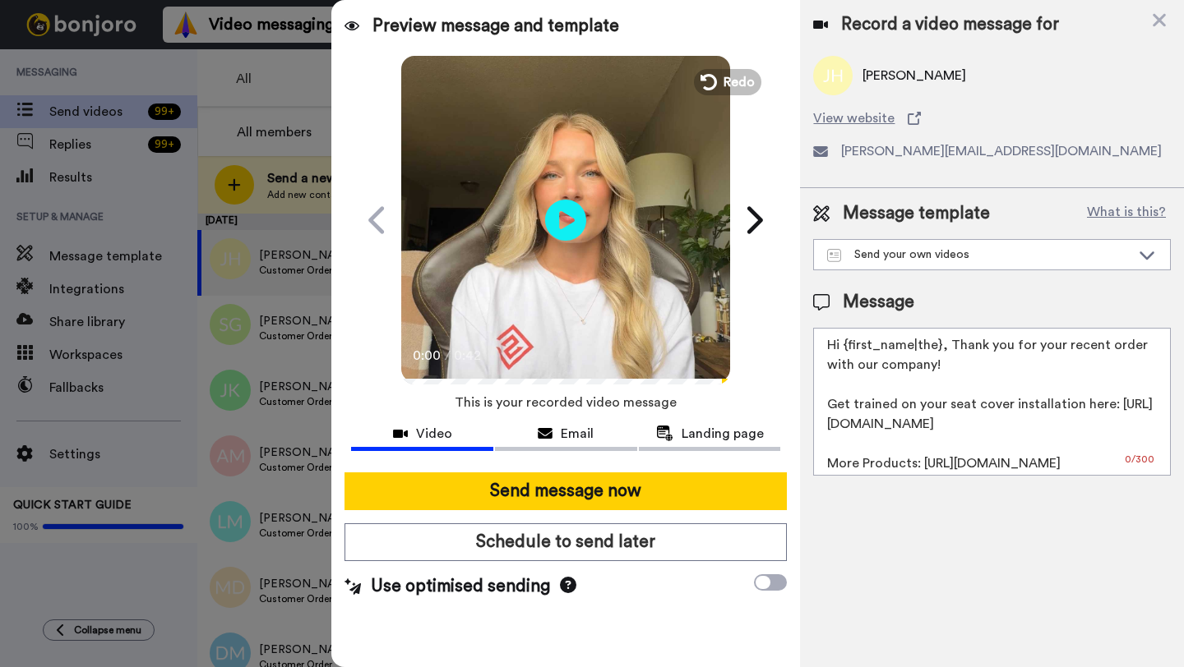
drag, startPoint x: 937, startPoint y: 347, endPoint x: 845, endPoint y: 348, distance: 92.1
click at [845, 348] on textarea "Hi {first_name|the}, Thank you for your recent order with our company! Get trai…" at bounding box center [992, 402] width 358 height 148
paste textarea "[PERSON_NAME]"
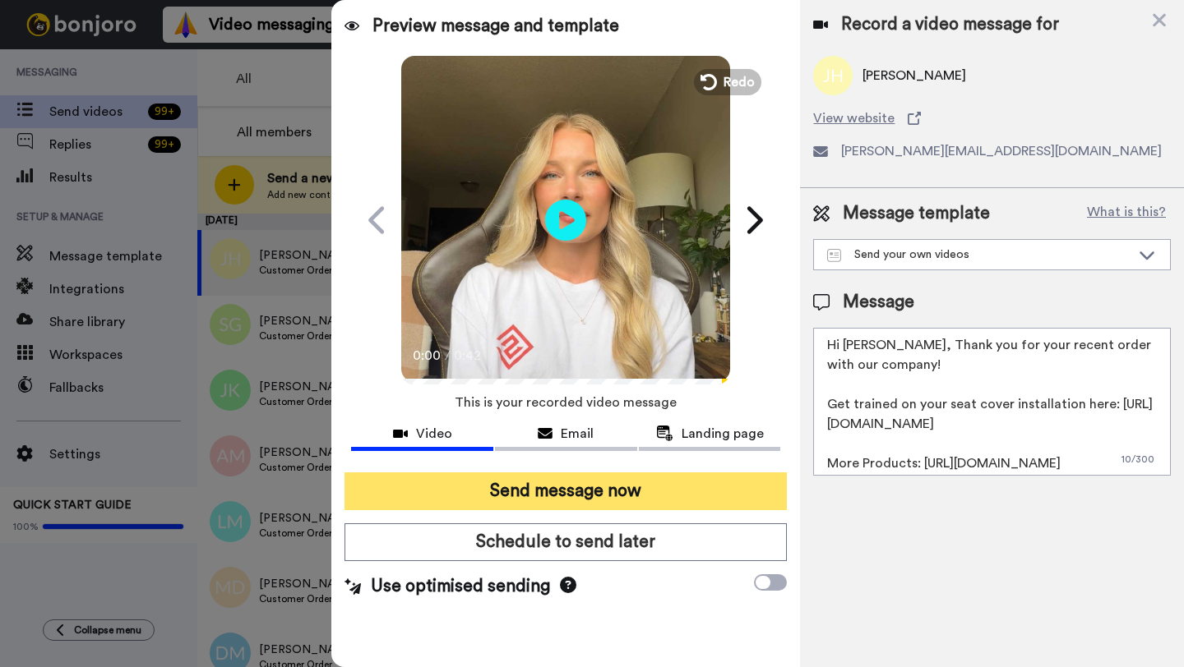
type textarea "Hi [PERSON_NAME], Thank you for your recent order with our company! Get trained…"
click at [658, 500] on button "Send message now" at bounding box center [565, 492] width 442 height 38
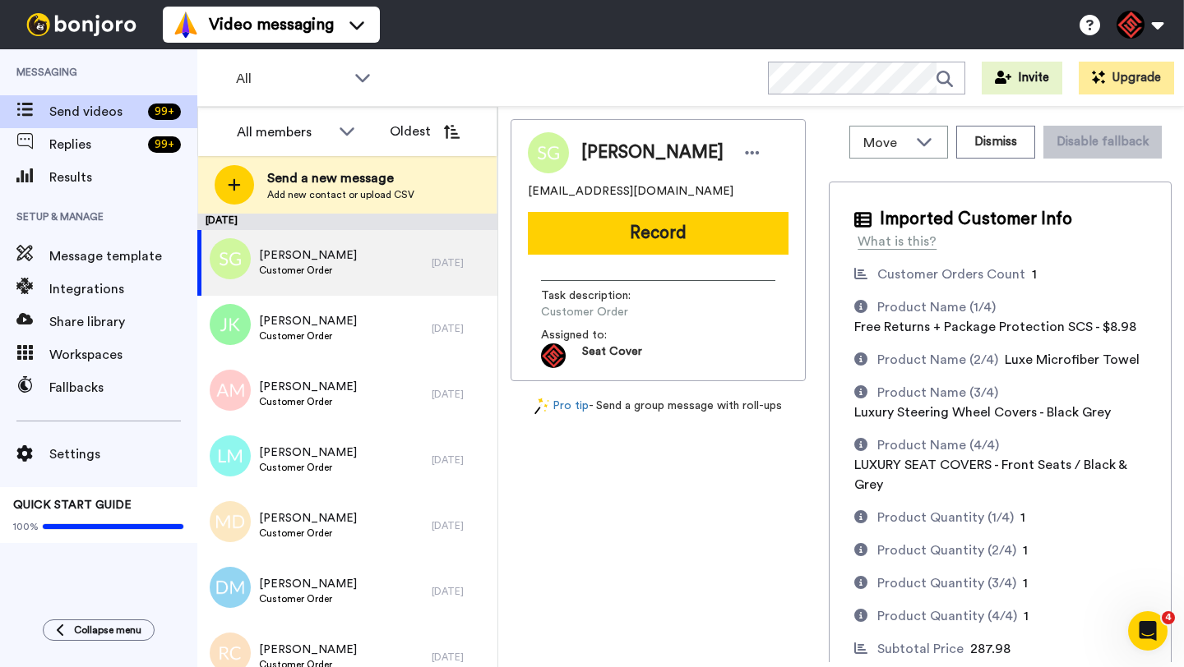
click at [602, 156] on span "Steven Gray" at bounding box center [652, 153] width 142 height 25
copy span "Steven"
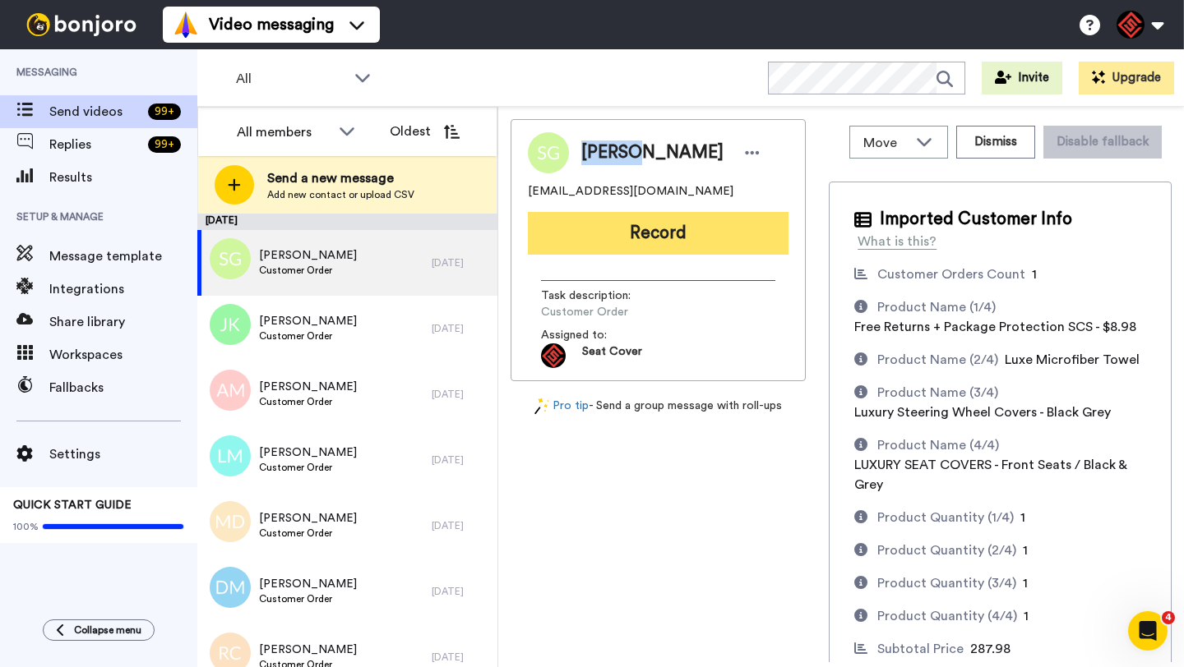
click at [657, 246] on button "Record" at bounding box center [658, 233] width 261 height 43
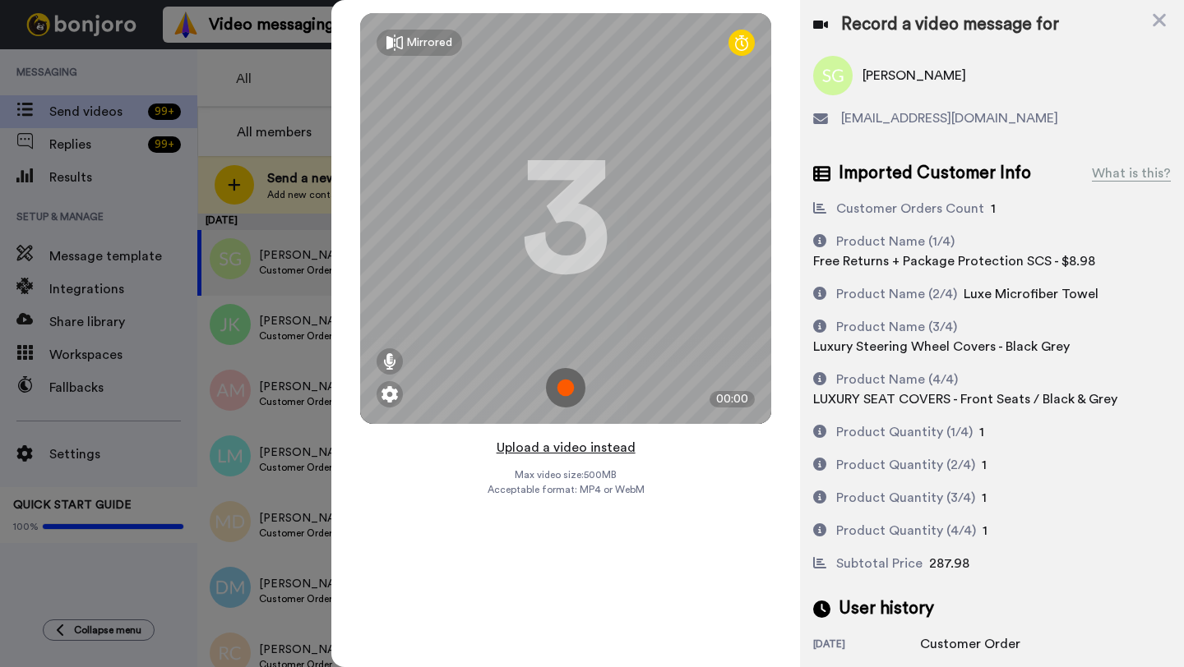
click at [569, 448] on button "Upload a video instead" at bounding box center [565, 447] width 149 height 21
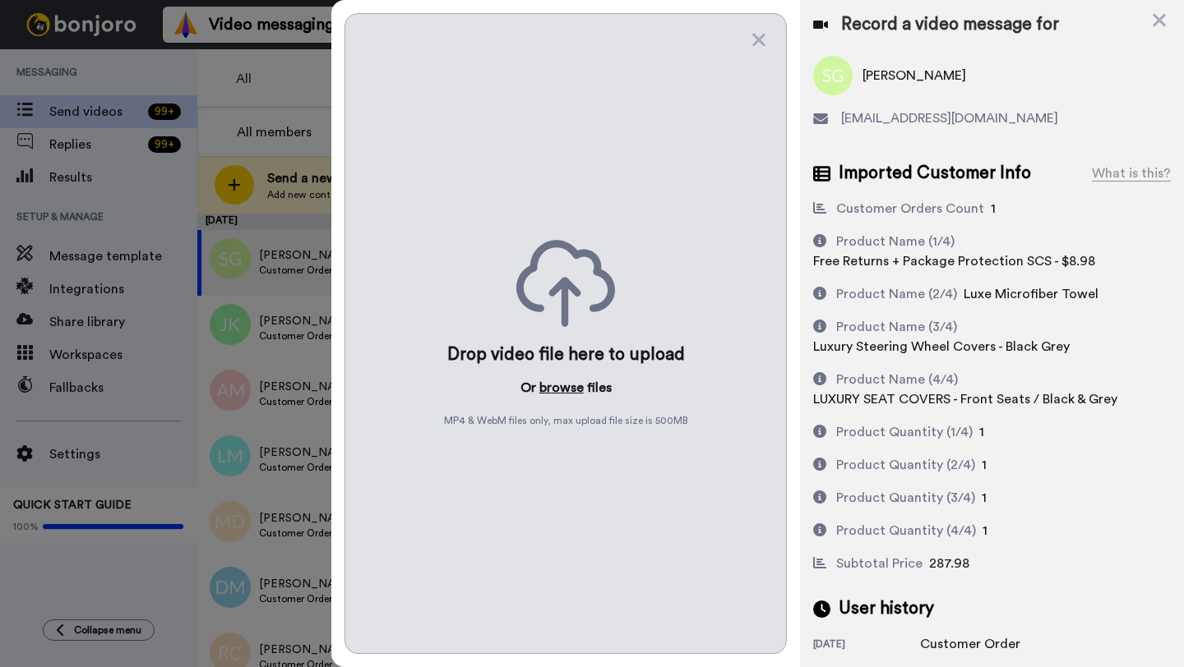
click at [555, 384] on button "browse" at bounding box center [561, 388] width 44 height 20
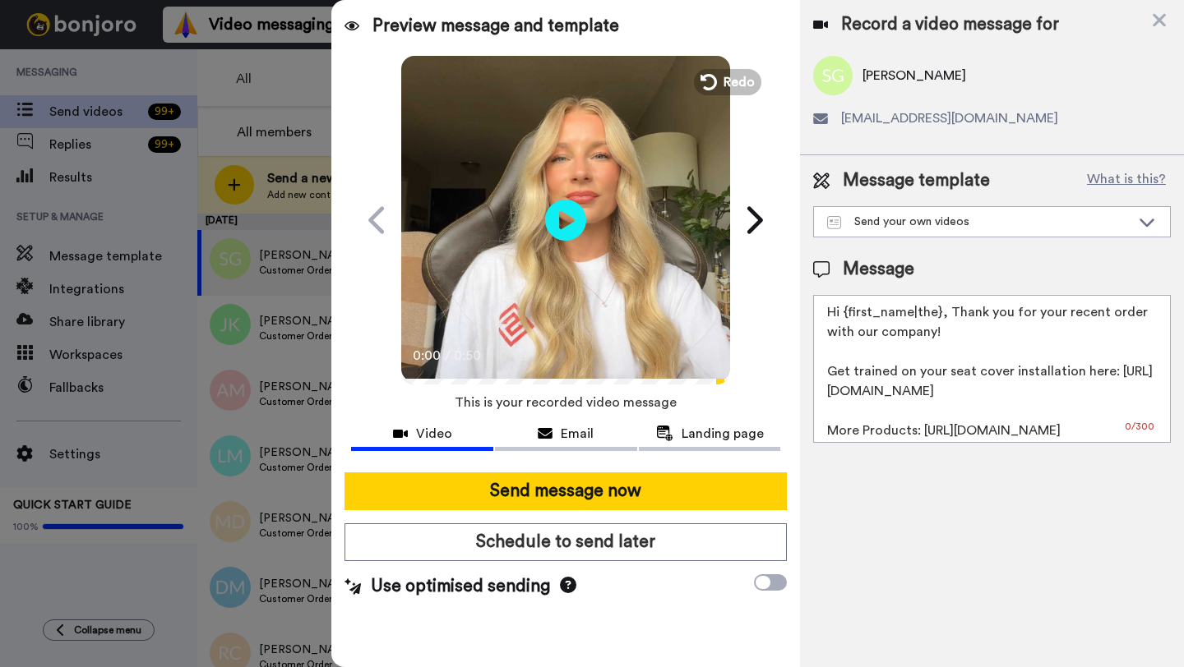
drag, startPoint x: 939, startPoint y: 314, endPoint x: 843, endPoint y: 313, distance: 95.3
click at [843, 313] on textarea "Hi {first_name|the}, Thank you for your recent order with our company! Get trai…" at bounding box center [992, 369] width 358 height 148
paste textarea "Steven"
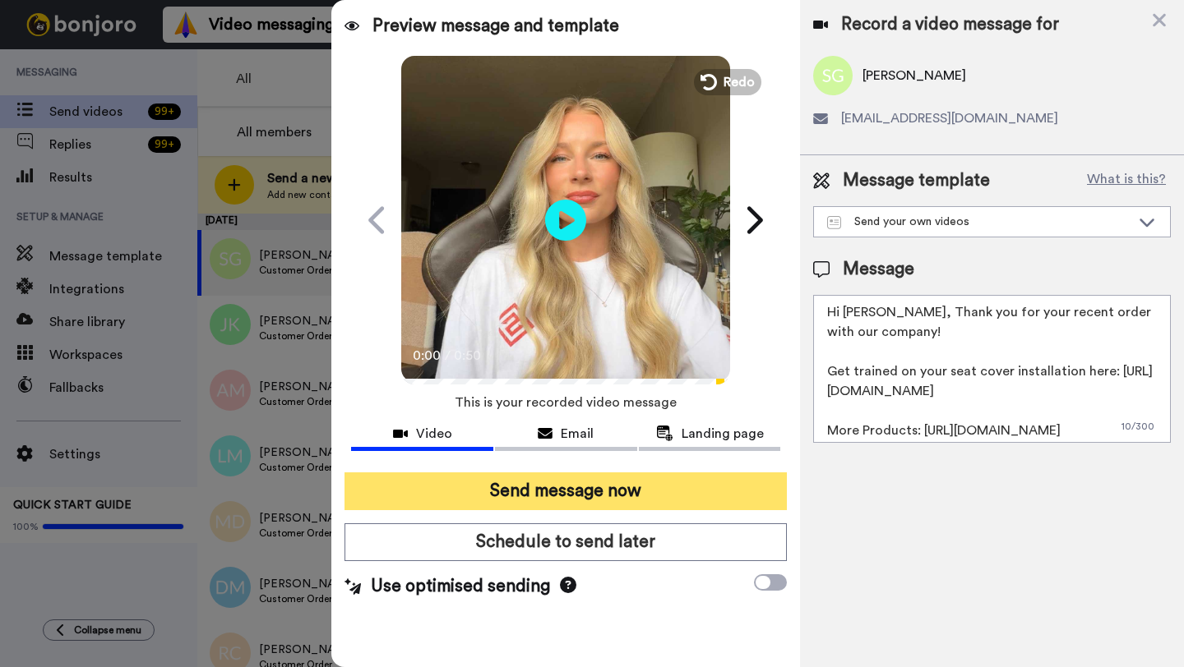
type textarea "Hi Steven, Thank you for your recent order with our company! Get trained on you…"
click at [630, 495] on button "Send message now" at bounding box center [565, 492] width 442 height 38
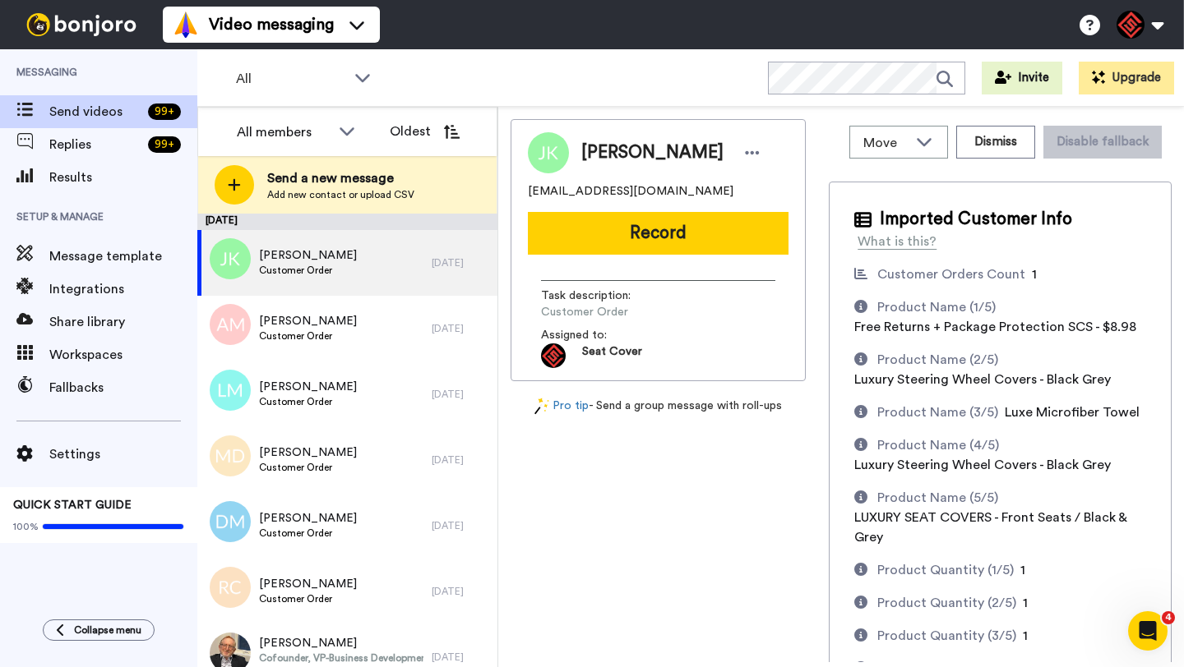
click at [604, 162] on span "[PERSON_NAME]" at bounding box center [652, 153] width 142 height 25
copy span "[PERSON_NAME]"
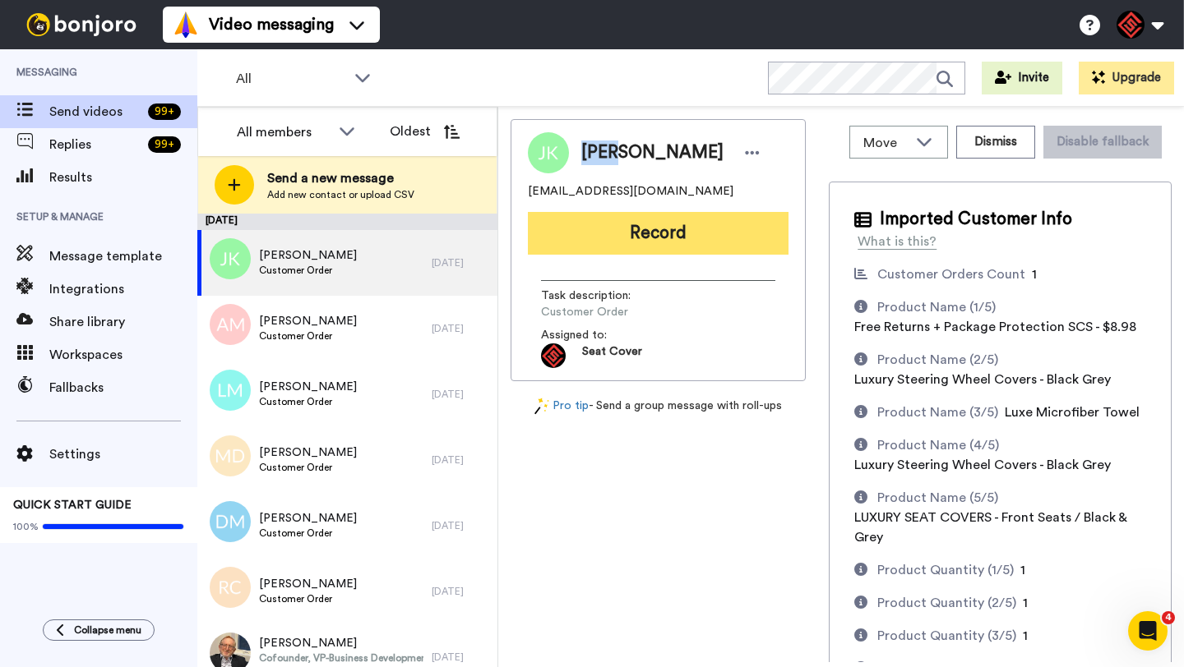
click at [630, 228] on button "Record" at bounding box center [658, 233] width 261 height 43
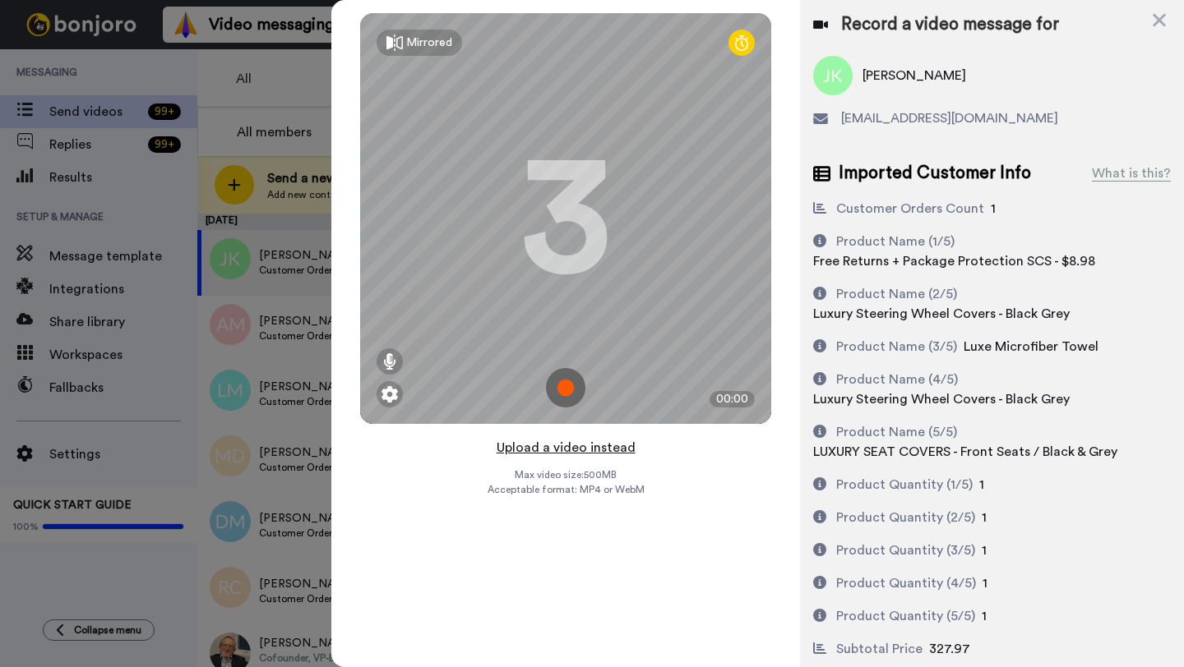
click at [569, 442] on button "Upload a video instead" at bounding box center [565, 447] width 149 height 21
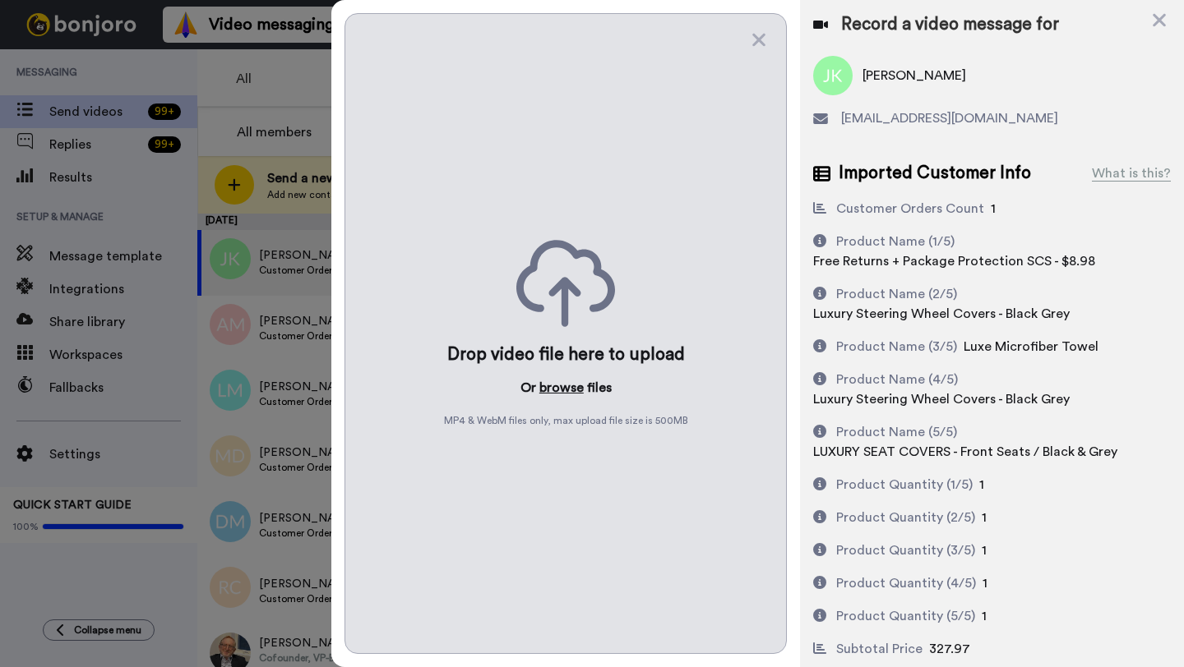
click at [567, 387] on button "browse" at bounding box center [561, 388] width 44 height 20
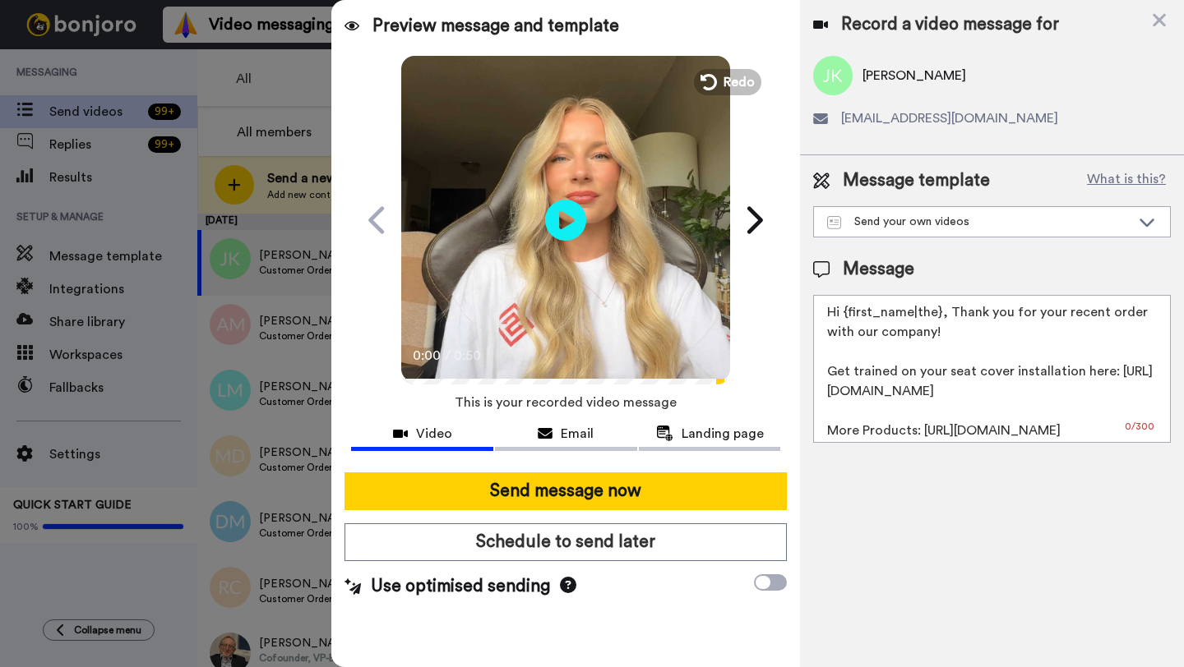
drag, startPoint x: 943, startPoint y: 316, endPoint x: 847, endPoint y: 316, distance: 95.3
click at [847, 316] on textarea "Hi {first_name|the}, Thank you for your recent order with our company! Get trai…" at bounding box center [992, 369] width 358 height 148
paste textarea "[PERSON_NAME]"
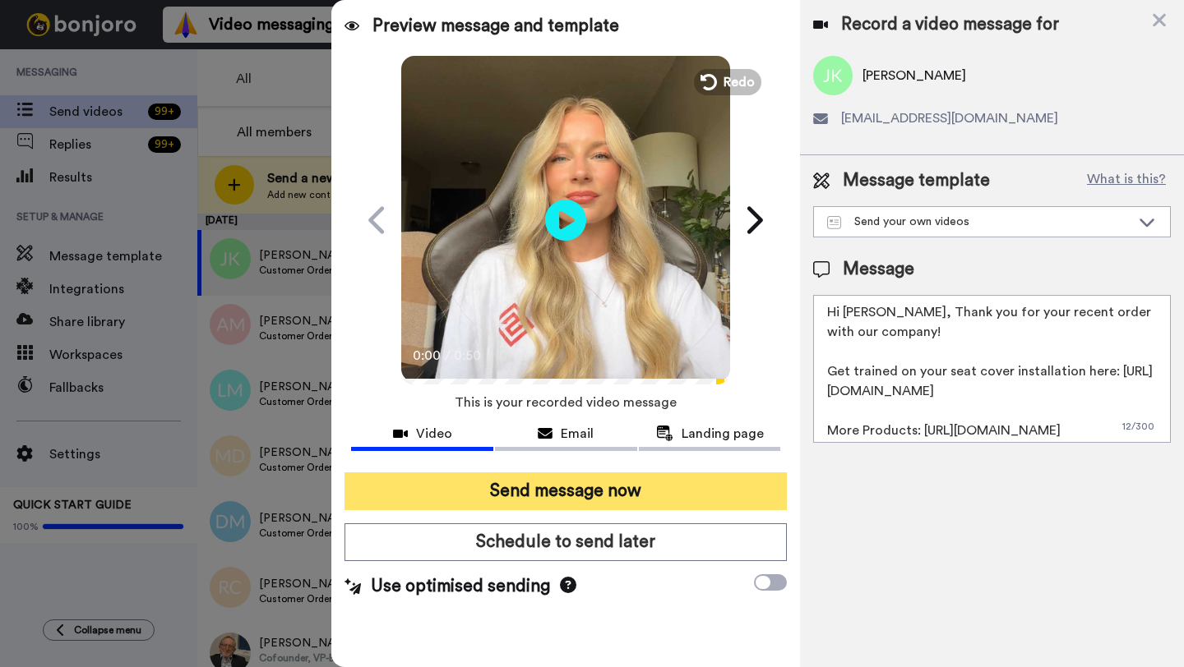
type textarea "Hi [PERSON_NAME], Thank you for your recent order with our company! Get trained…"
click at [575, 501] on button "Send message now" at bounding box center [565, 492] width 442 height 38
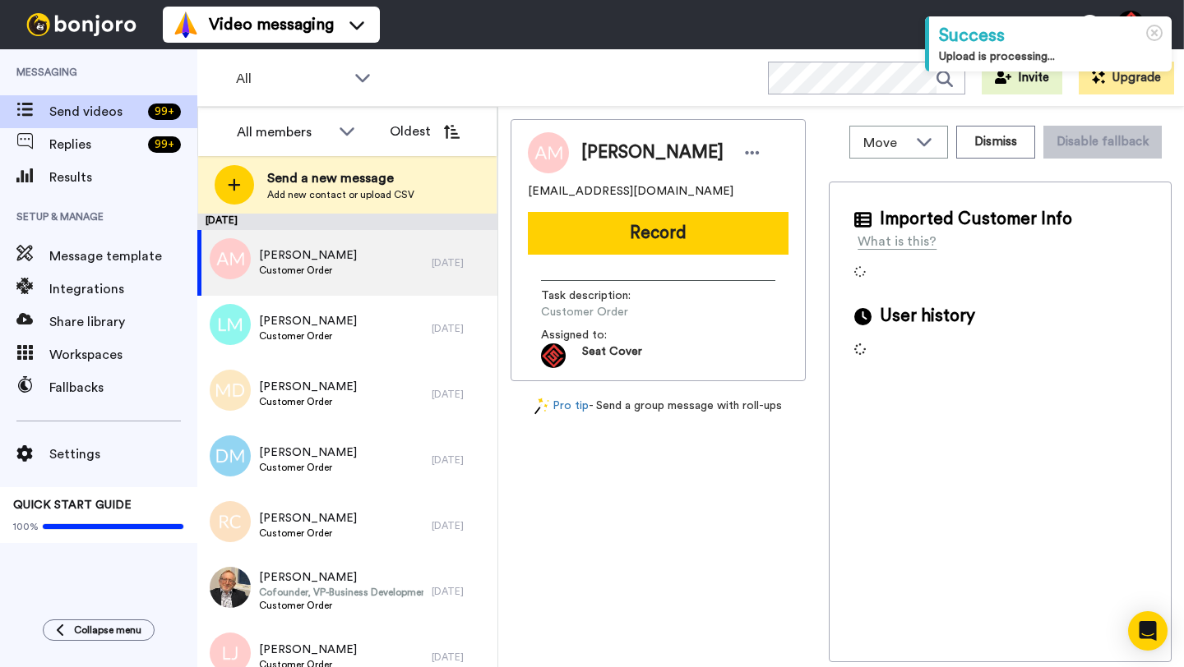
click at [616, 153] on span "[PERSON_NAME]" at bounding box center [652, 153] width 142 height 25
copy span "[PERSON_NAME]"
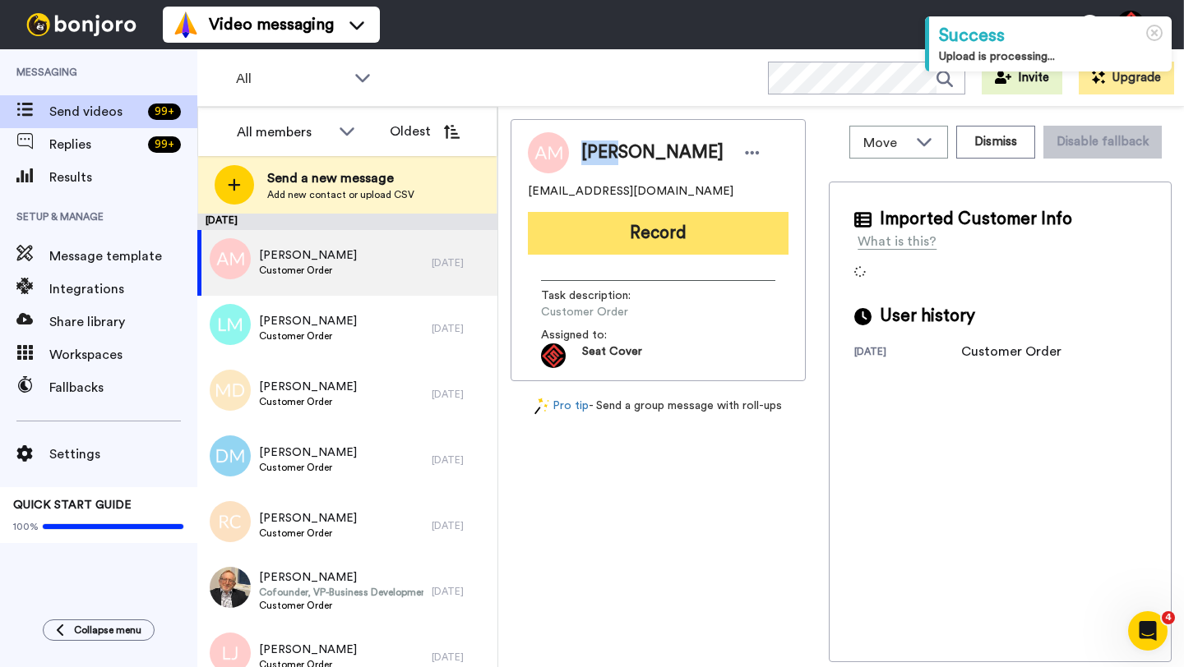
click at [632, 226] on button "Record" at bounding box center [658, 233] width 261 height 43
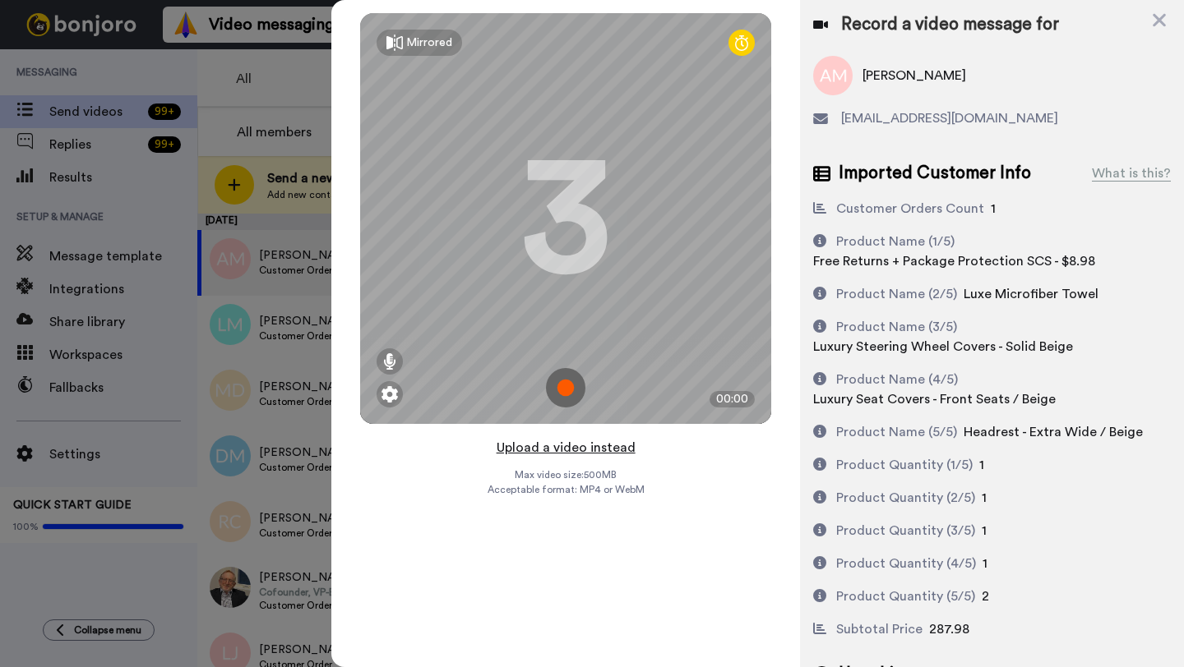
click at [562, 447] on button "Upload a video instead" at bounding box center [565, 447] width 149 height 21
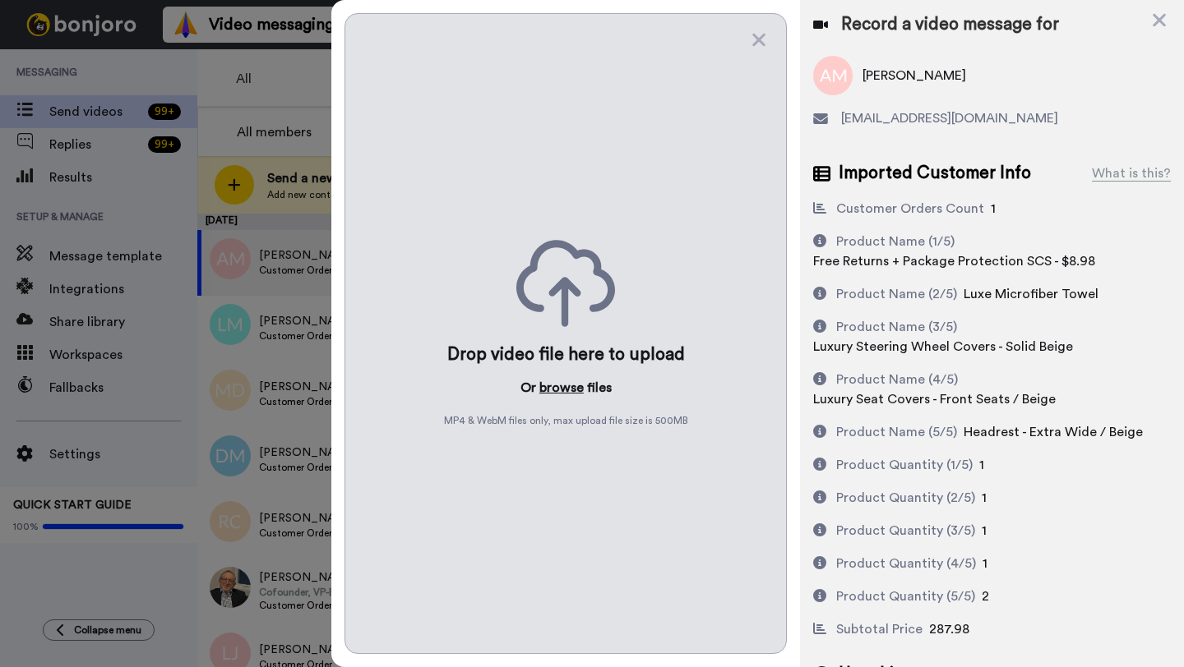
click at [562, 390] on button "browse" at bounding box center [561, 388] width 44 height 20
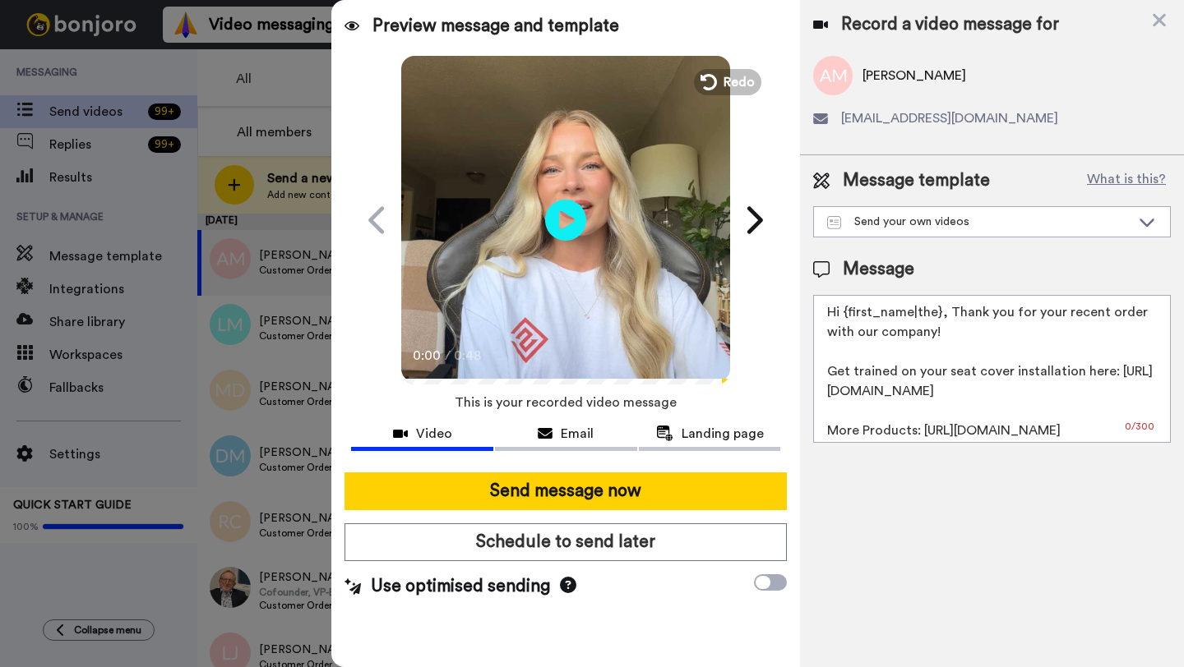
drag, startPoint x: 939, startPoint y: 317, endPoint x: 847, endPoint y: 319, distance: 92.9
click at [847, 319] on textarea "Hi {first_name|the}, Thank you for your recent order with our company! Get trai…" at bounding box center [992, 369] width 358 height 148
paste textarea "Andy"
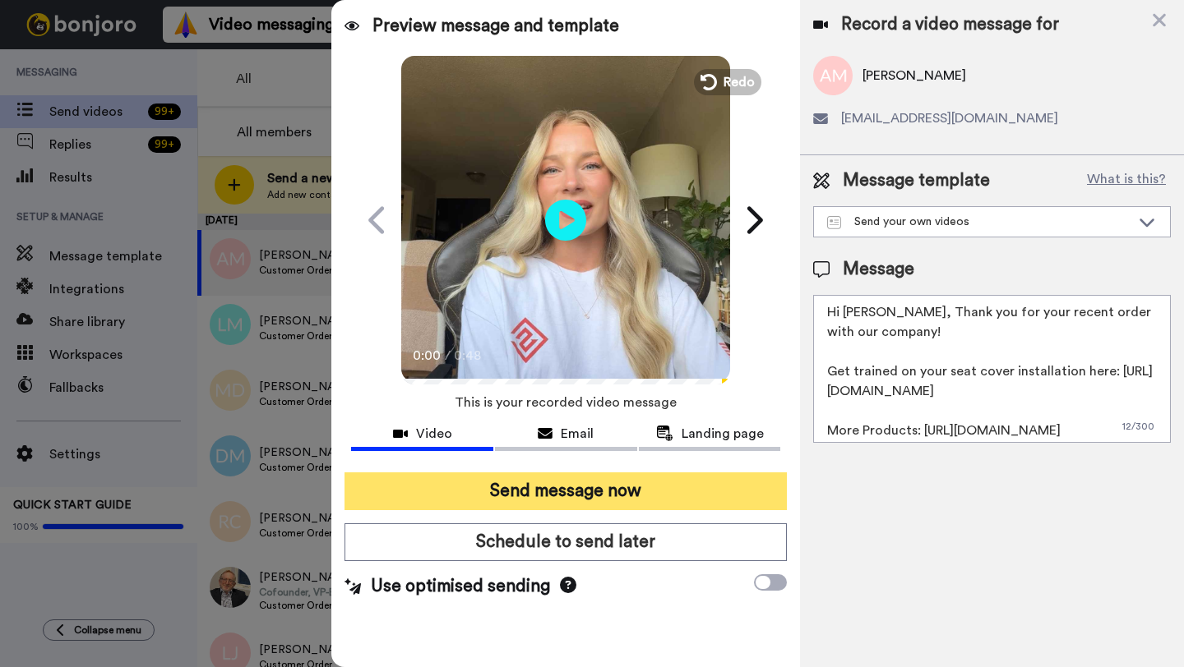
type textarea "Hi Andy, Thank you for your recent order with our company! Get trained on your …"
click at [618, 490] on button "Send message now" at bounding box center [565, 492] width 442 height 38
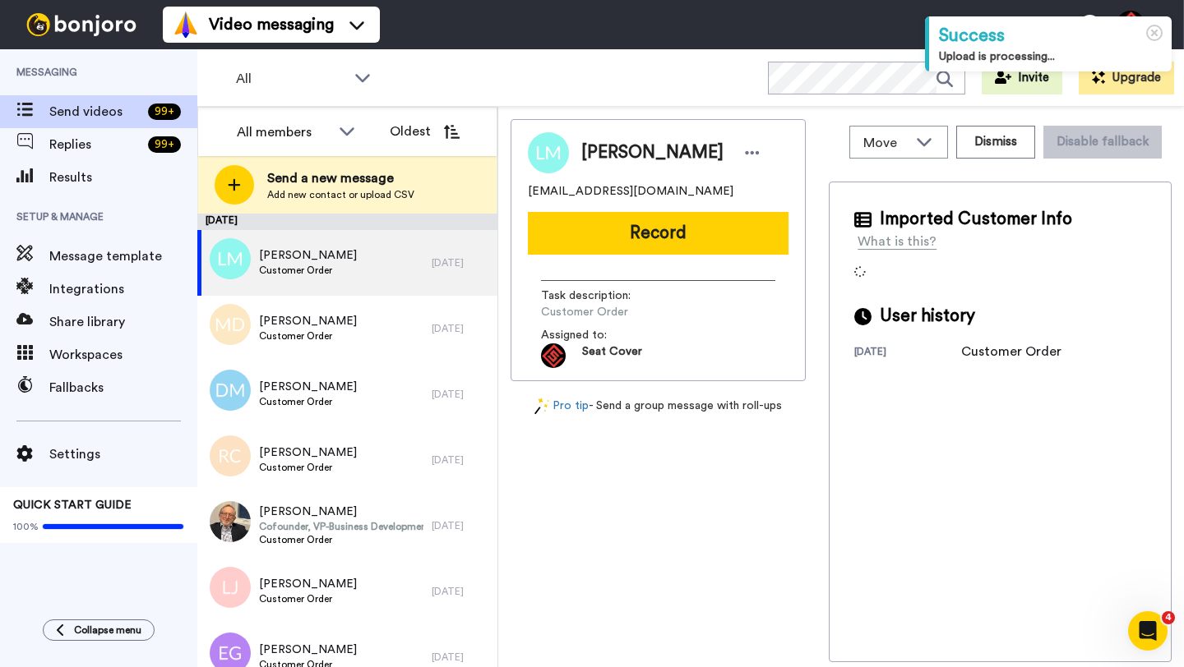
click at [599, 154] on span "[PERSON_NAME]" at bounding box center [652, 153] width 142 height 25
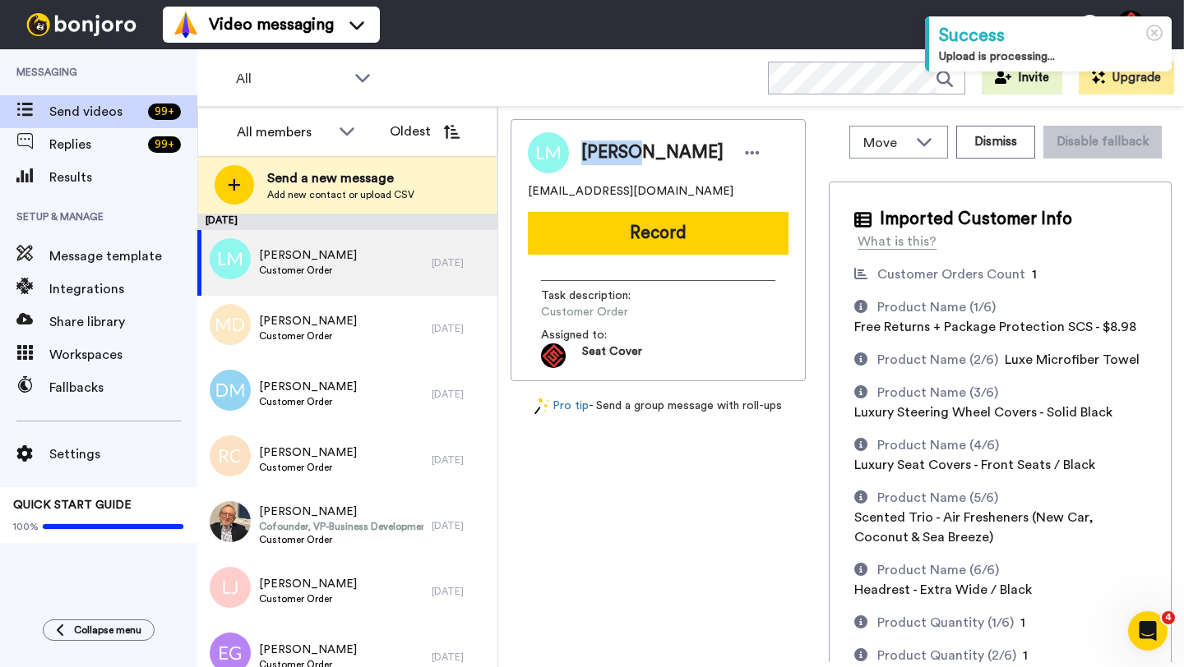
click at [599, 154] on span "[PERSON_NAME]" at bounding box center [652, 153] width 142 height 25
copy span "[PERSON_NAME]"
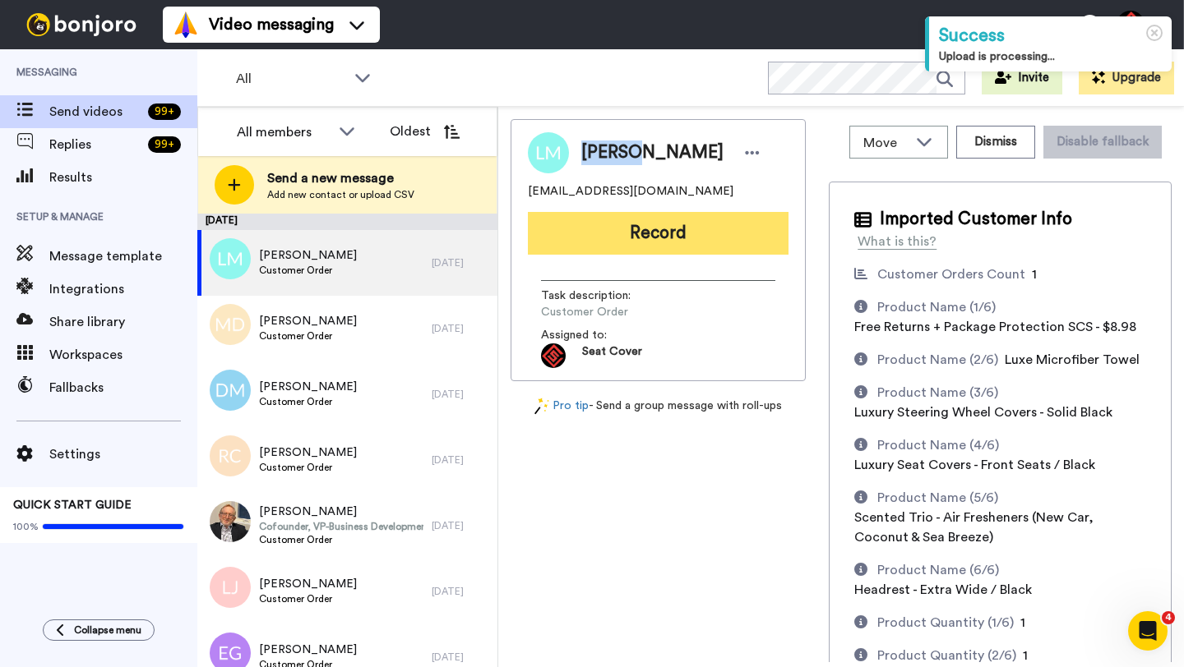
click at [629, 228] on button "Record" at bounding box center [658, 233] width 261 height 43
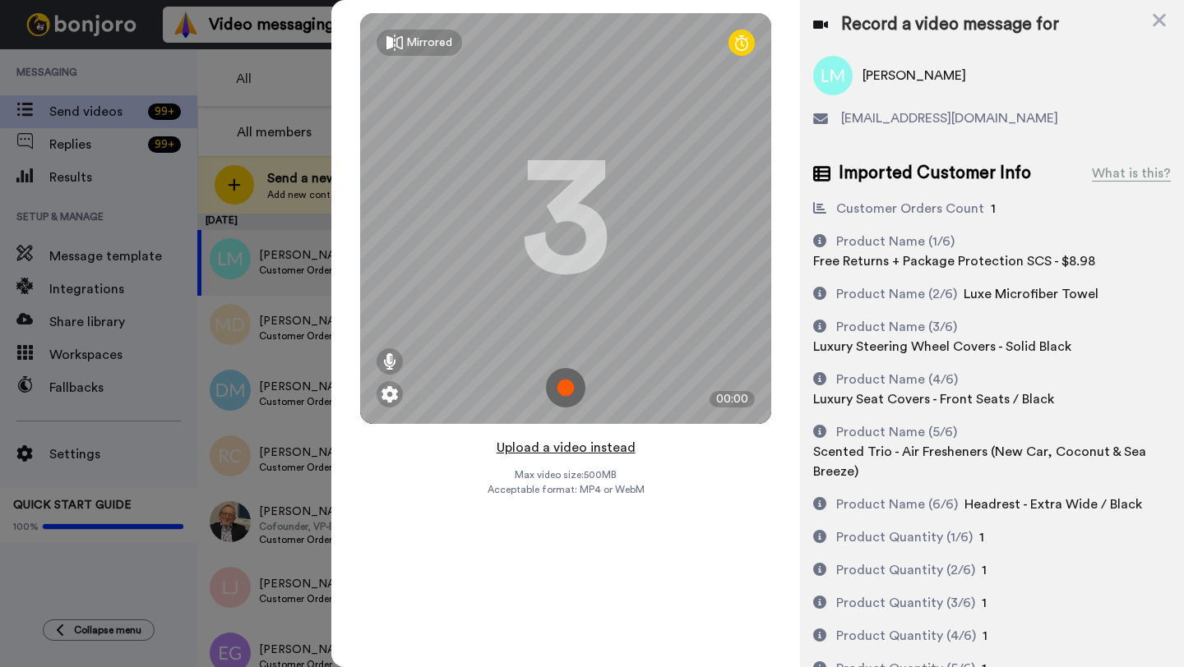
click at [559, 446] on button "Upload a video instead" at bounding box center [565, 447] width 149 height 21
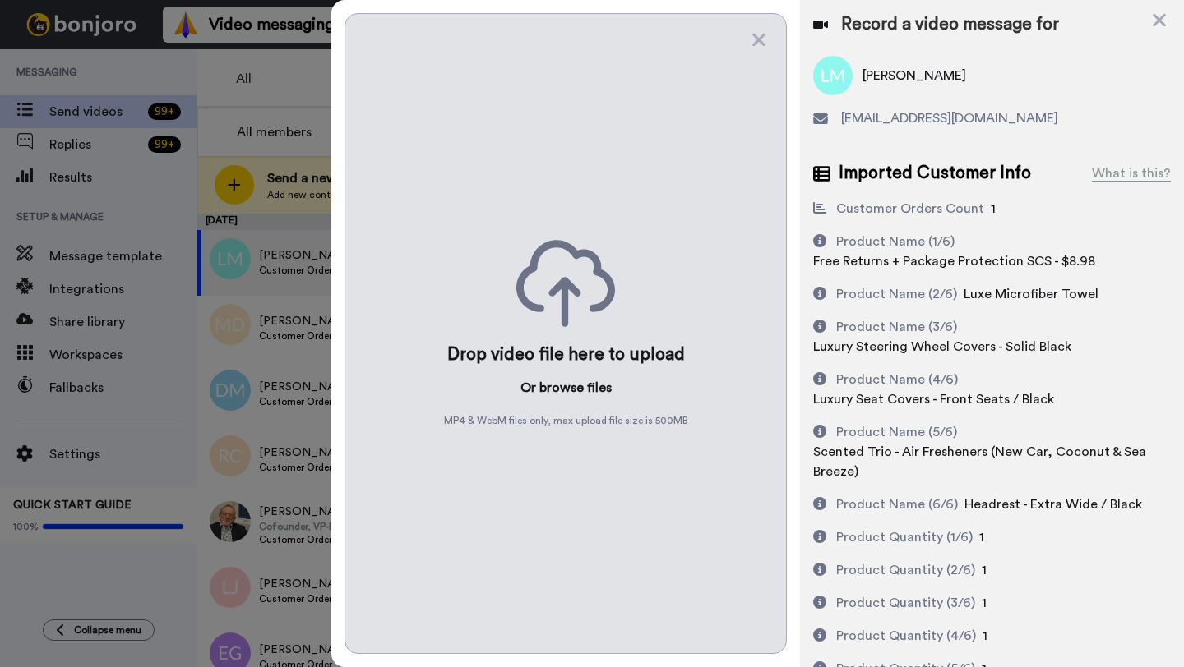
click at [556, 388] on button "browse" at bounding box center [561, 388] width 44 height 20
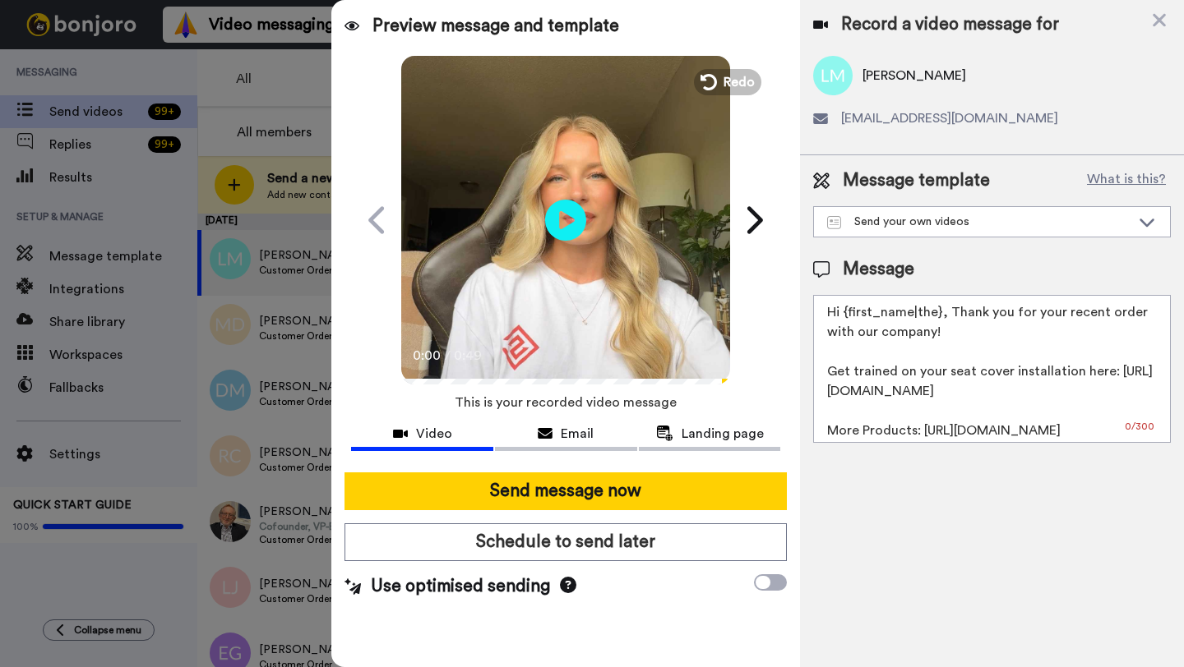
drag, startPoint x: 939, startPoint y: 316, endPoint x: 844, endPoint y: 315, distance: 95.3
click at [844, 315] on textarea "Hi {first_name|the}, Thank you for your recent order with our company! Get trai…" at bounding box center [992, 369] width 358 height 148
paste textarea "[PERSON_NAME]"
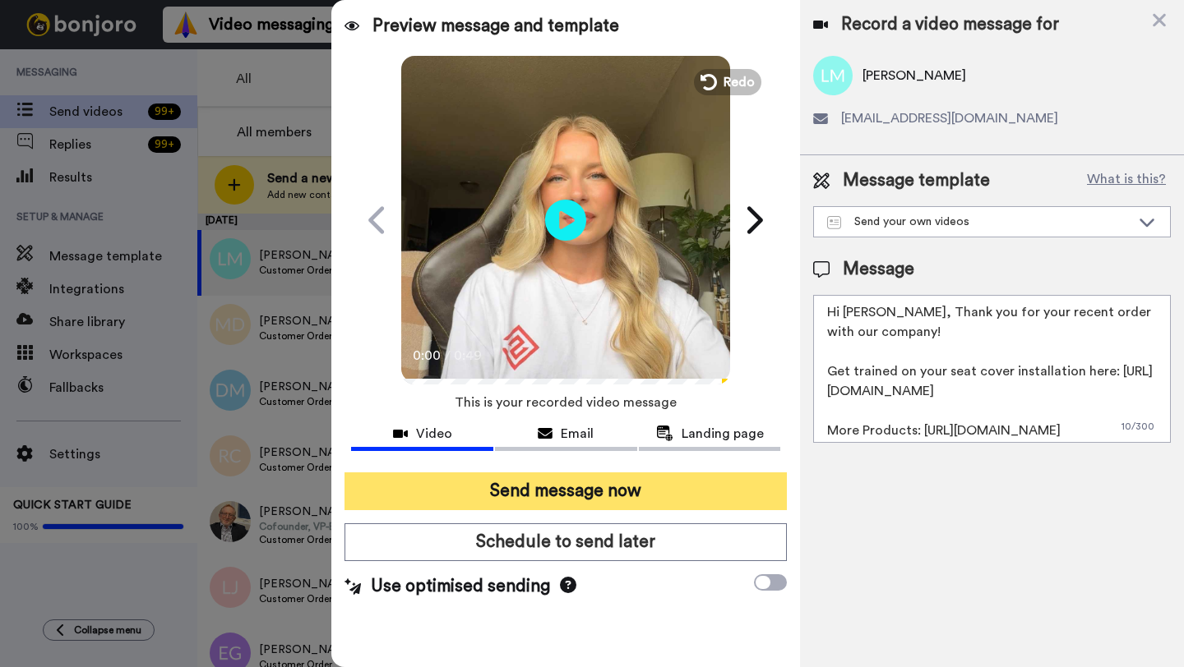
type textarea "Hi [PERSON_NAME], Thank you for your recent order with our company! Get trained…"
click at [664, 484] on button "Send message now" at bounding box center [565, 492] width 442 height 38
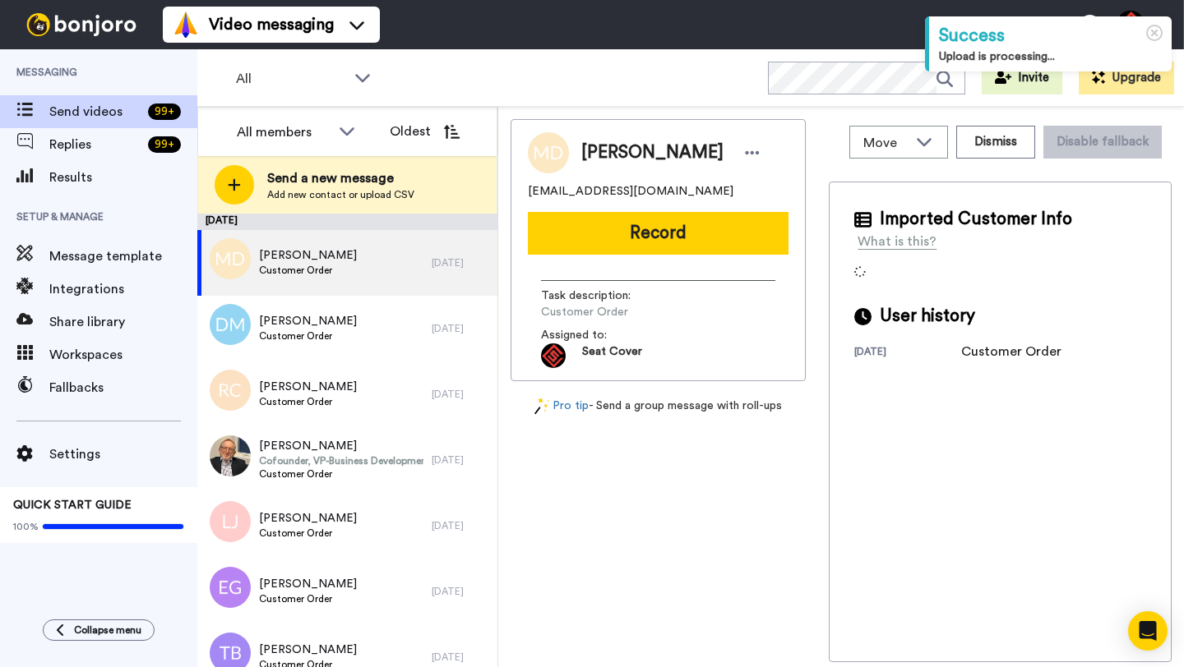
click at [612, 157] on span "[PERSON_NAME]" at bounding box center [652, 153] width 142 height 25
copy span "[PERSON_NAME]"
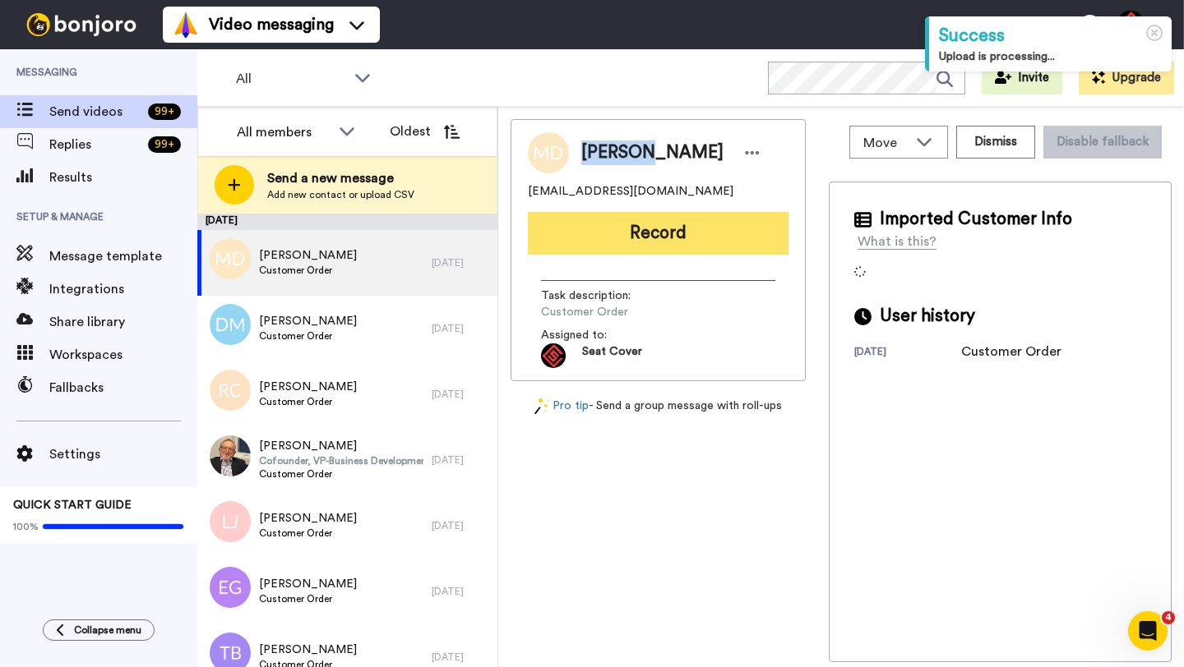
click at [652, 244] on button "Record" at bounding box center [658, 233] width 261 height 43
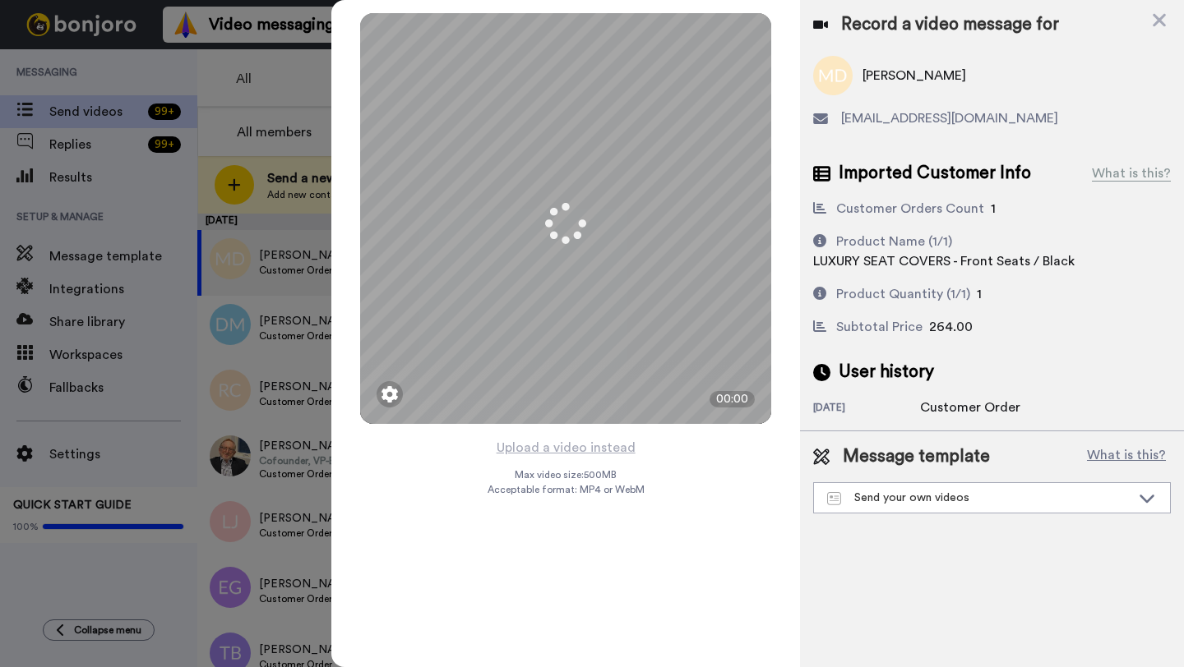
click at [576, 448] on button "Upload a video instead" at bounding box center [565, 447] width 149 height 21
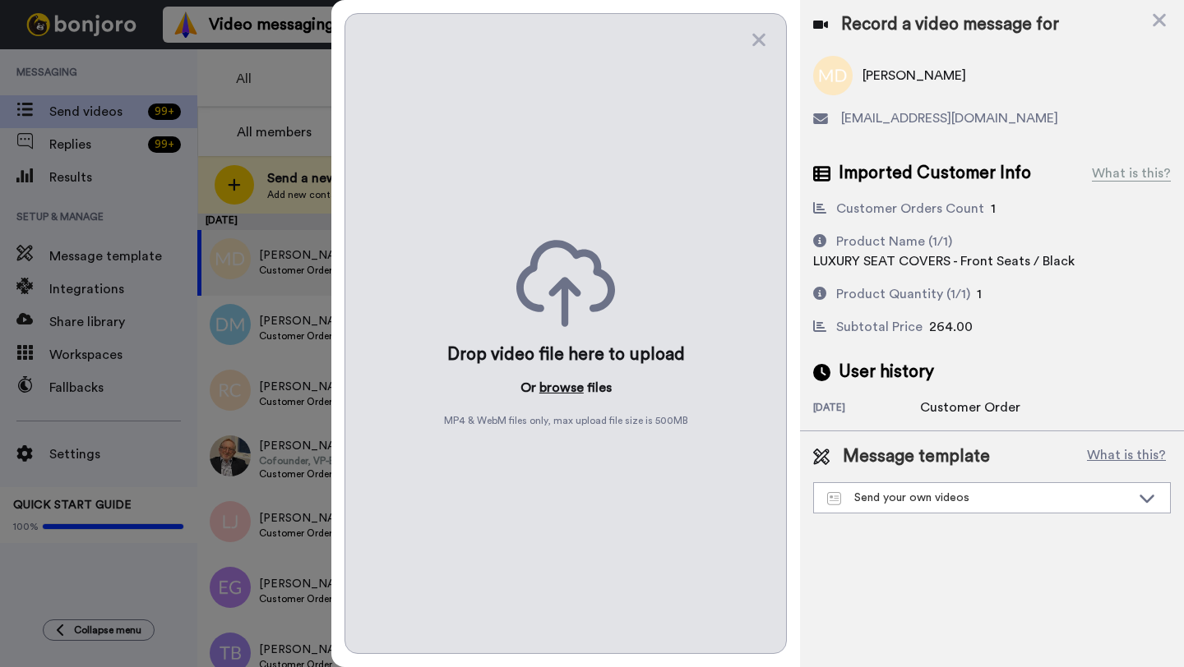
click at [558, 381] on button "browse" at bounding box center [561, 388] width 44 height 20
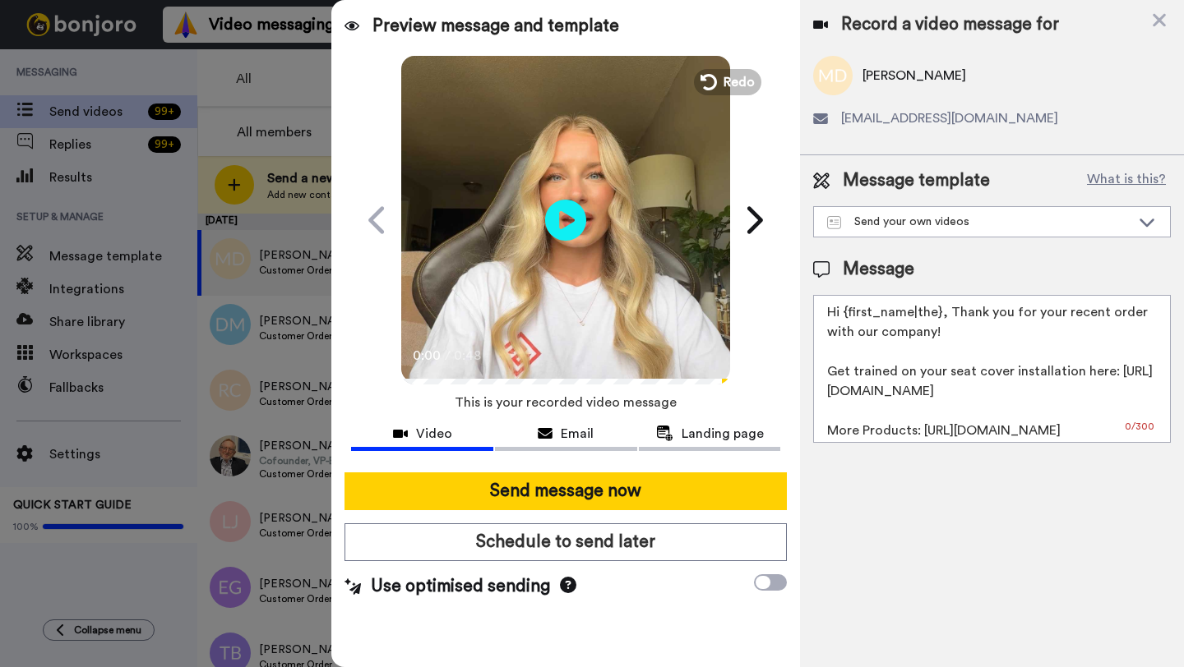
drag, startPoint x: 939, startPoint y: 318, endPoint x: 847, endPoint y: 318, distance: 91.2
click at [847, 318] on textarea "Hi {first_name|the}, Thank you for your recent order with our company! Get trai…" at bounding box center [992, 369] width 358 height 148
paste textarea "Michael"
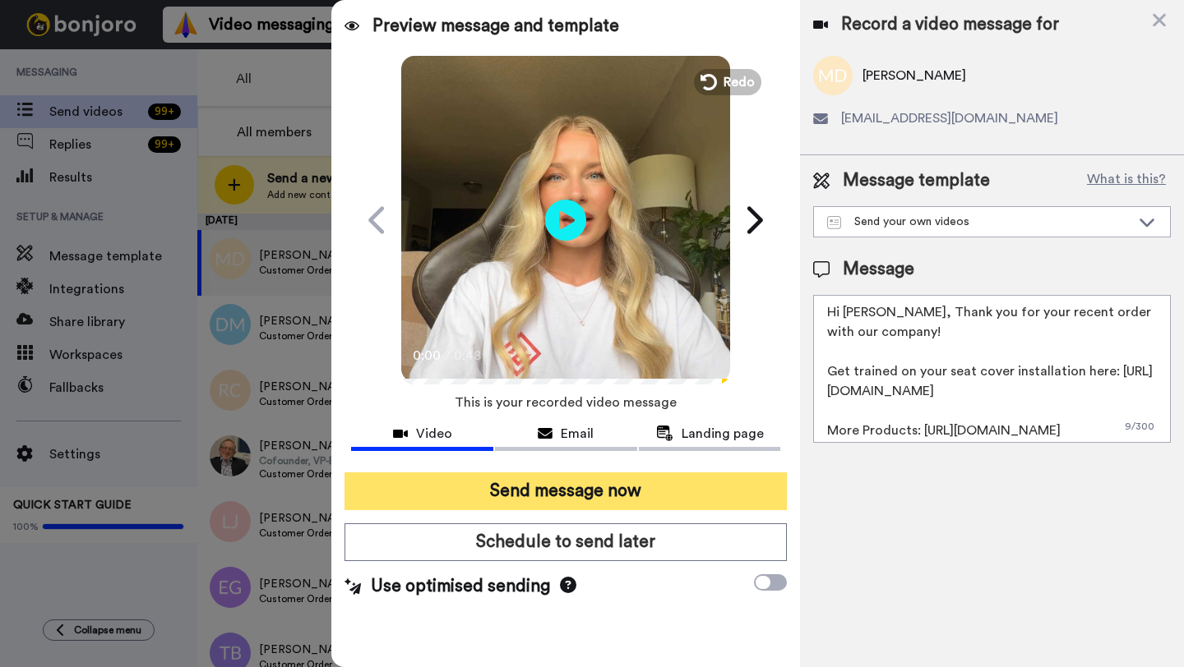
type textarea "Hi Michael, Thank you for your recent order with our company! Get trained on yo…"
click at [593, 488] on button "Send message now" at bounding box center [565, 492] width 442 height 38
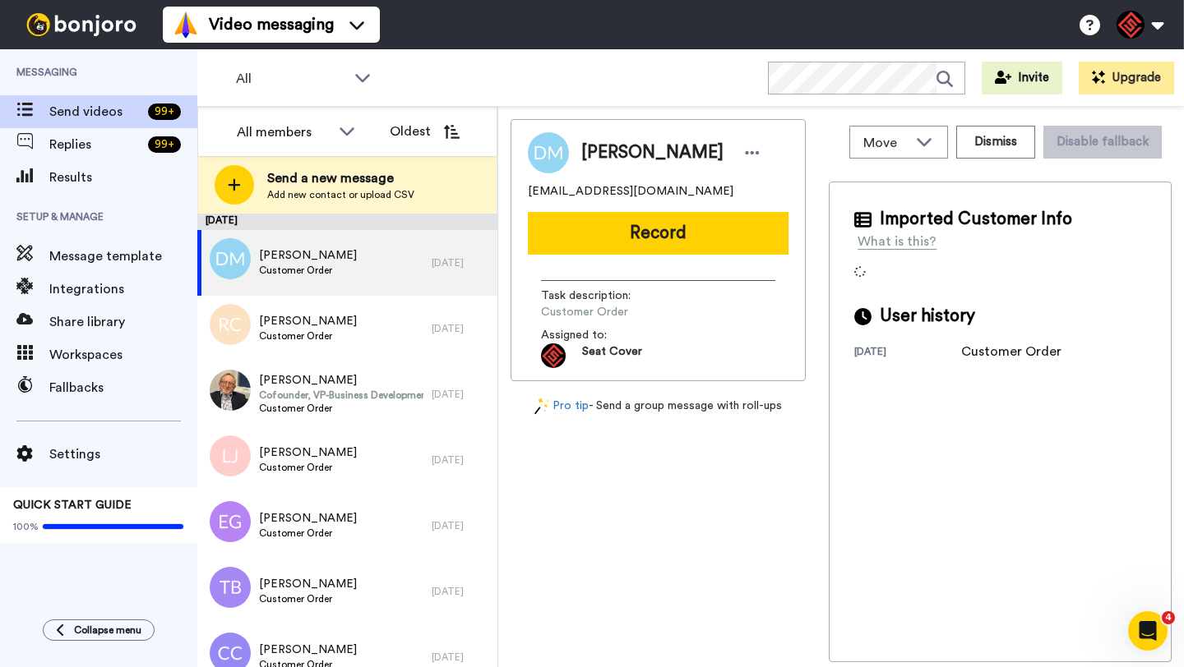
click at [603, 157] on span "Dylan Monteiro" at bounding box center [652, 153] width 142 height 25
copy span "Dylan"
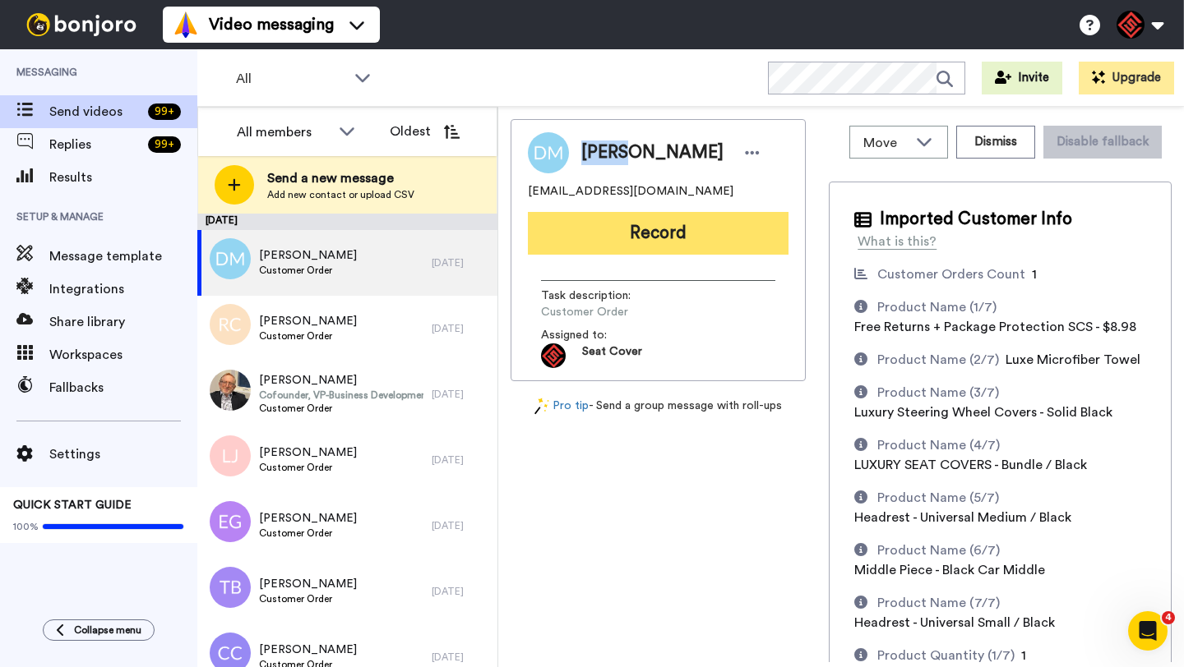
click at [616, 229] on button "Record" at bounding box center [658, 233] width 261 height 43
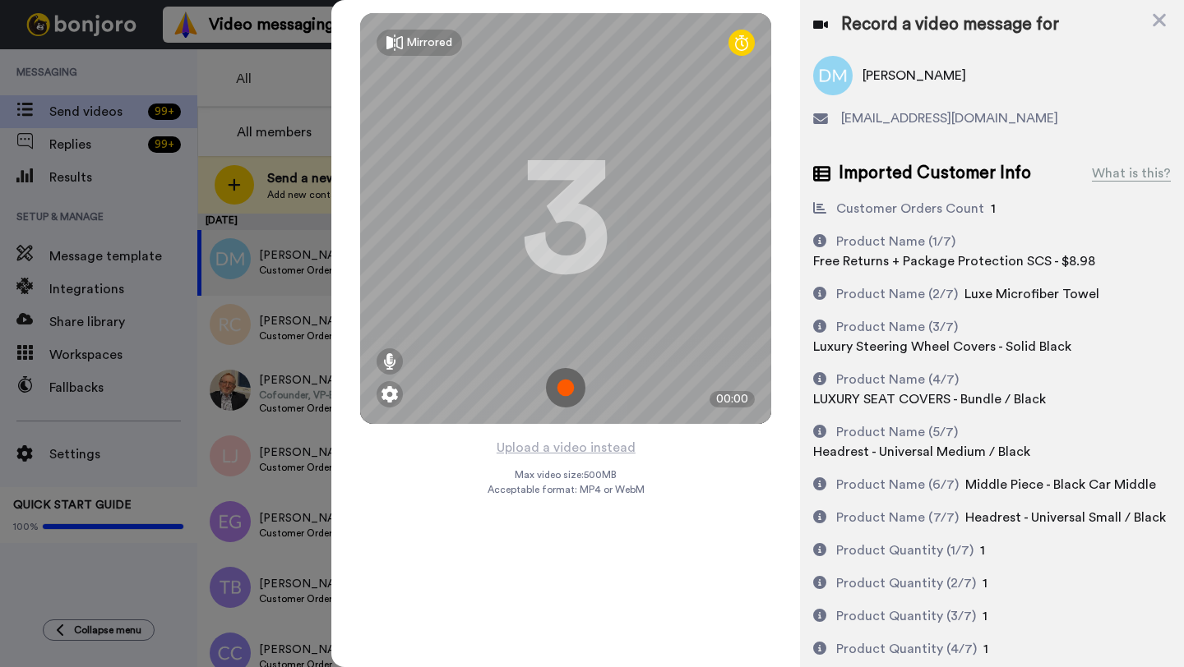
click at [566, 434] on div "Mirrored Redo 3 00:00" at bounding box center [565, 218] width 468 height 437
click at [559, 451] on button "Upload a video instead" at bounding box center [565, 447] width 149 height 21
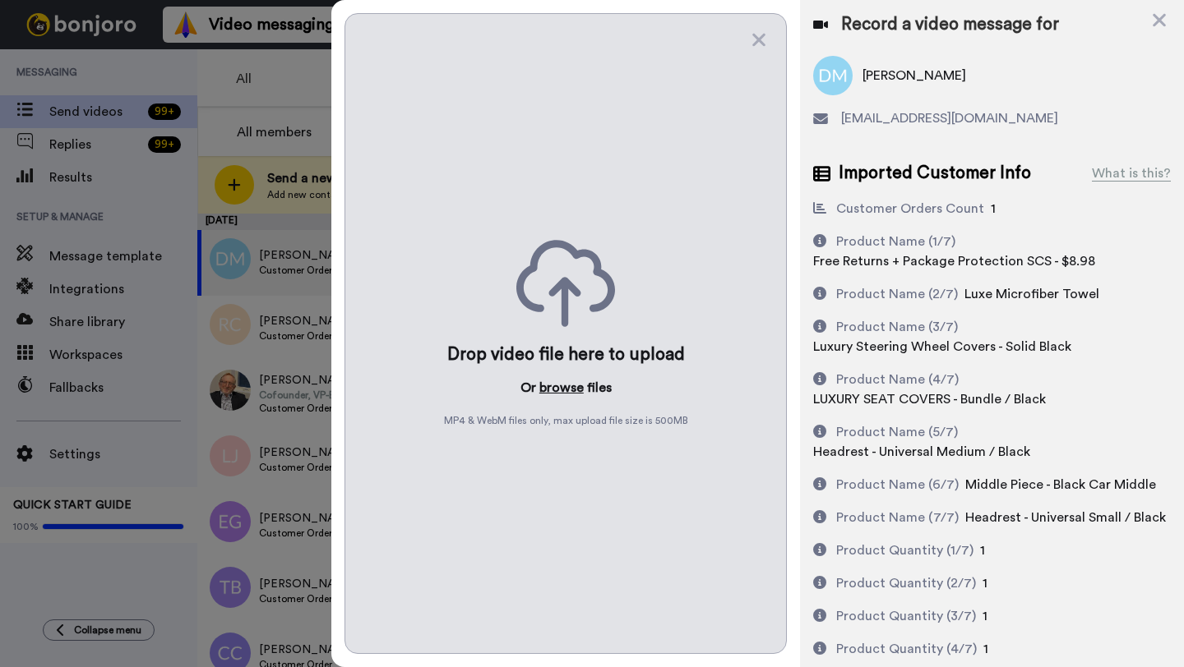
click at [558, 389] on button "browse" at bounding box center [561, 388] width 44 height 20
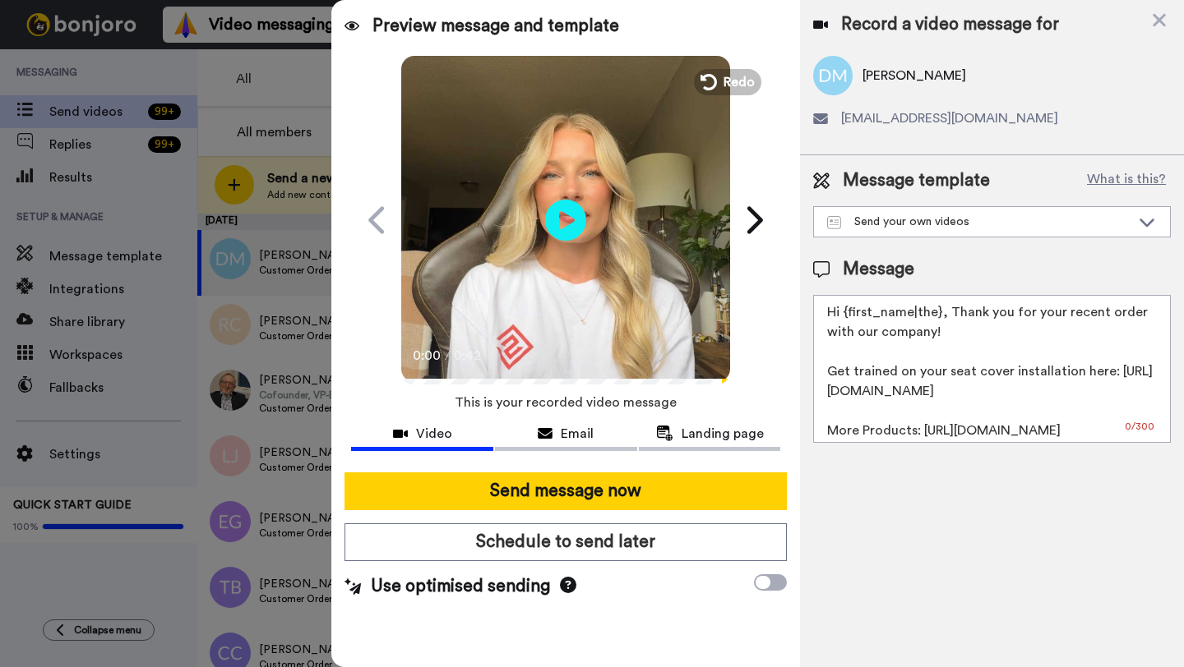
drag, startPoint x: 939, startPoint y: 317, endPoint x: 842, endPoint y: 318, distance: 96.2
click at [842, 318] on textarea "Hi {first_name|the}, Thank you for your recent order with our company! Get trai…" at bounding box center [992, 369] width 358 height 148
paste textarea "Dylan"
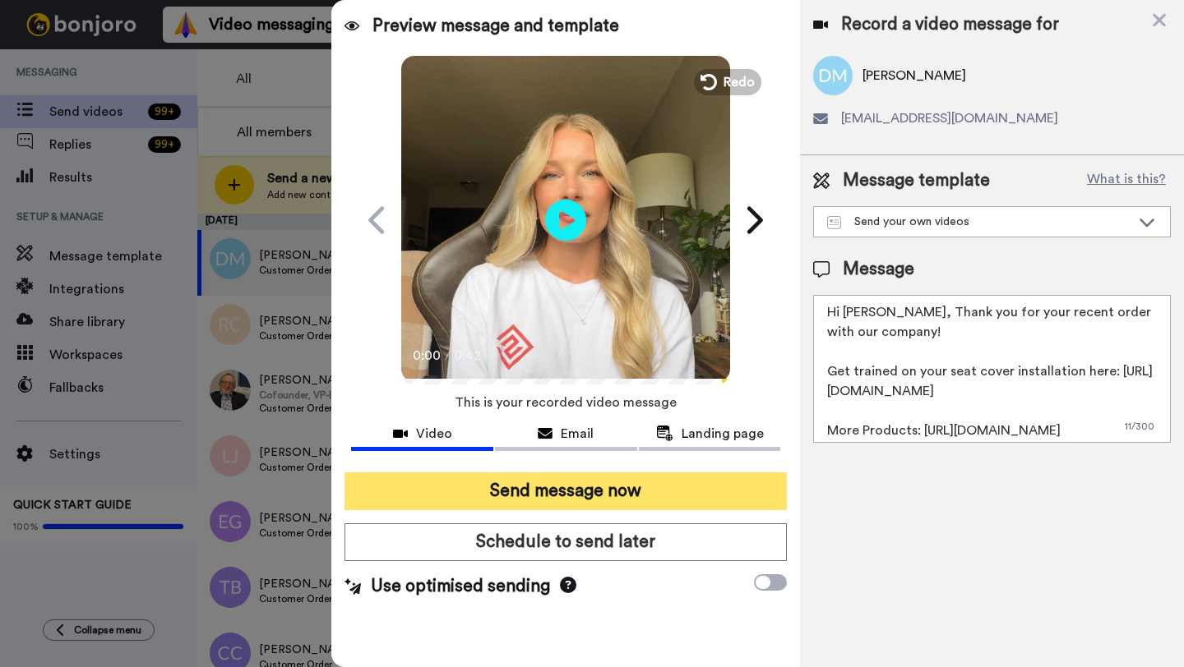
type textarea "Hi Dylan, Thank you for your recent order with our company! Get trained on your…"
click at [545, 496] on button "Send message now" at bounding box center [565, 492] width 442 height 38
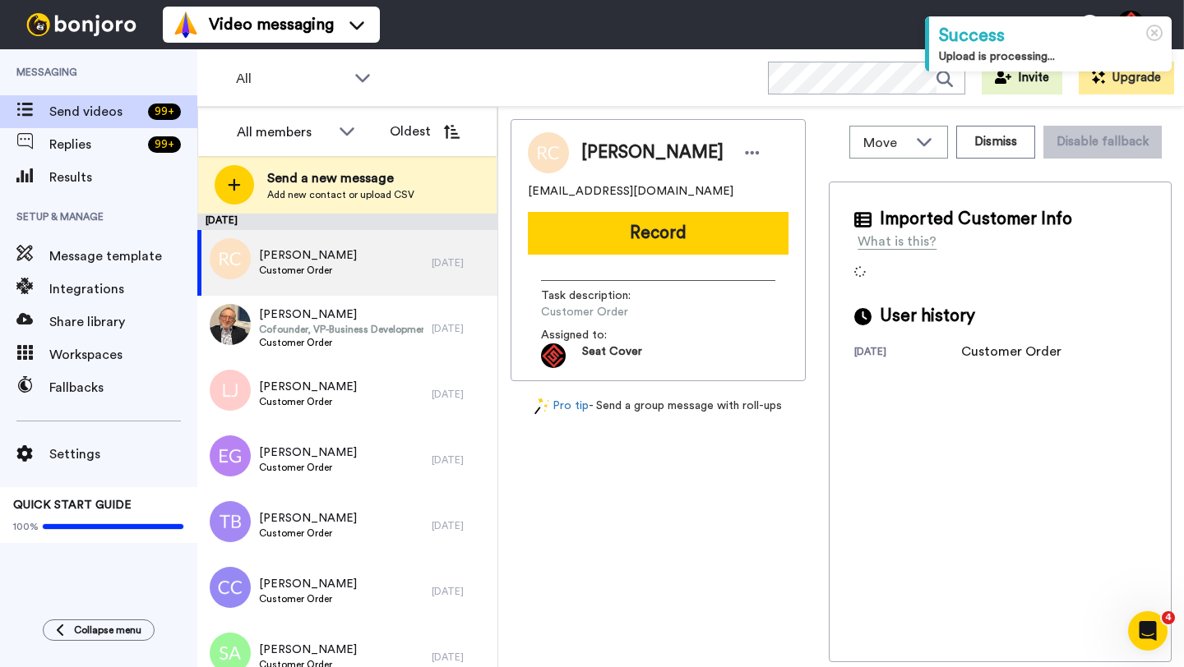
click at [614, 153] on span "[PERSON_NAME]" at bounding box center [652, 153] width 142 height 25
copy span "[PERSON_NAME]"
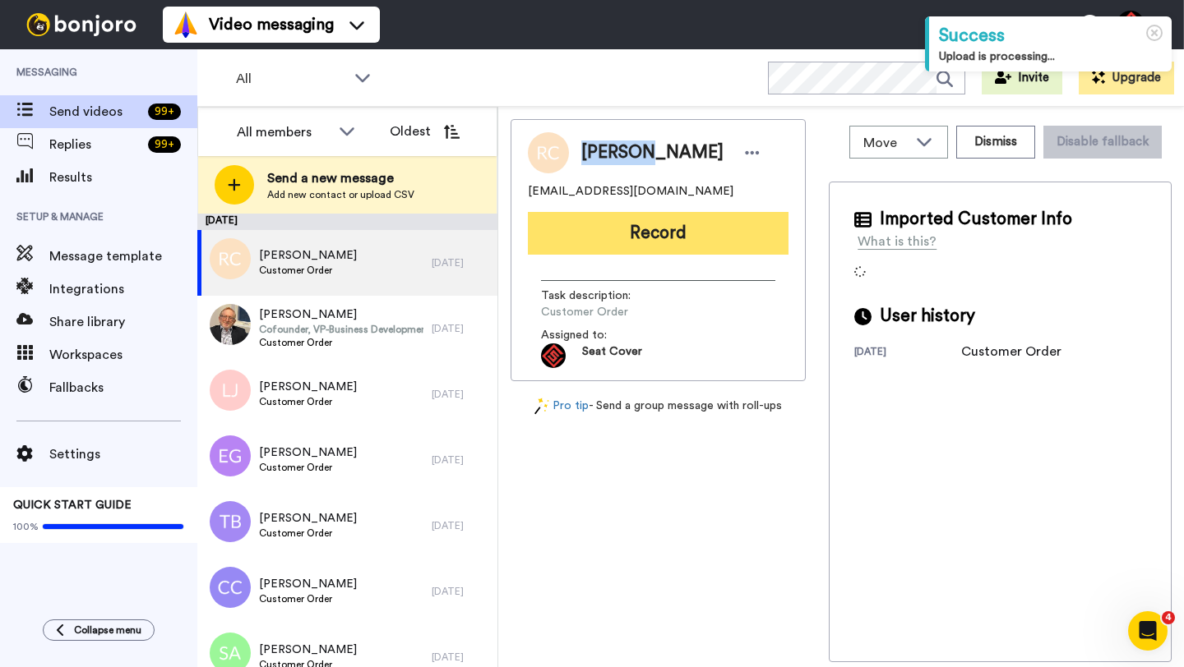
click at [651, 246] on button "Record" at bounding box center [658, 233] width 261 height 43
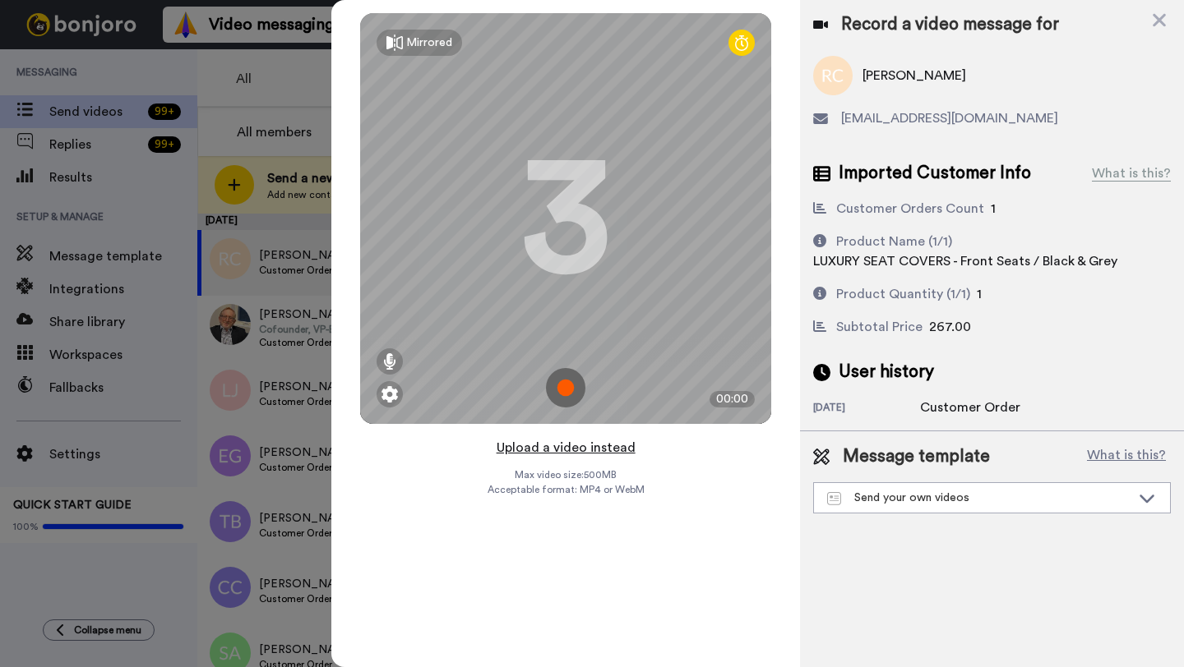
click at [562, 449] on button "Upload a video instead" at bounding box center [565, 447] width 149 height 21
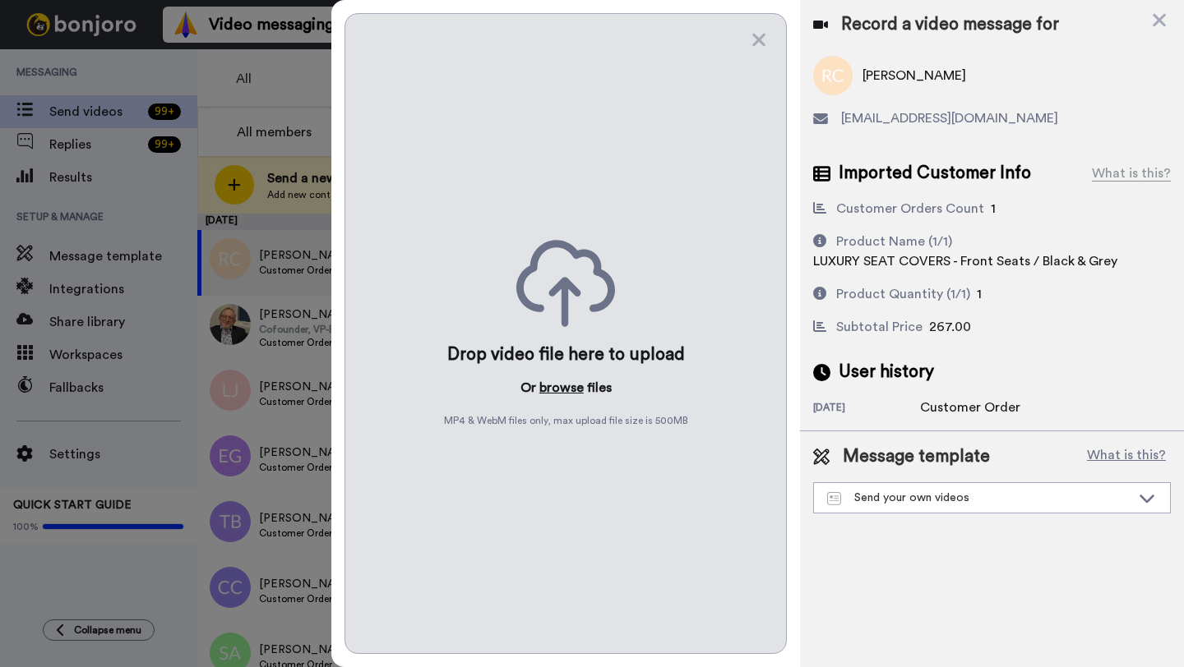
click at [558, 391] on button "browse" at bounding box center [561, 388] width 44 height 20
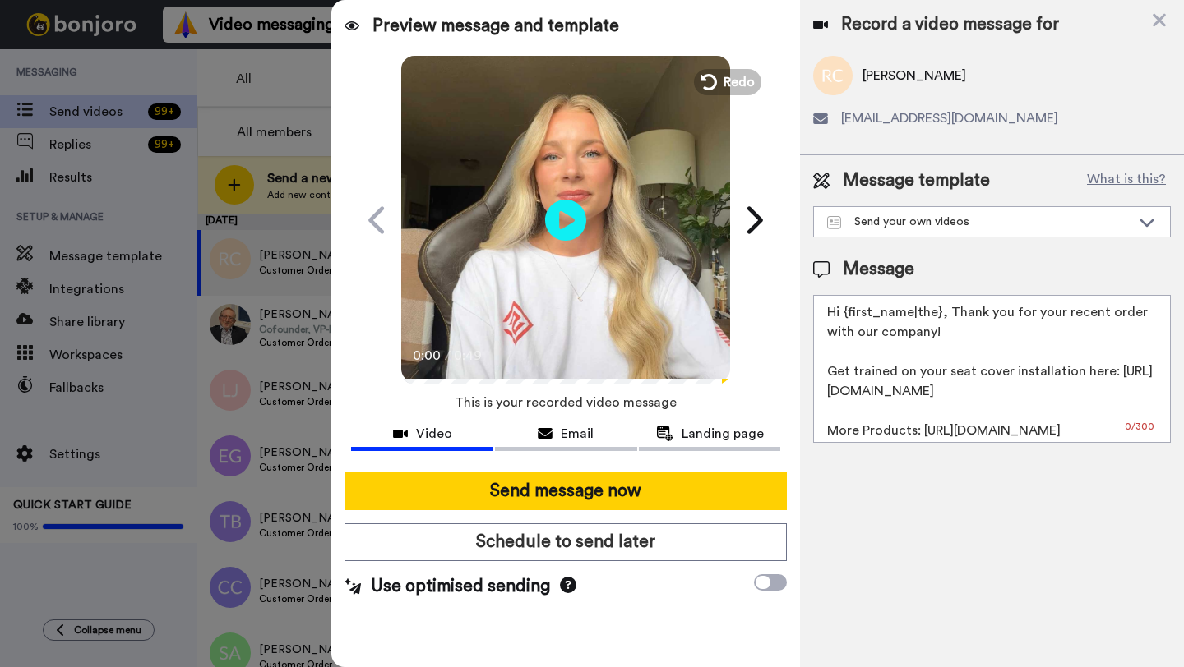
drag, startPoint x: 938, startPoint y: 316, endPoint x: 844, endPoint y: 316, distance: 93.7
click at [844, 316] on textarea "Hi {first_name|the}, Thank you for your recent order with our company! Get trai…" at bounding box center [992, 369] width 358 height 148
paste textarea "[PERSON_NAME]"
type textarea "Hi [PERSON_NAME], Thank you for your recent order with our company! Get trained…"
click at [593, 512] on div "Send message now Schedule to send later Use optimised sending" at bounding box center [565, 535] width 468 height 153
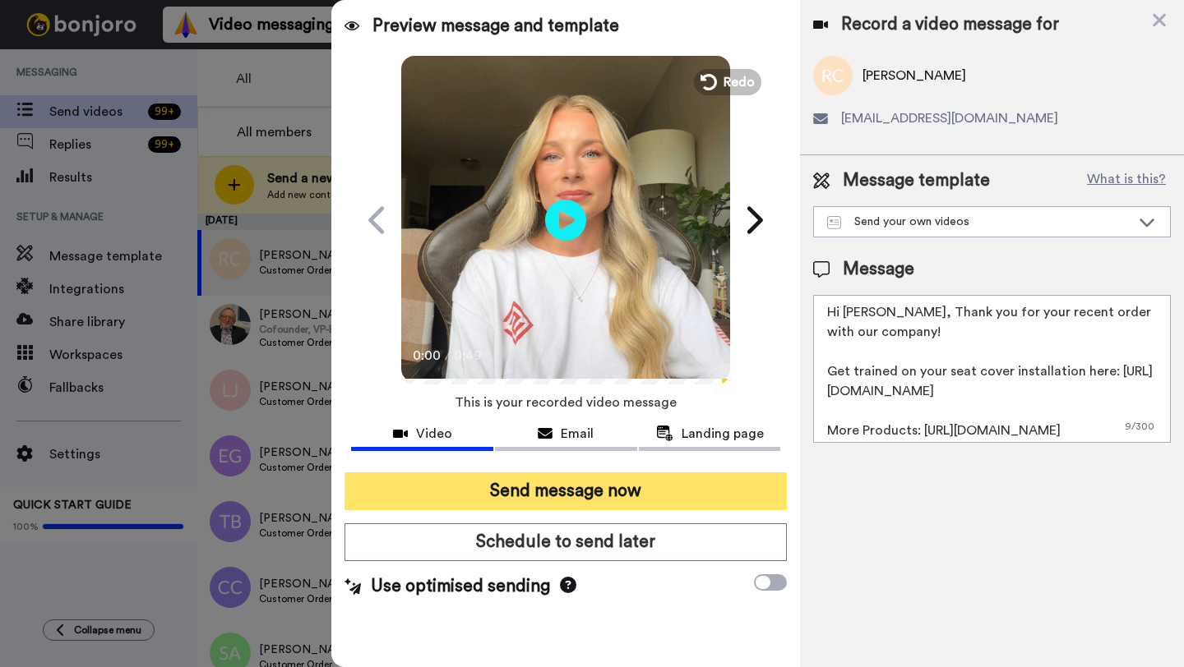
click at [593, 502] on button "Send message now" at bounding box center [565, 492] width 442 height 38
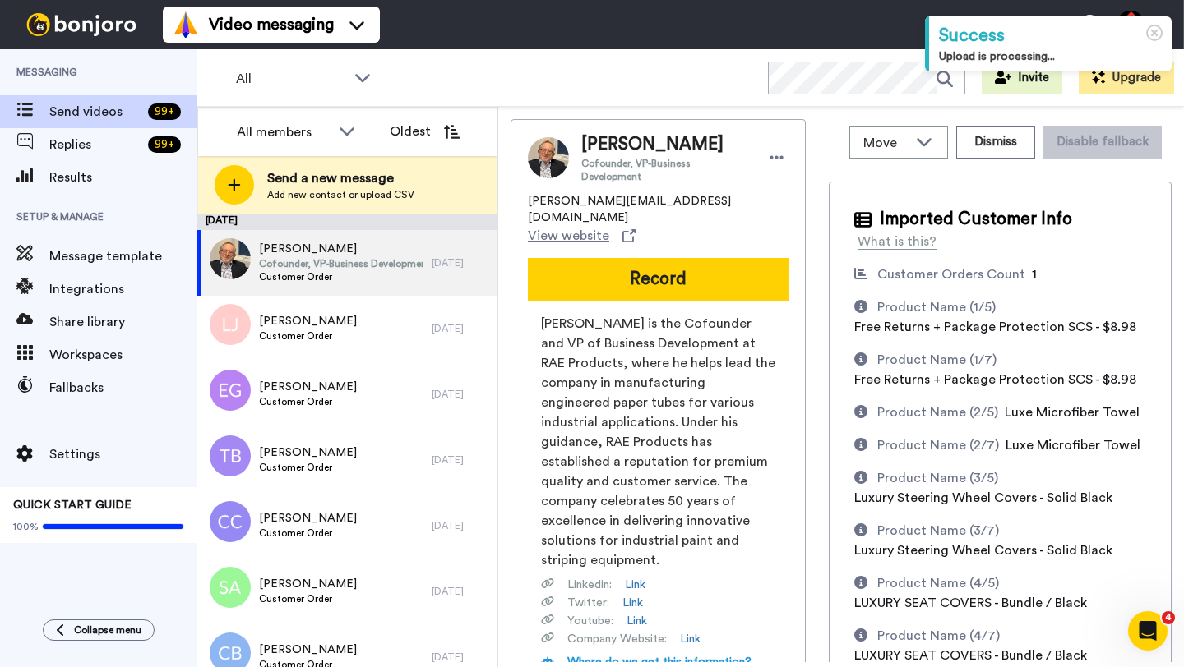
click at [607, 137] on span "[PERSON_NAME]" at bounding box center [664, 144] width 167 height 25
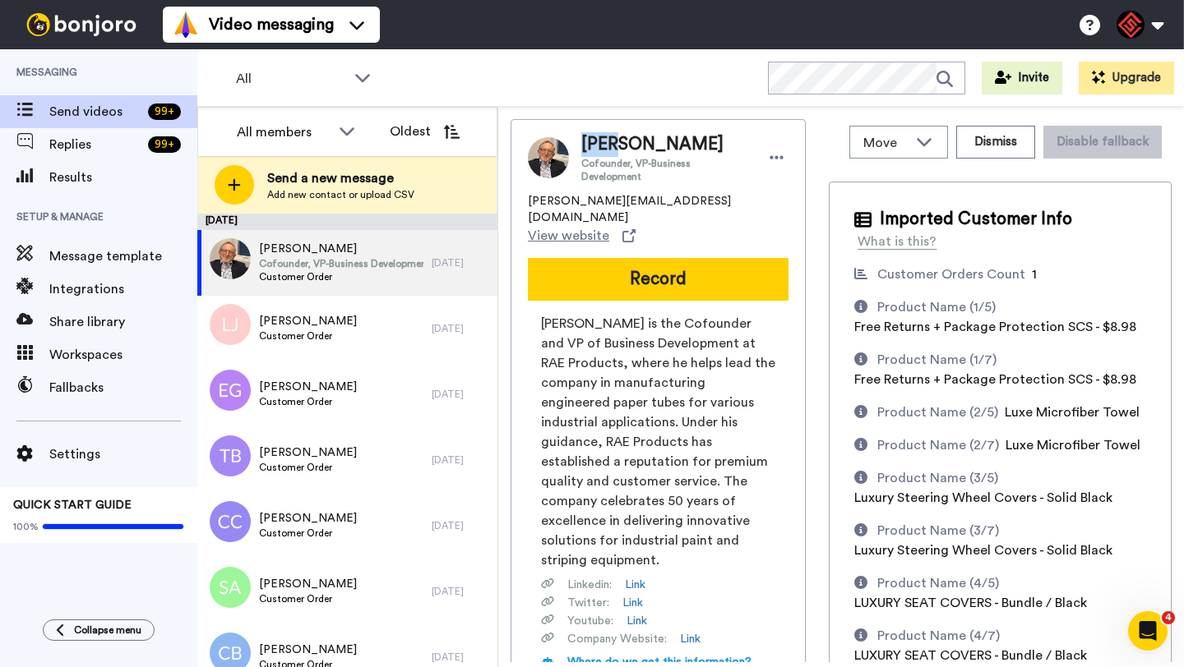
copy span "[PERSON_NAME]"
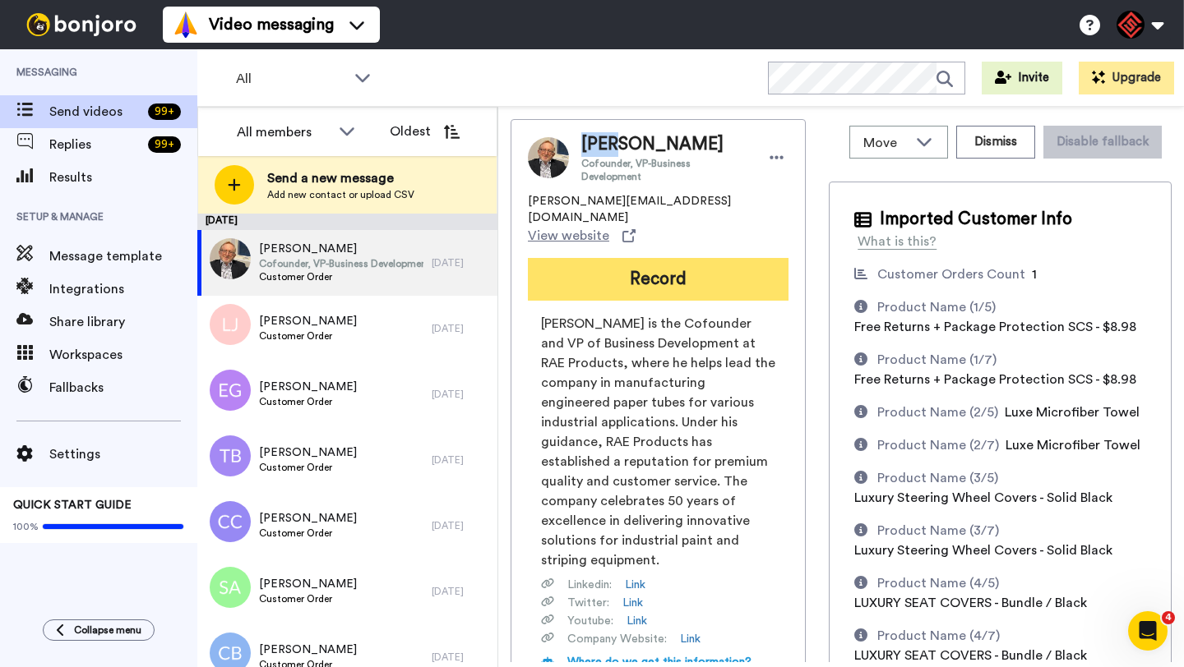
click at [635, 258] on button "Record" at bounding box center [658, 279] width 261 height 43
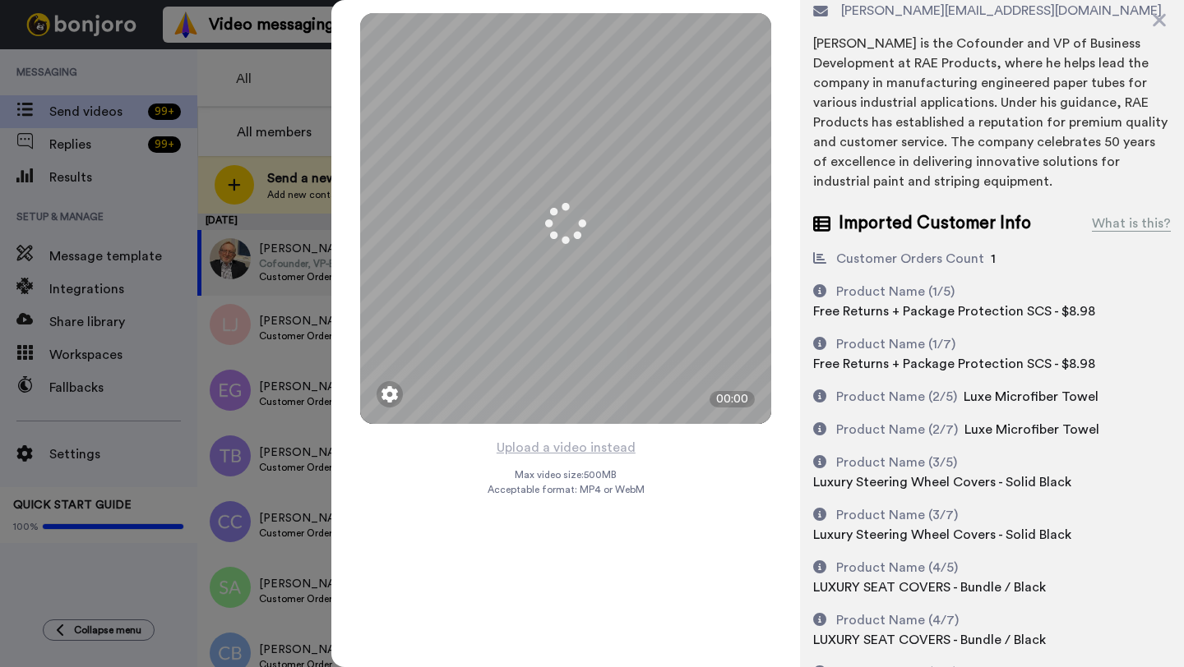
scroll to position [169, 0]
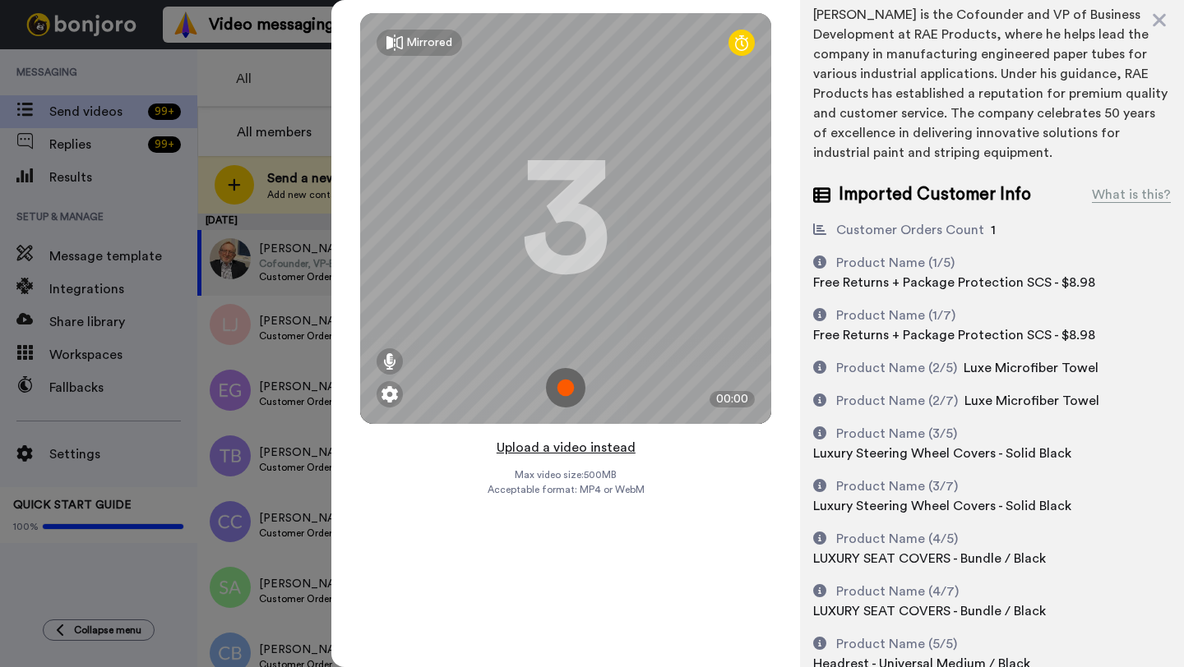
click at [551, 450] on button "Upload a video instead" at bounding box center [565, 447] width 149 height 21
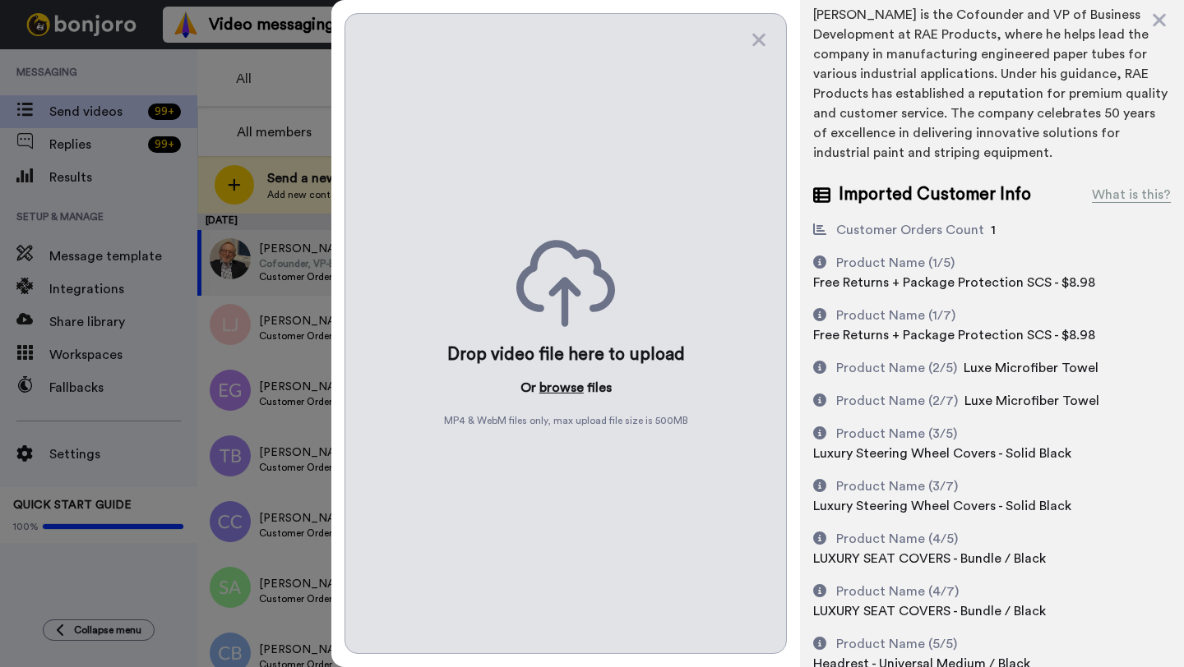
click at [555, 385] on button "browse" at bounding box center [561, 388] width 44 height 20
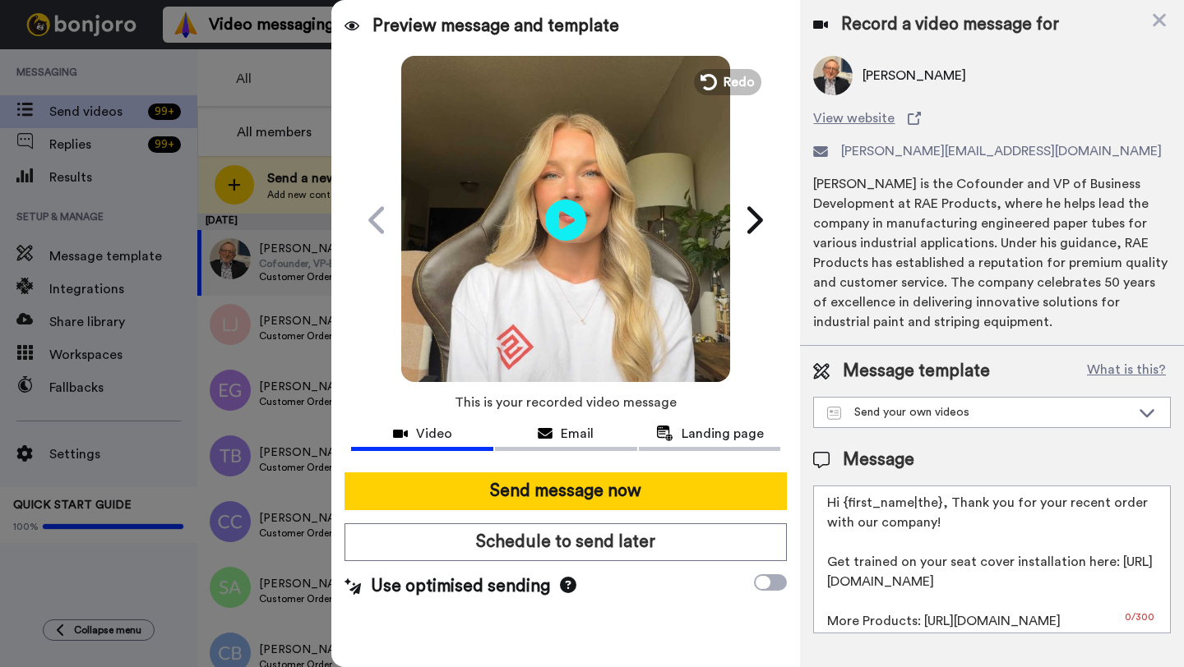
scroll to position [0, 0]
drag, startPoint x: 941, startPoint y: 505, endPoint x: 842, endPoint y: 502, distance: 99.5
click at [842, 502] on textarea "Hi {first_name|the}, Thank you for your recent order with our company! Get trai…" at bounding box center [992, 560] width 358 height 148
paste textarea "[PERSON_NAME]"
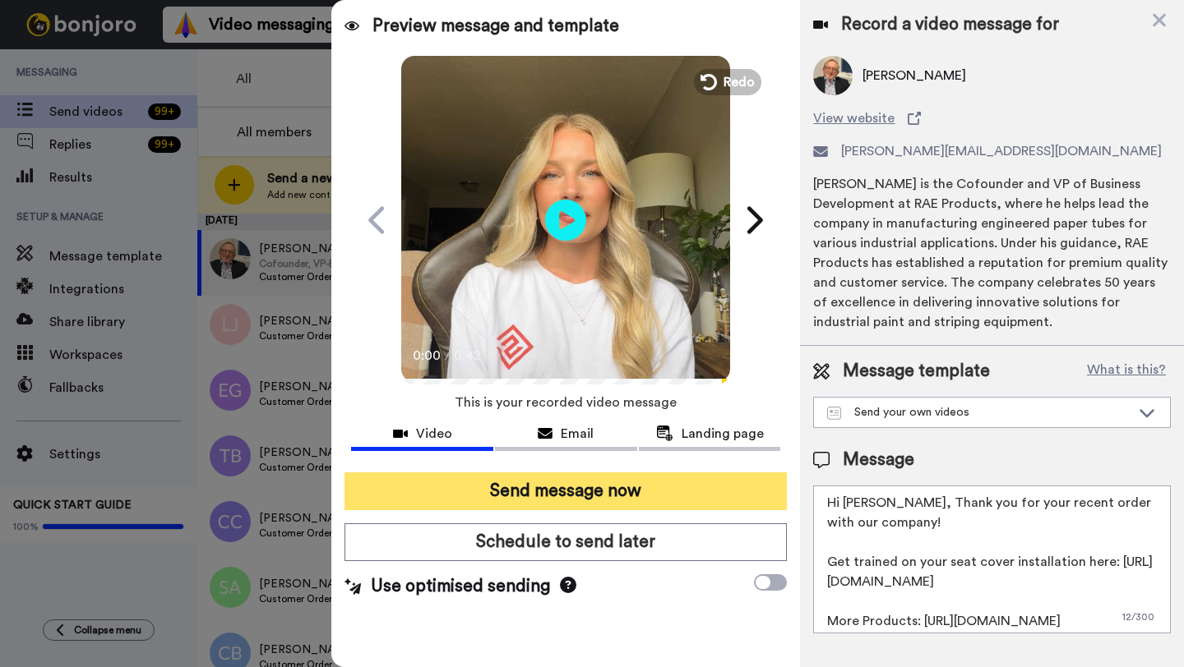
type textarea "Hi [PERSON_NAME], Thank you for your recent order with our company! Get trained…"
click at [593, 497] on button "Send message now" at bounding box center [565, 492] width 442 height 38
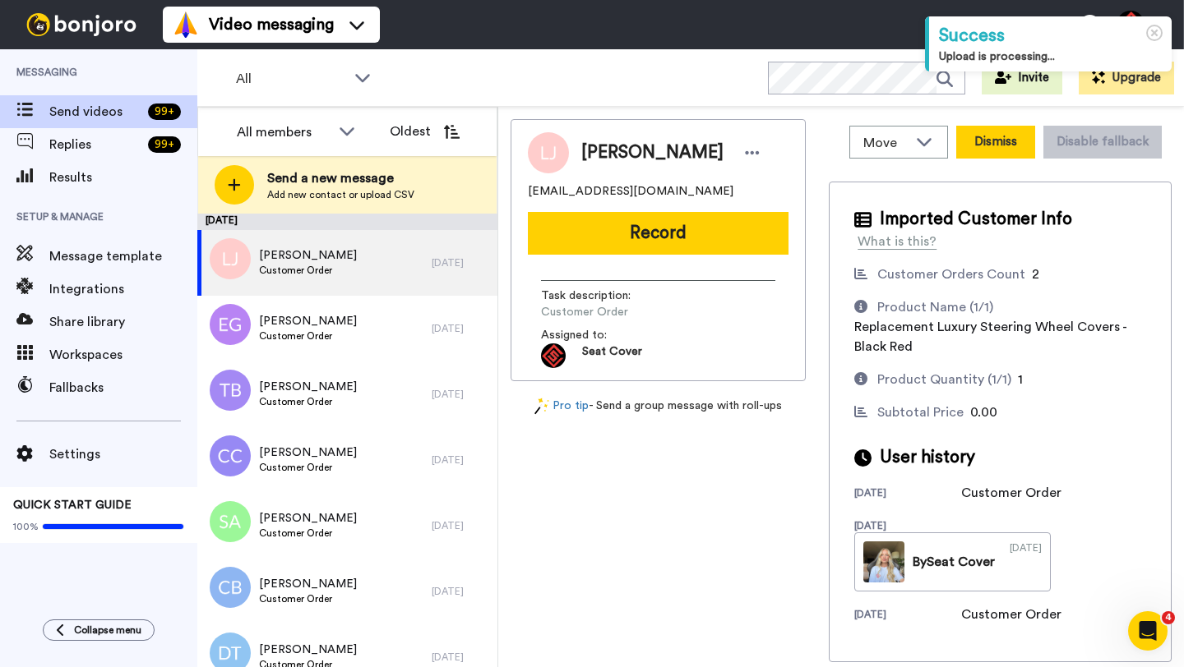
click at [996, 144] on button "Dismiss" at bounding box center [995, 142] width 79 height 33
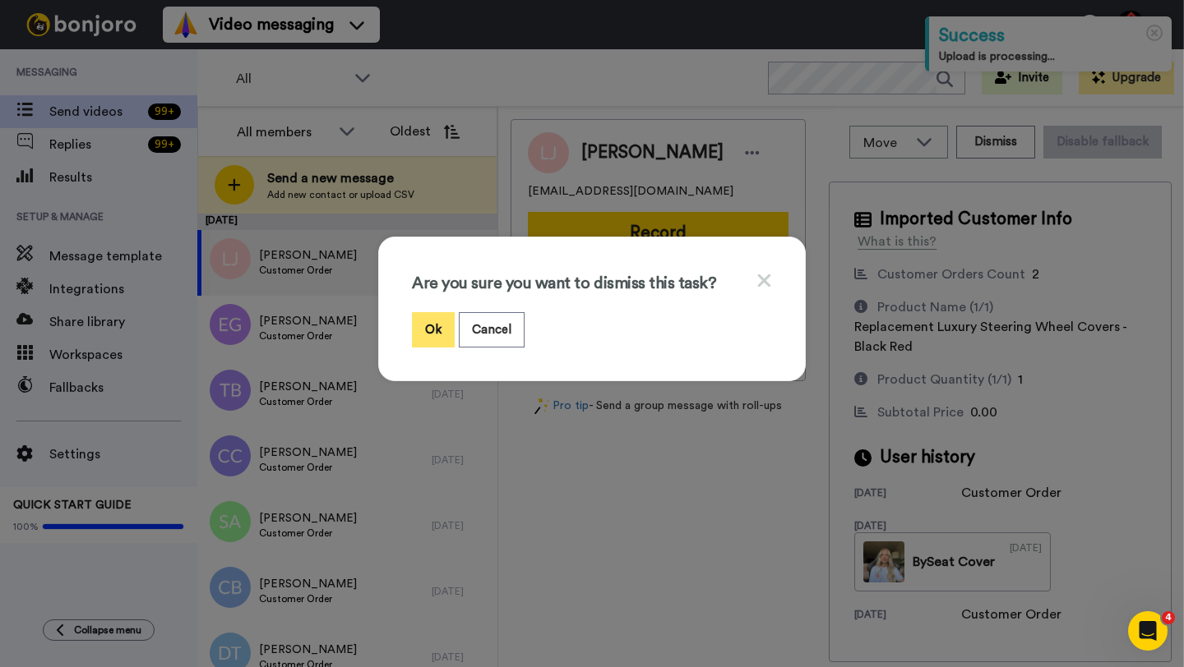
click at [442, 330] on button "Ok" at bounding box center [433, 329] width 43 height 35
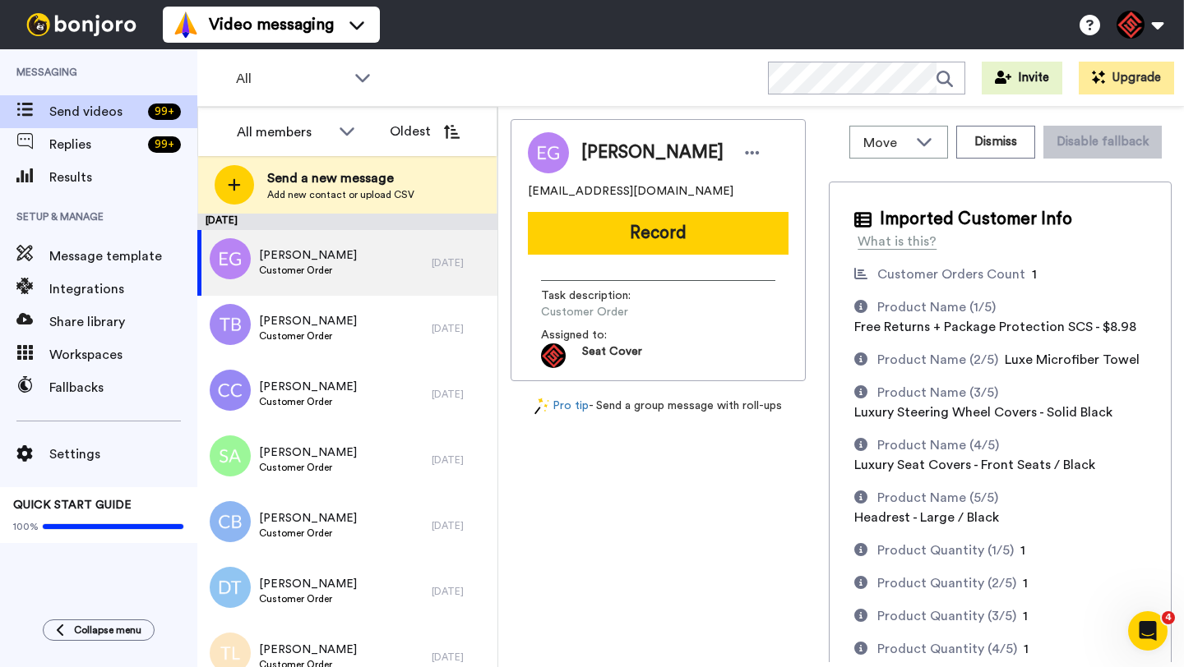
click at [597, 160] on span "[PERSON_NAME]" at bounding box center [652, 153] width 142 height 25
copy span "Eva"
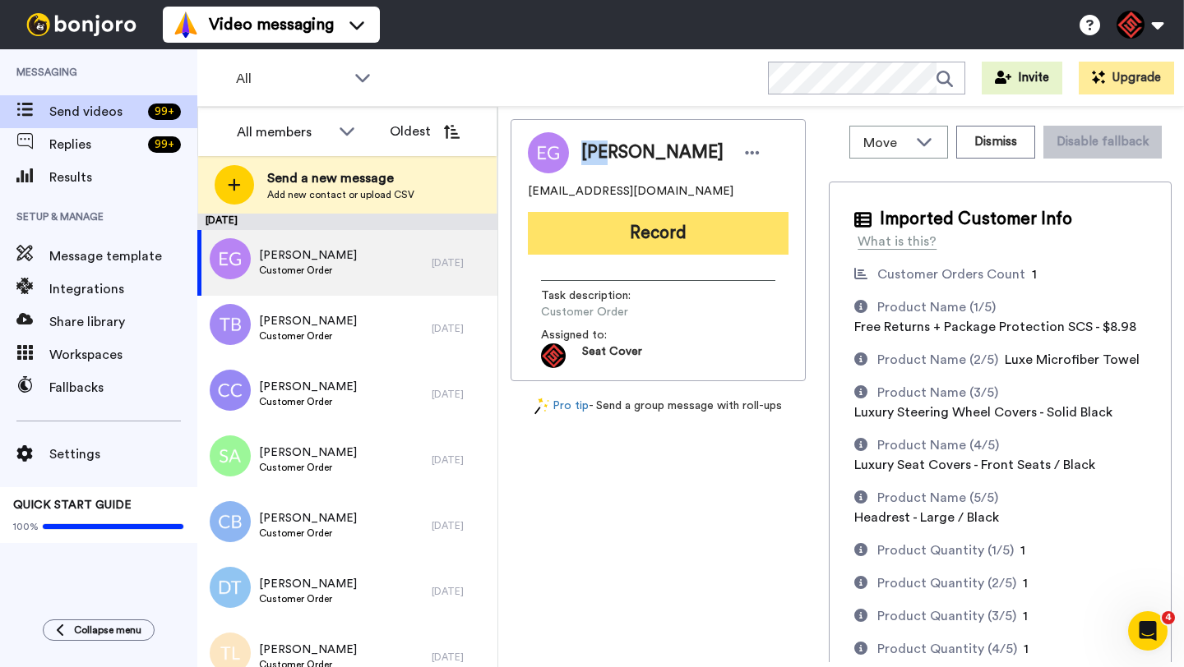
click at [625, 221] on button "Record" at bounding box center [658, 233] width 261 height 43
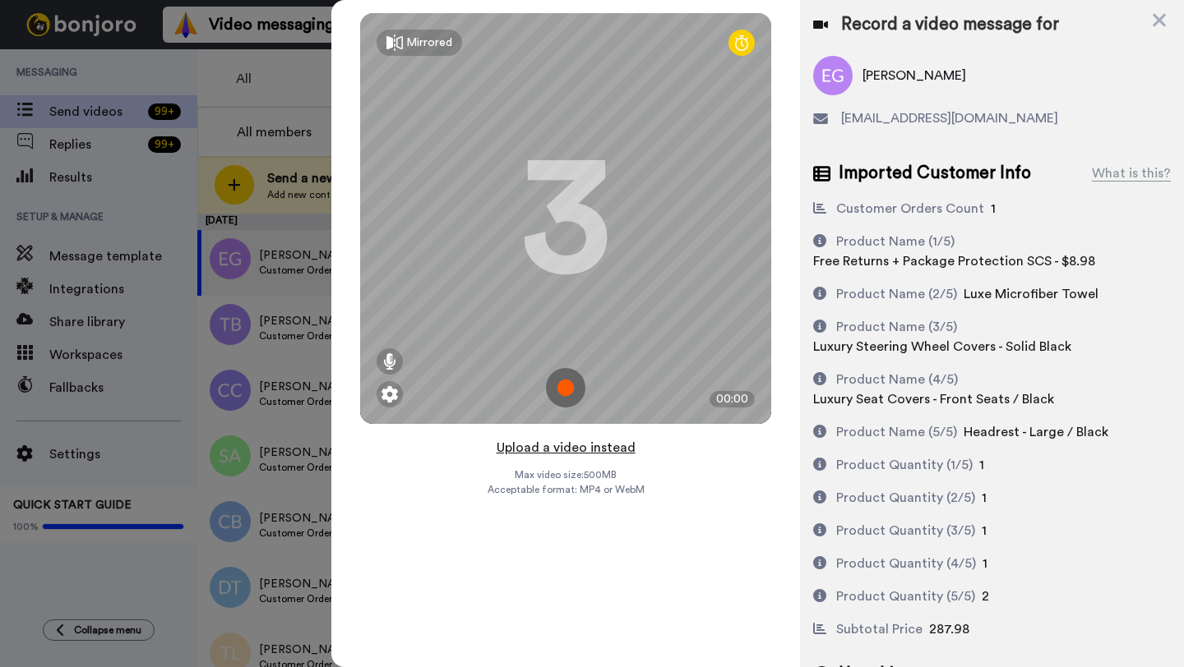
click at [556, 443] on button "Upload a video instead" at bounding box center [565, 447] width 149 height 21
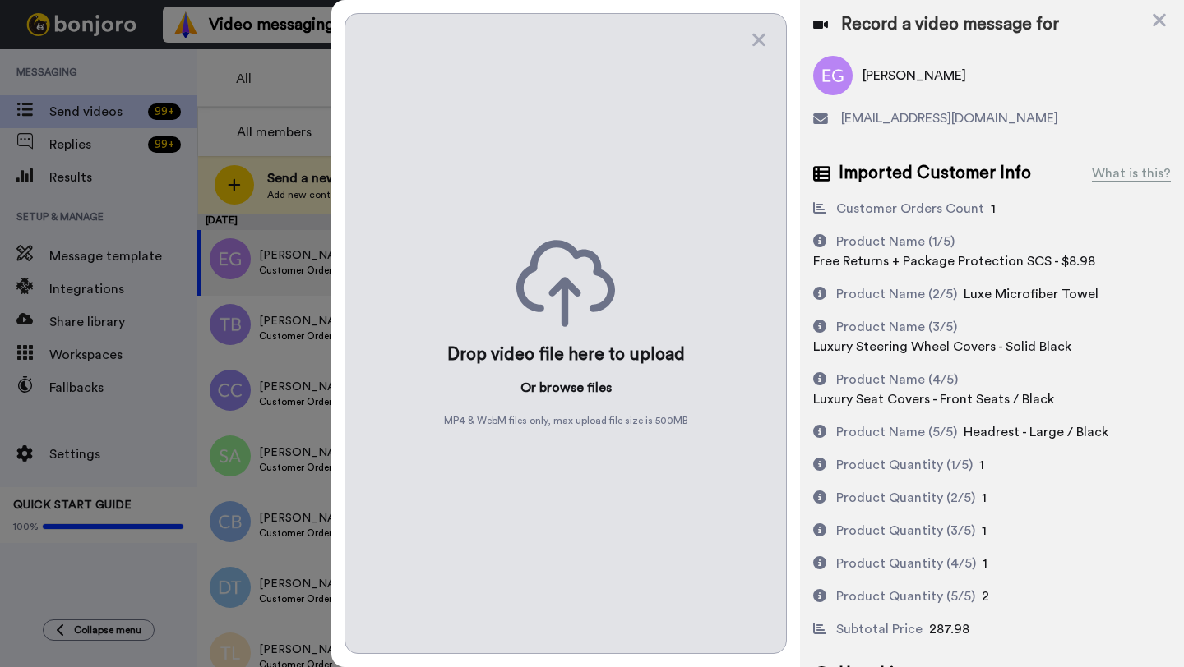
click at [565, 390] on button "browse" at bounding box center [561, 388] width 44 height 20
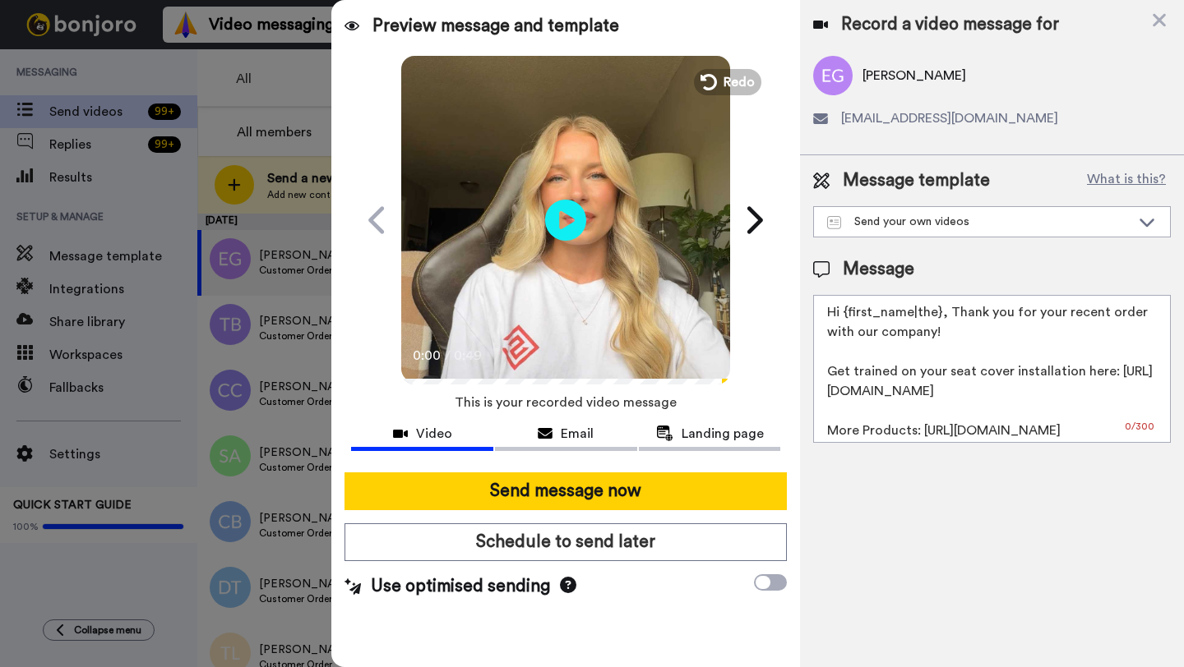
drag, startPoint x: 939, startPoint y: 316, endPoint x: 850, endPoint y: 317, distance: 89.6
click at [850, 317] on textarea "Hi {first_name|the}, Thank you for your recent order with our company! Get trai…" at bounding box center [992, 369] width 358 height 148
paste textarea "Eva"
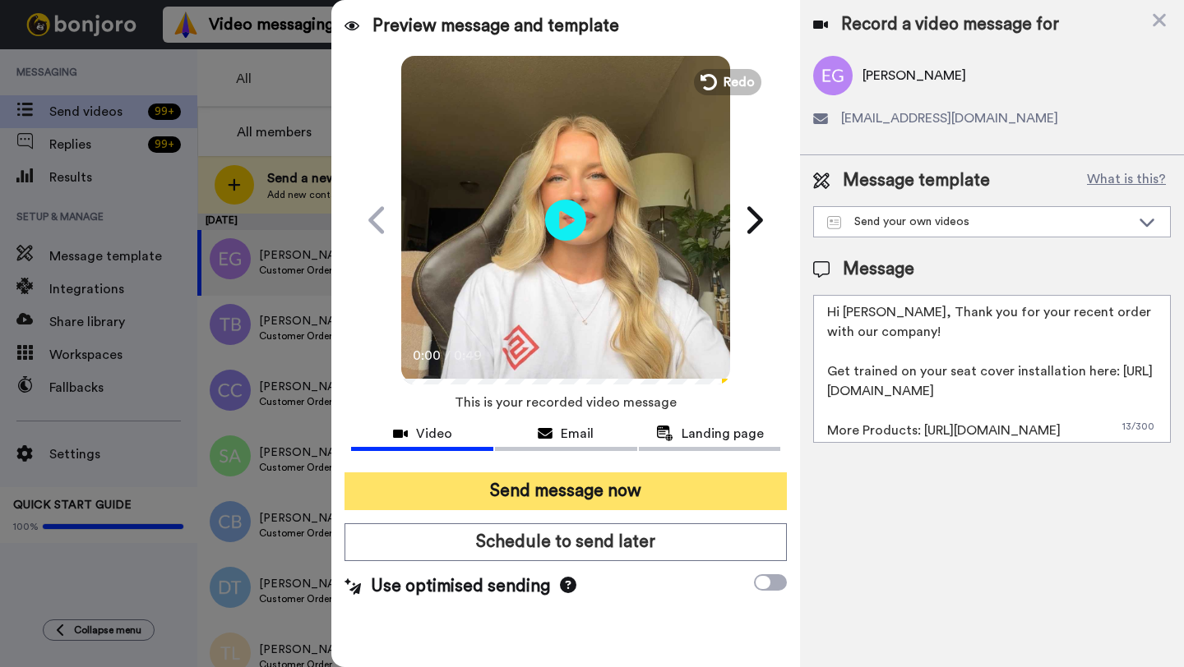
type textarea "Hi [PERSON_NAME], Thank you for your recent order with our company! Get trained…"
click at [639, 491] on button "Send message now" at bounding box center [565, 492] width 442 height 38
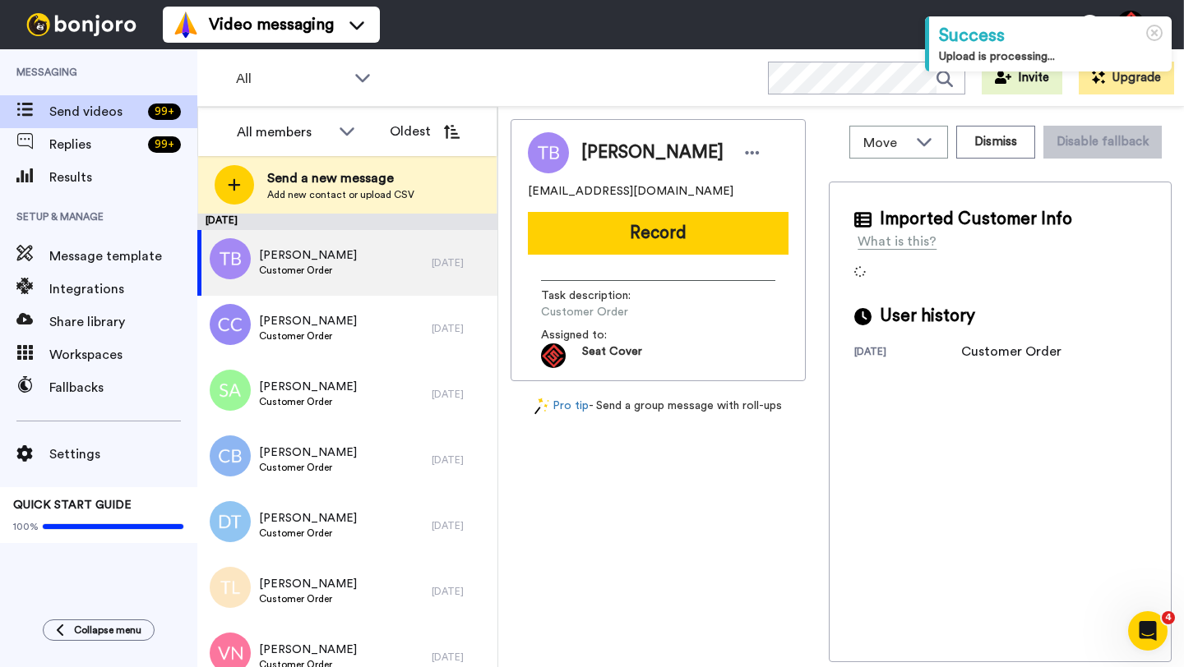
click at [599, 155] on span "[PERSON_NAME]" at bounding box center [652, 153] width 142 height 25
copy span "[PERSON_NAME]"
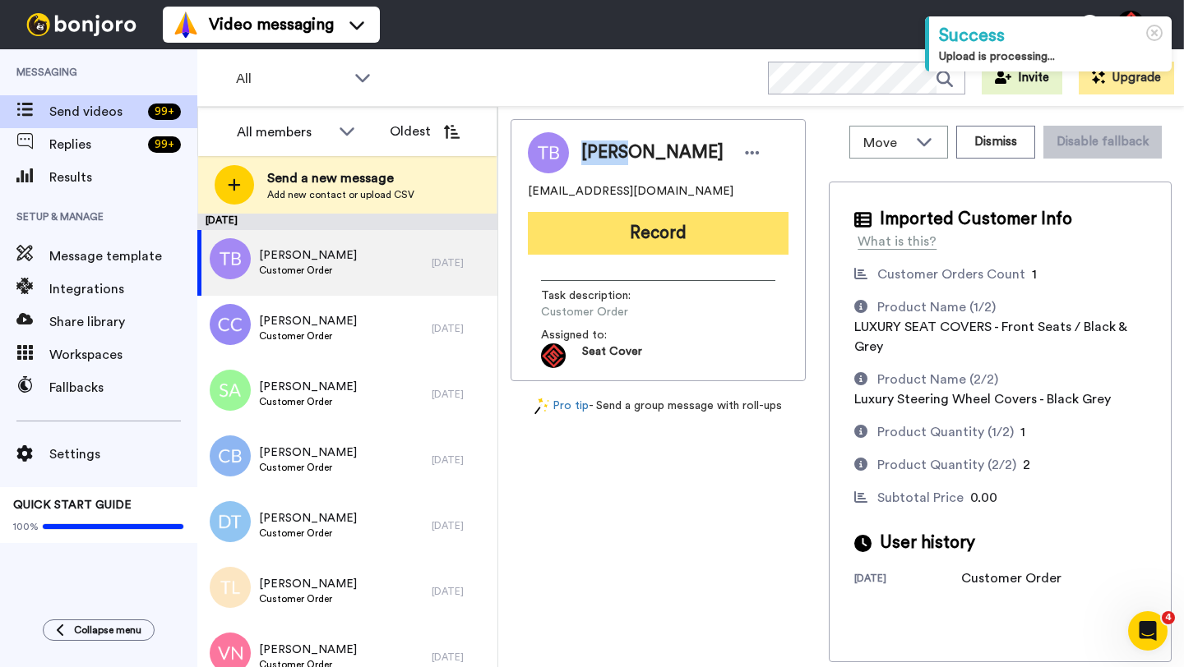
click at [627, 242] on button "Record" at bounding box center [658, 233] width 261 height 43
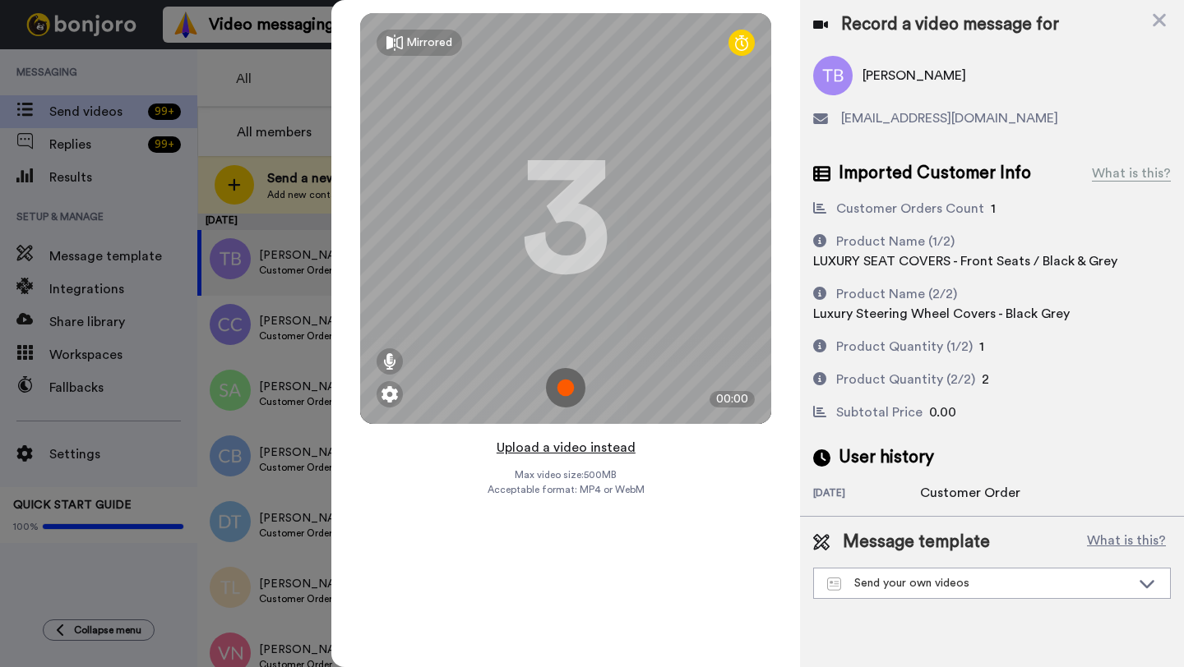
click at [559, 448] on button "Upload a video instead" at bounding box center [565, 447] width 149 height 21
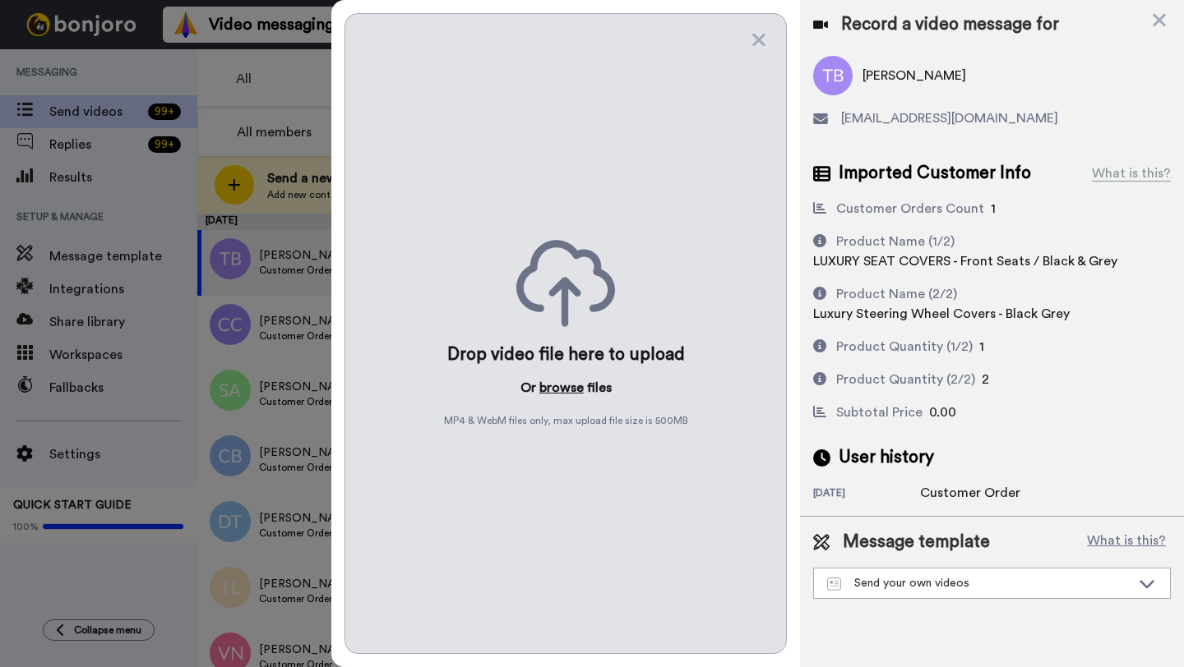
click at [554, 396] on button "browse" at bounding box center [561, 388] width 44 height 20
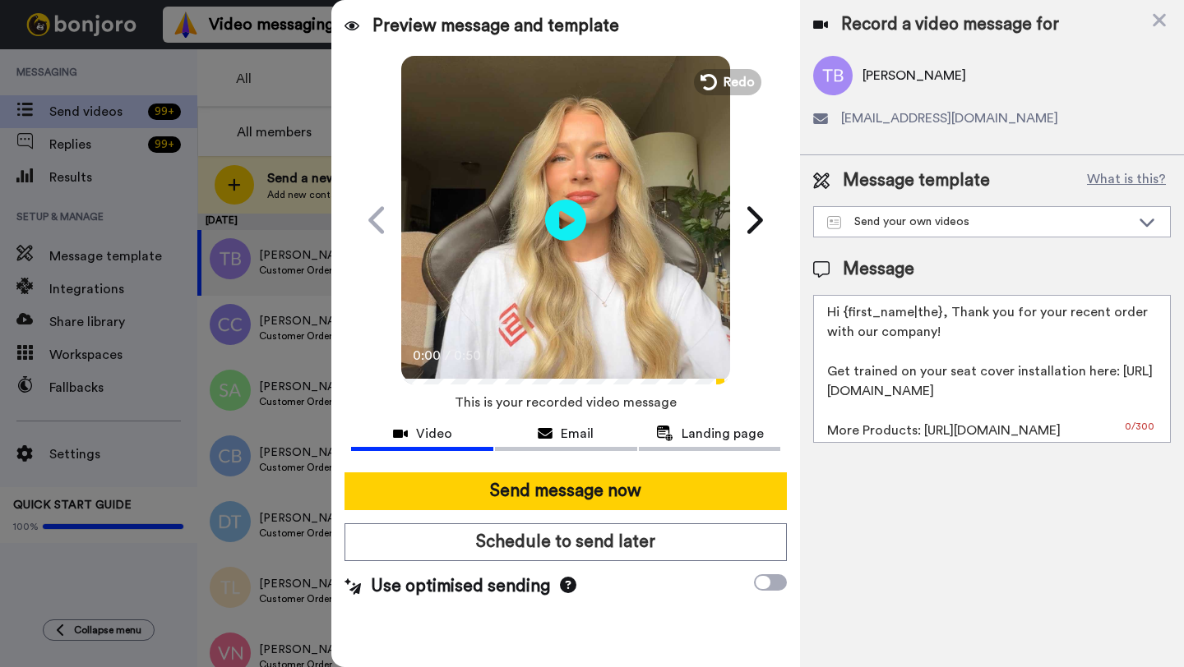
drag, startPoint x: 939, startPoint y: 315, endPoint x: 849, endPoint y: 316, distance: 89.6
click at [849, 316] on textarea "Hi {first_name|the}, Thank you for your recent order with our company! Get trai…" at bounding box center [992, 369] width 358 height 148
paste textarea "[PERSON_NAME]"
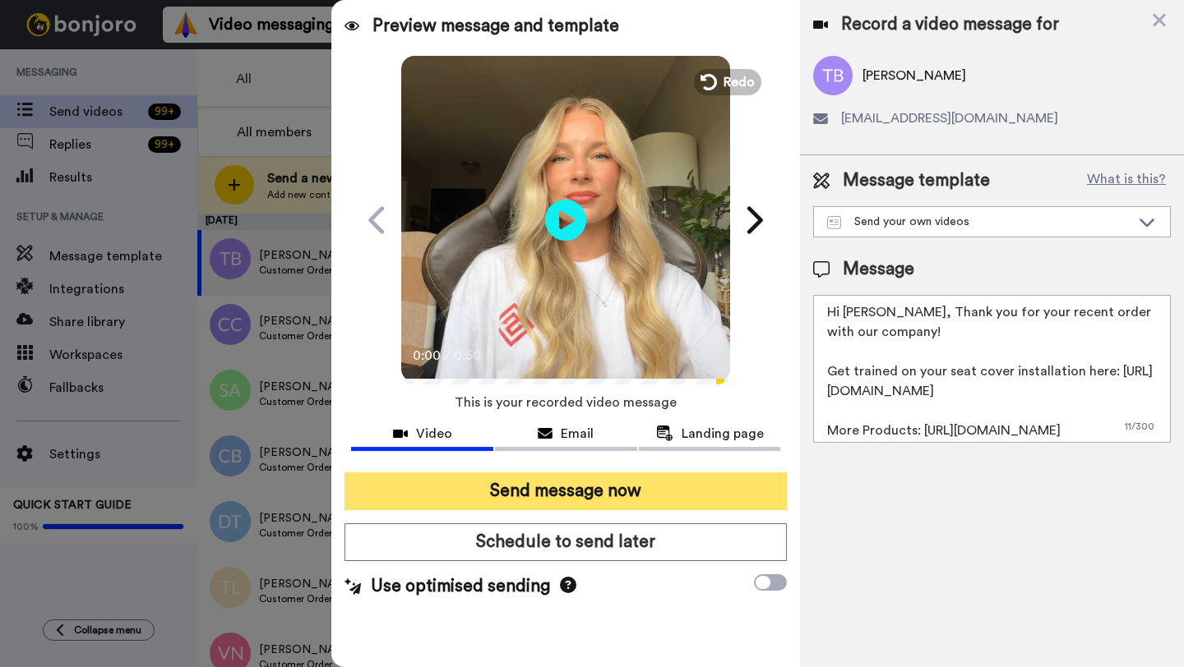
type textarea "Hi [PERSON_NAME], Thank you for your recent order with our company! Get trained…"
click at [561, 499] on button "Send message now" at bounding box center [565, 492] width 442 height 38
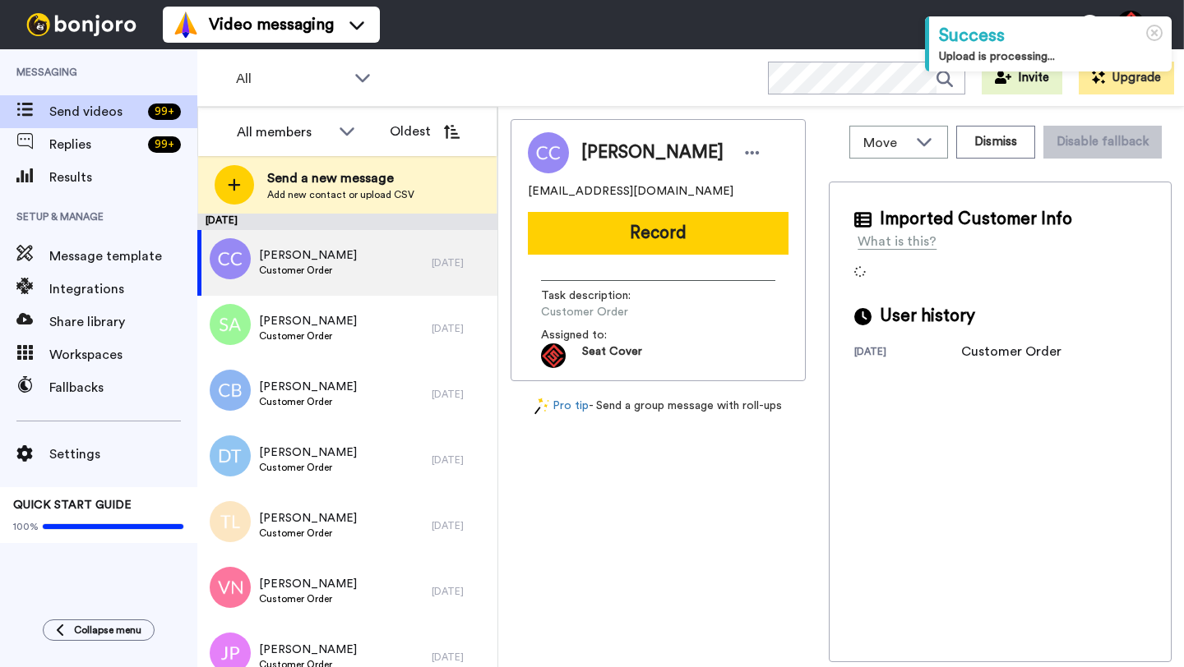
click at [609, 150] on span "[PERSON_NAME]" at bounding box center [652, 153] width 142 height 25
copy span "[PERSON_NAME]"
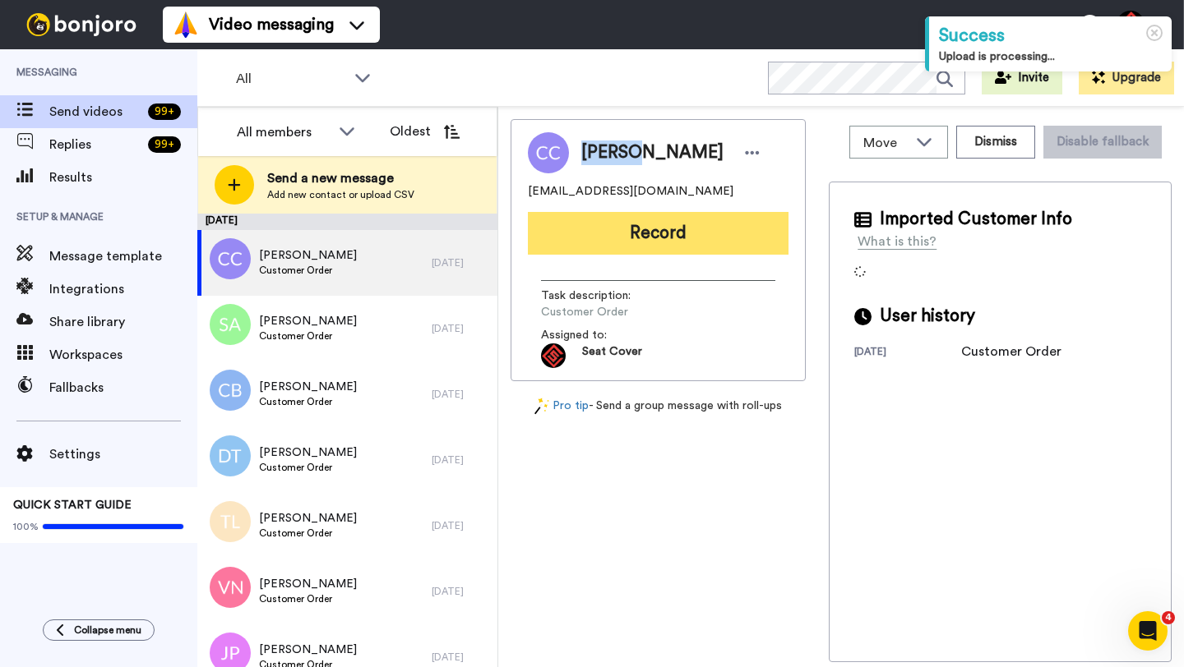
click at [629, 247] on button "Record" at bounding box center [658, 233] width 261 height 43
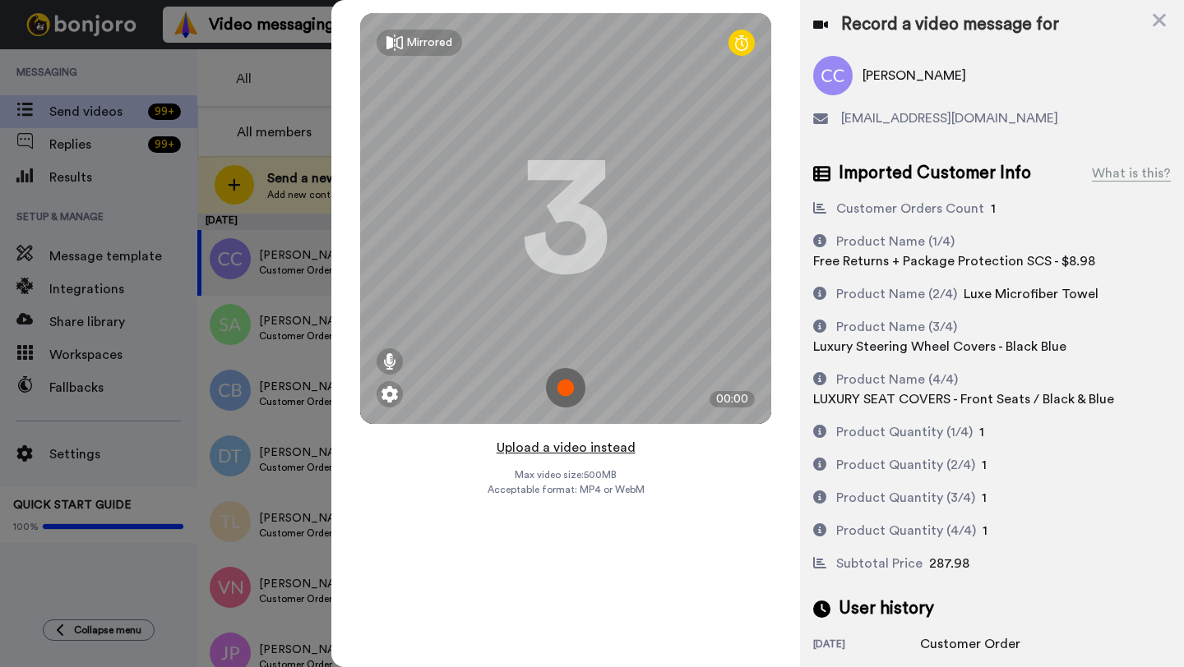
click at [551, 455] on button "Upload a video instead" at bounding box center [565, 447] width 149 height 21
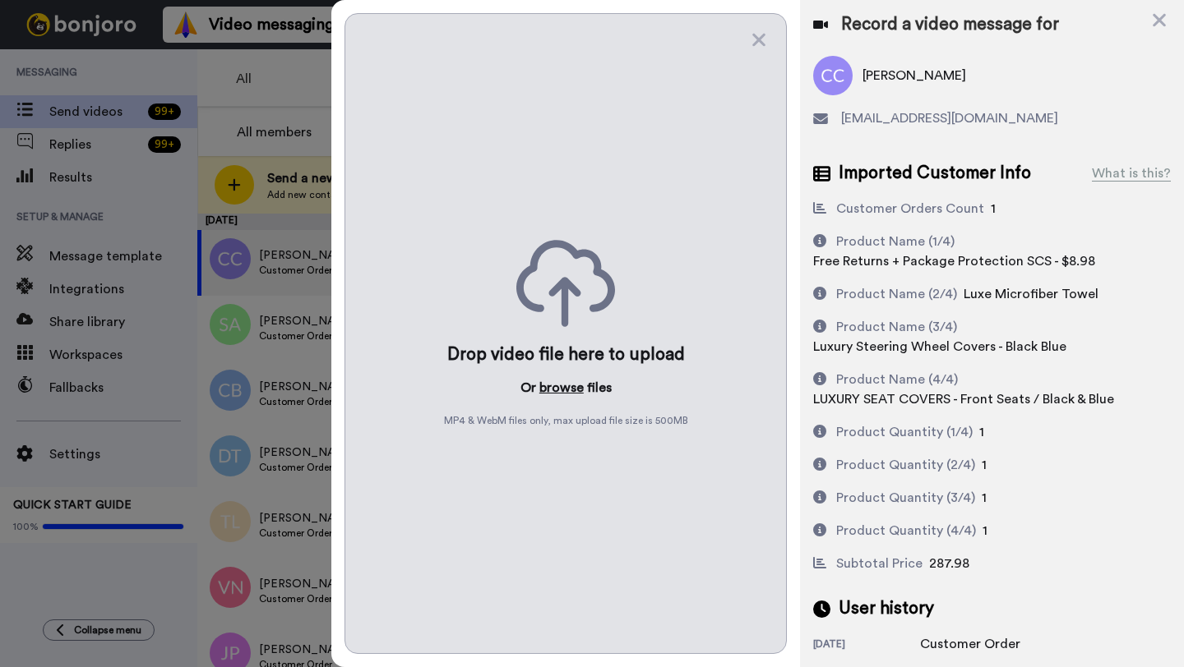
click at [556, 393] on button "browse" at bounding box center [561, 388] width 44 height 20
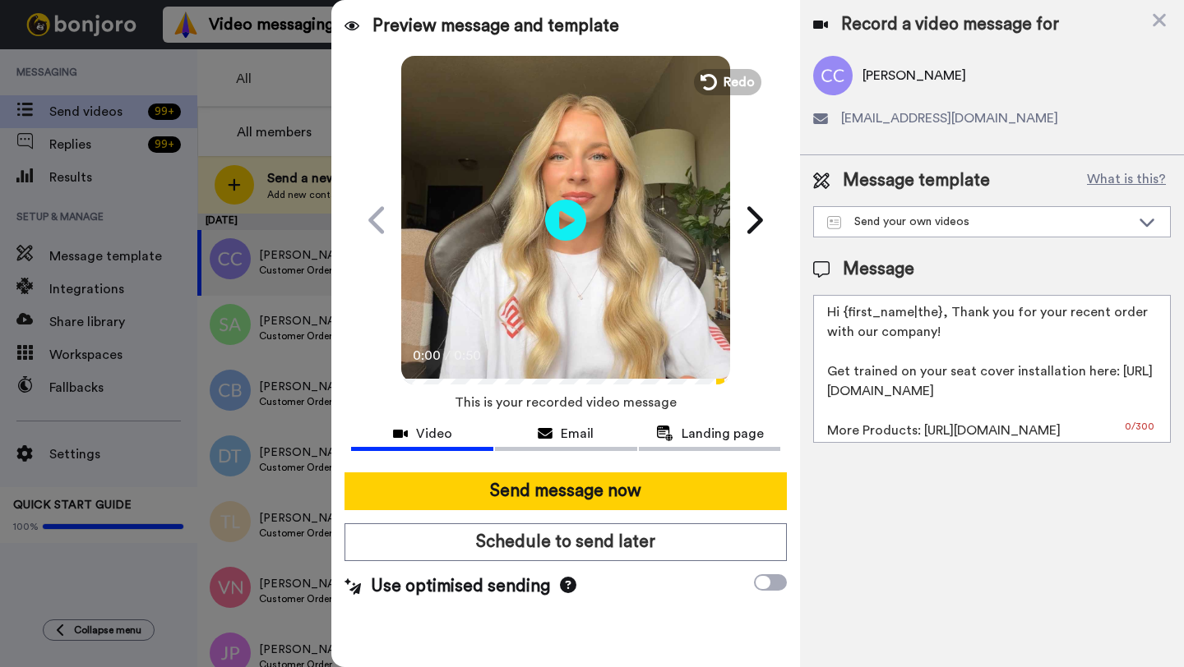
drag, startPoint x: 941, startPoint y: 315, endPoint x: 850, endPoint y: 315, distance: 91.2
click at [850, 315] on textarea "Hi {first_name|the}, Thank you for your recent order with our company! Get trai…" at bounding box center [992, 369] width 358 height 148
paste textarea "[PERSON_NAME]"
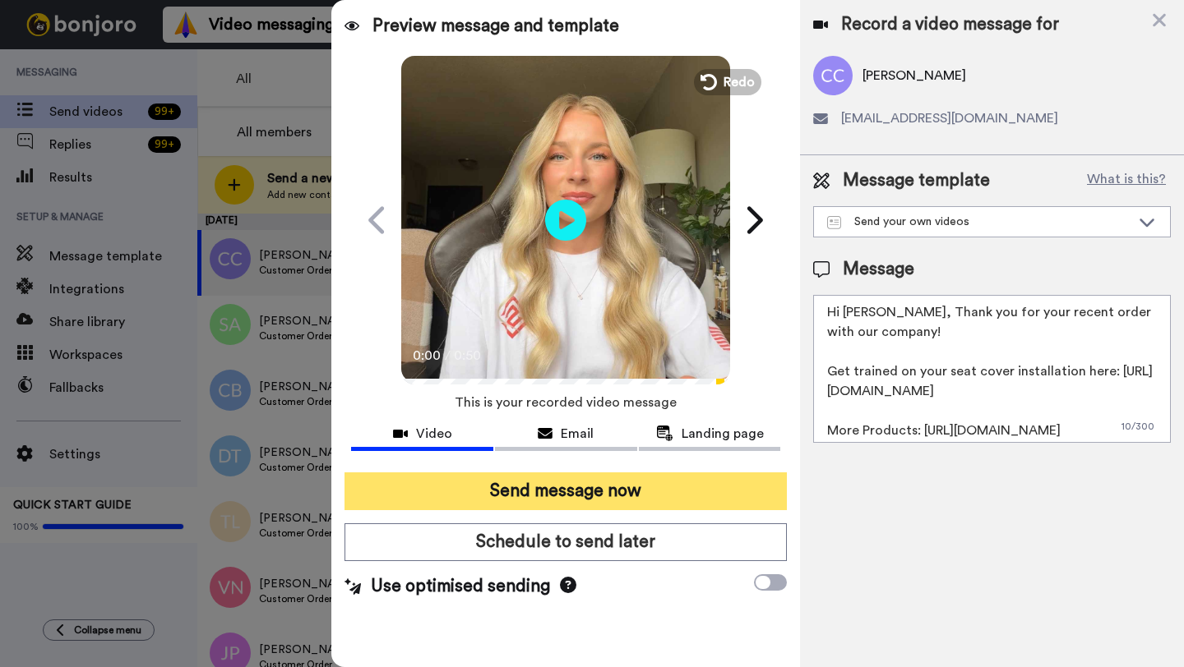
type textarea "Hi [PERSON_NAME], Thank you for your recent order with our company! Get trained…"
click at [535, 491] on button "Send message now" at bounding box center [565, 492] width 442 height 38
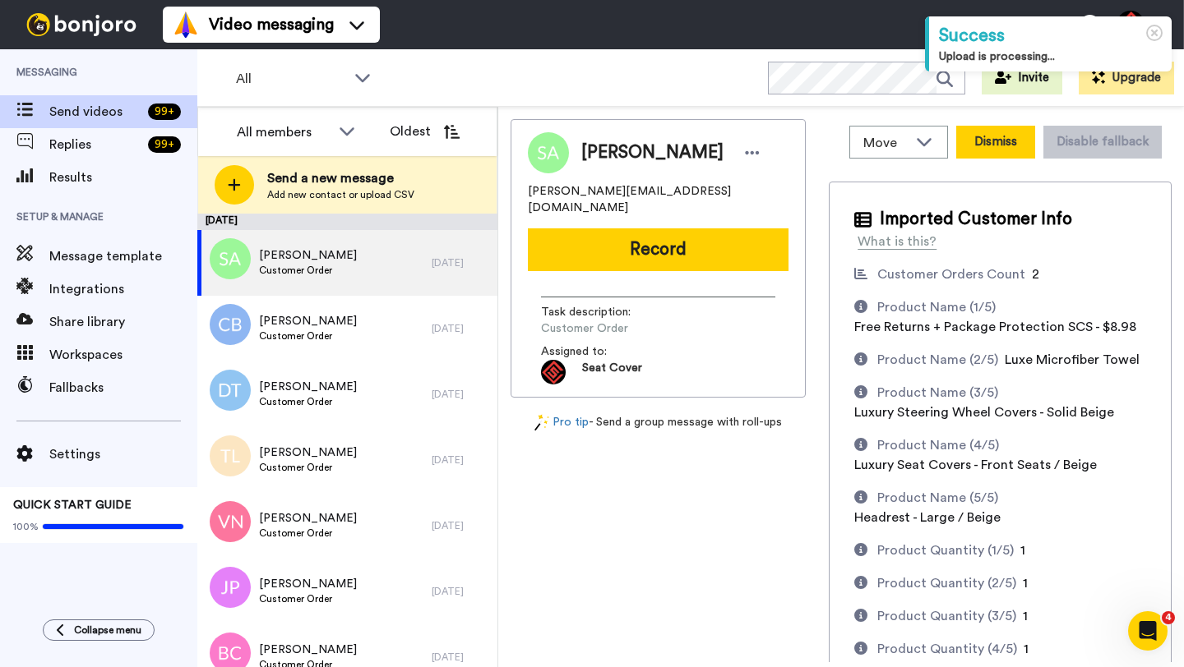
click at [1001, 139] on button "Dismiss" at bounding box center [995, 142] width 79 height 33
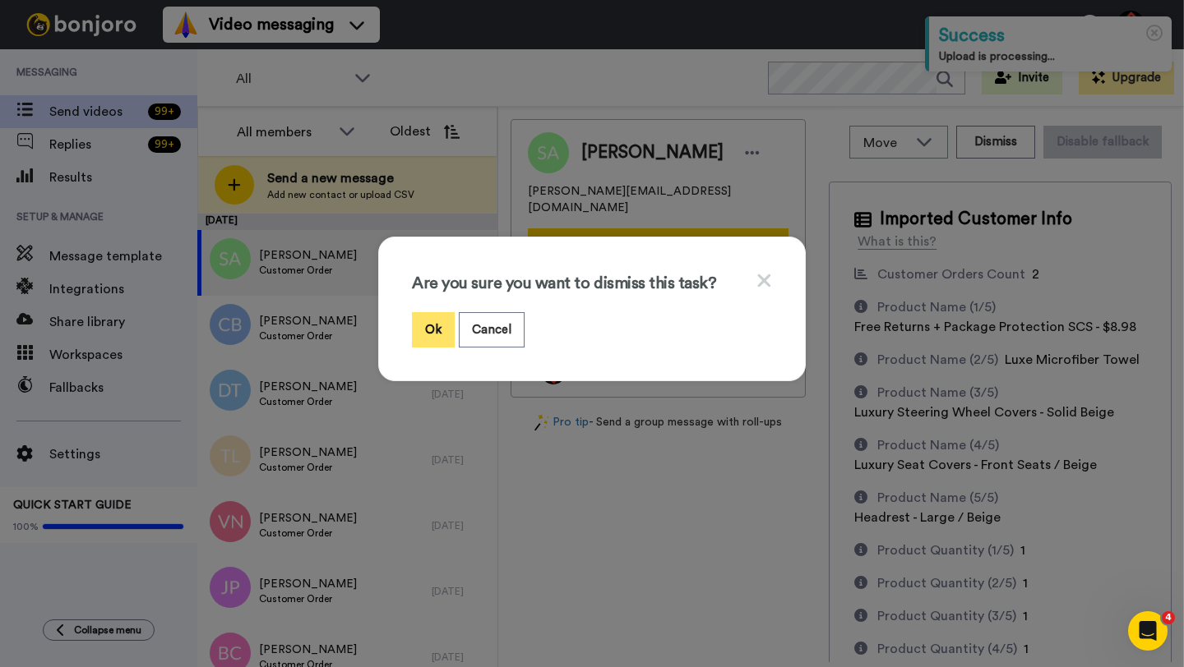
click at [423, 338] on button "Ok" at bounding box center [433, 329] width 43 height 35
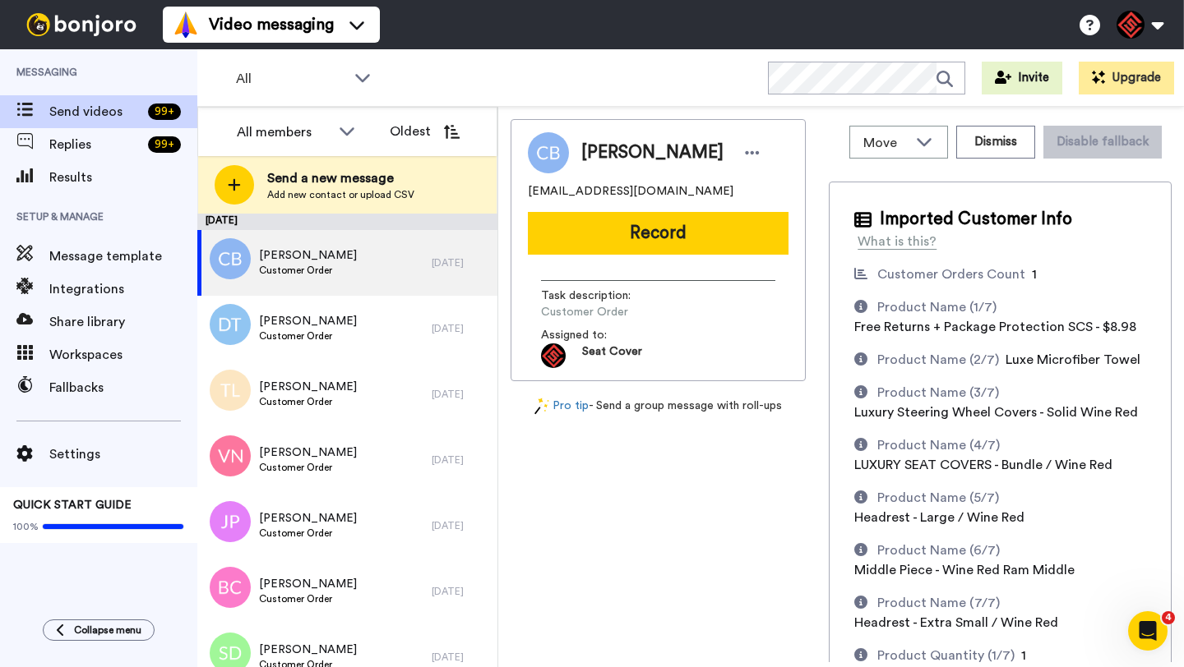
click at [593, 149] on span "[PERSON_NAME]" at bounding box center [652, 153] width 142 height 25
copy span "[PERSON_NAME]"
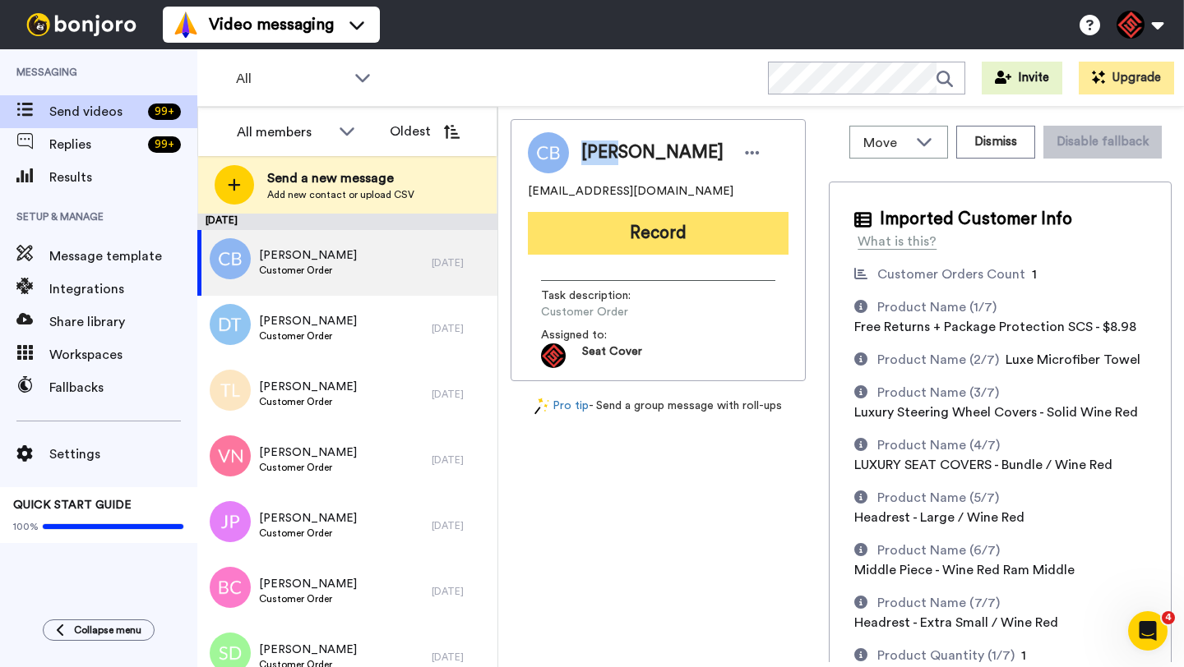
click at [607, 234] on button "Record" at bounding box center [658, 233] width 261 height 43
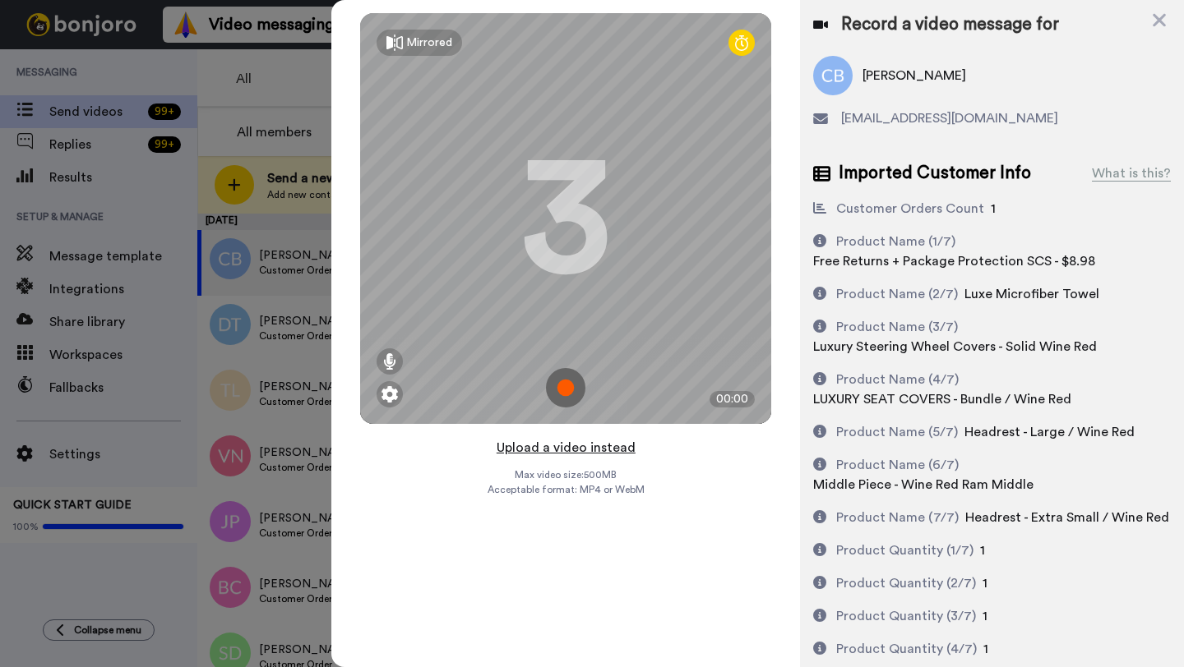
click at [569, 447] on button "Upload a video instead" at bounding box center [565, 447] width 149 height 21
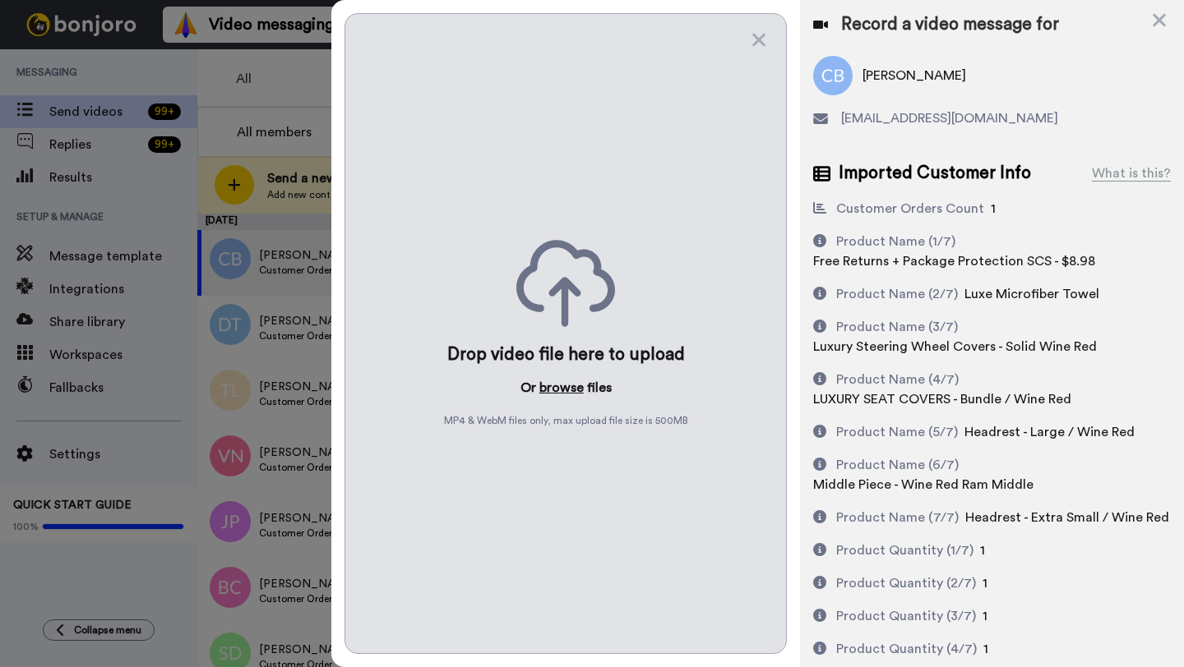
click at [564, 394] on button "browse" at bounding box center [561, 388] width 44 height 20
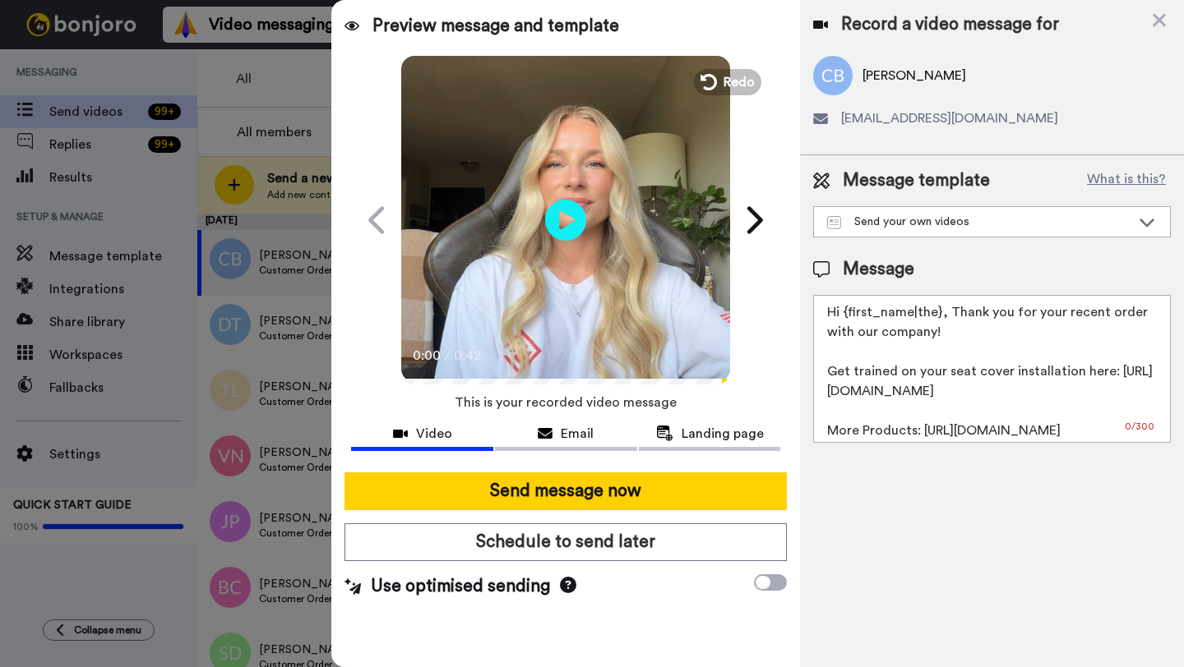
drag, startPoint x: 939, startPoint y: 316, endPoint x: 839, endPoint y: 314, distance: 99.5
click at [839, 314] on textarea "Hi {first_name|the}, Thank you for your recent order with our company! Get trai…" at bounding box center [992, 369] width 358 height 148
paste textarea "[PERSON_NAME]"
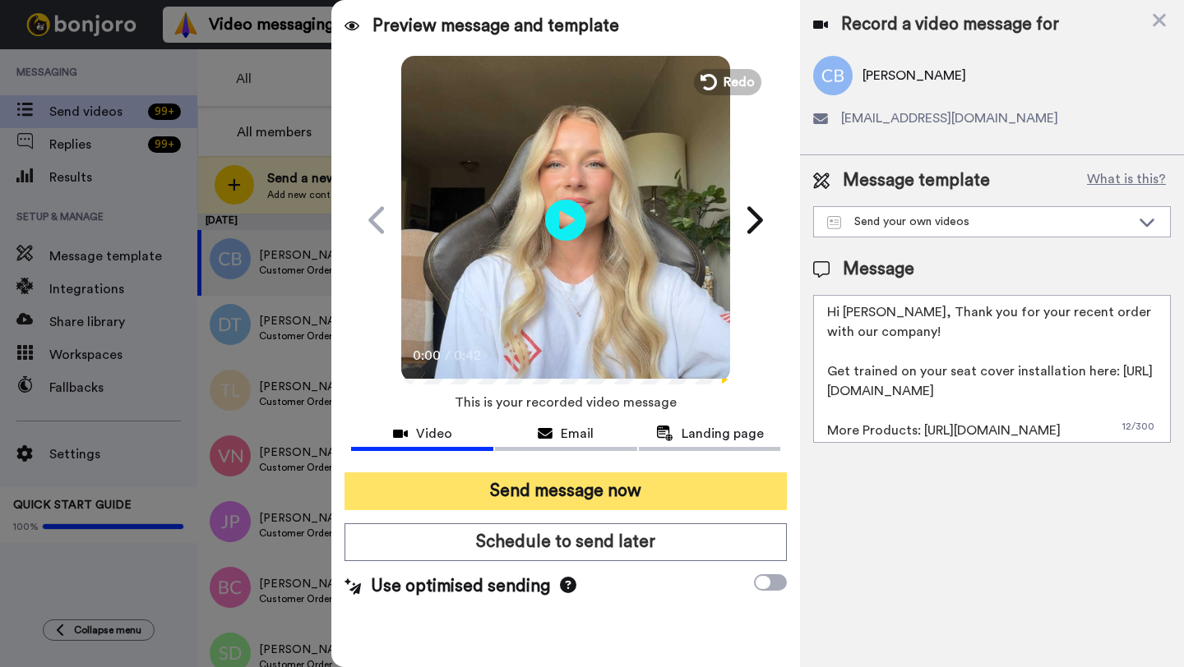
type textarea "Hi [PERSON_NAME], Thank you for your recent order with our company! Get trained…"
click at [586, 478] on button "Send message now" at bounding box center [565, 492] width 442 height 38
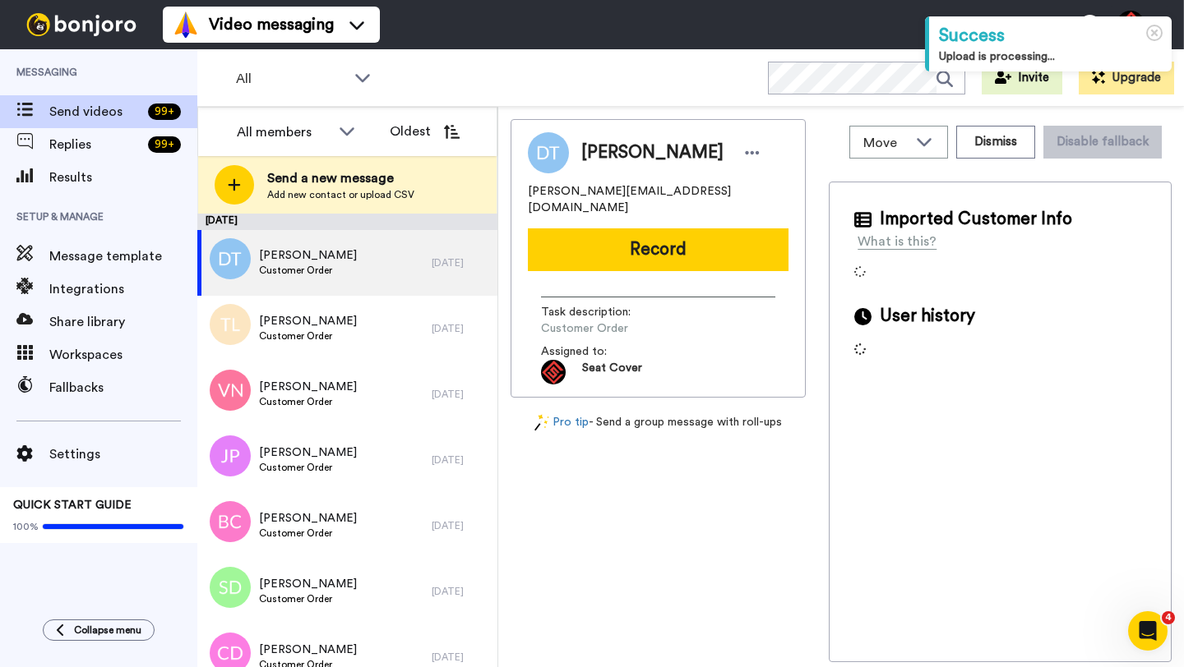
click at [606, 149] on span "Daniel Taylor" at bounding box center [652, 153] width 142 height 25
copy span "Daniel"
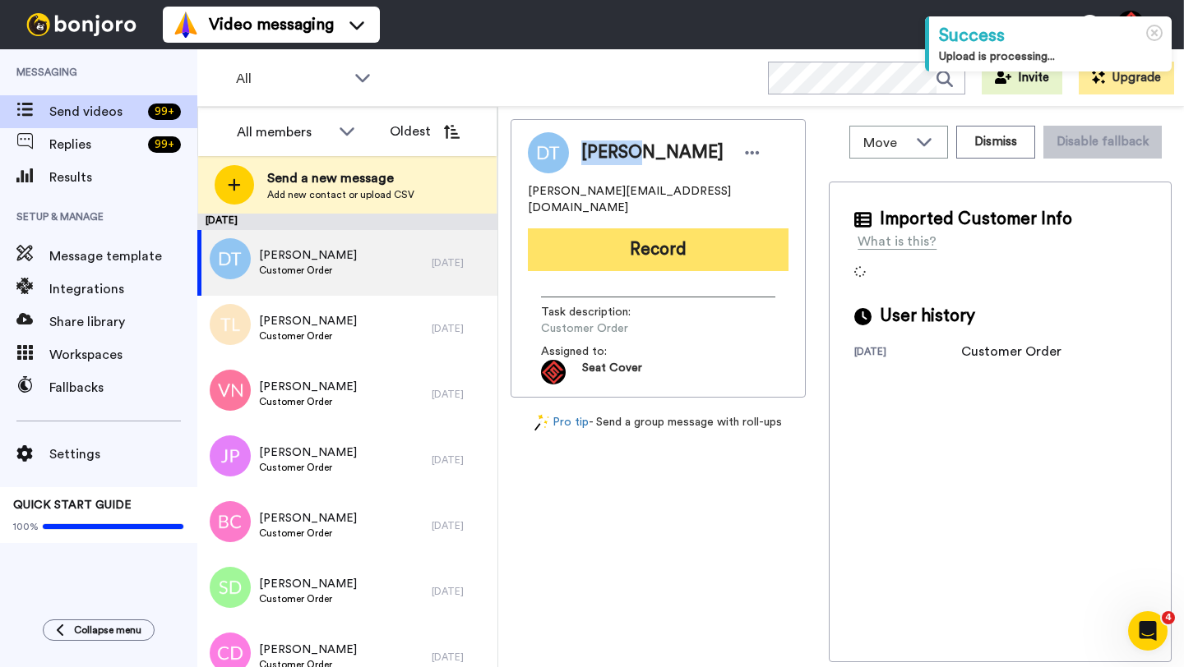
click at [625, 242] on button "Record" at bounding box center [658, 249] width 261 height 43
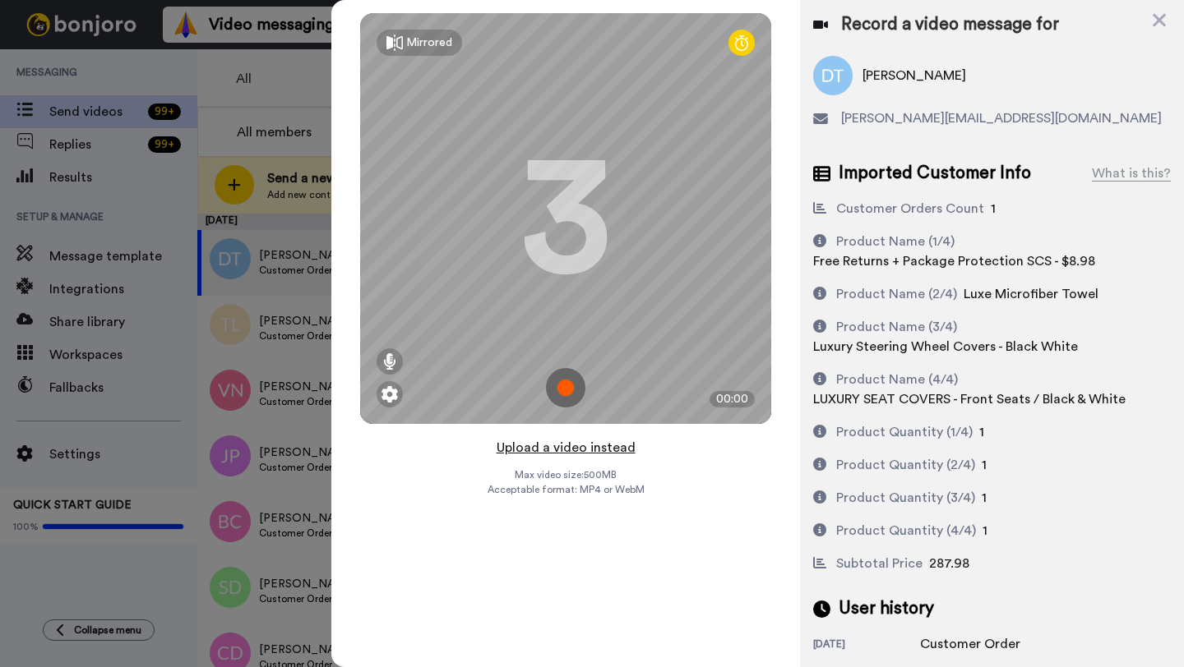
click at [551, 447] on button "Upload a video instead" at bounding box center [565, 447] width 149 height 21
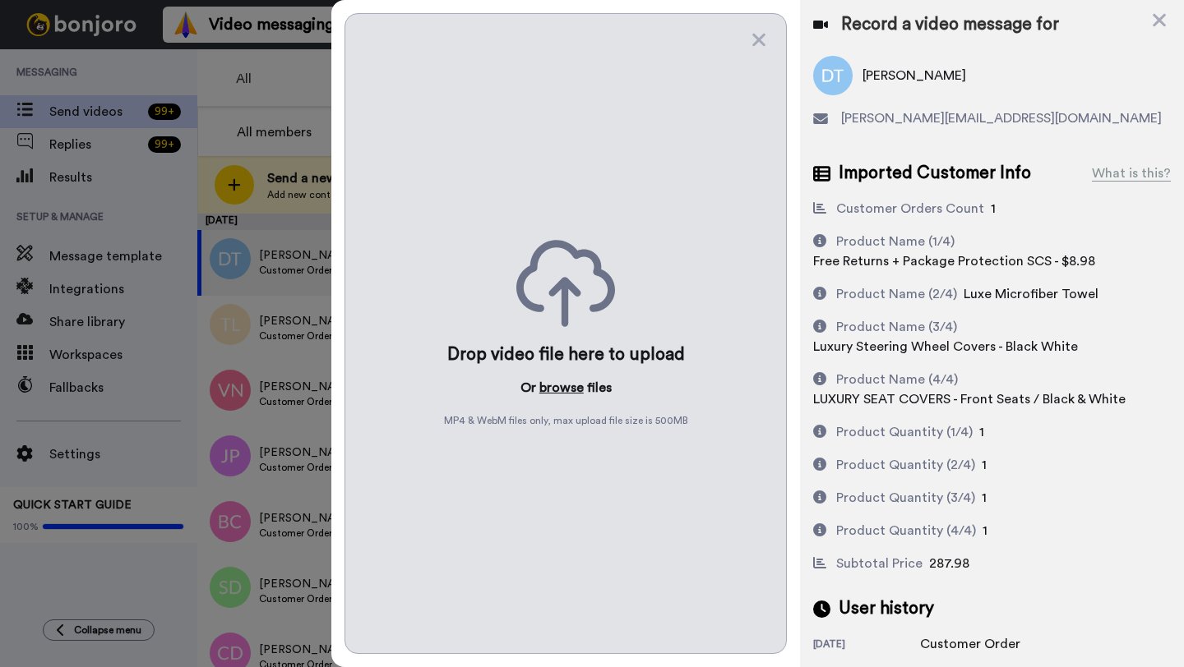
click at [561, 390] on button "browse" at bounding box center [561, 388] width 44 height 20
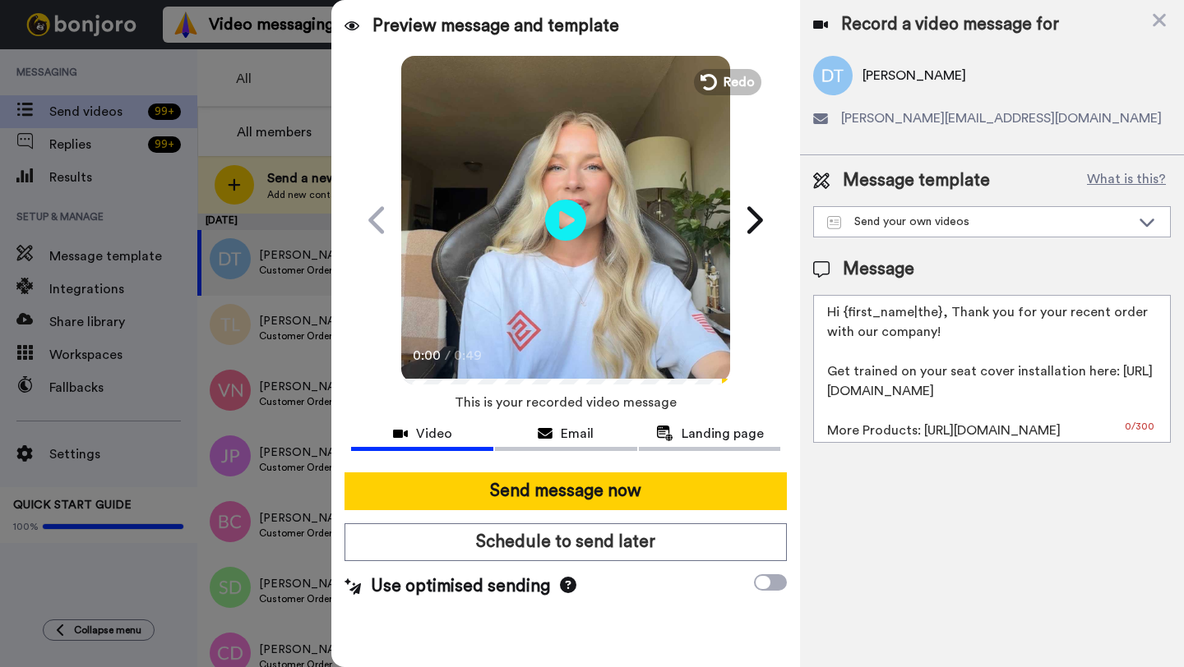
drag, startPoint x: 939, startPoint y: 315, endPoint x: 843, endPoint y: 316, distance: 95.3
click at [843, 316] on textarea "Hi {first_name|the}, Thank you for your recent order with our company! Get trai…" at bounding box center [992, 369] width 358 height 148
paste textarea "Daniel"
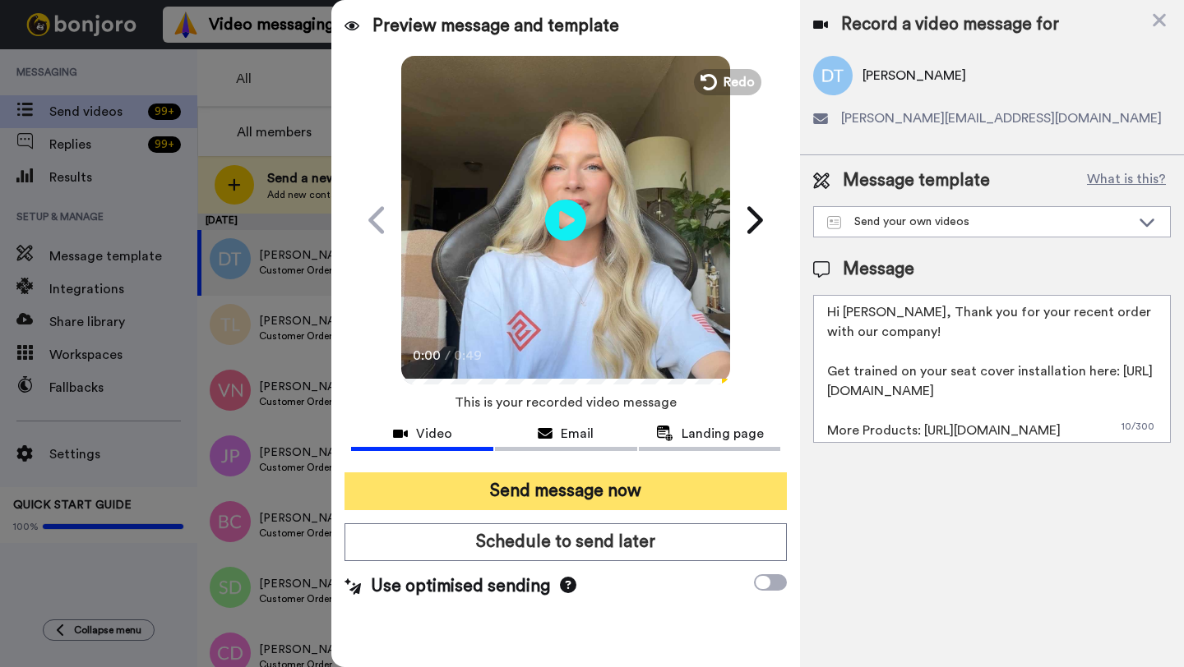
type textarea "Hi Daniel, Thank you for your recent order with our company! Get trained on you…"
click at [593, 490] on button "Send message now" at bounding box center [565, 492] width 442 height 38
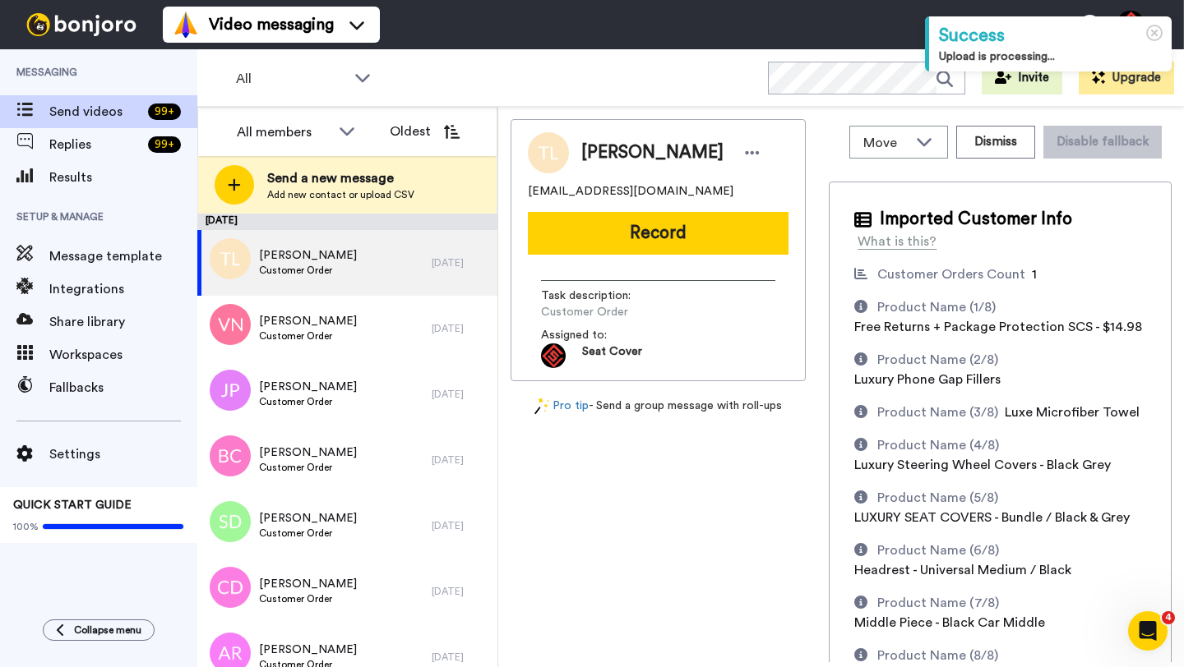
click at [611, 155] on span "[PERSON_NAME]" at bounding box center [652, 153] width 142 height 25
copy span "[PERSON_NAME]"
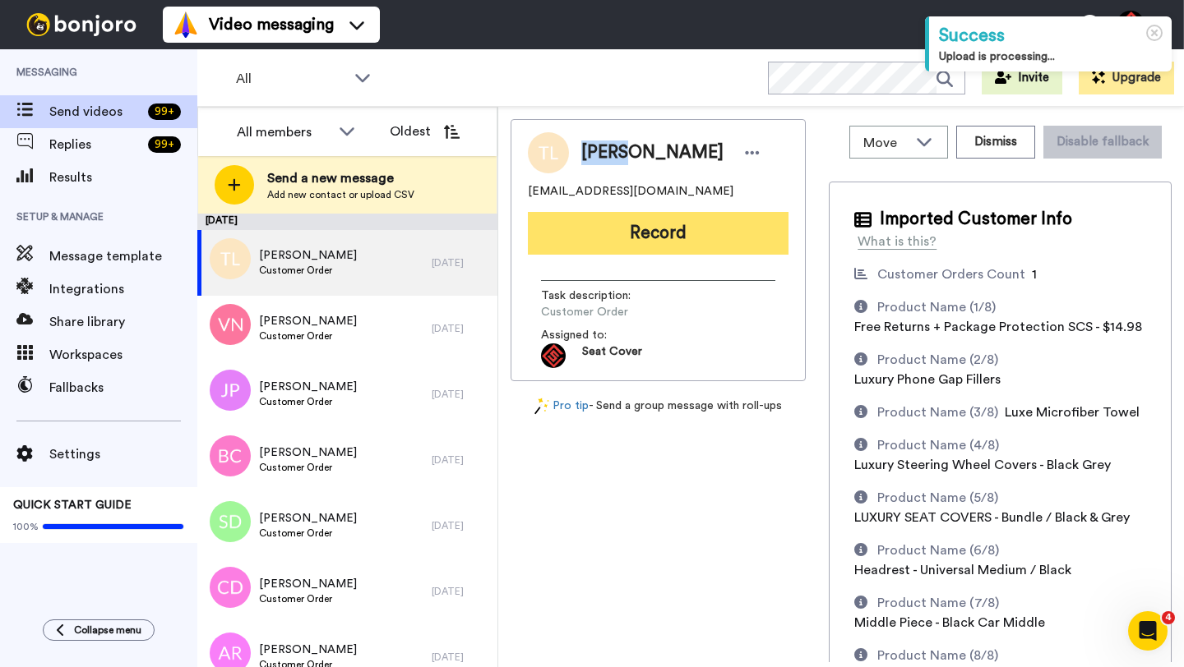
click at [629, 235] on button "Record" at bounding box center [658, 233] width 261 height 43
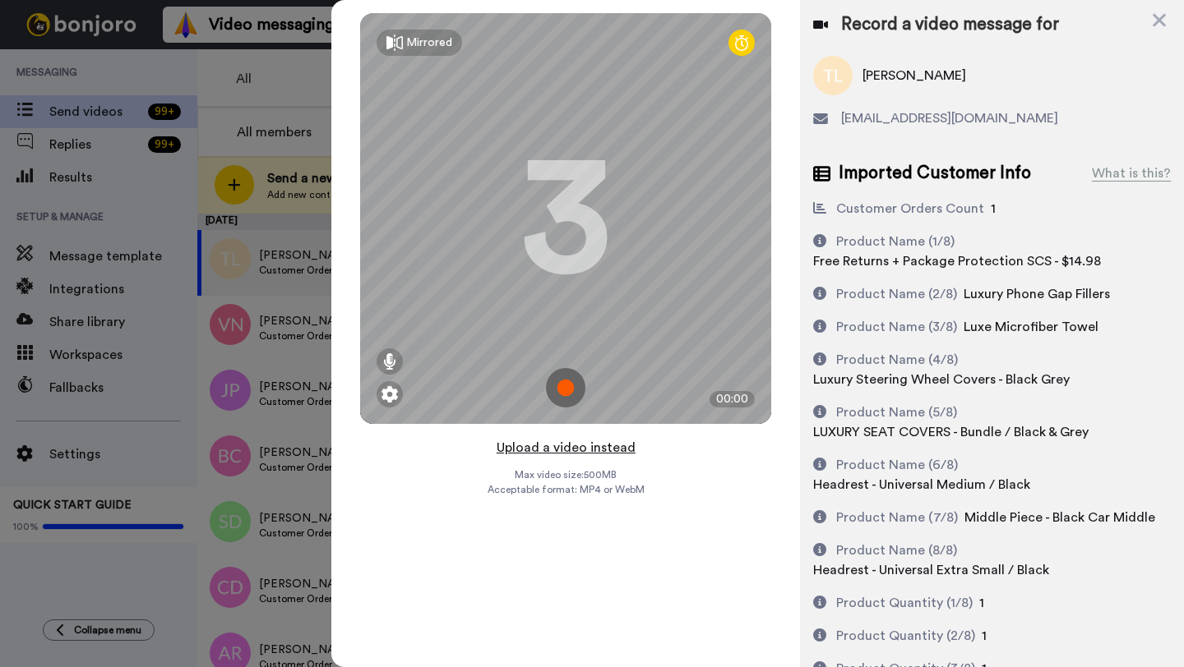
click at [551, 443] on button "Upload a video instead" at bounding box center [565, 447] width 149 height 21
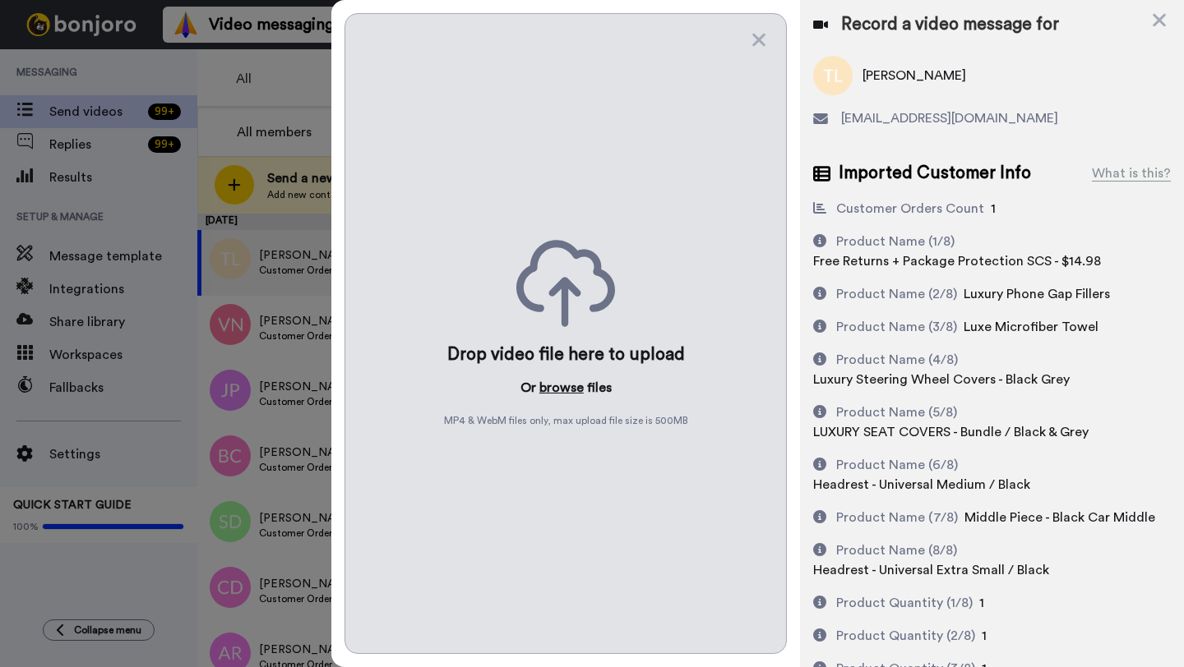
click at [556, 393] on button "browse" at bounding box center [561, 388] width 44 height 20
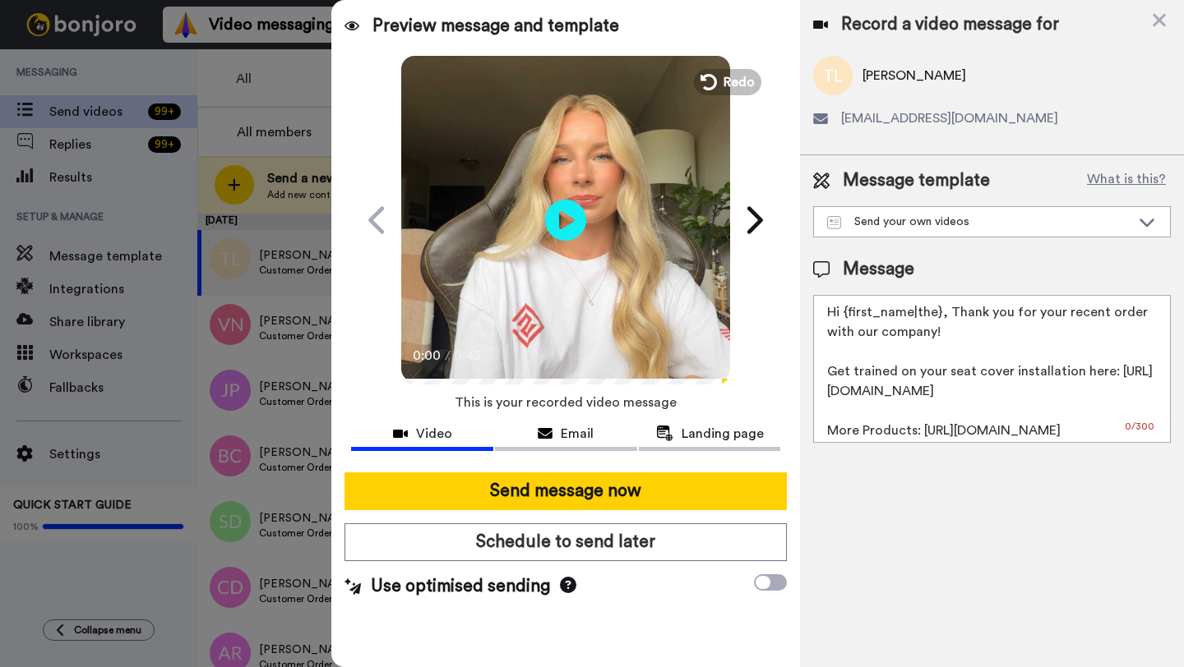
drag, startPoint x: 939, startPoint y: 313, endPoint x: 852, endPoint y: 311, distance: 86.3
click at [852, 311] on textarea "Hi {first_name|the}, Thank you for your recent order with our company! Get trai…" at bounding box center [992, 369] width 358 height 148
paste textarea "[PERSON_NAME]"
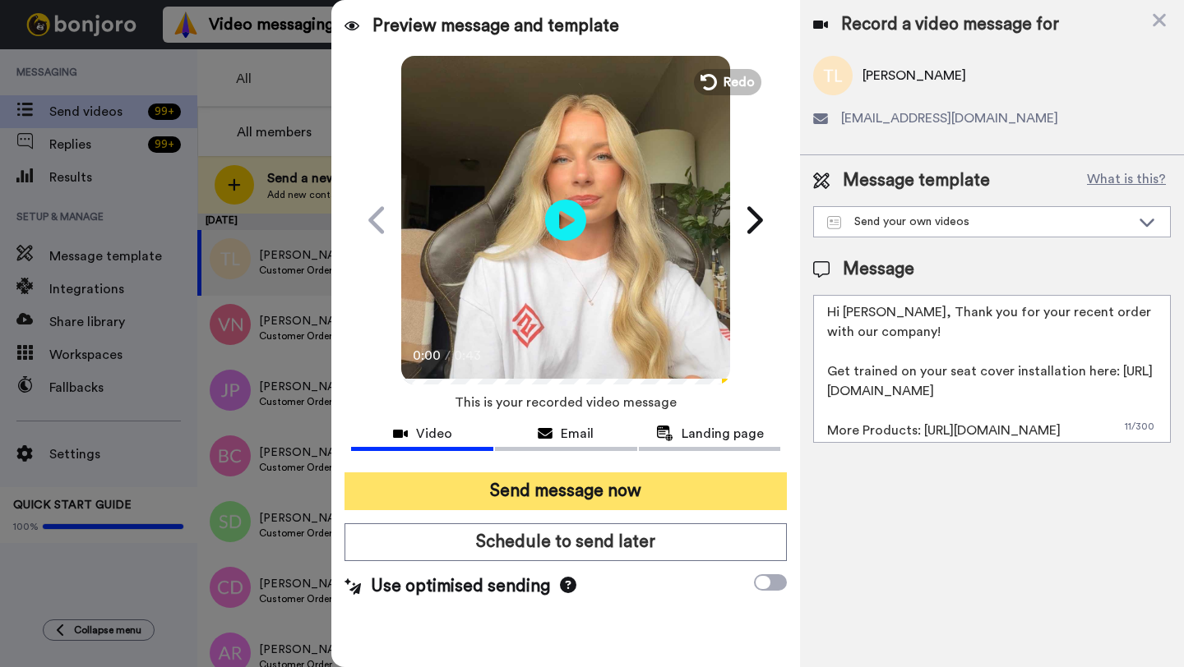
type textarea "Hi [PERSON_NAME], Thank you for your recent order with our company! Get trained…"
click at [577, 491] on button "Send message now" at bounding box center [565, 492] width 442 height 38
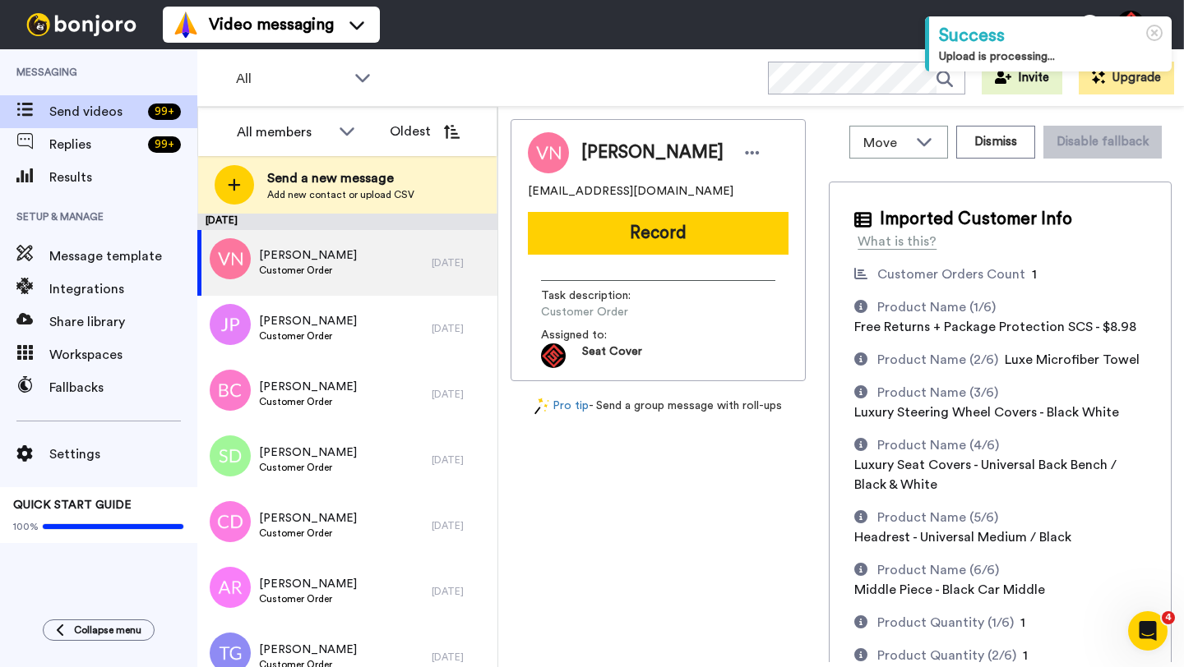
click at [602, 150] on span "[PERSON_NAME]" at bounding box center [652, 153] width 142 height 25
copy span "[PERSON_NAME]"
click at [1007, 150] on button "Dismiss" at bounding box center [995, 142] width 79 height 33
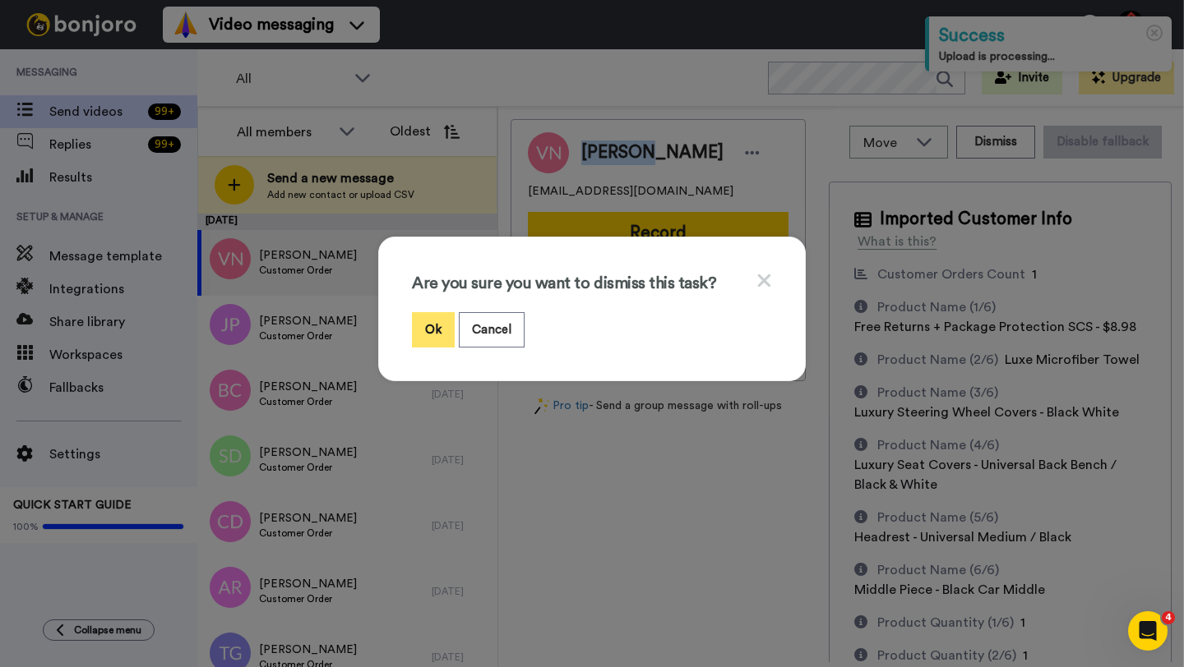
click at [426, 342] on button "Ok" at bounding box center [433, 329] width 43 height 35
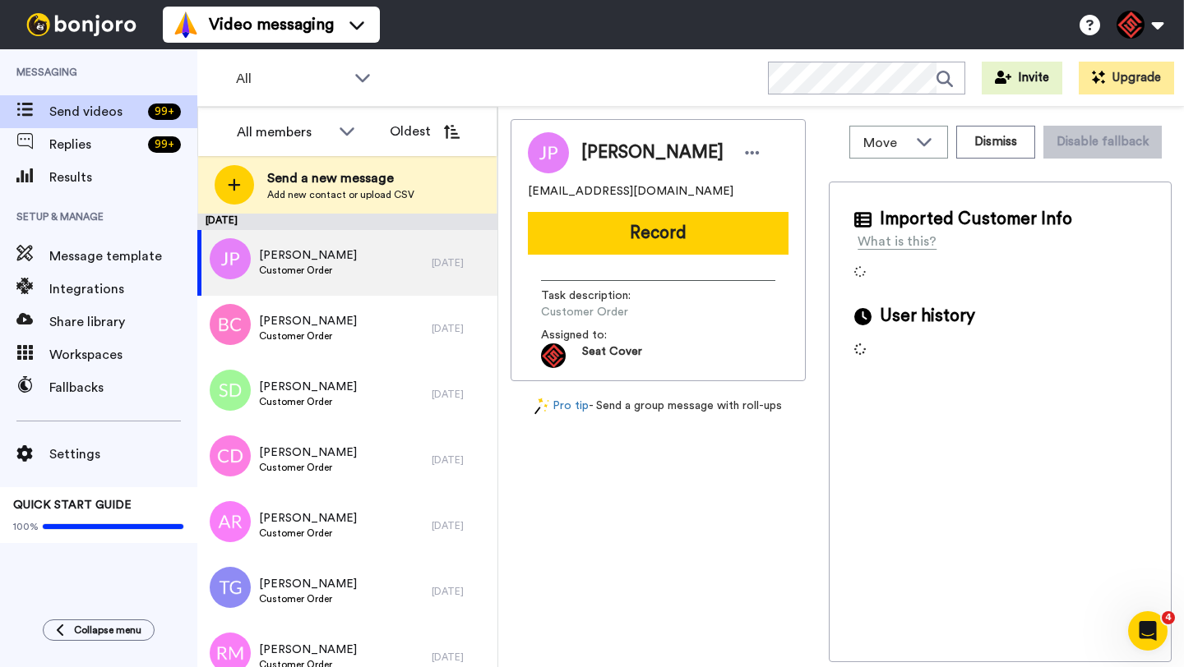
click at [594, 150] on span "James Proulx" at bounding box center [652, 153] width 142 height 25
copy span "James"
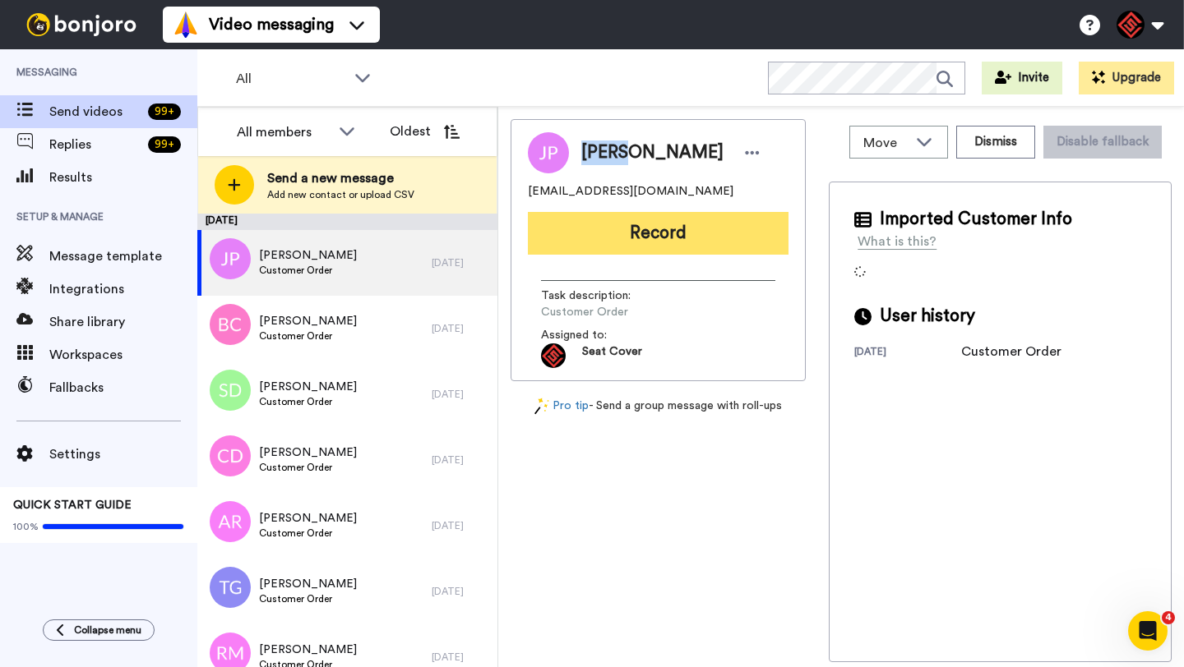
click at [606, 237] on button "Record" at bounding box center [658, 233] width 261 height 43
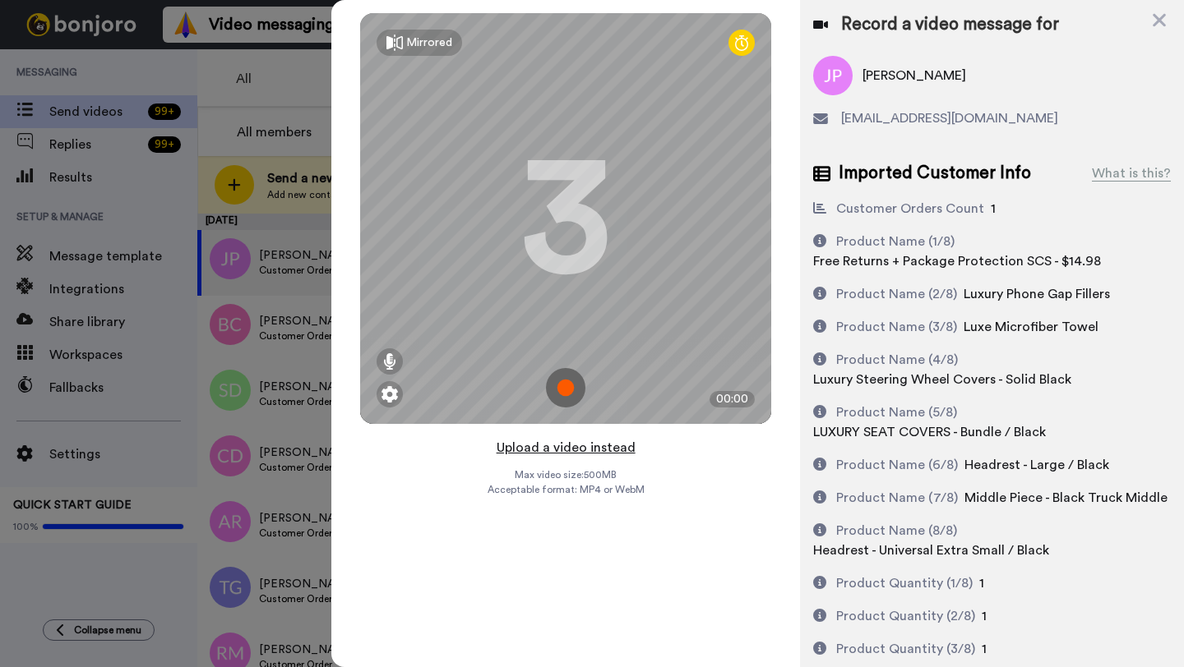
click at [559, 451] on button "Upload a video instead" at bounding box center [565, 447] width 149 height 21
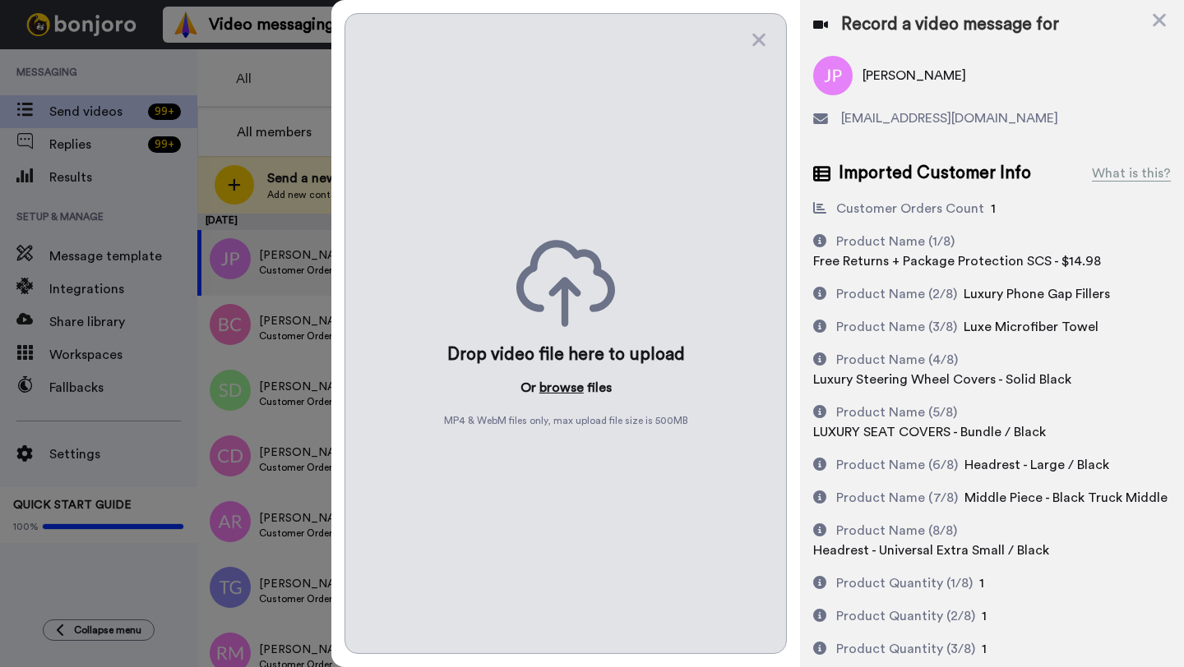
click at [558, 395] on button "browse" at bounding box center [561, 388] width 44 height 20
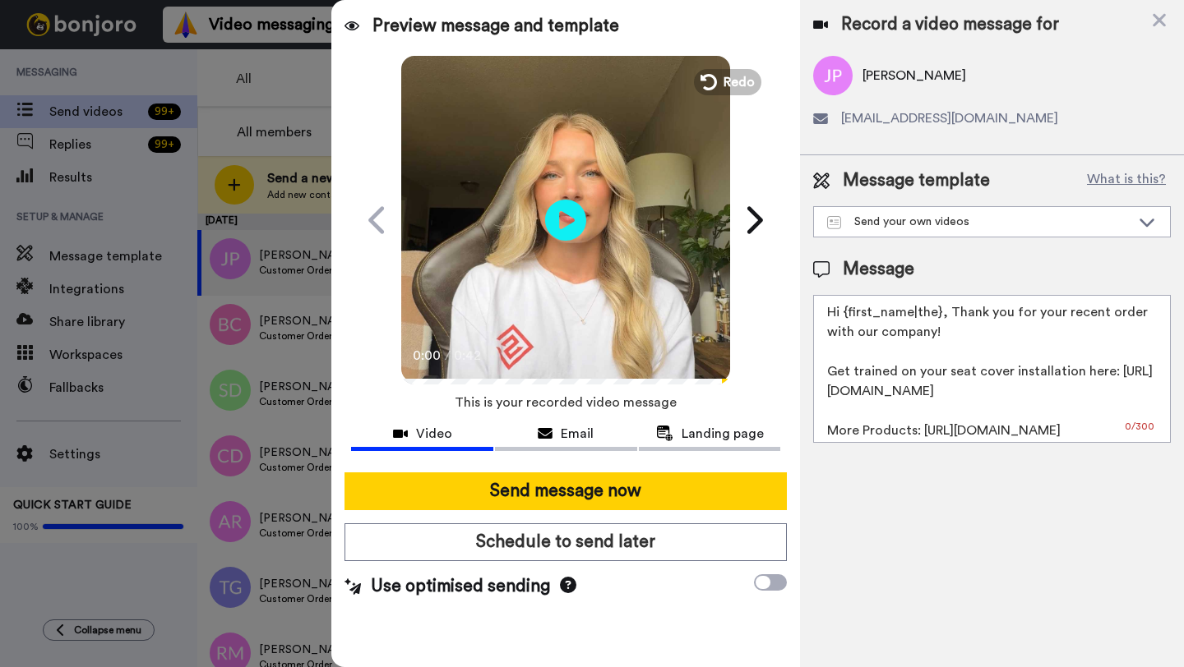
drag, startPoint x: 936, startPoint y: 321, endPoint x: 849, endPoint y: 316, distance: 87.3
click at [849, 316] on textarea "Hi {first_name|the}, Thank you for your recent order with our company! Get trai…" at bounding box center [992, 369] width 358 height 148
paste textarea "James"
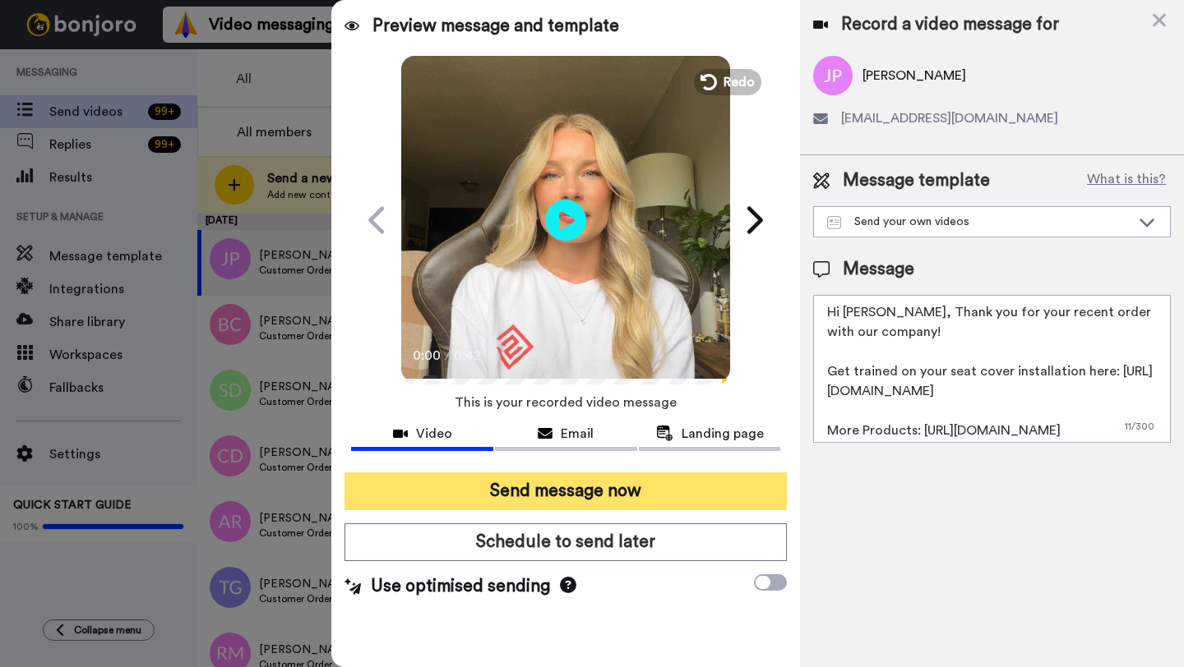
type textarea "Hi James, Thank you for your recent order with our company! Get trained on your…"
click at [602, 492] on button "Send message now" at bounding box center [565, 492] width 442 height 38
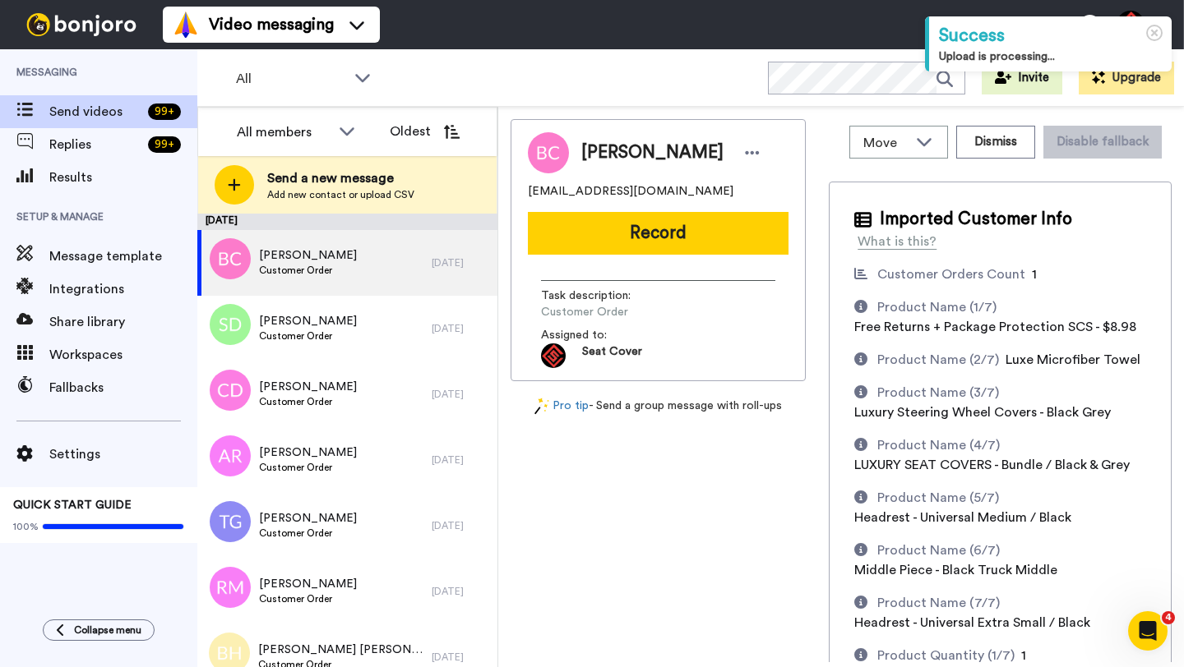
click at [598, 162] on span "Blake Chamley" at bounding box center [652, 153] width 142 height 25
copy span "Blake"
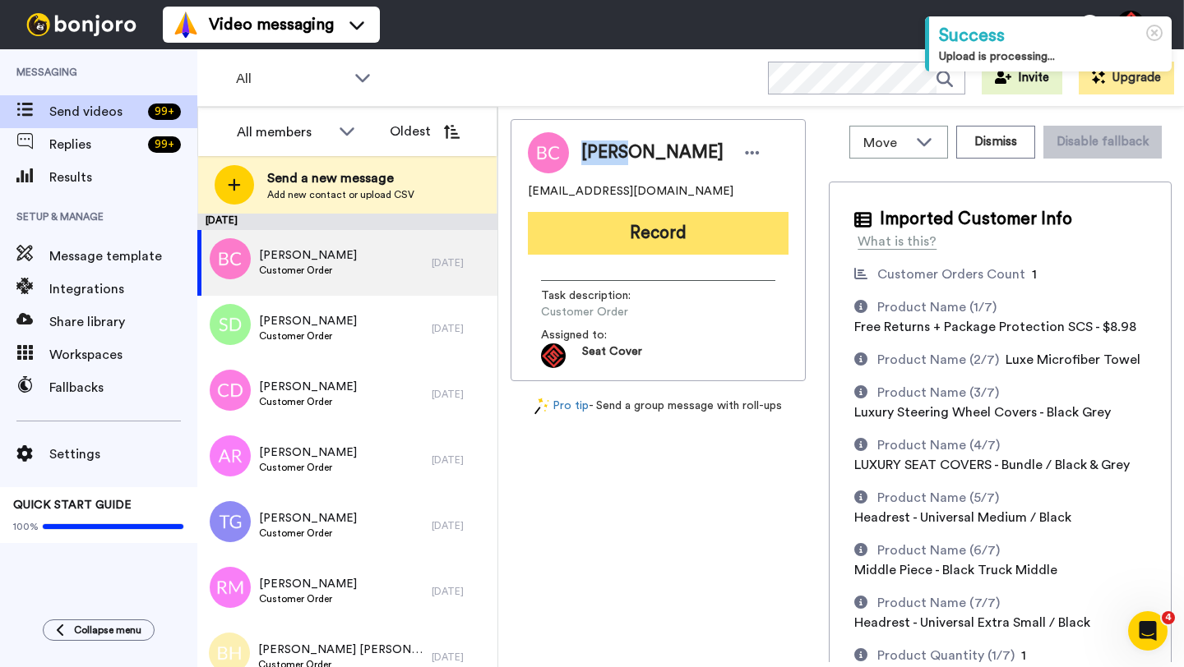
click at [624, 227] on button "Record" at bounding box center [658, 233] width 261 height 43
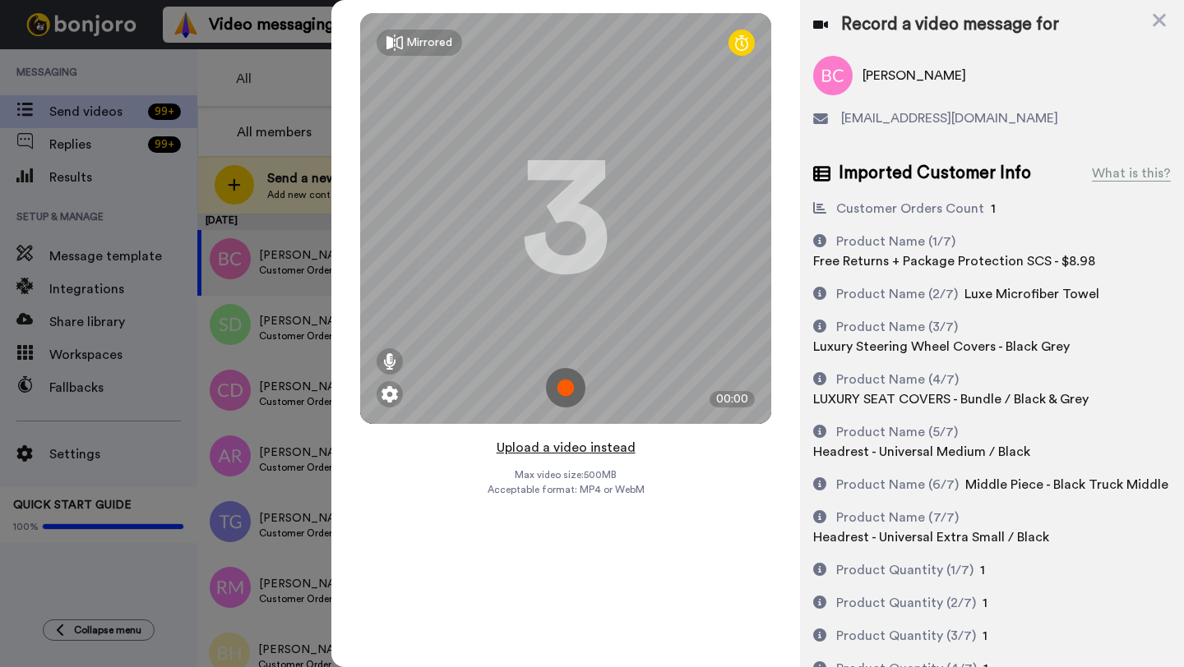
click at [565, 445] on button "Upload a video instead" at bounding box center [565, 447] width 149 height 21
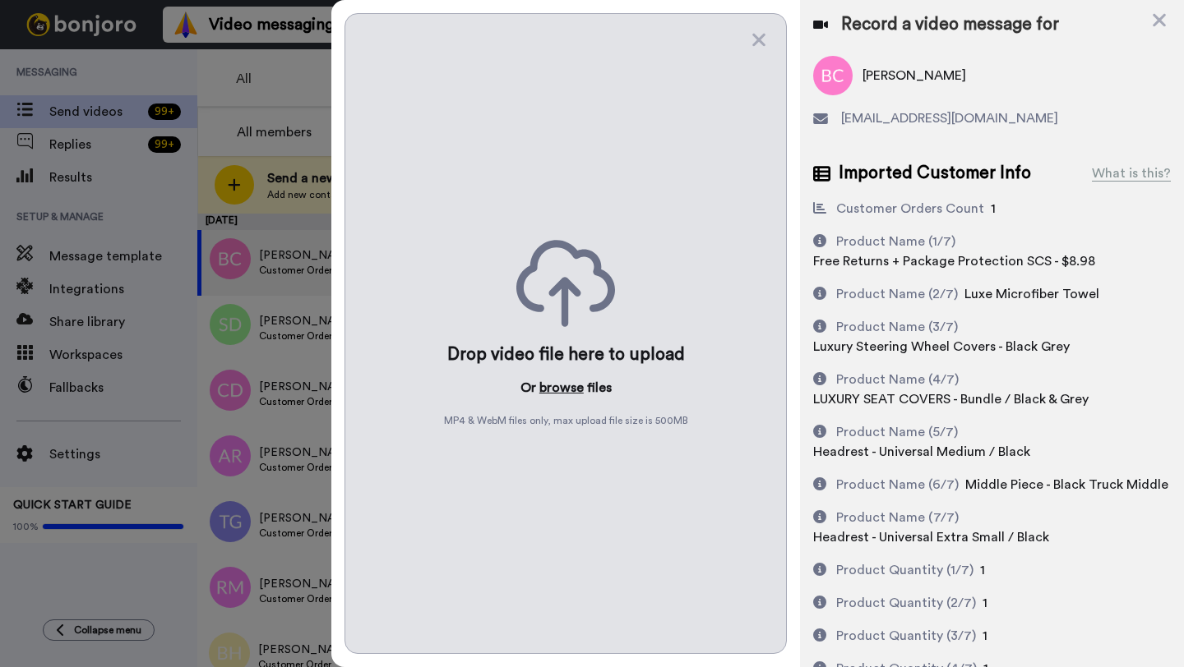
click at [556, 391] on button "browse" at bounding box center [561, 388] width 44 height 20
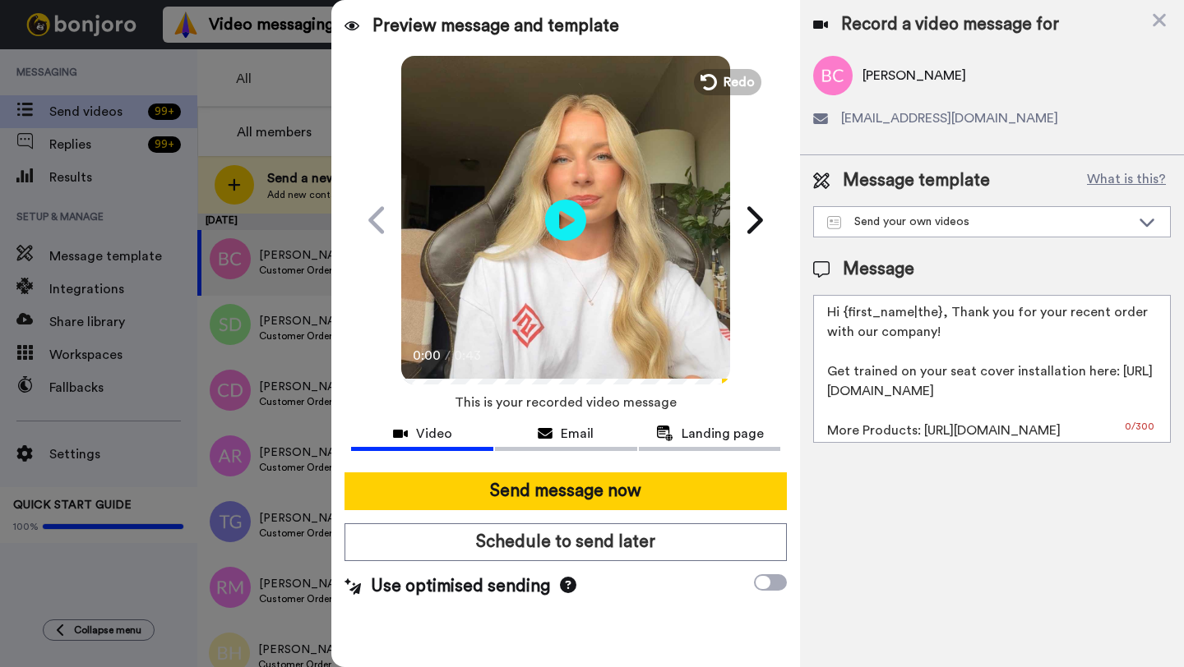
drag, startPoint x: 937, startPoint y: 315, endPoint x: 849, endPoint y: 315, distance: 87.9
click at [849, 315] on textarea "Hi {first_name|the}, Thank you for your recent order with our company! Get trai…" at bounding box center [992, 369] width 358 height 148
paste textarea "Blake"
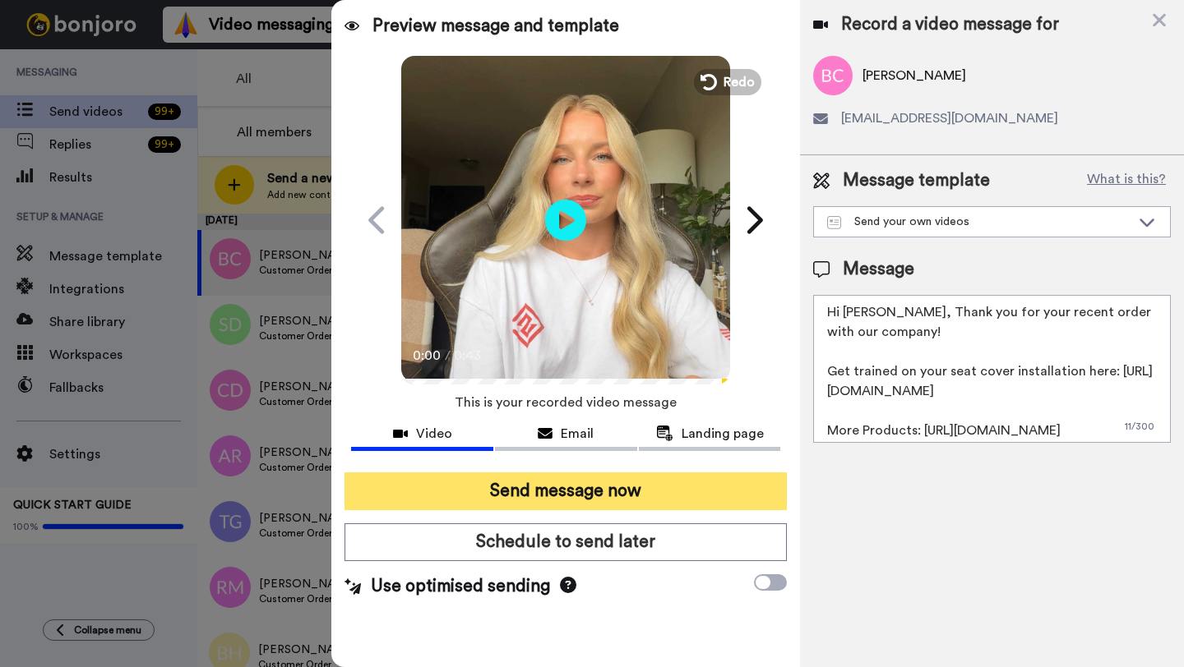
type textarea "Hi Blake, Thank you for your recent order with our company! Get trained on your…"
click at [584, 497] on button "Send message now" at bounding box center [565, 492] width 442 height 38
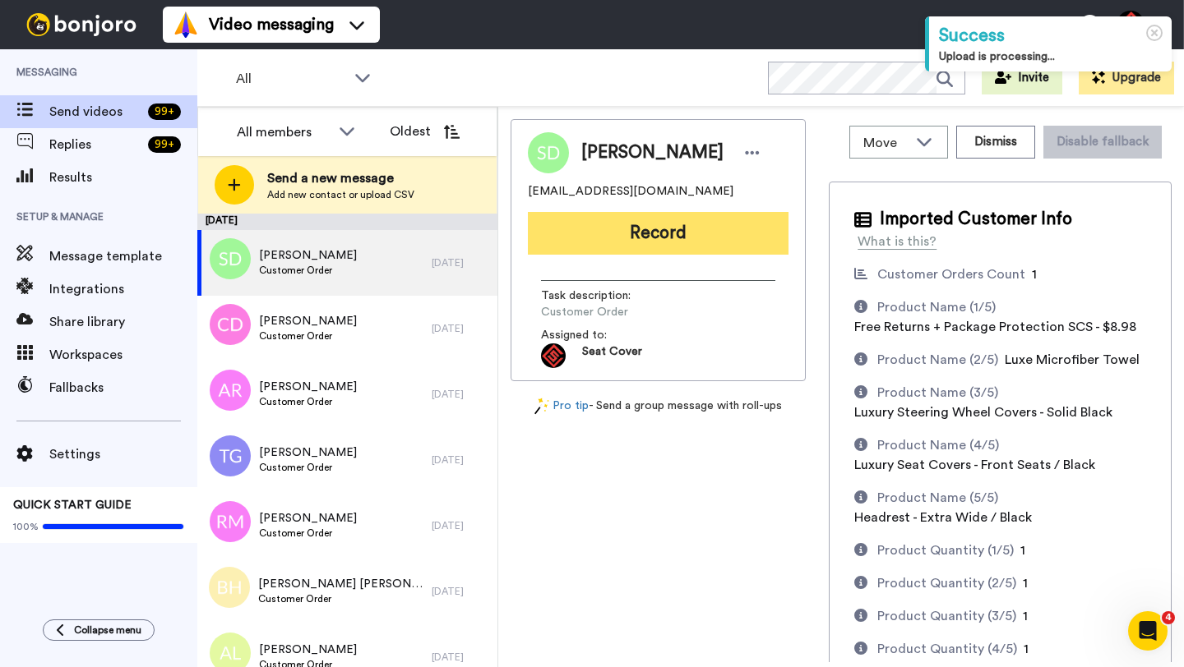
click at [630, 227] on button "Record" at bounding box center [658, 233] width 261 height 43
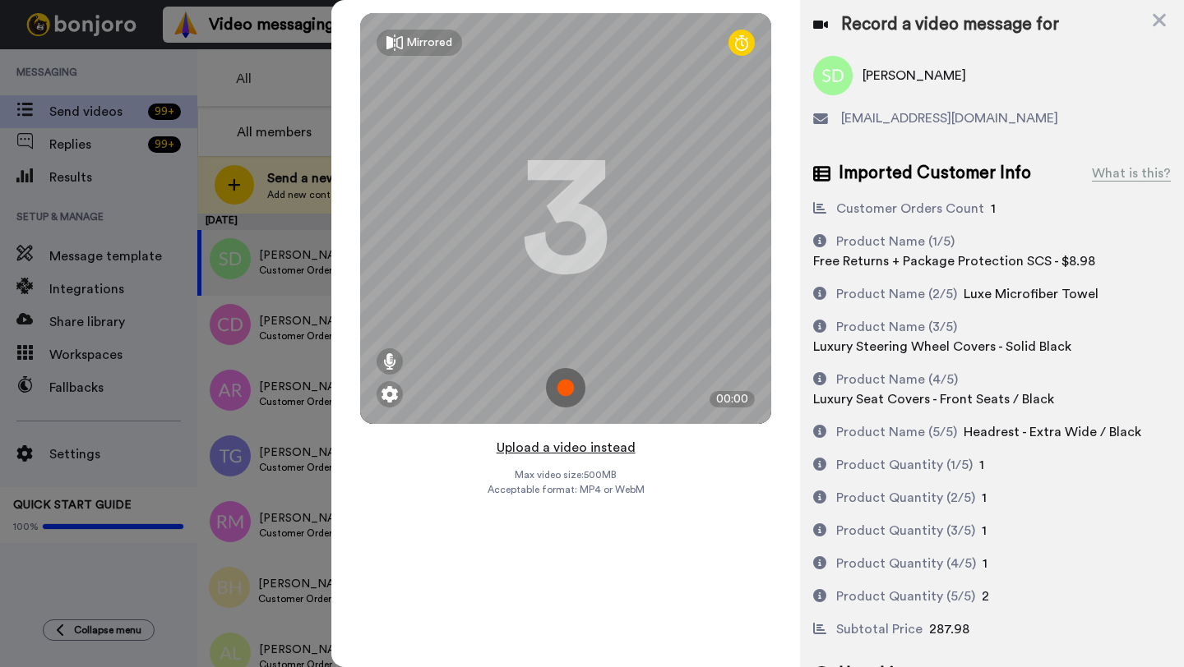
click at [556, 455] on button "Upload a video instead" at bounding box center [565, 447] width 149 height 21
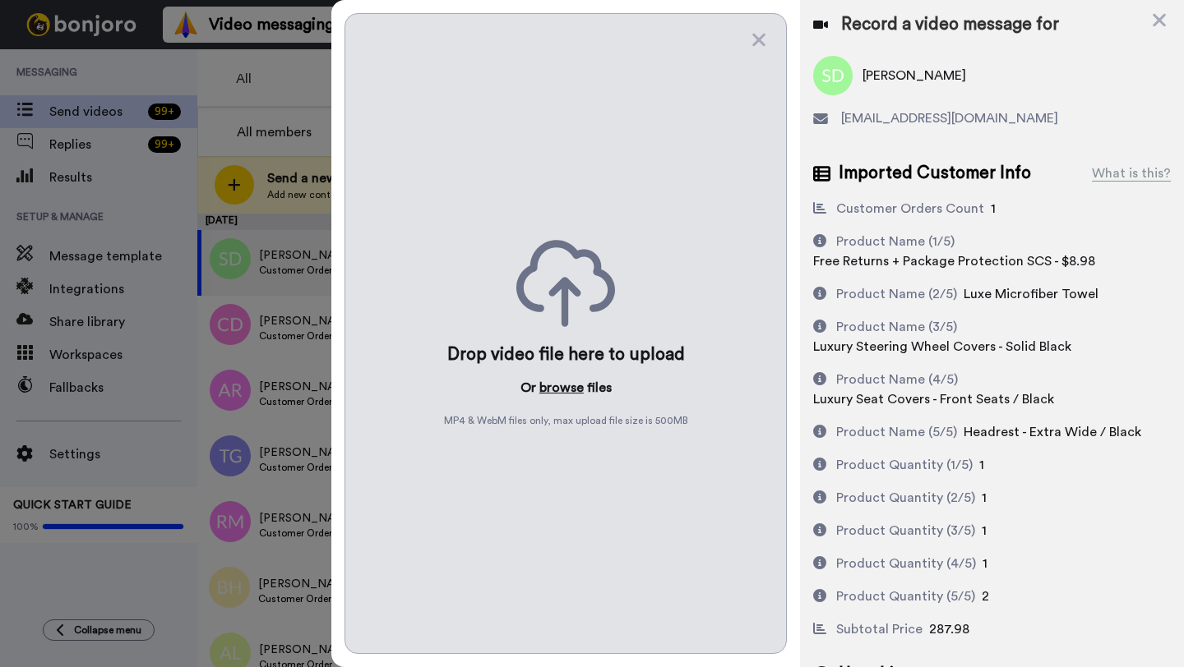
click at [551, 387] on button "browse" at bounding box center [561, 388] width 44 height 20
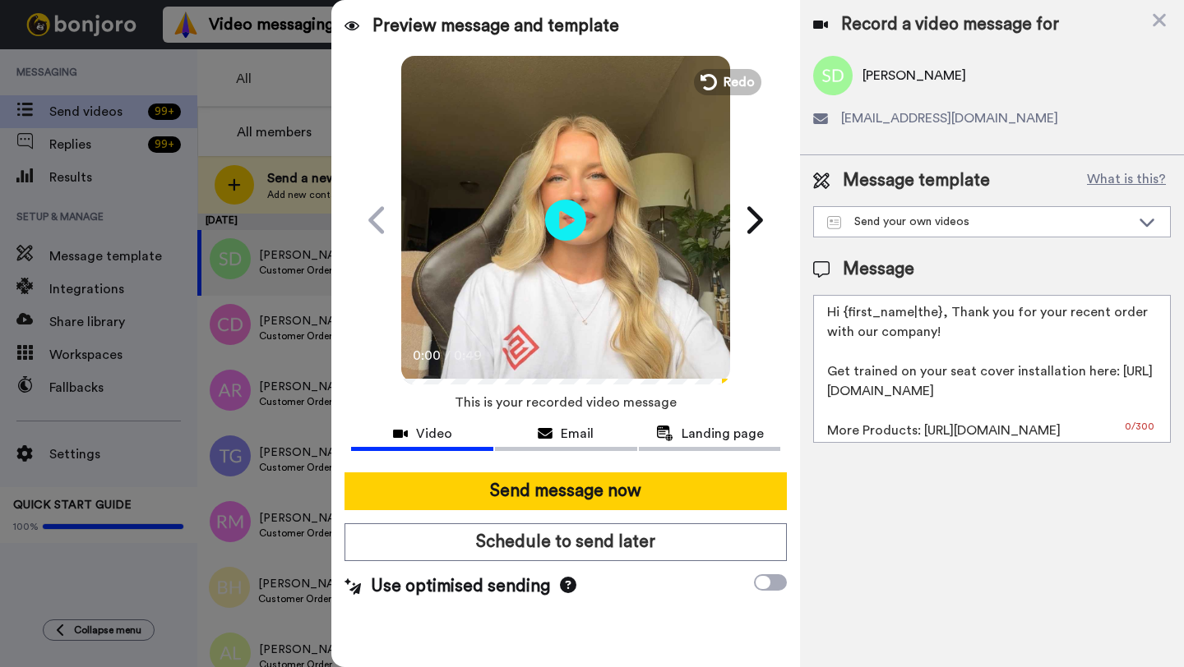
drag, startPoint x: 939, startPoint y: 317, endPoint x: 846, endPoint y: 316, distance: 92.9
click at [846, 316] on textarea "Hi {first_name|the}, Thank you for your recent order with our company! Get trai…" at bounding box center [992, 369] width 358 height 148
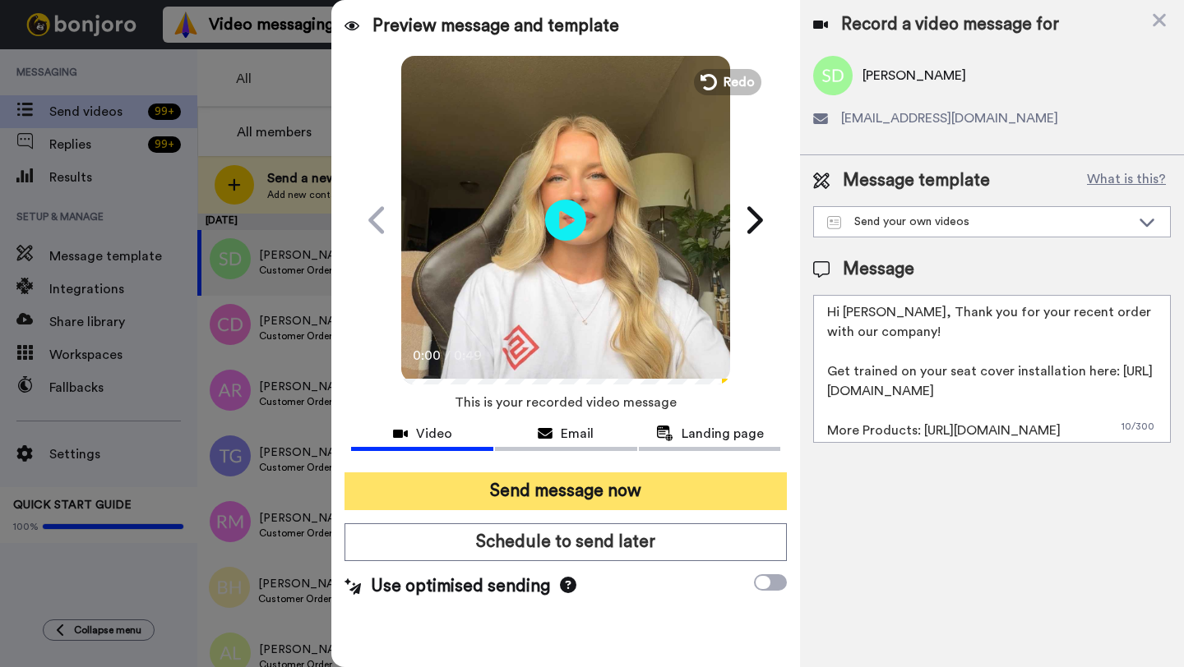
type textarea "Hi Sharra, Thank you for your recent order with our company! Get trained on you…"
click at [662, 482] on button "Send message now" at bounding box center [565, 492] width 442 height 38
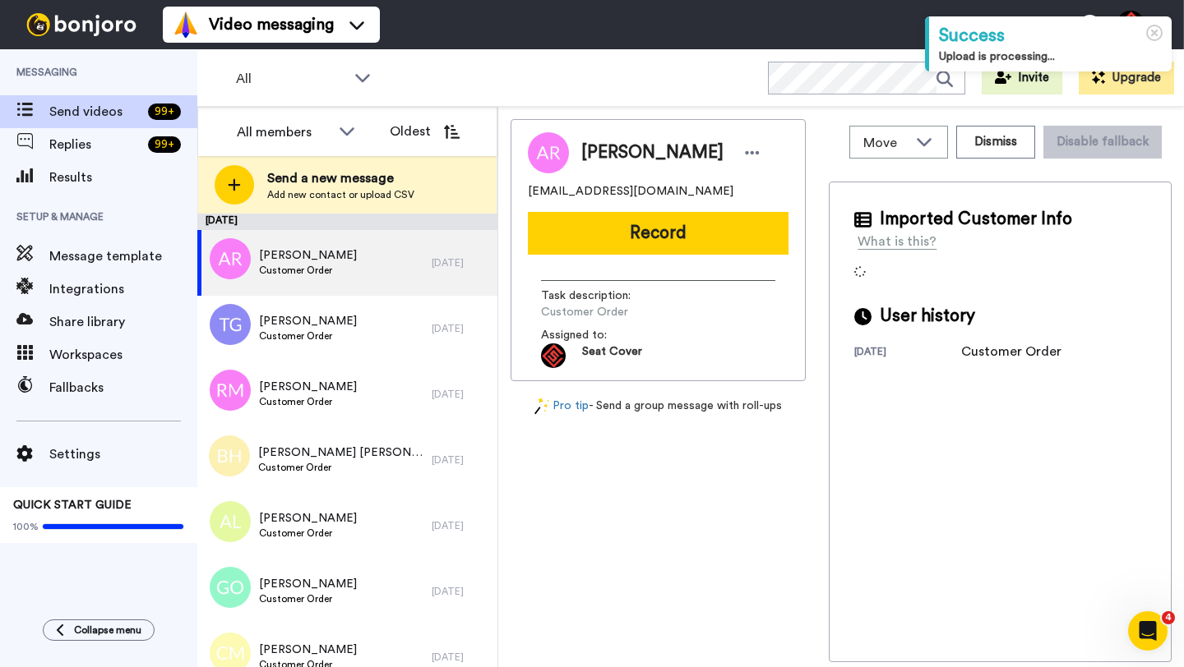
click at [610, 157] on span "[PERSON_NAME]" at bounding box center [652, 153] width 142 height 25
copy span "[PERSON_NAME]"
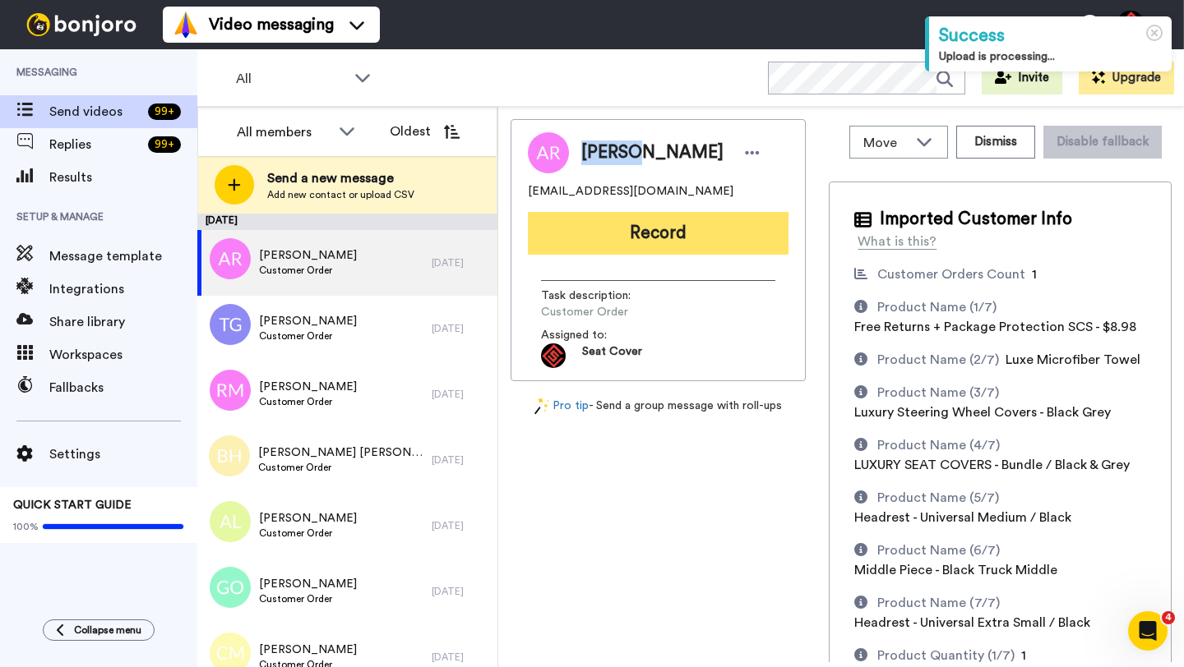
click at [623, 228] on button "Record" at bounding box center [658, 233] width 261 height 43
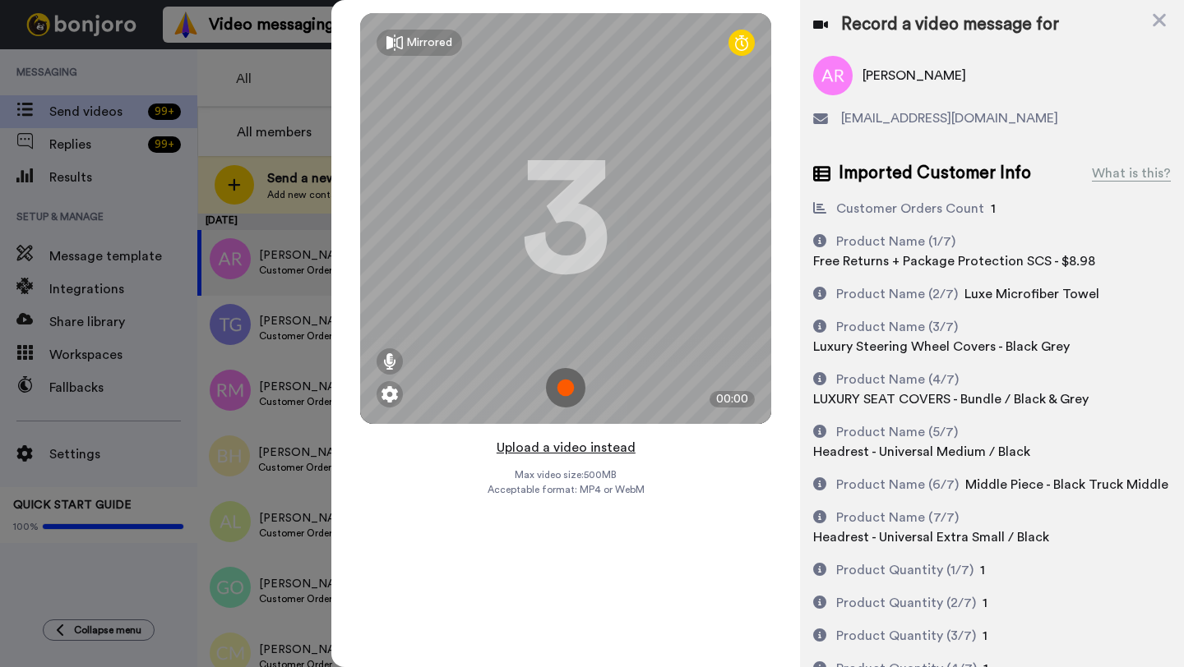
click at [566, 449] on button "Upload a video instead" at bounding box center [565, 447] width 149 height 21
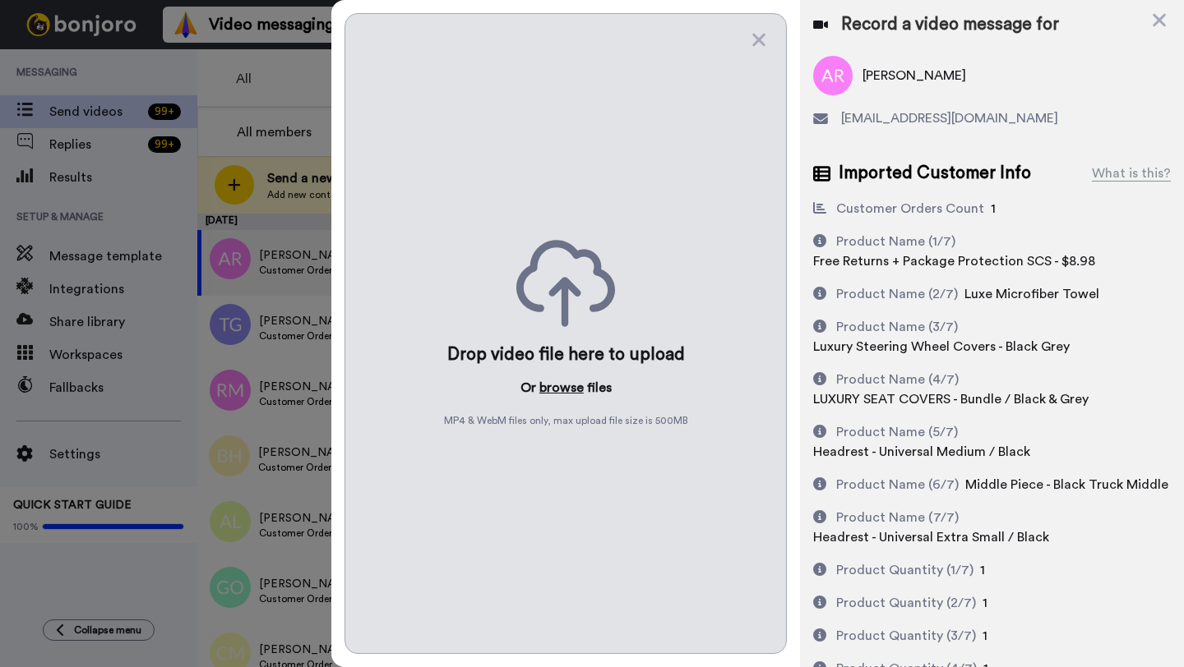
click at [559, 391] on button "browse" at bounding box center [561, 388] width 44 height 20
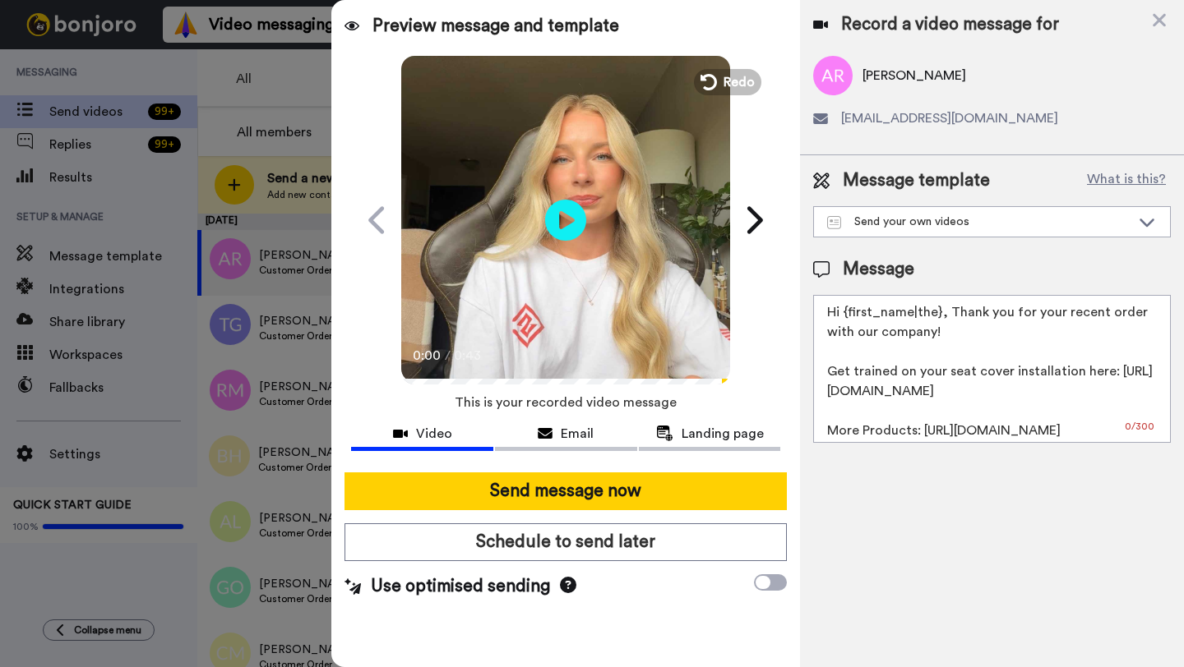
drag, startPoint x: 937, startPoint y: 316, endPoint x: 841, endPoint y: 317, distance: 96.2
click at [841, 317] on textarea "Hi {first_name|the}, Thank you for your recent order with our company! Get trai…" at bounding box center [992, 369] width 358 height 148
paste textarea "Angela"
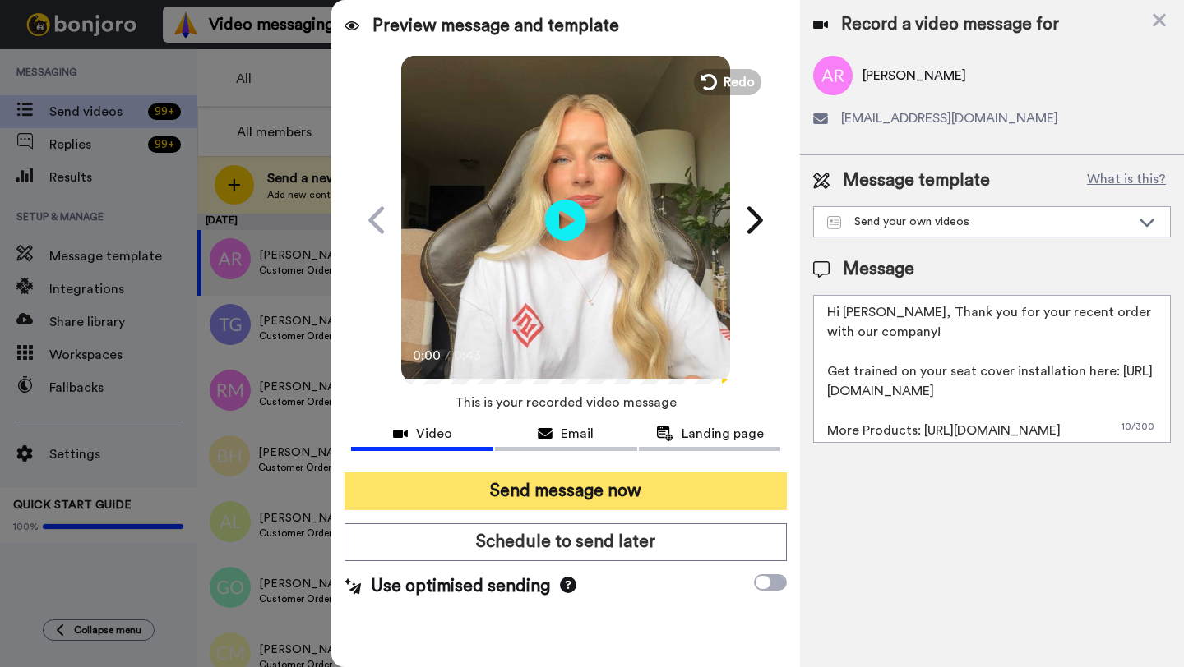
type textarea "Hi Angela, Thank you for your recent order with our company! Get trained on you…"
click at [655, 487] on button "Send message now" at bounding box center [565, 492] width 442 height 38
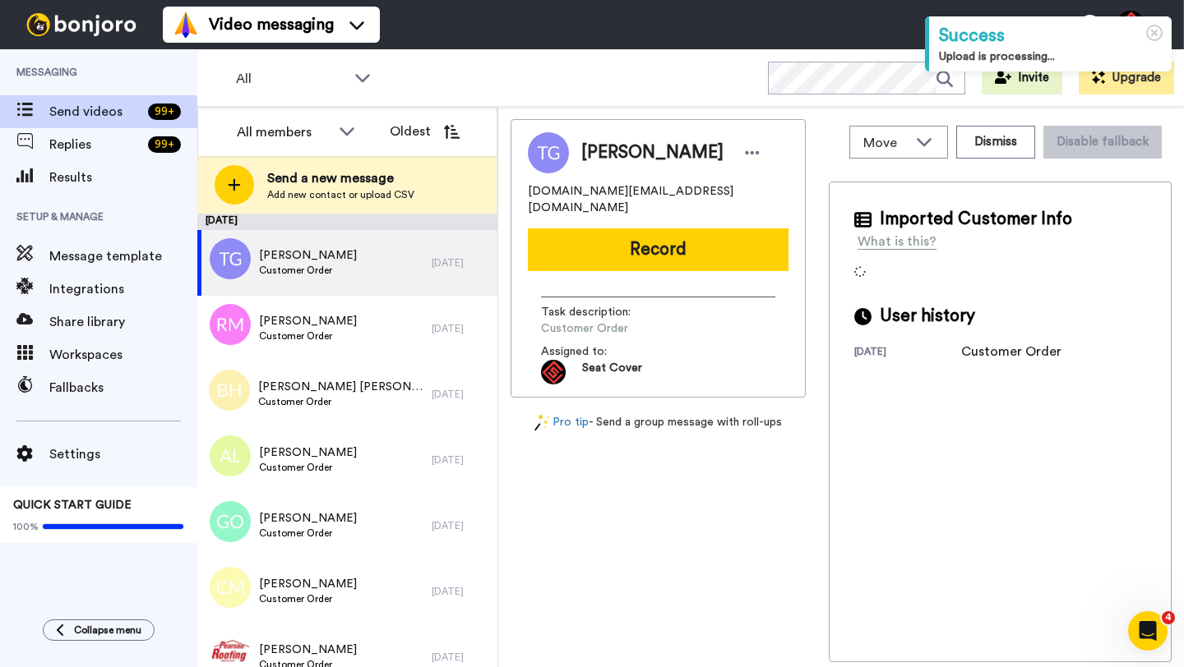
click at [601, 150] on span "[PERSON_NAME]" at bounding box center [652, 153] width 142 height 25
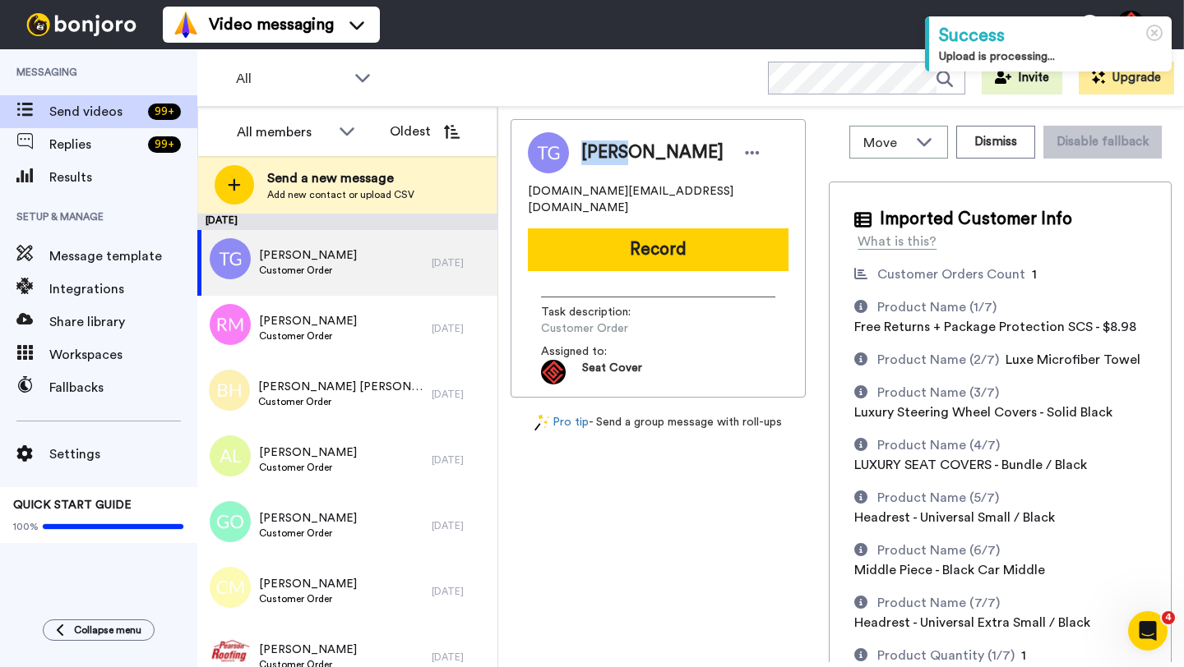
copy span "[PERSON_NAME]"
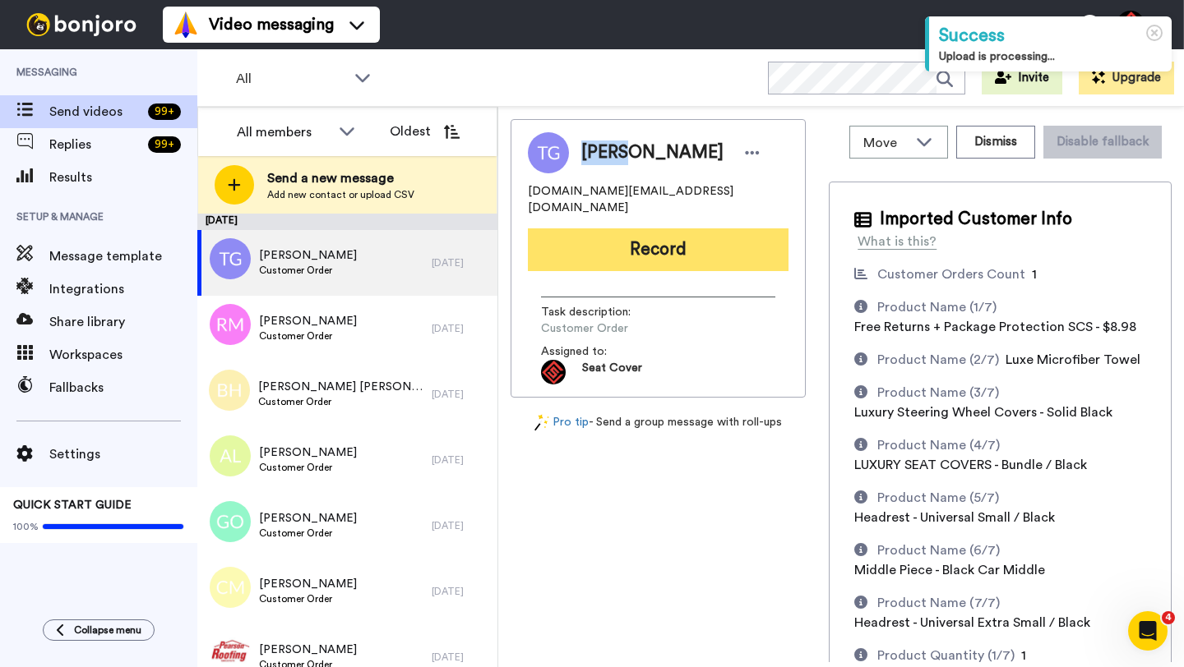
click at [620, 228] on button "Record" at bounding box center [658, 249] width 261 height 43
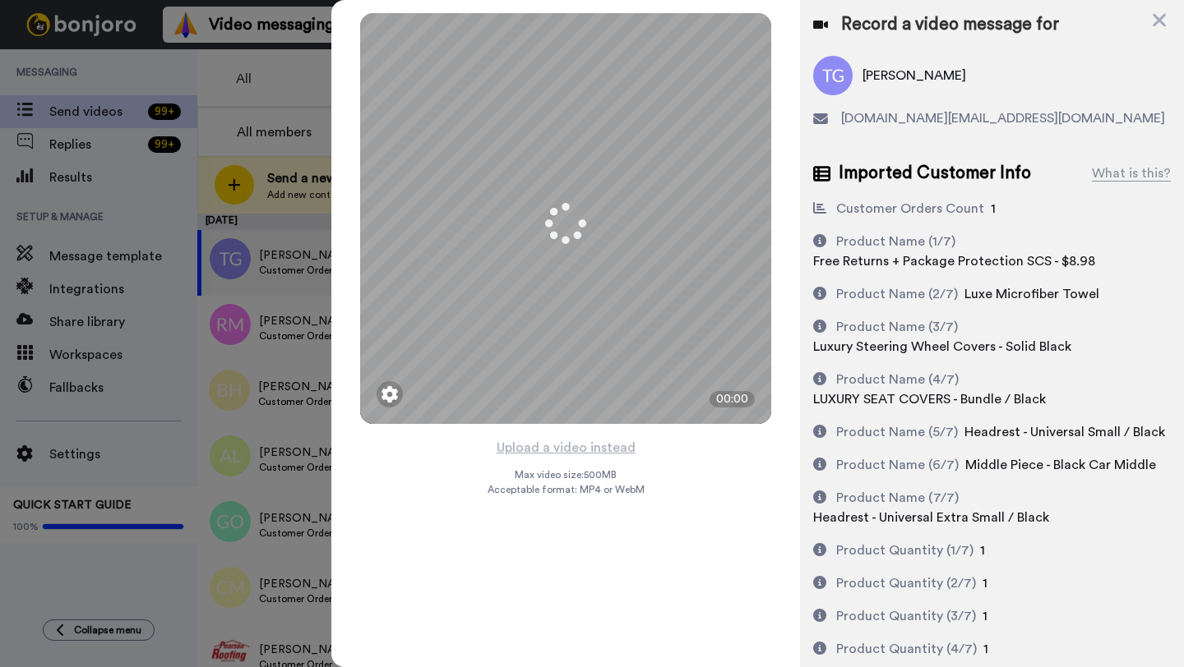
click at [569, 449] on button "Upload a video instead" at bounding box center [565, 447] width 149 height 21
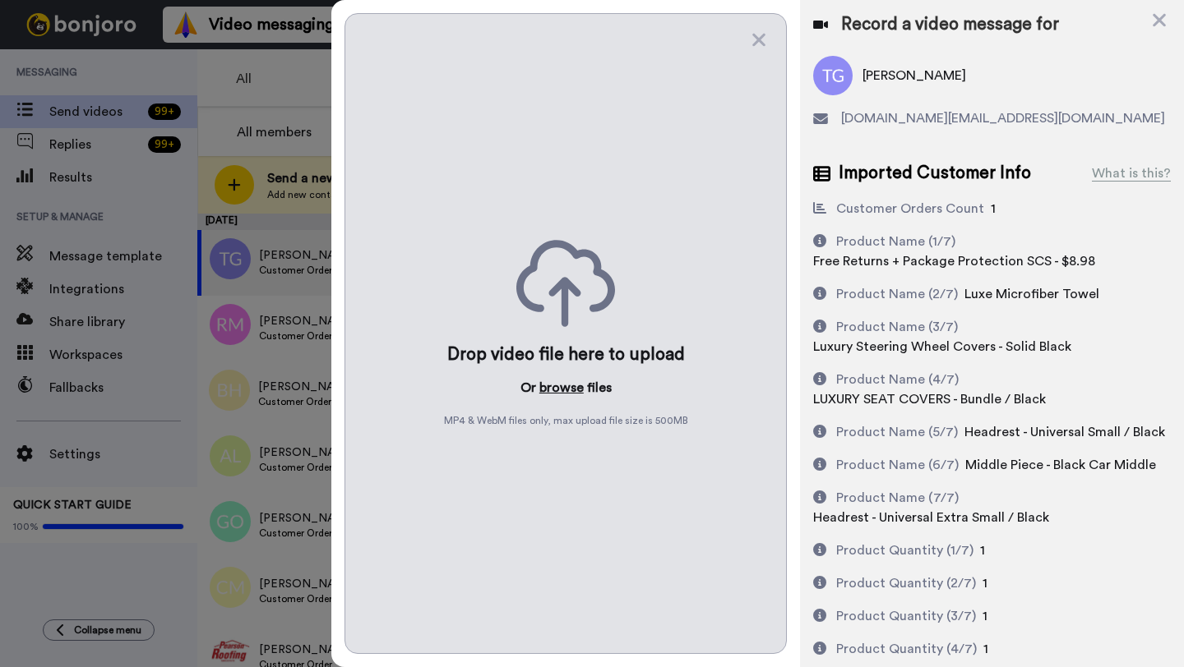
click at [558, 390] on button "browse" at bounding box center [561, 388] width 44 height 20
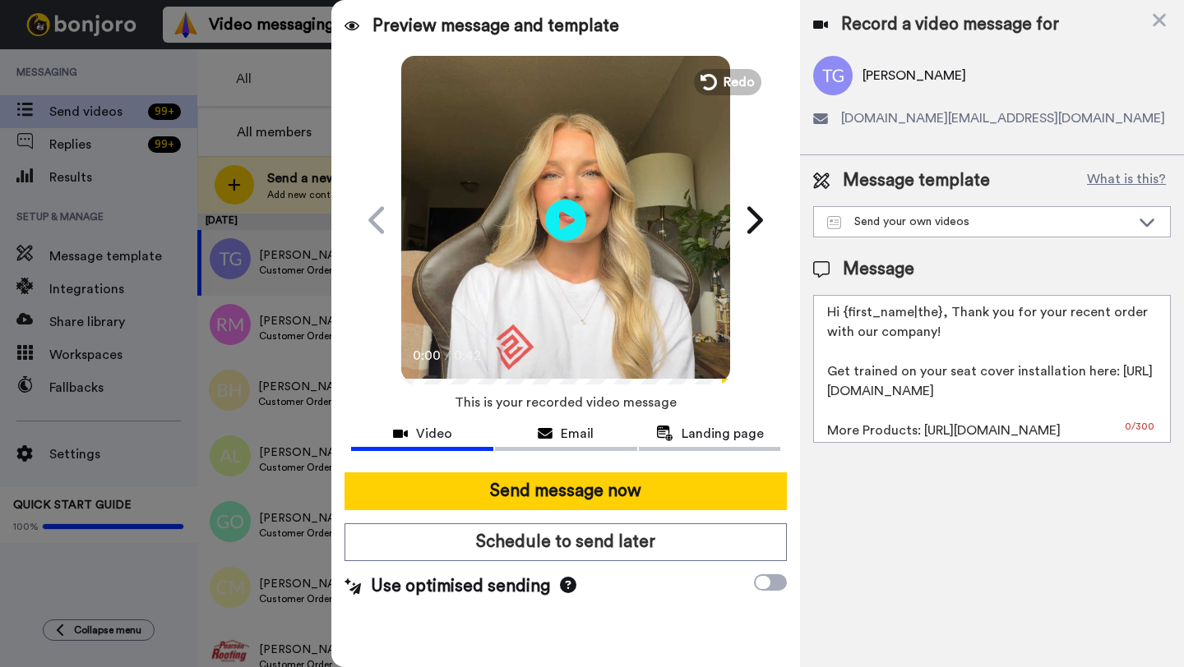
drag, startPoint x: 938, startPoint y: 316, endPoint x: 845, endPoint y: 316, distance: 92.9
click at [845, 316] on textarea "Hi {first_name|the}, Thank you for your recent order with our company! Get trai…" at bounding box center [992, 369] width 358 height 148
paste textarea "Tyler"
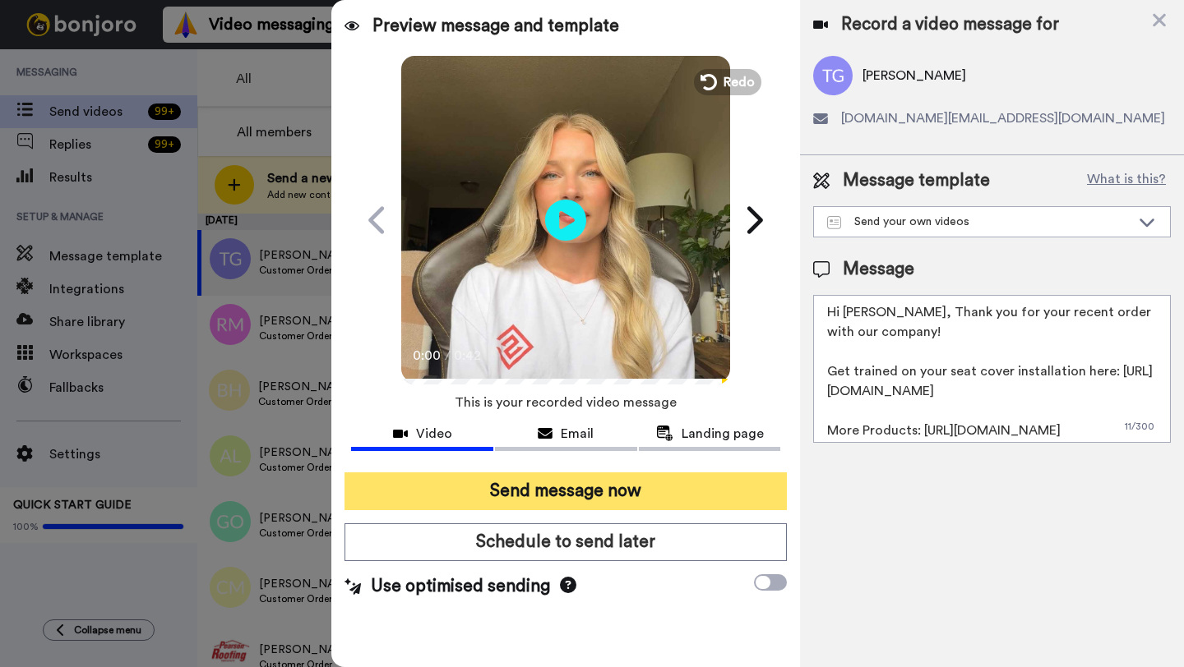
type textarea "Hi Tyler, Thank you for your recent order with our company! Get trained on your…"
click at [634, 494] on button "Send message now" at bounding box center [565, 492] width 442 height 38
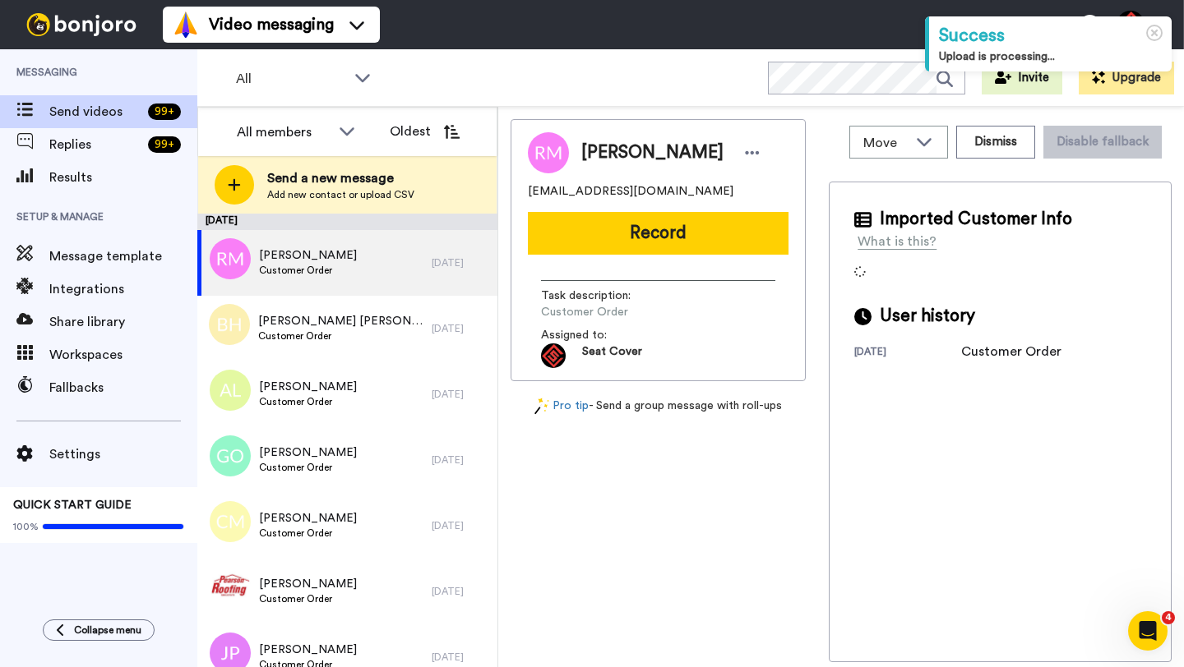
click at [618, 150] on span "[PERSON_NAME]" at bounding box center [652, 153] width 142 height 25
copy span "[PERSON_NAME]"
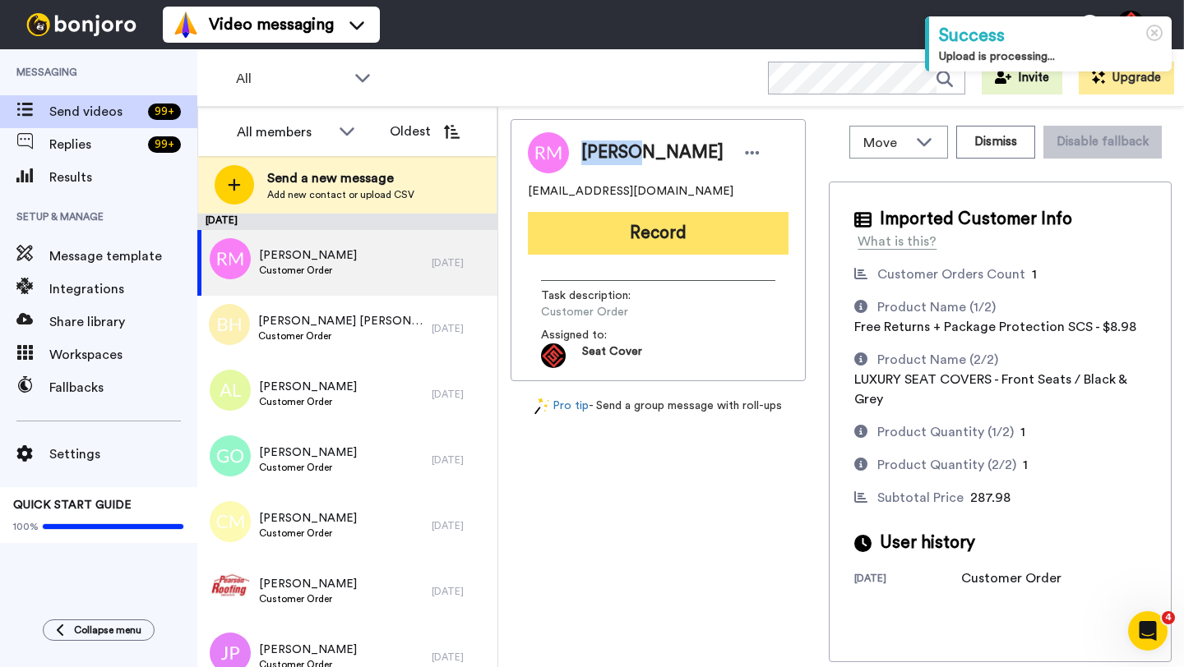
click at [653, 225] on button "Record" at bounding box center [658, 233] width 261 height 43
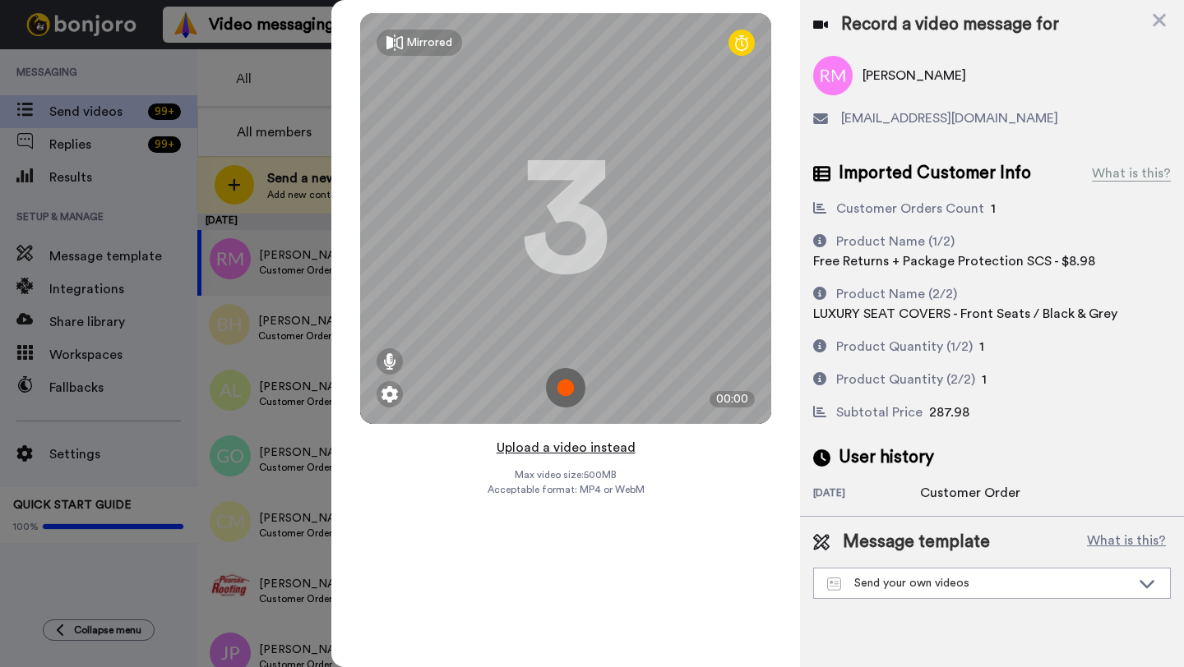
click at [570, 450] on button "Upload a video instead" at bounding box center [565, 447] width 149 height 21
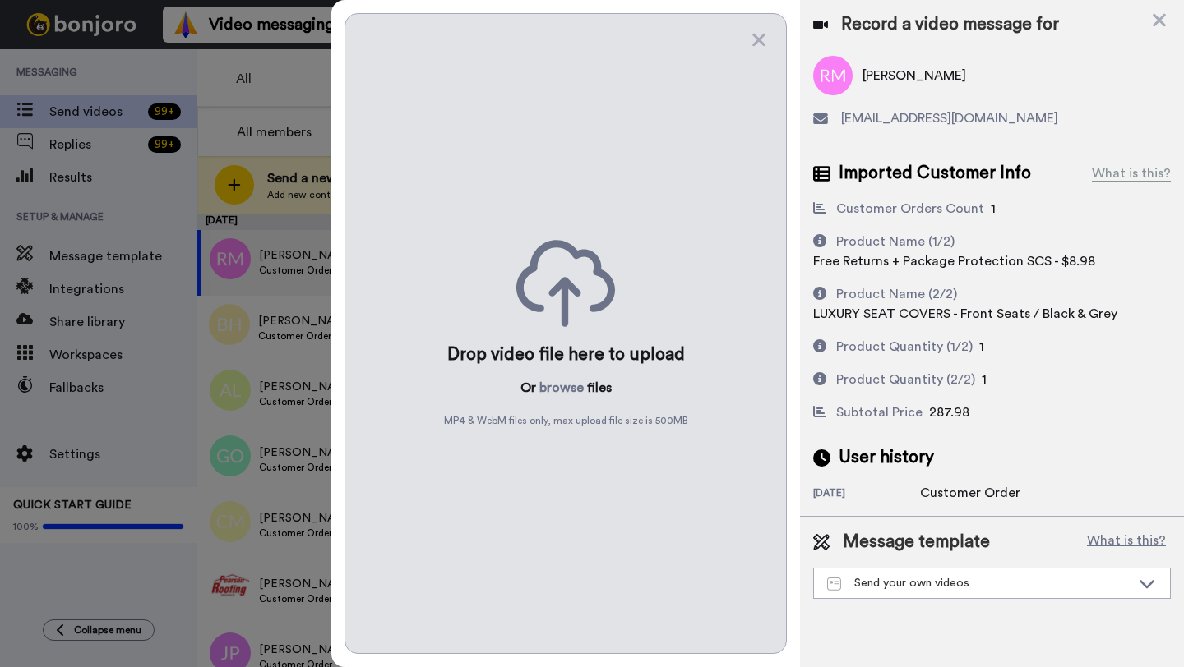
click at [570, 450] on div "Drop video file here to upload Or browse files MP4 & WebM files only, max uploa…" at bounding box center [565, 333] width 442 height 641
click at [559, 395] on button "browse" at bounding box center [561, 388] width 44 height 20
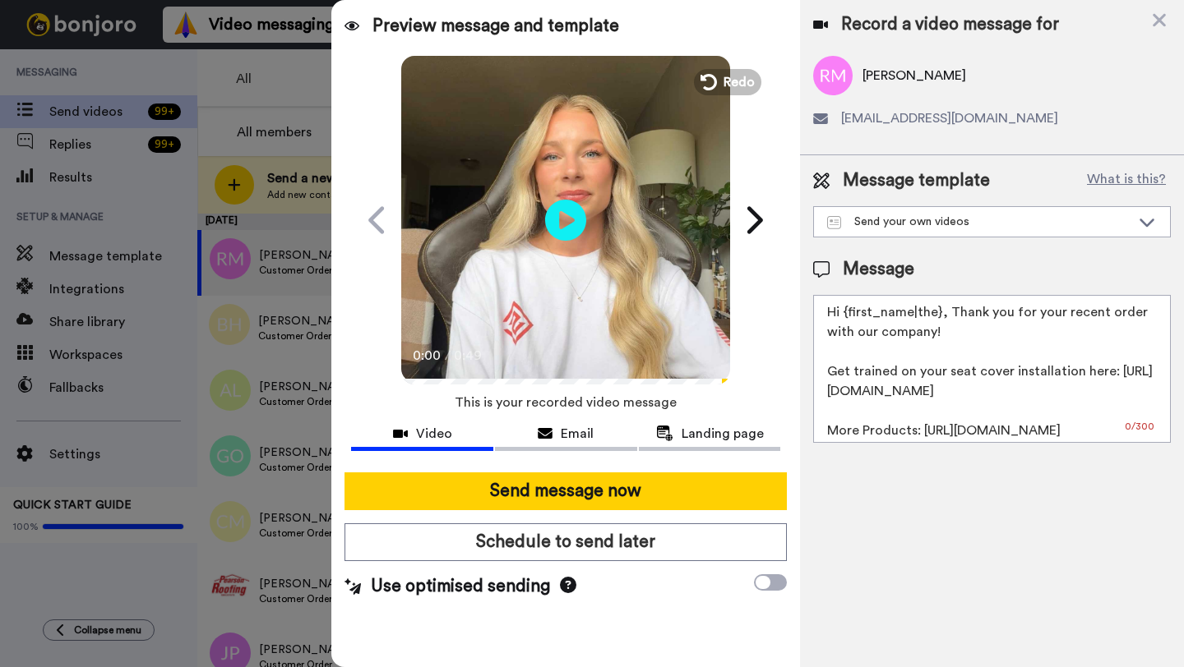
drag, startPoint x: 937, startPoint y: 315, endPoint x: 845, endPoint y: 315, distance: 92.1
click at [845, 315] on textarea "Hi {first_name|the}, Thank you for your recent order with our company! Get trai…" at bounding box center [992, 369] width 358 height 148
paste textarea "Robert"
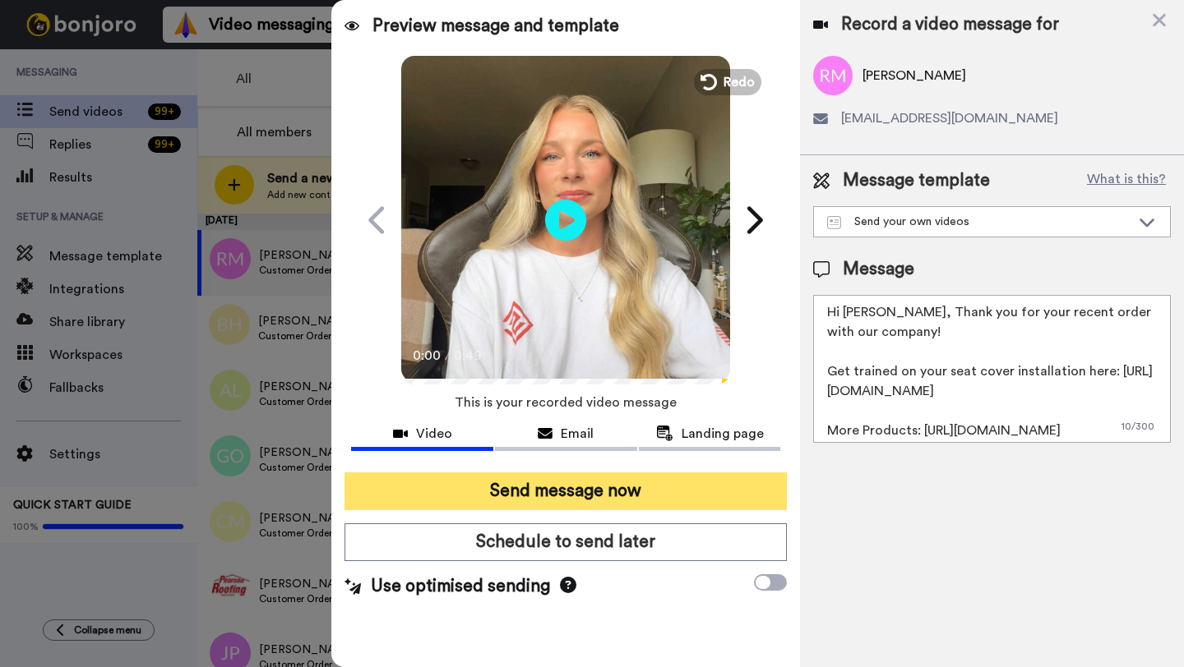
type textarea "Hi Robert, Thank you for your recent order with our company! Get trained on you…"
click at [640, 480] on button "Send message now" at bounding box center [565, 492] width 442 height 38
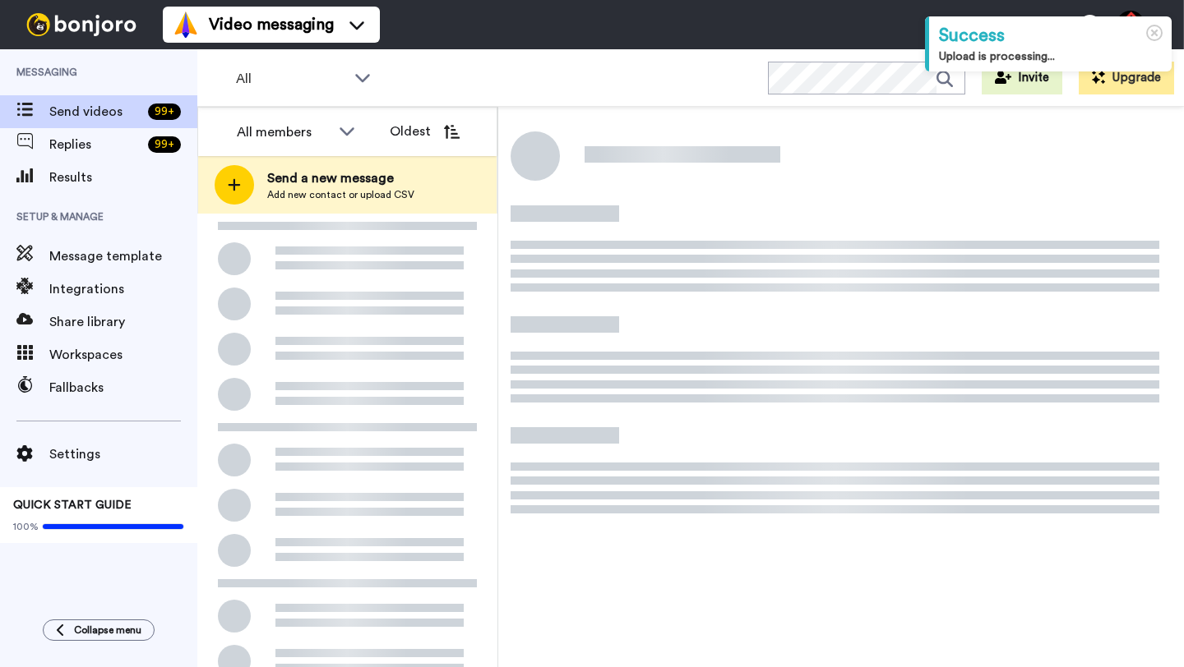
click at [440, 270] on div at bounding box center [347, 524] width 300 height 621
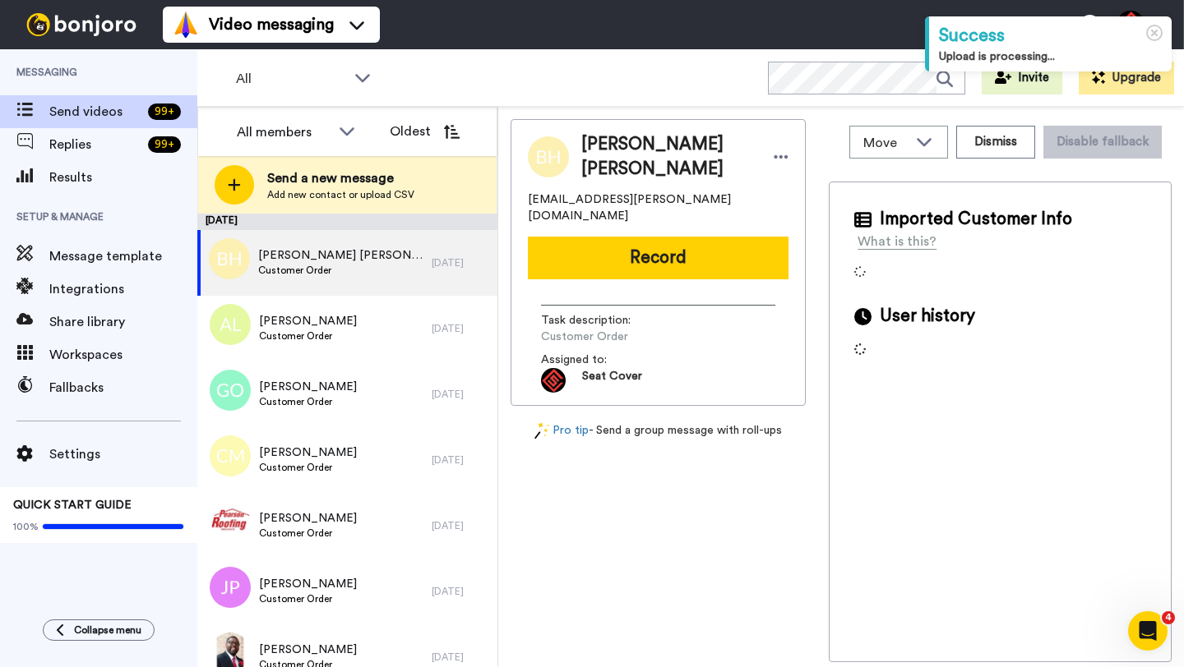
click at [602, 150] on span "[PERSON_NAME] [PERSON_NAME]" at bounding box center [669, 156] width 176 height 49
copy span "Branson"
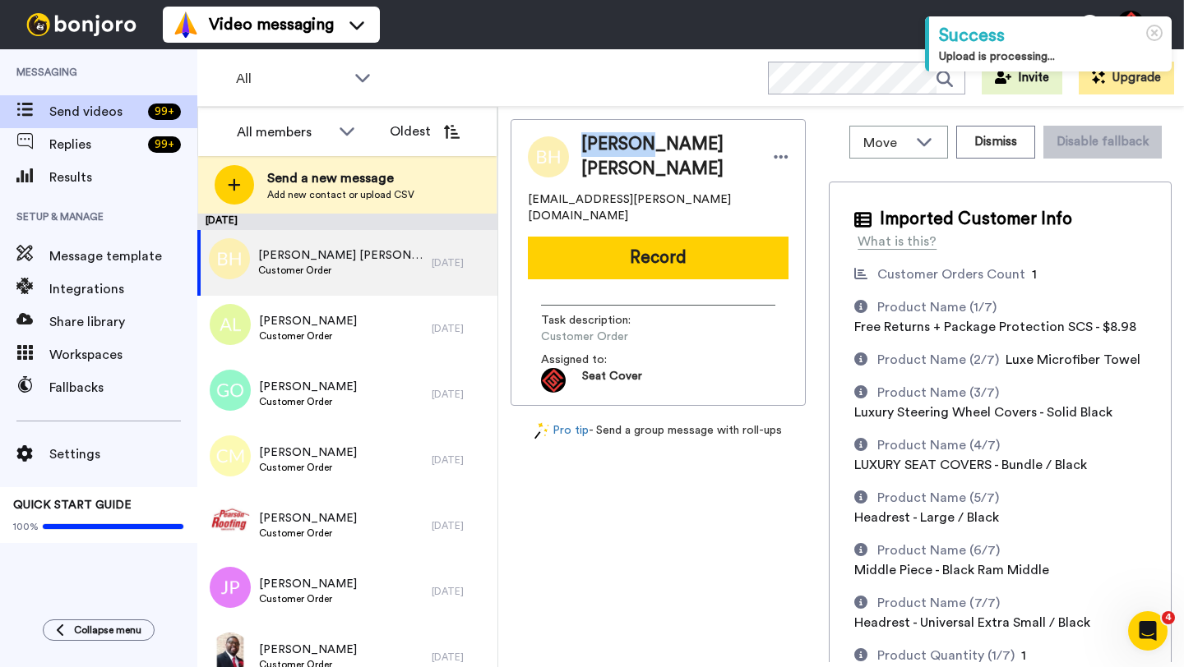
copy span "Branson"
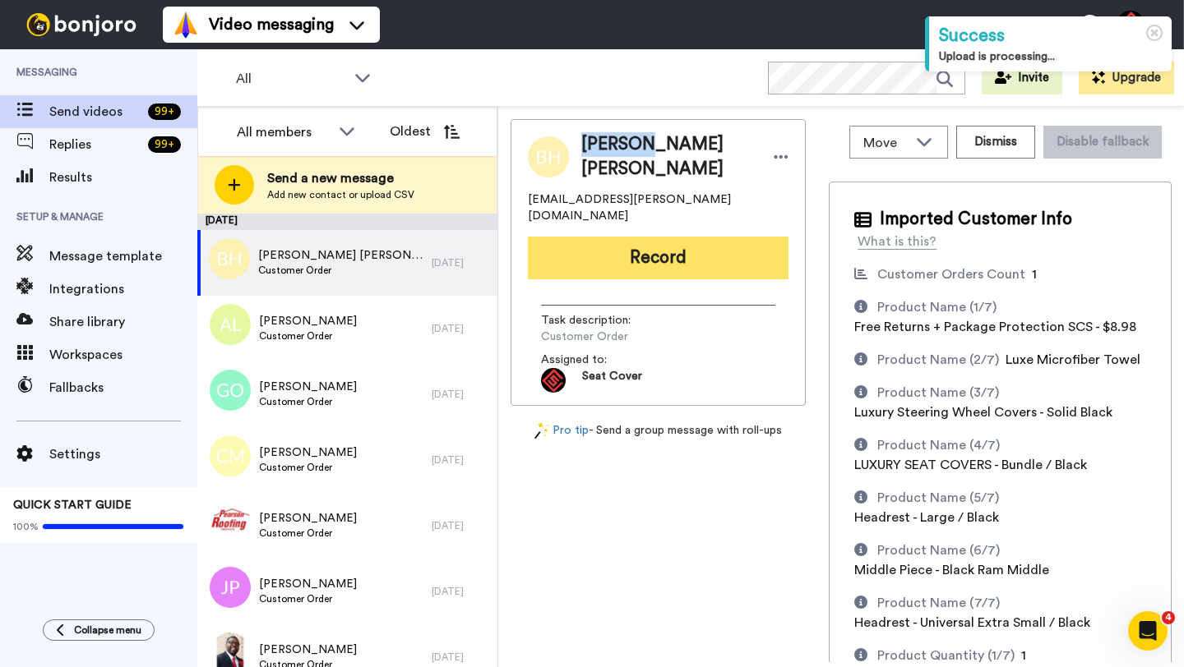
click at [646, 244] on button "Record" at bounding box center [658, 258] width 261 height 43
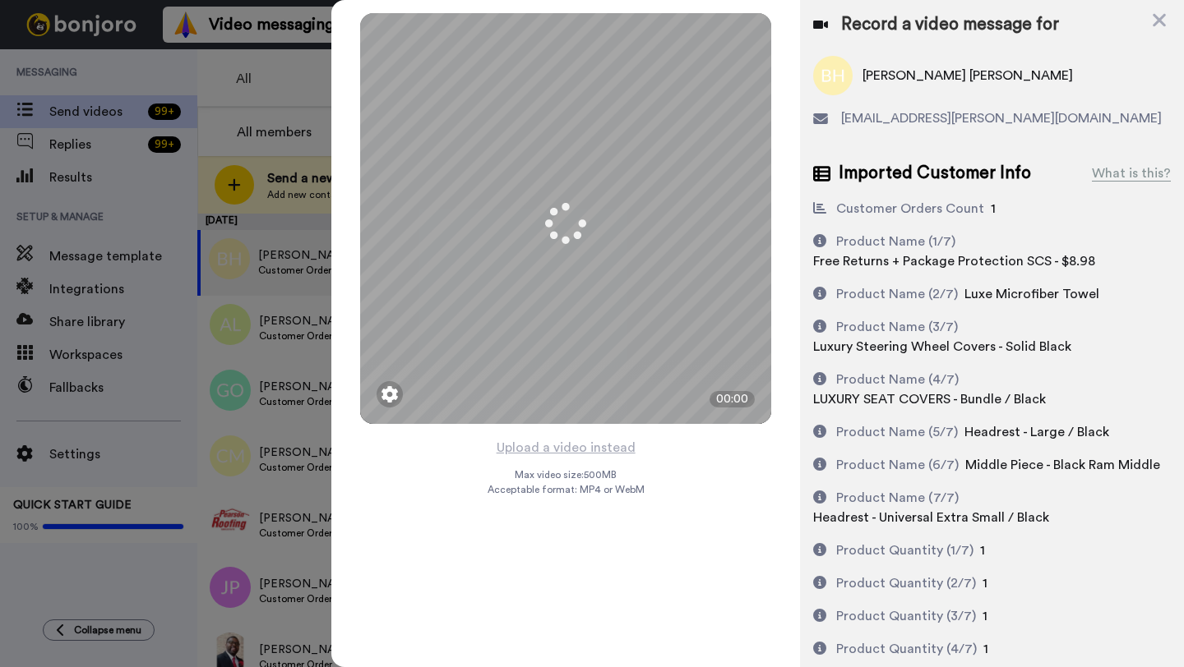
click at [558, 450] on button "Upload a video instead" at bounding box center [565, 447] width 149 height 21
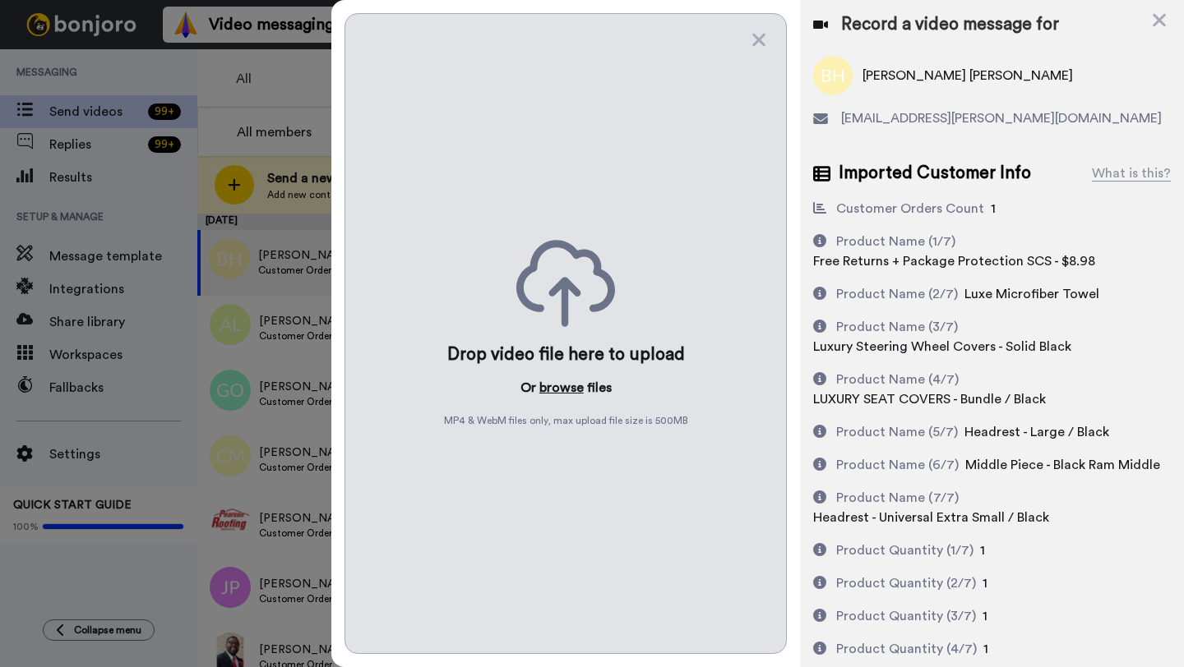
click at [556, 392] on button "browse" at bounding box center [561, 388] width 44 height 20
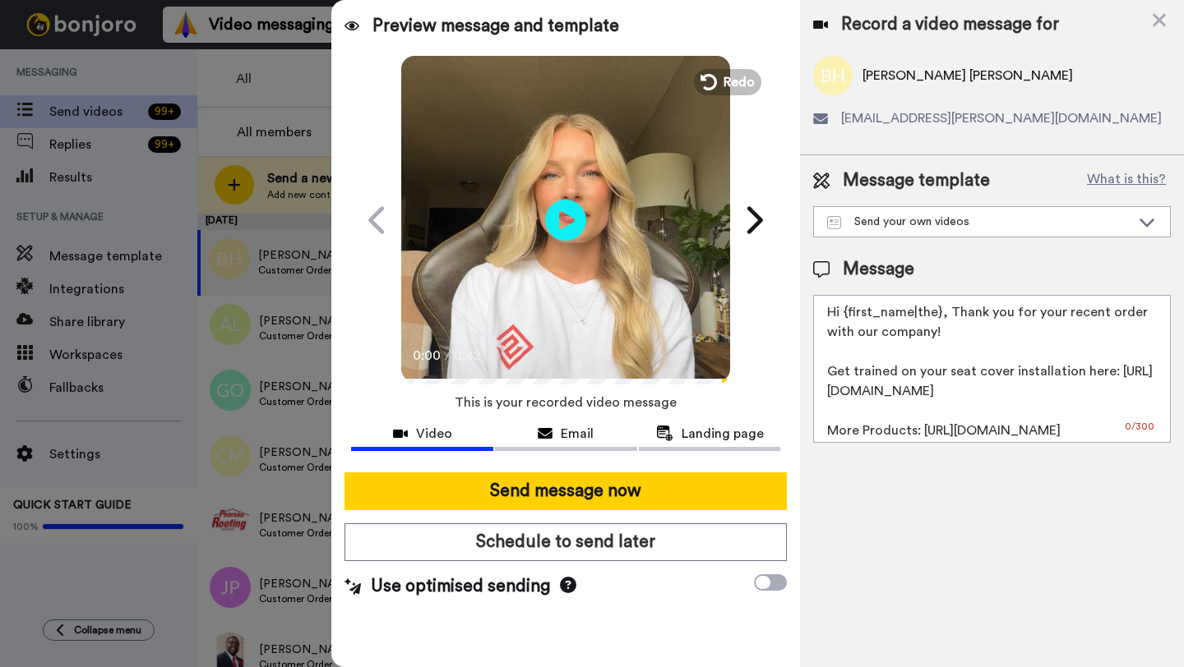
drag, startPoint x: 939, startPoint y: 318, endPoint x: 850, endPoint y: 316, distance: 88.8
click at [850, 316] on textarea "Hi {first_name|the}, Thank you for your recent order with our company! Get trai…" at bounding box center [992, 369] width 358 height 148
paste textarea "Branson"
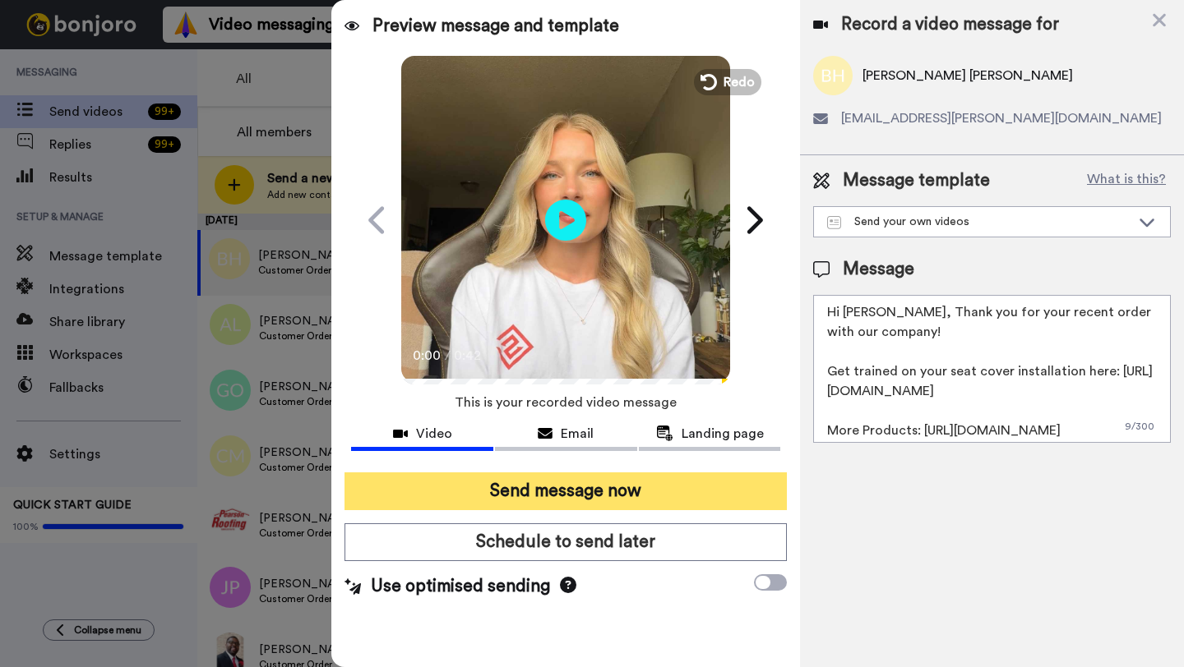
type textarea "Hi Branson, Thank you for your recent order with our company! Get trained on yo…"
click at [596, 500] on button "Send message now" at bounding box center [565, 492] width 442 height 38
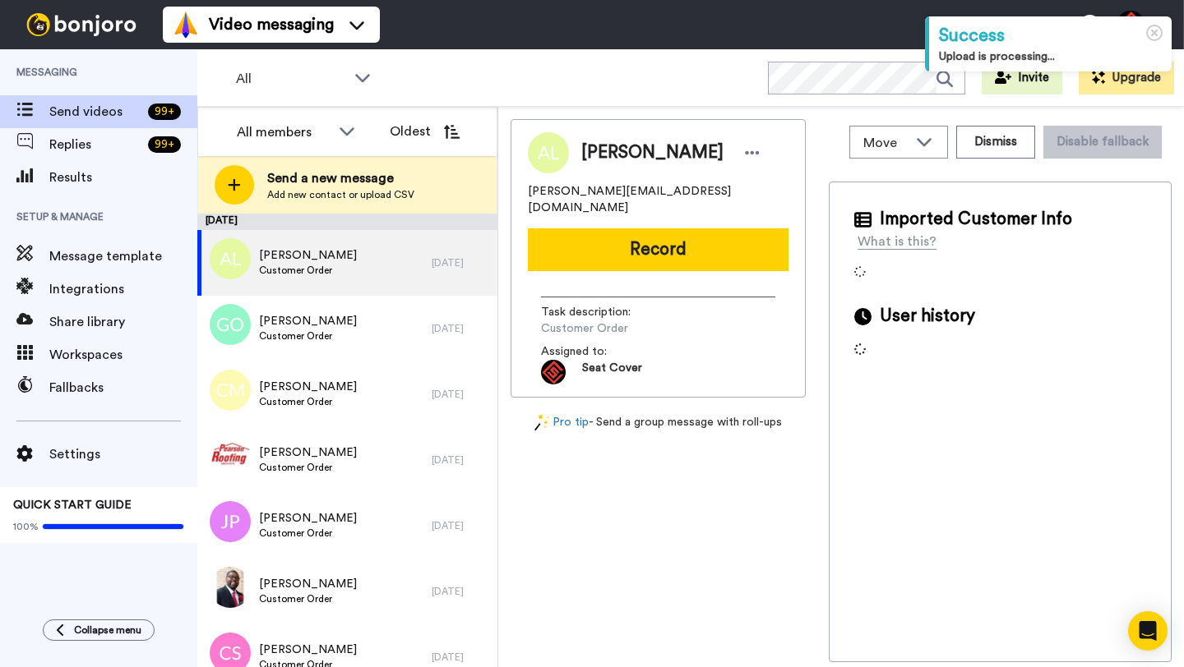
click at [596, 155] on span "Aurelio Lopez" at bounding box center [652, 153] width 142 height 25
copy span "Aurelio"
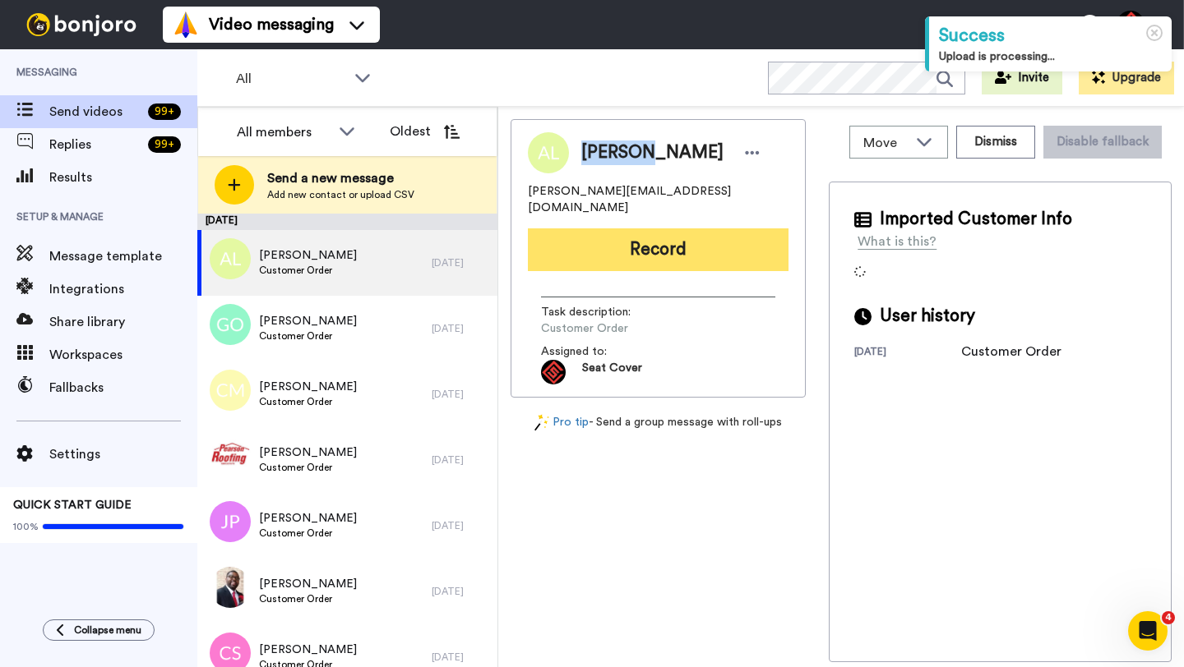
click at [646, 242] on button "Record" at bounding box center [658, 249] width 261 height 43
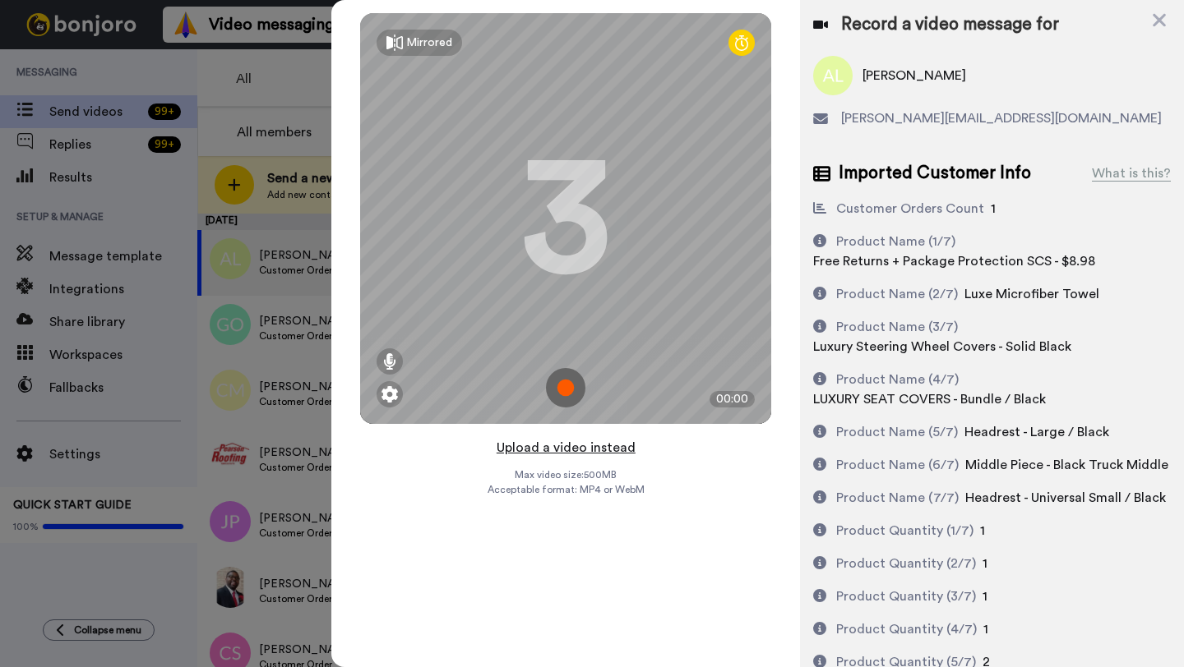
click at [556, 450] on button "Upload a video instead" at bounding box center [565, 447] width 149 height 21
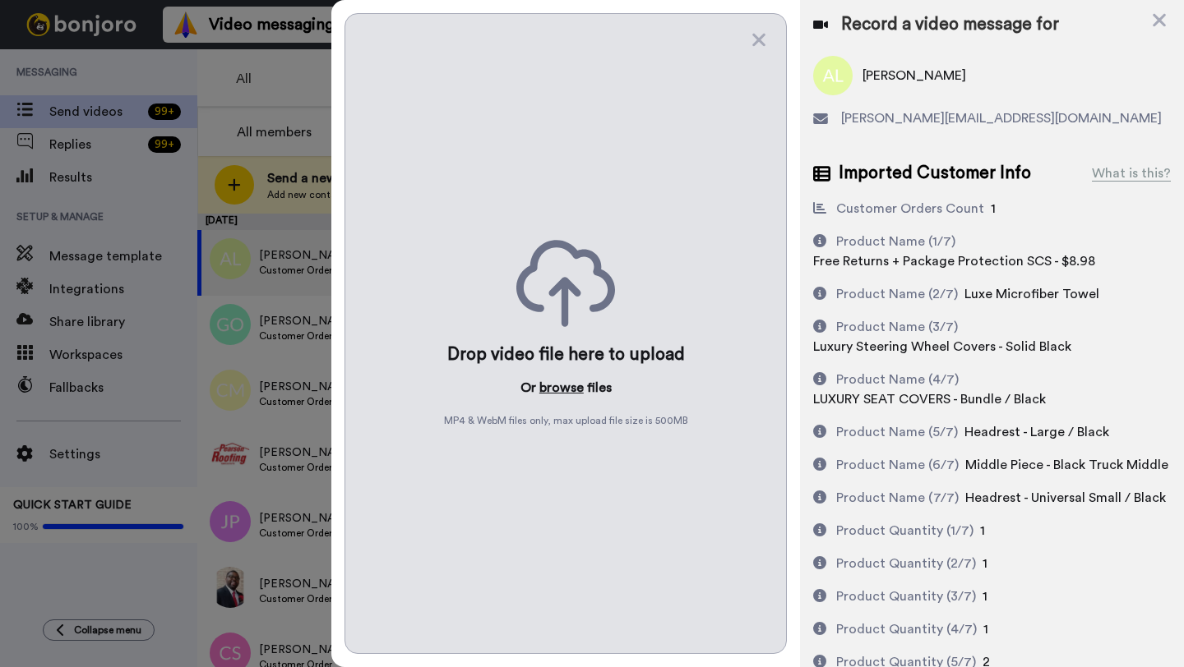
click at [557, 387] on button "browse" at bounding box center [561, 388] width 44 height 20
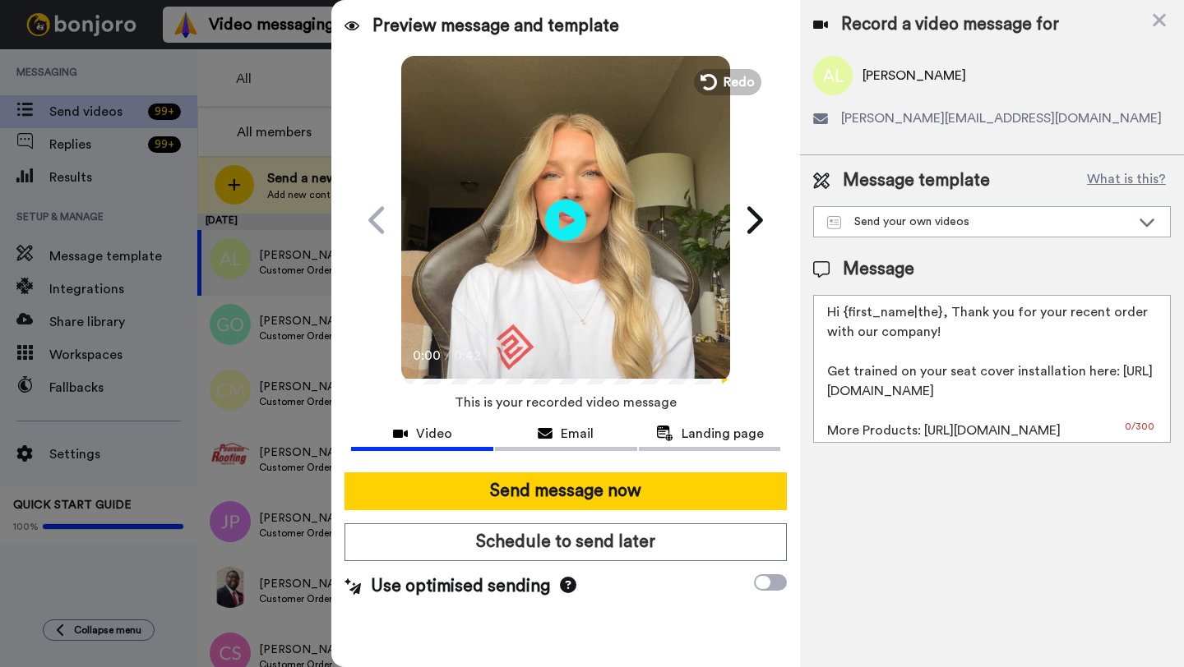
drag, startPoint x: 937, startPoint y: 317, endPoint x: 847, endPoint y: 314, distance: 89.6
click at [847, 314] on textarea "Hi {first_name|the}, Thank you for your recent order with our company! Get trai…" at bounding box center [992, 369] width 358 height 148
paste textarea "Aurelio"
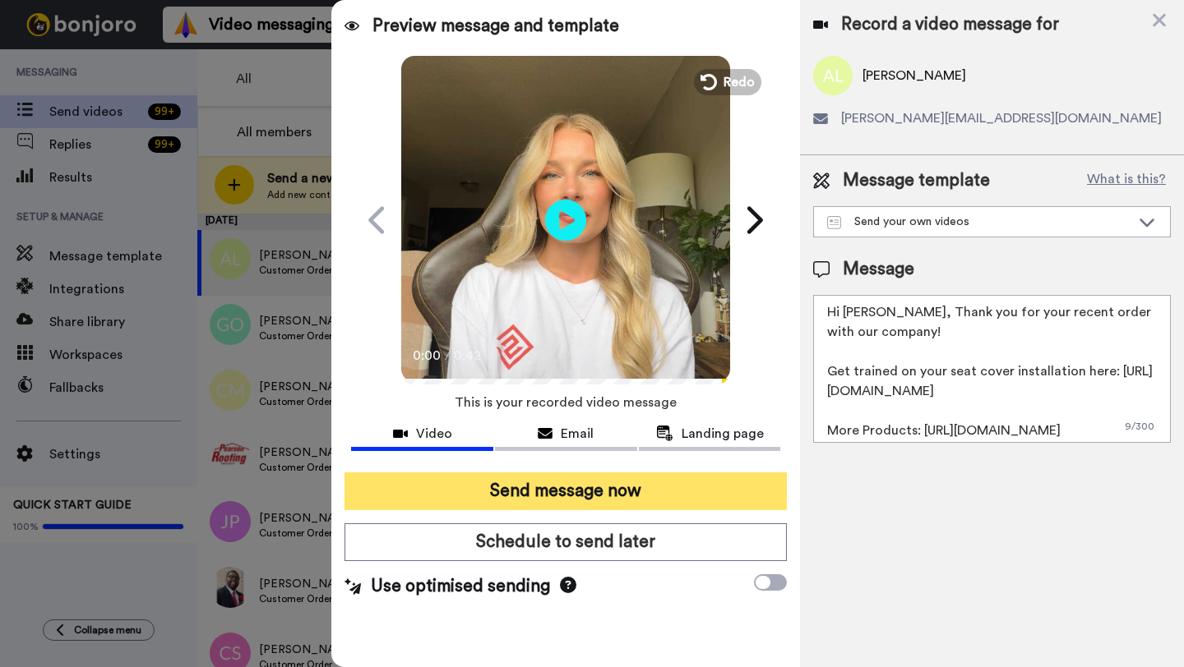
type textarea "Hi Aurelio, Thank you for your recent order with our company! Get trained on yo…"
click at [648, 491] on button "Send message now" at bounding box center [565, 492] width 442 height 38
